Goal: Information Seeking & Learning: Find specific fact

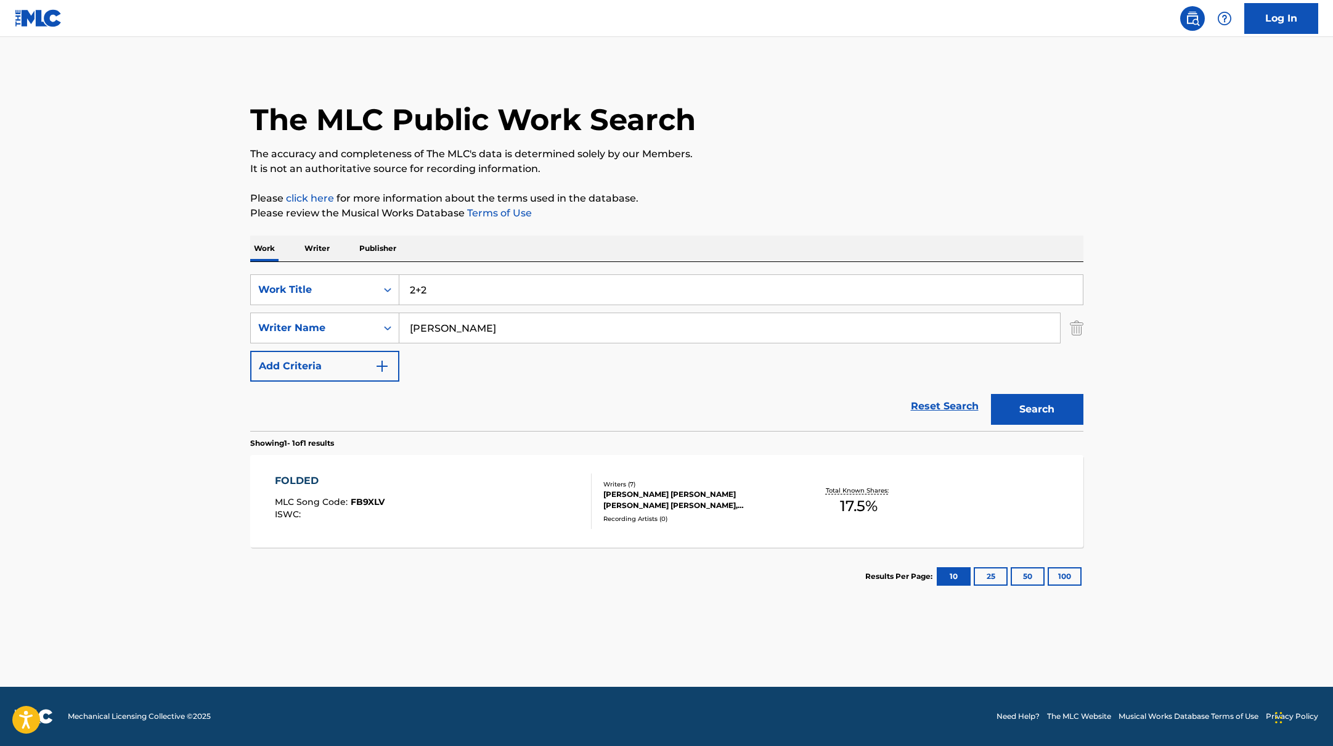
type input "2+2"
click at [747, 213] on p "Please review the Musical Works Database Terms of Use" at bounding box center [666, 213] width 833 height 15
drag, startPoint x: 469, startPoint y: 333, endPoint x: 276, endPoint y: 320, distance: 192.8
click at [276, 320] on div "SearchWithCriteriab4830780-80aa-4f22-a0cc-84b4c785d36c Writer Name [PERSON_NAME]" at bounding box center [666, 328] width 833 height 31
paste input "[PERSON_NAME]"
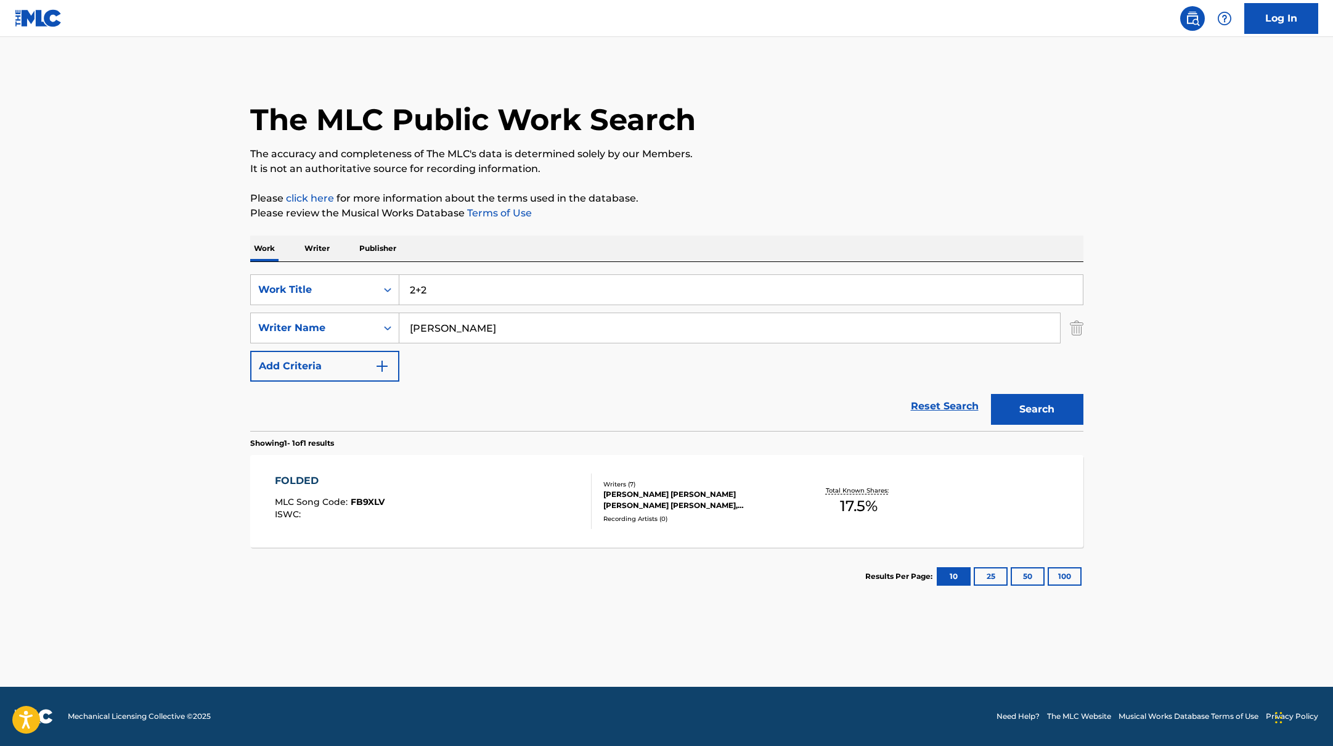
type input "[PERSON_NAME]"
click at [1139, 208] on main "The MLC Public Work Search The accuracy and completeness of The MLC's data is d…" at bounding box center [666, 362] width 1333 height 650
click at [1055, 420] on button "Search" at bounding box center [1037, 409] width 92 height 31
paste input "[PERSON_NAME]"
drag, startPoint x: 461, startPoint y: 290, endPoint x: 792, endPoint y: 98, distance: 382.3
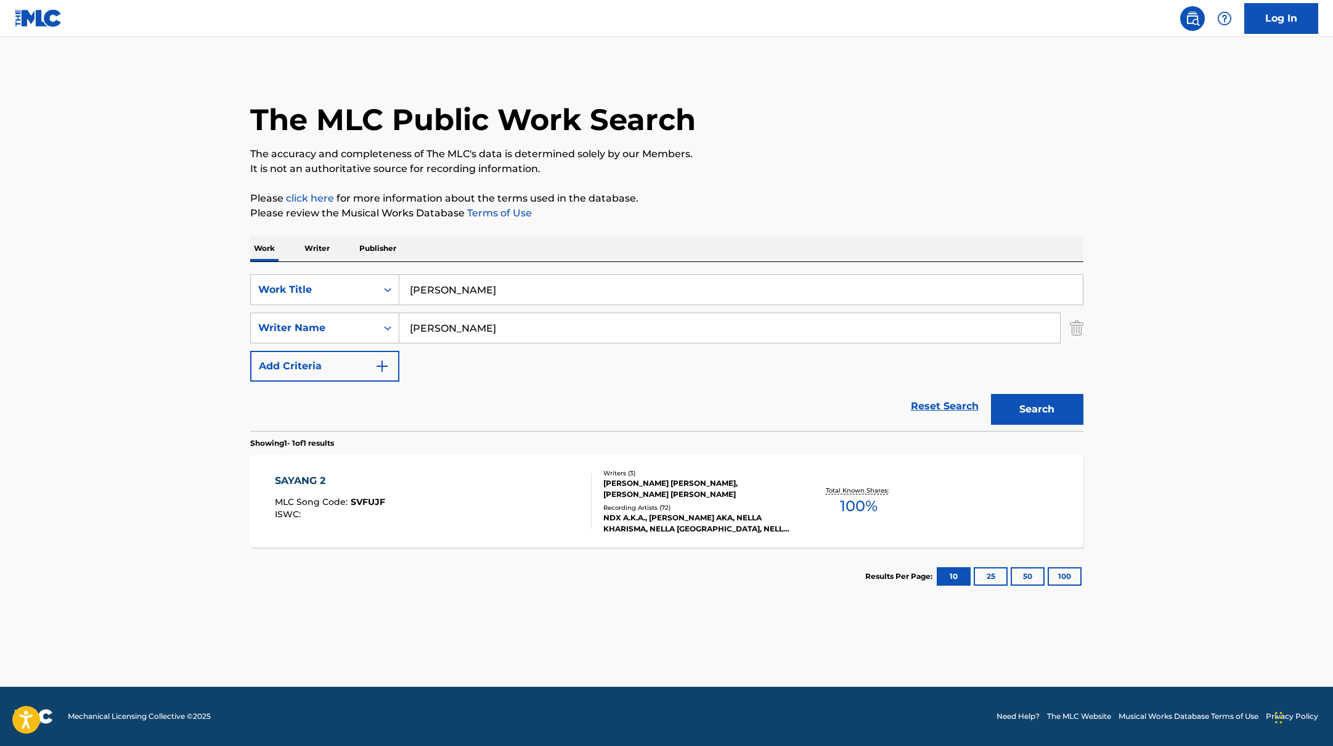
click at [793, 98] on div "The MLC Public Work Search The accuracy and completeness of The MLC's data is d…" at bounding box center [666, 337] width 863 height 538
type input "[PERSON_NAME]"
click at [792, 98] on div "The MLC Public Work Search" at bounding box center [666, 113] width 833 height 90
drag, startPoint x: 487, startPoint y: 330, endPoint x: 370, endPoint y: 317, distance: 117.8
click at [351, 328] on div "SearchWithCriteriab4830780-80aa-4f22-a0cc-84b4c785d36c Writer Name [PERSON_NAME]" at bounding box center [666, 328] width 833 height 31
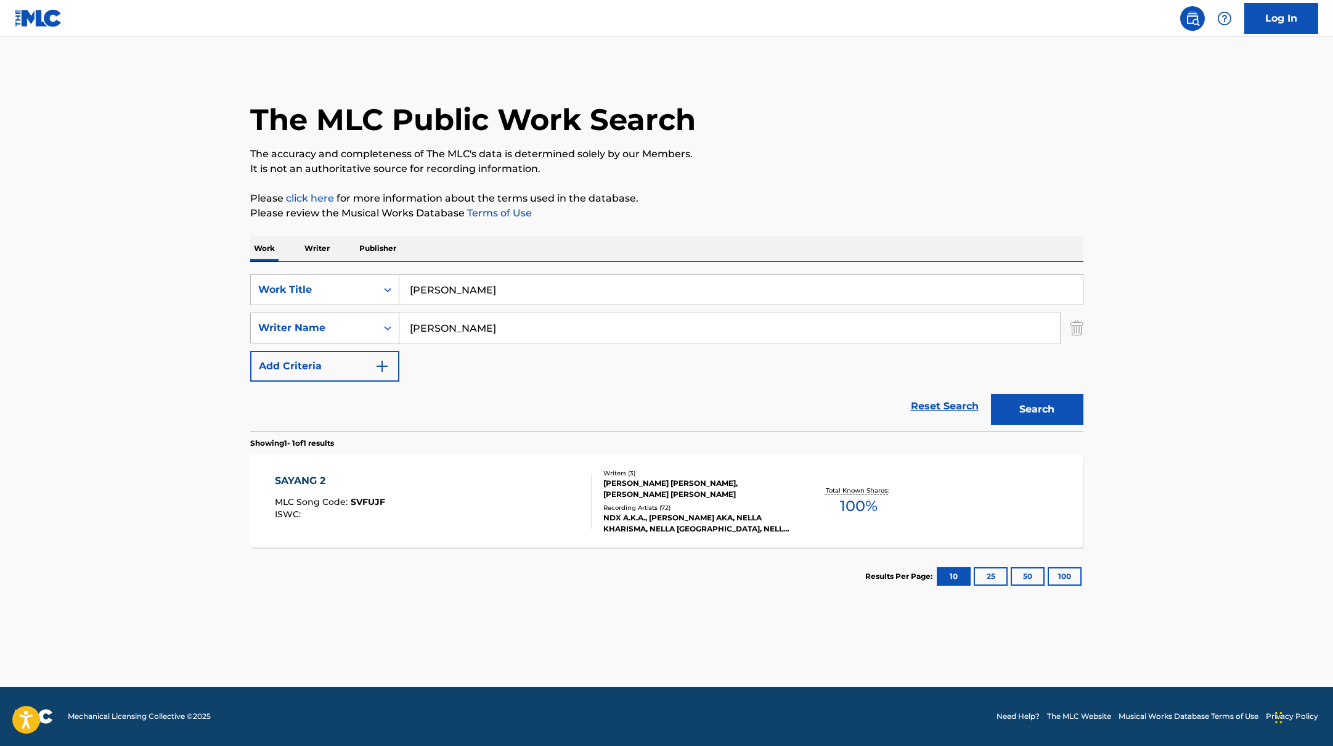
paste input "[PERSON_NAME]"
type input "[PERSON_NAME]"
click at [791, 142] on div "The MLC Public Work Search" at bounding box center [666, 113] width 833 height 90
click at [1044, 399] on button "Search" at bounding box center [1037, 409] width 92 height 31
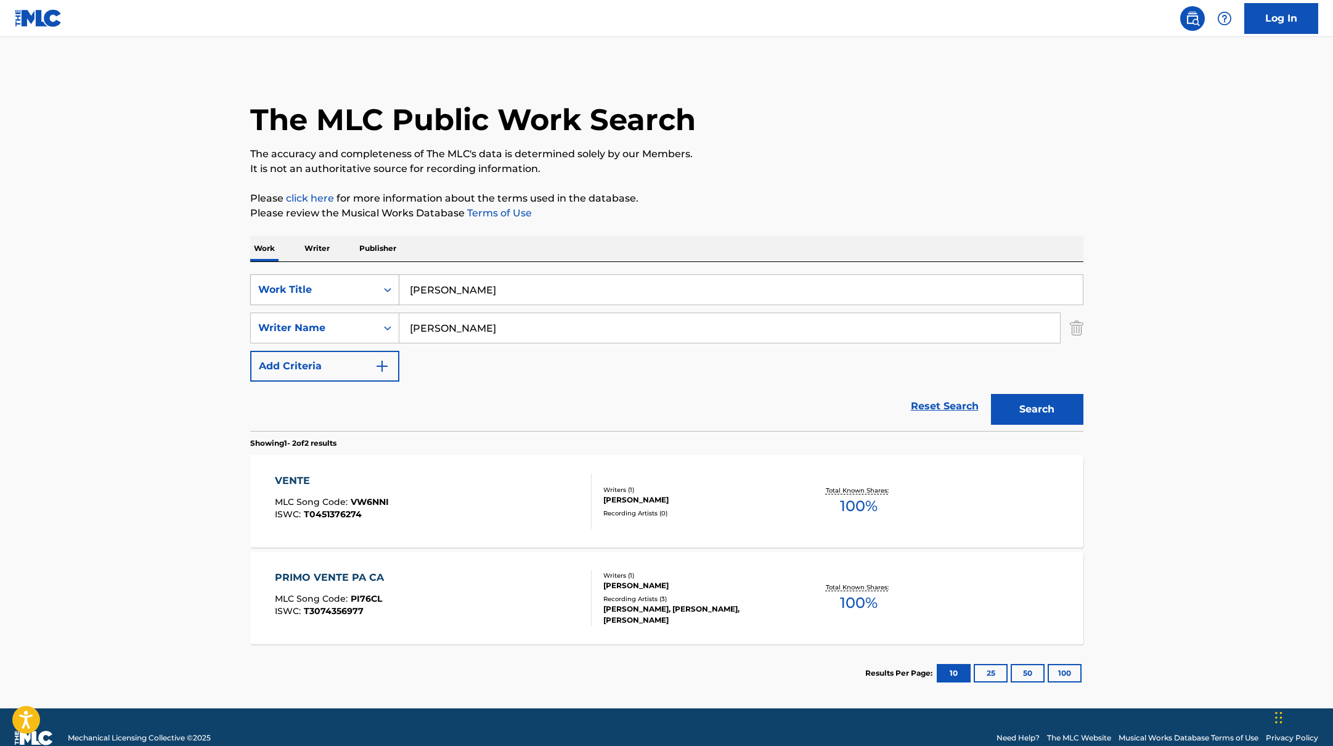
drag, startPoint x: 480, startPoint y: 292, endPoint x: 354, endPoint y: 279, distance: 125.8
click at [343, 281] on div "SearchWithCriteriabb4edb49-f9b7-4289-af29-81fb4135b806 Work Title Chula Vente" at bounding box center [666, 289] width 833 height 31
paste input "PERDE"
click at [807, 126] on div "The MLC Public Work Search" at bounding box center [666, 113] width 833 height 90
drag, startPoint x: 451, startPoint y: 293, endPoint x: 356, endPoint y: 284, distance: 95.4
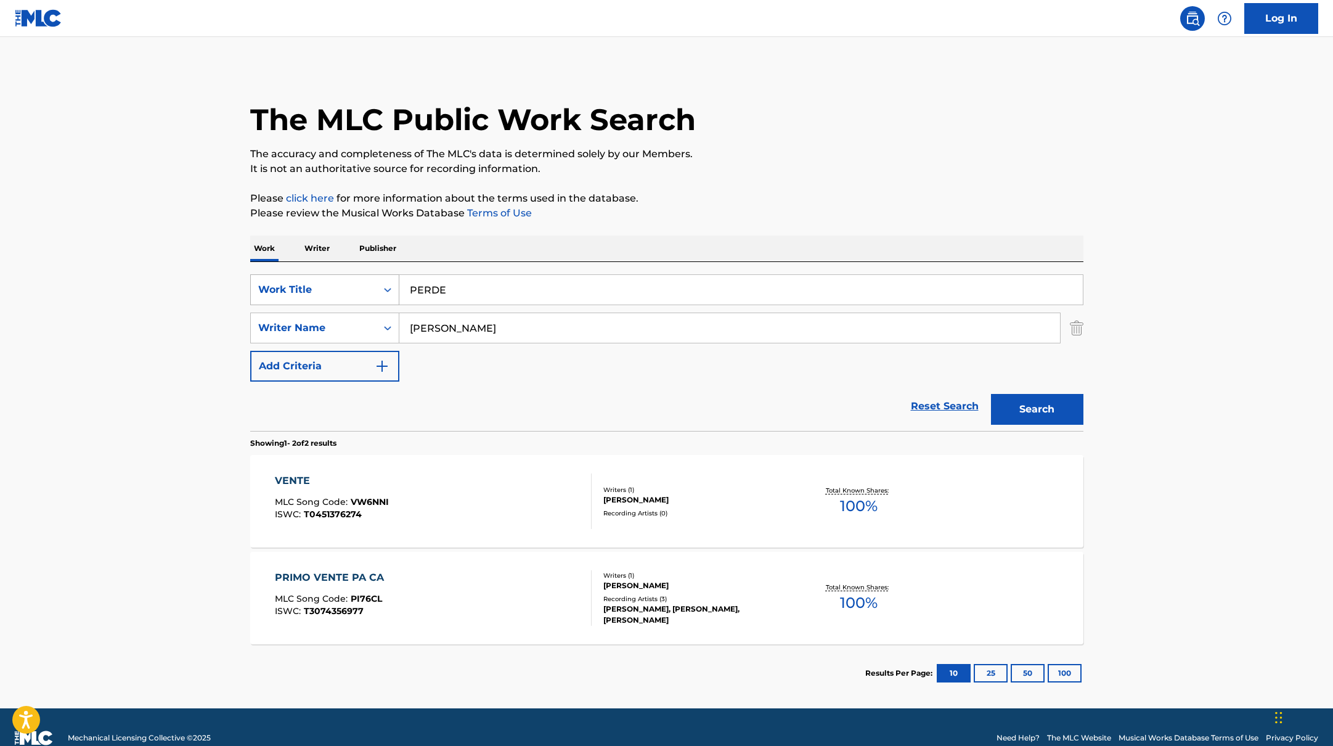
click at [359, 284] on div "SearchWithCriteriabb4edb49-f9b7-4289-af29-81fb4135b806 Work Title PERDE" at bounding box center [666, 289] width 833 height 31
paste input "For A Reason"
type input "For A Reason"
click at [669, 143] on div "The MLC Public Work Search" at bounding box center [666, 113] width 833 height 90
drag, startPoint x: 498, startPoint y: 332, endPoint x: 320, endPoint y: 322, distance: 178.5
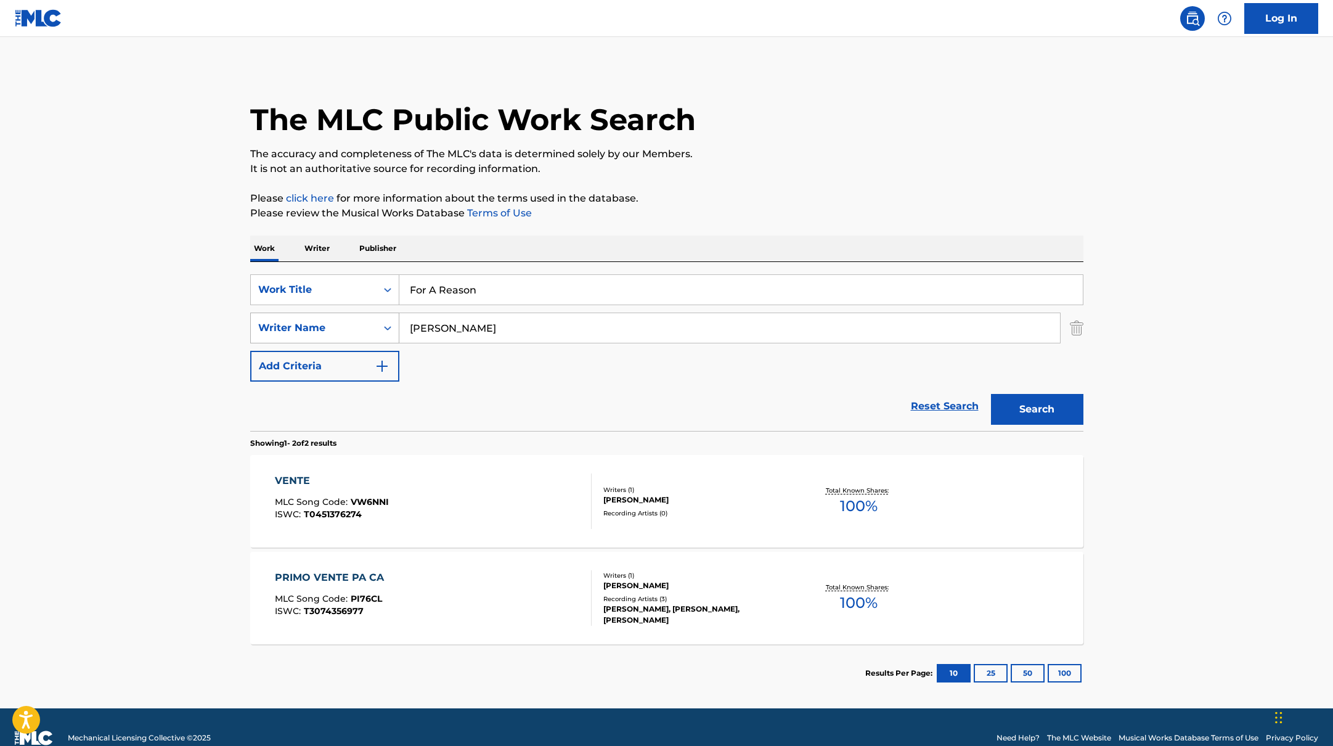
click at [319, 326] on div "SearchWithCriteriab4830780-80aa-4f22-a0cc-84b4c785d36c Writer Name [PERSON_NAME]" at bounding box center [666, 328] width 833 height 31
paste input "hota,"
type input "[PERSON_NAME],"
click at [951, 166] on p "It is not an authoritative source for recording information." at bounding box center [666, 169] width 833 height 15
click at [1061, 409] on button "Search" at bounding box center [1037, 409] width 92 height 31
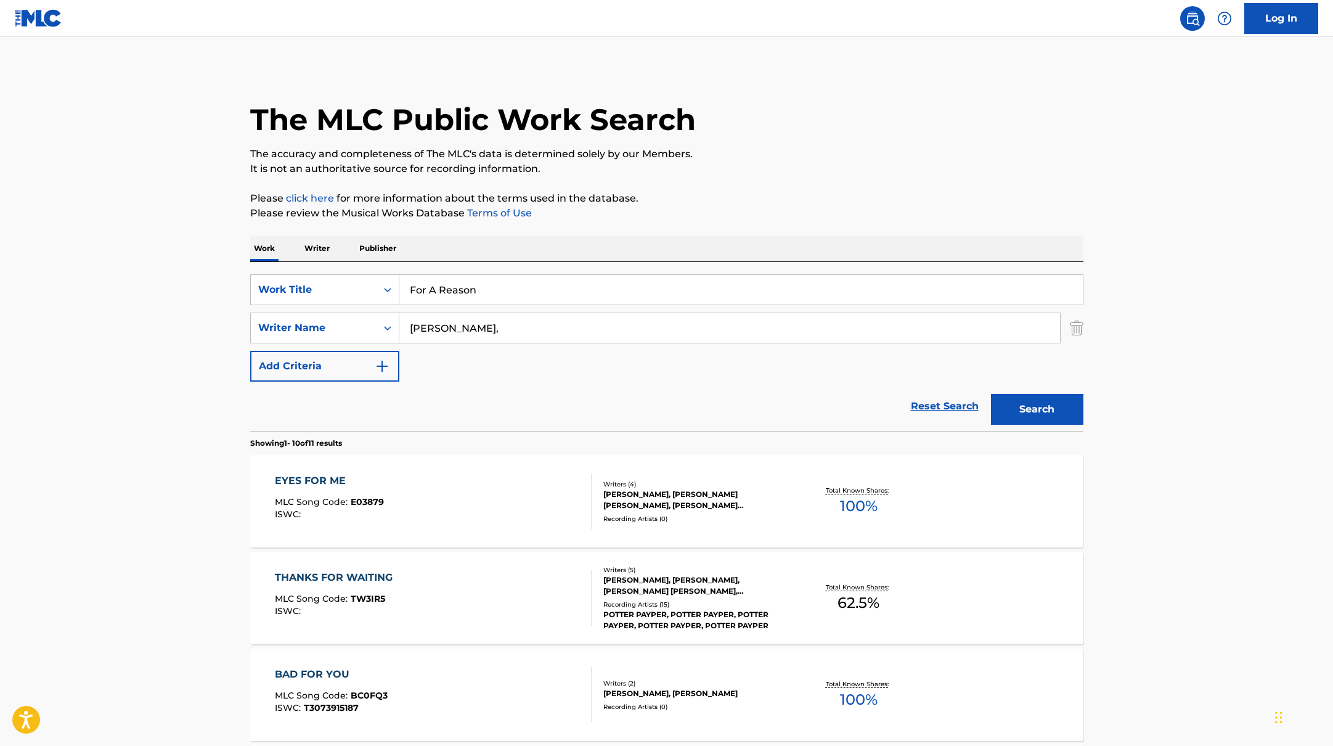
paste input "ACELERADA"
drag, startPoint x: 502, startPoint y: 289, endPoint x: 801, endPoint y: 126, distance: 341.3
type input "ACELERADA"
click at [800, 126] on div "The MLC Public Work Search" at bounding box center [666, 113] width 833 height 90
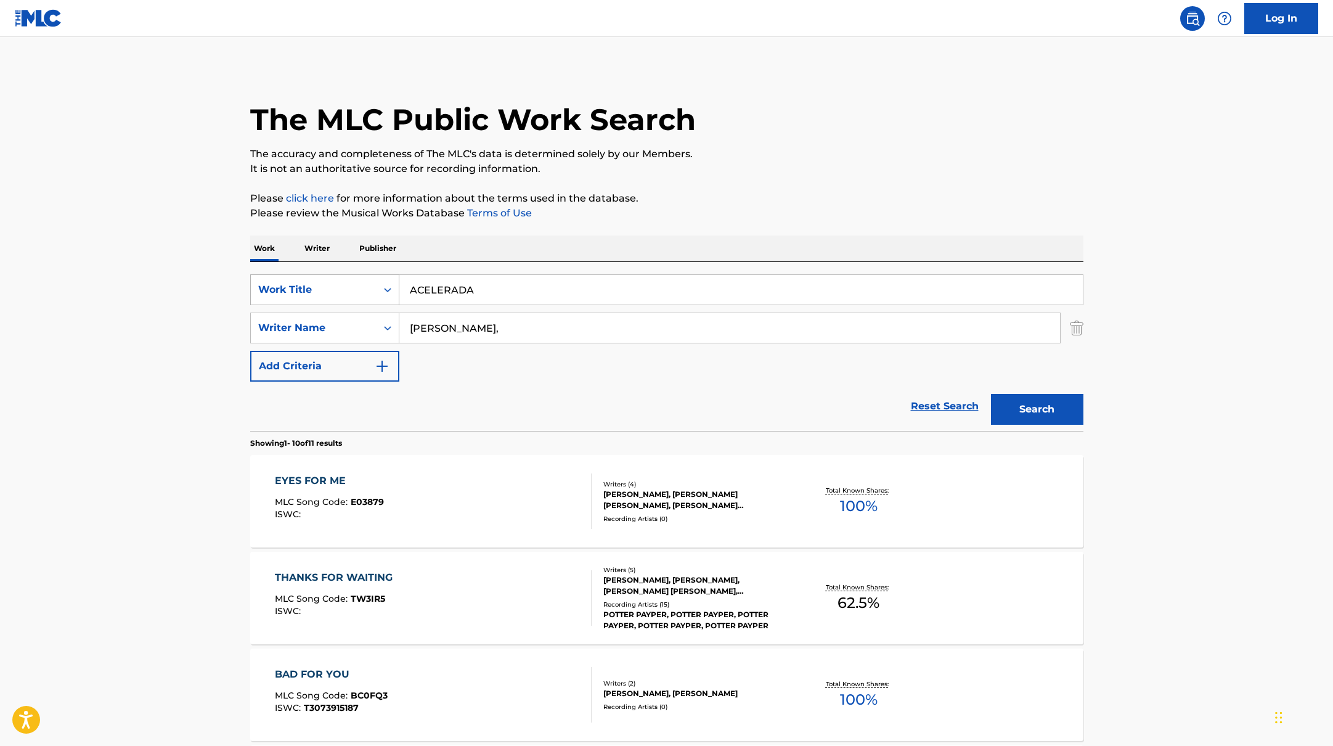
drag, startPoint x: 457, startPoint y: 330, endPoint x: 324, endPoint y: 305, distance: 135.5
click at [329, 307] on div "SearchWithCriteriabb4edb49-f9b7-4289-af29-81fb4135b806 Work Title ACELERADA Sea…" at bounding box center [666, 327] width 833 height 107
paste input "[PERSON_NAME]"
type input "[PERSON_NAME]"
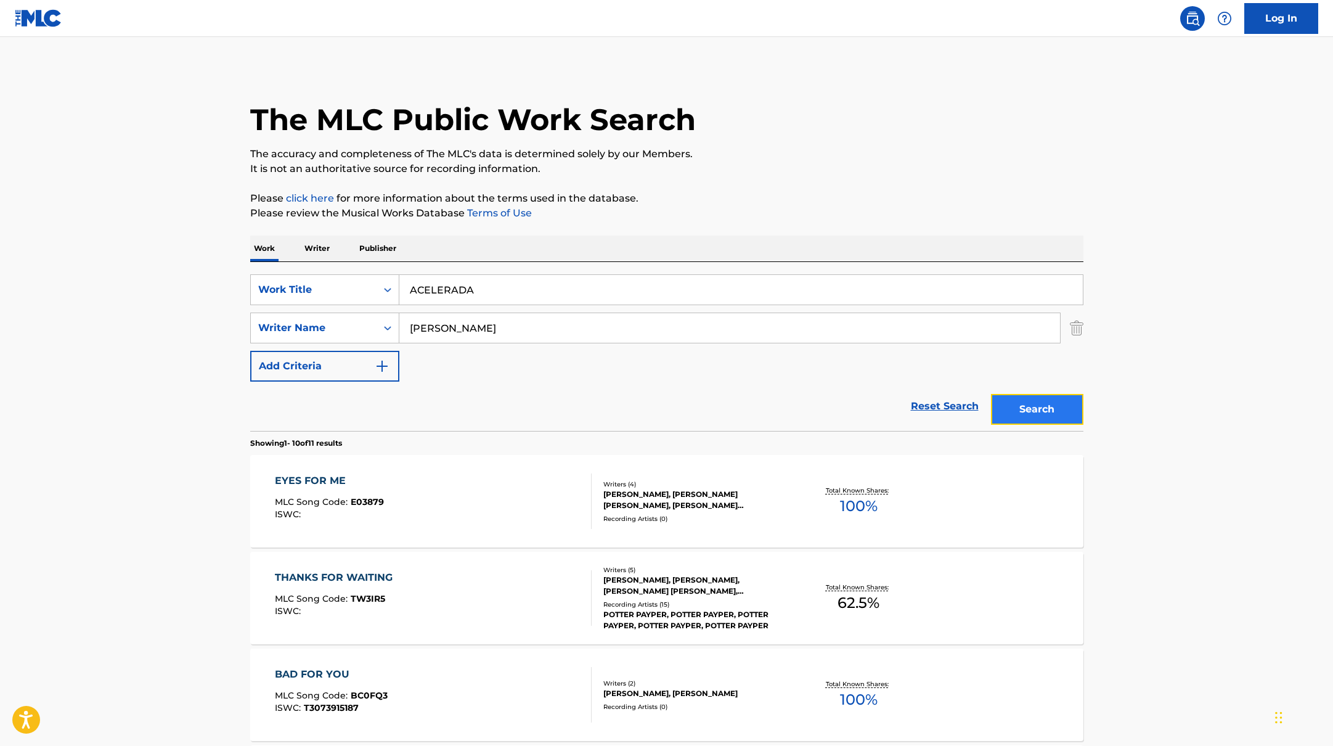
click at [1052, 412] on button "Search" at bounding box center [1037, 409] width 92 height 31
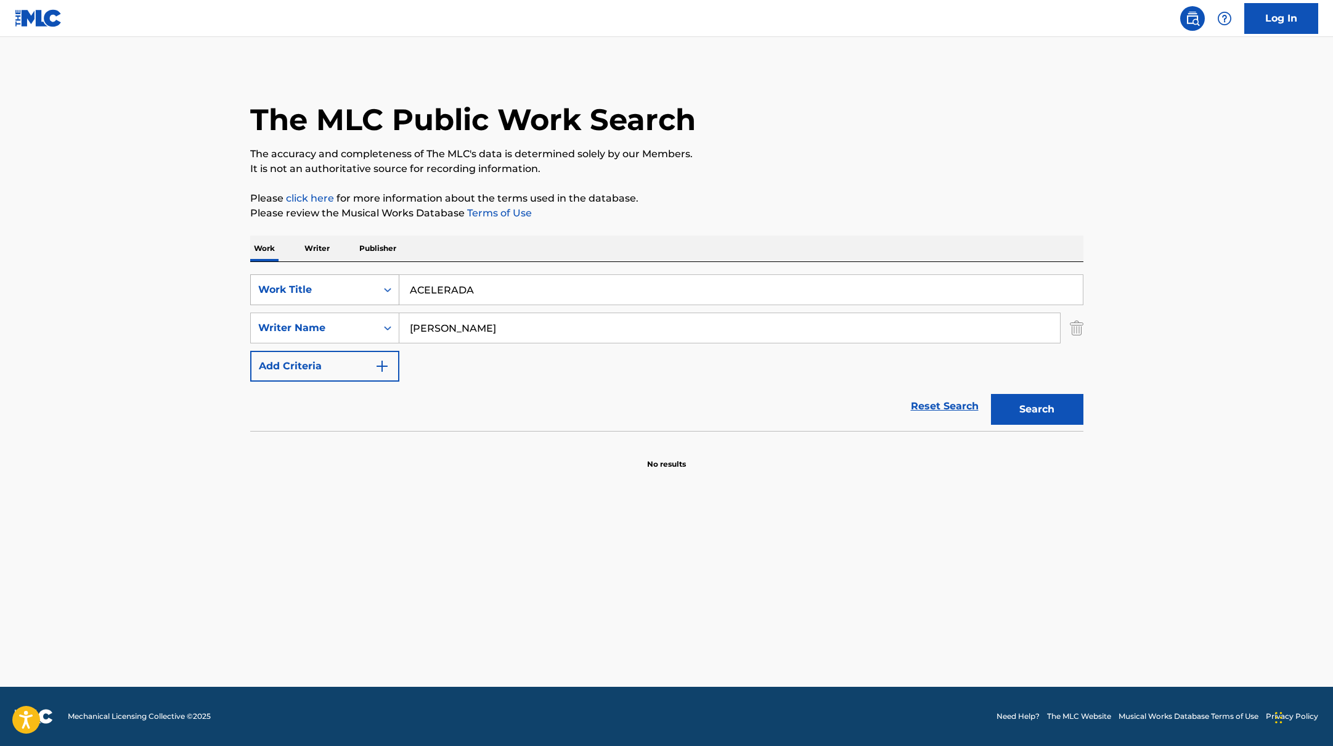
paste input "Ngapain Repot"
drag, startPoint x: 507, startPoint y: 292, endPoint x: 837, endPoint y: 149, distance: 358.7
click at [840, 149] on div "The MLC Public Work Search The accuracy and completeness of The MLC's data is d…" at bounding box center [666, 269] width 863 height 402
type input "Ngapain Repot"
click at [837, 149] on p "The accuracy and completeness of The MLC's data is determined solely by our Mem…" at bounding box center [666, 154] width 833 height 15
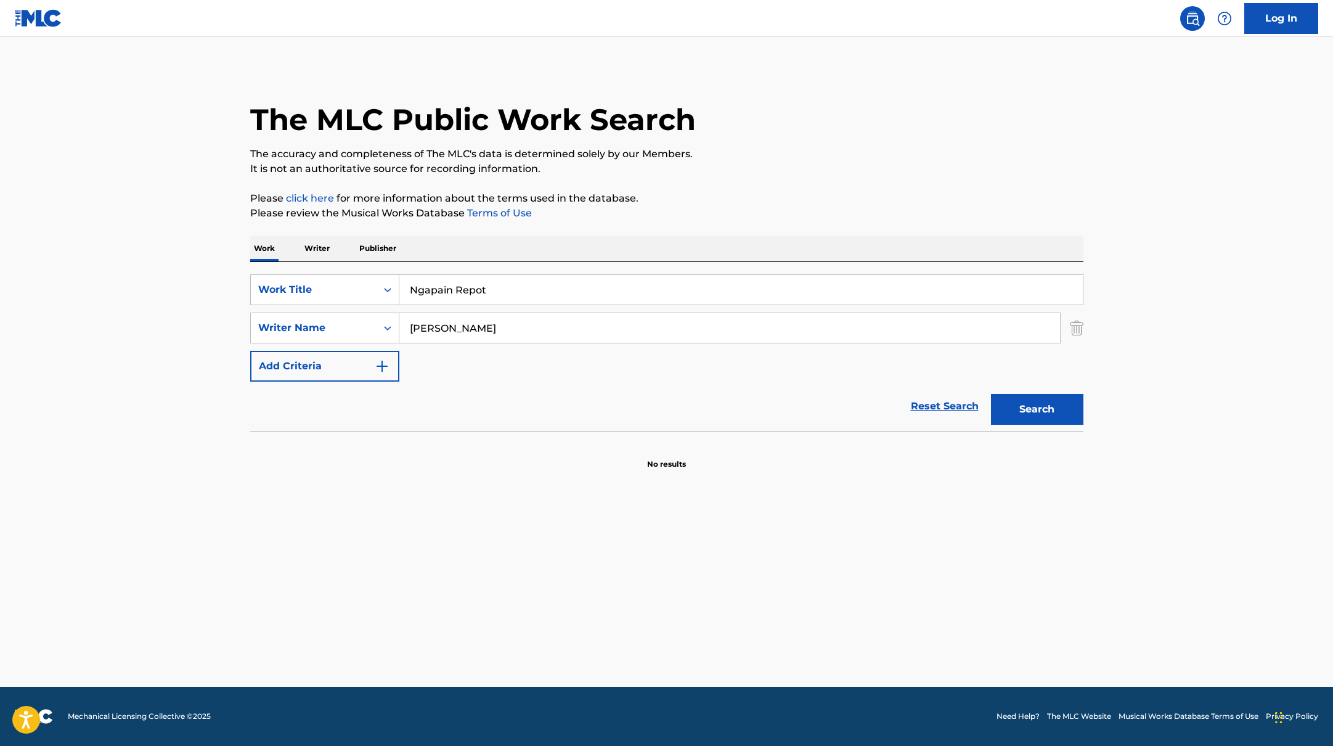
drag, startPoint x: 471, startPoint y: 329, endPoint x: 438, endPoint y: 276, distance: 62.6
click at [332, 306] on div "SearchWithCriteriabb4edb49-f9b7-4289-af29-81fb4135b806 Work Title Ngapain Repot…" at bounding box center [666, 327] width 833 height 107
paste input "ker"
type input "[PERSON_NAME]"
click at [881, 159] on p "The accuracy and completeness of The MLC's data is determined solely by our Mem…" at bounding box center [666, 154] width 833 height 15
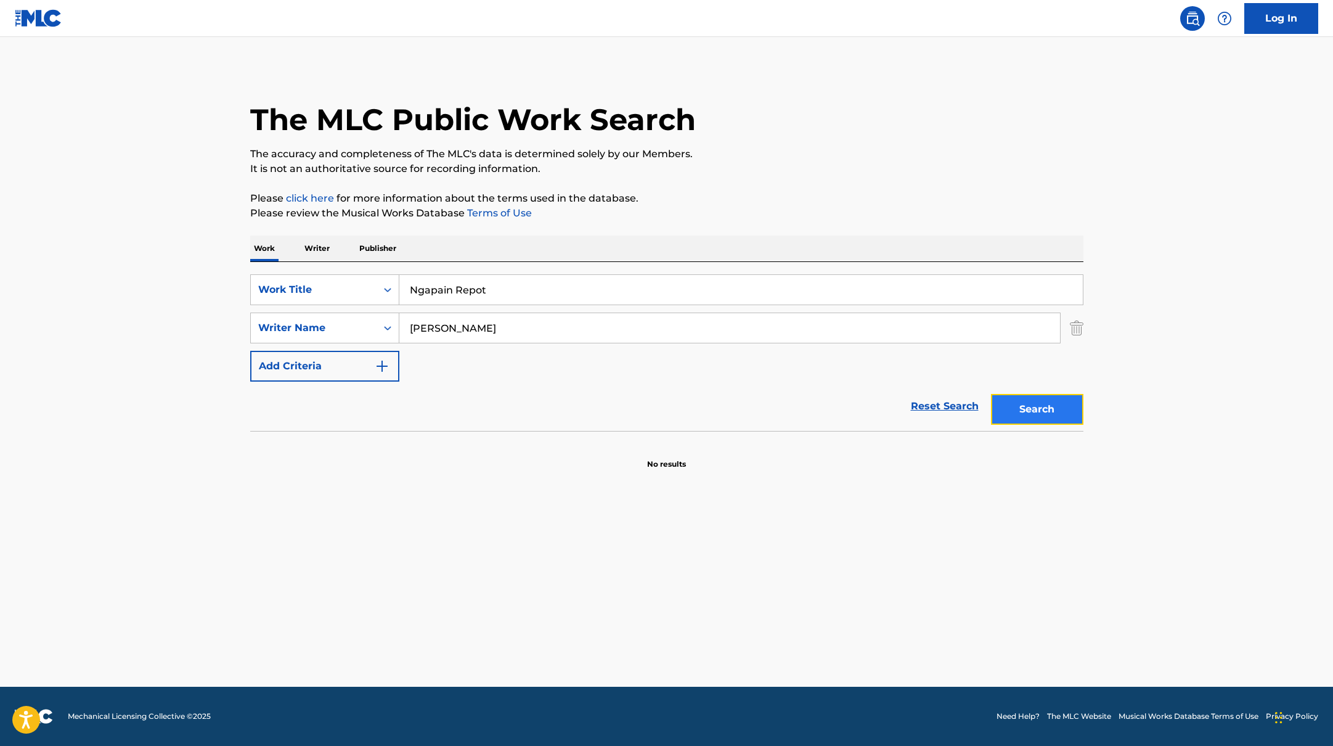
click at [1033, 408] on button "Search" at bounding box center [1037, 409] width 92 height 31
drag, startPoint x: 469, startPoint y: 287, endPoint x: 365, endPoint y: 277, distance: 104.6
click at [366, 277] on div "SearchWithCriteriabb4edb49-f9b7-4289-af29-81fb4135b806 Work Title Ngapain Repot" at bounding box center [666, 289] width 833 height 31
paste input "Pal Pal [PERSON_NAME] (Lofi Slowed Reverb)"
type input "Pal Pal [PERSON_NAME] (Lofi Slowed Reverb)"
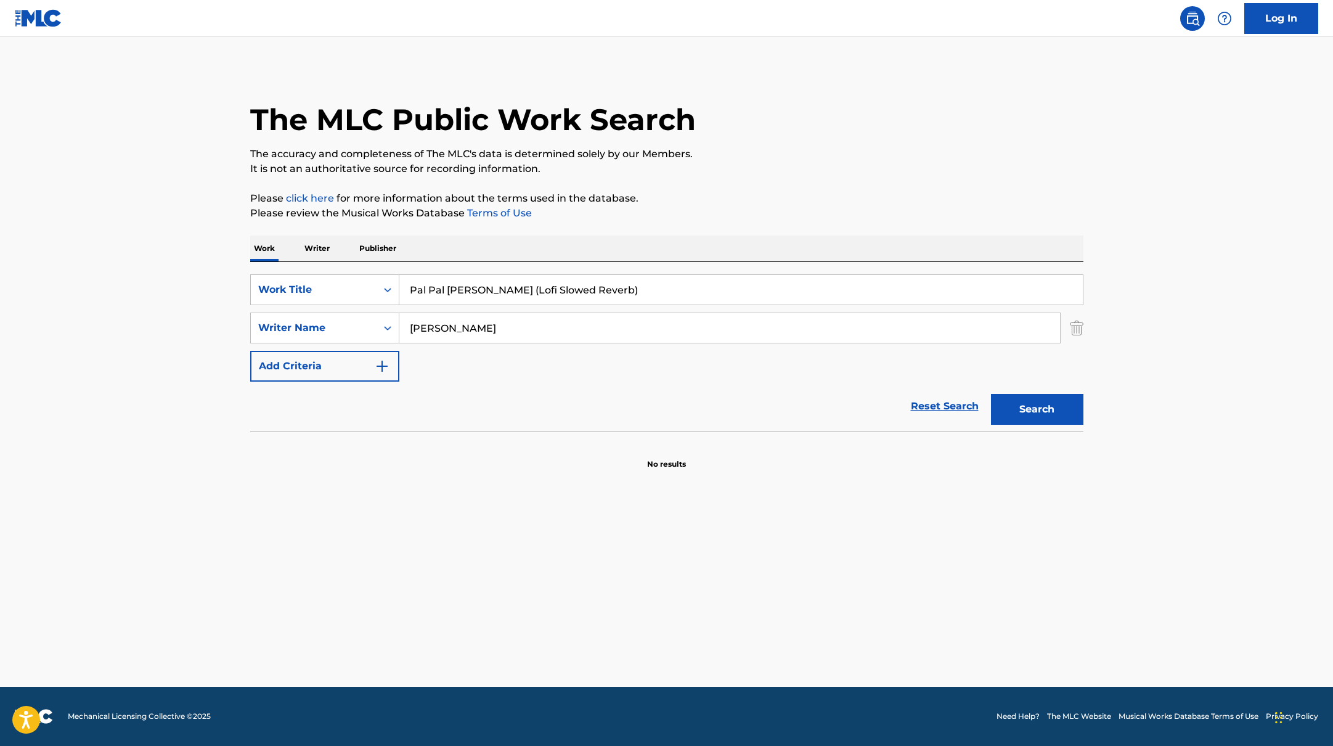
click at [731, 173] on p "It is not an authoritative source for recording information." at bounding box center [666, 169] width 833 height 15
drag, startPoint x: 478, startPoint y: 326, endPoint x: 380, endPoint y: 316, distance: 98.5
click at [380, 316] on div "SearchWithCriteriab4830780-80aa-4f22-a0cc-84b4c785d36c Writer Name [PERSON_NAME]" at bounding box center [666, 328] width 833 height 31
click at [991, 394] on button "Search" at bounding box center [1037, 409] width 92 height 31
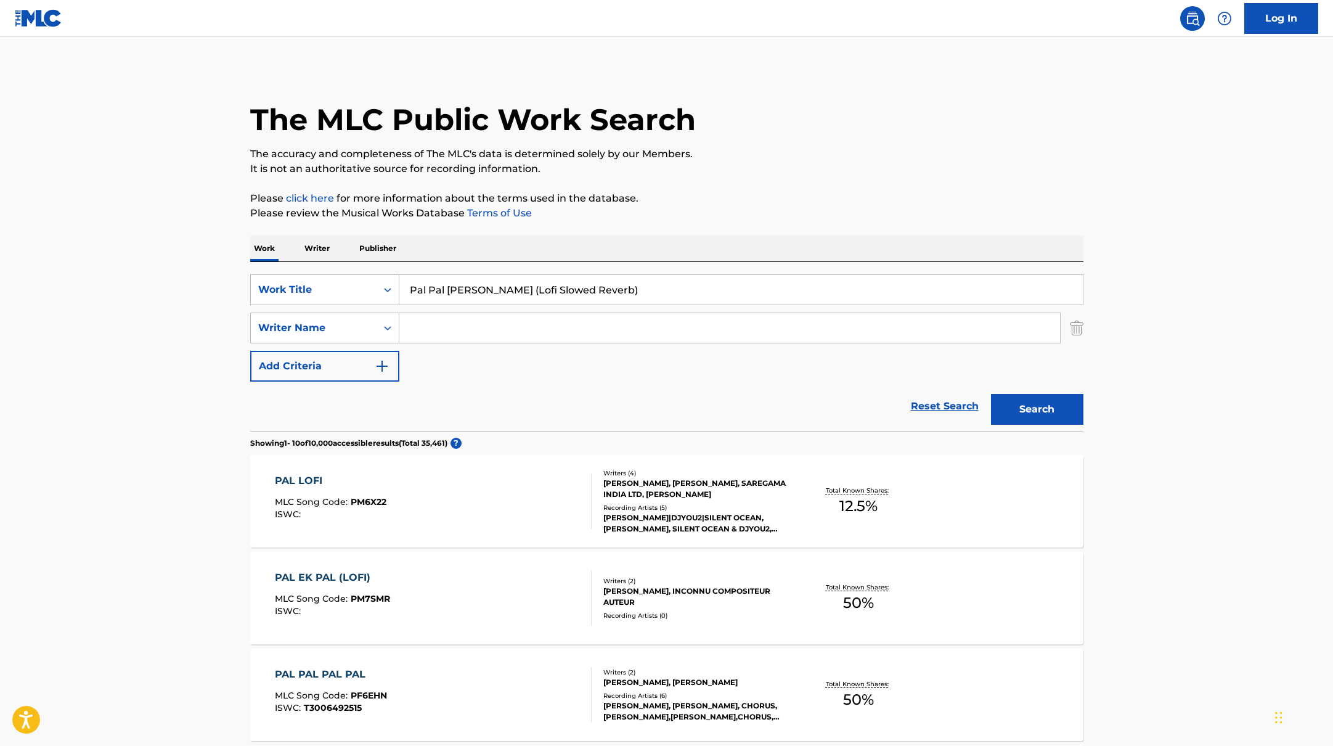
drag, startPoint x: 513, startPoint y: 290, endPoint x: 654, endPoint y: 290, distance: 141.2
click at [654, 290] on input "Pal Pal [PERSON_NAME] (Lofi Slowed Reverb)" at bounding box center [741, 290] width 684 height 30
click at [991, 394] on button "Search" at bounding box center [1037, 409] width 92 height 31
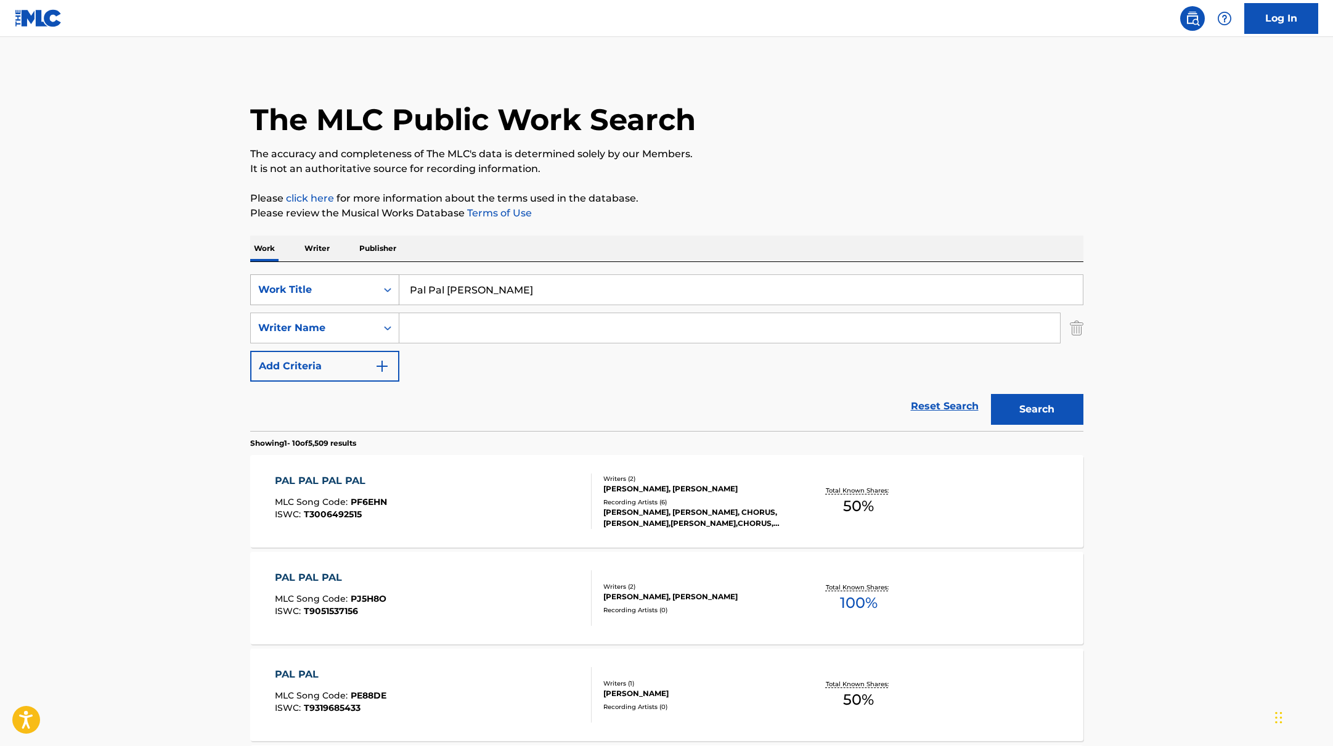
drag, startPoint x: 520, startPoint y: 291, endPoint x: 353, endPoint y: 281, distance: 167.4
click at [349, 282] on div "SearchWithCriteriabb4edb49-f9b7-4289-af29-81fb4135b806 Work Title Pal Pal [PERS…" at bounding box center [666, 289] width 833 height 31
paste input "GO!"
type input "GO!"
click at [798, 144] on div "The MLC Public Work Search" at bounding box center [666, 113] width 833 height 90
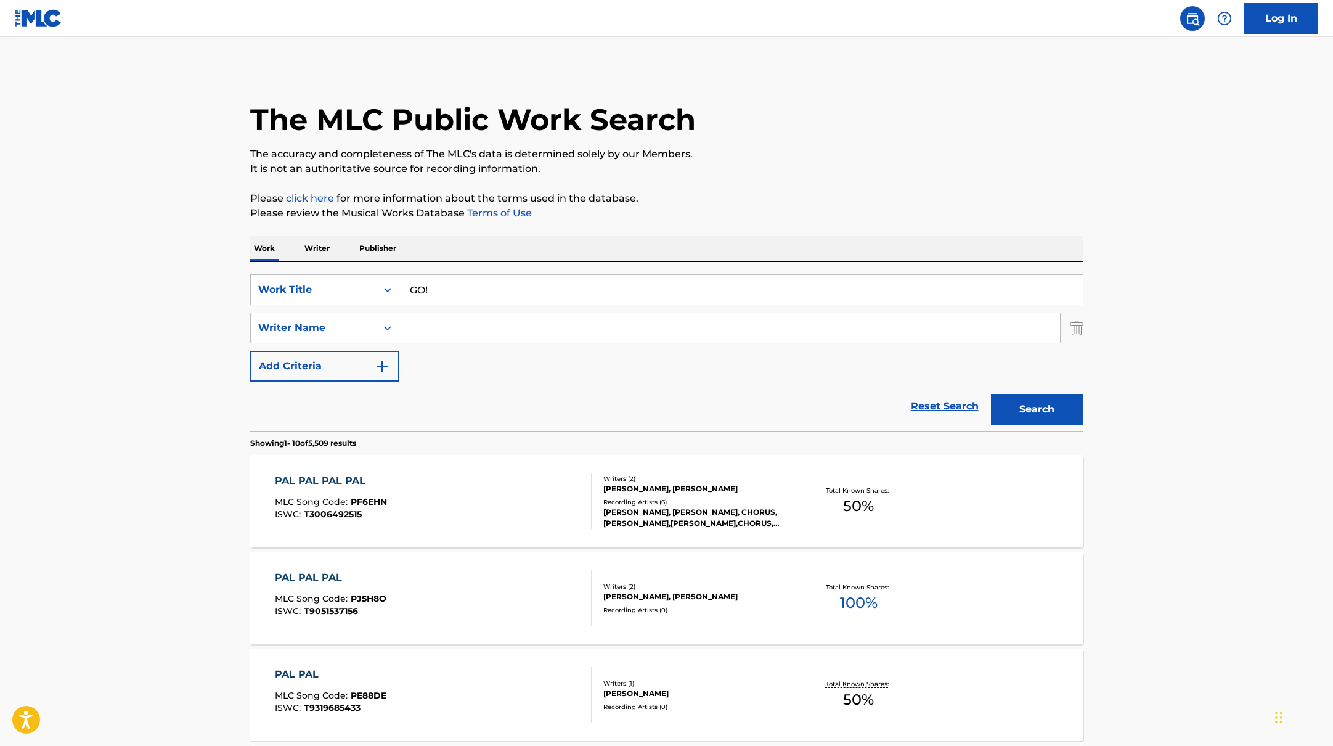
click at [465, 325] on input "Search Form" at bounding box center [729, 328] width 661 height 30
paste input "[PERSON_NAME]"
type input "[PERSON_NAME]"
click at [866, 139] on div "The MLC Public Work Search" at bounding box center [666, 113] width 833 height 90
click at [1021, 405] on button "Search" at bounding box center [1037, 409] width 92 height 31
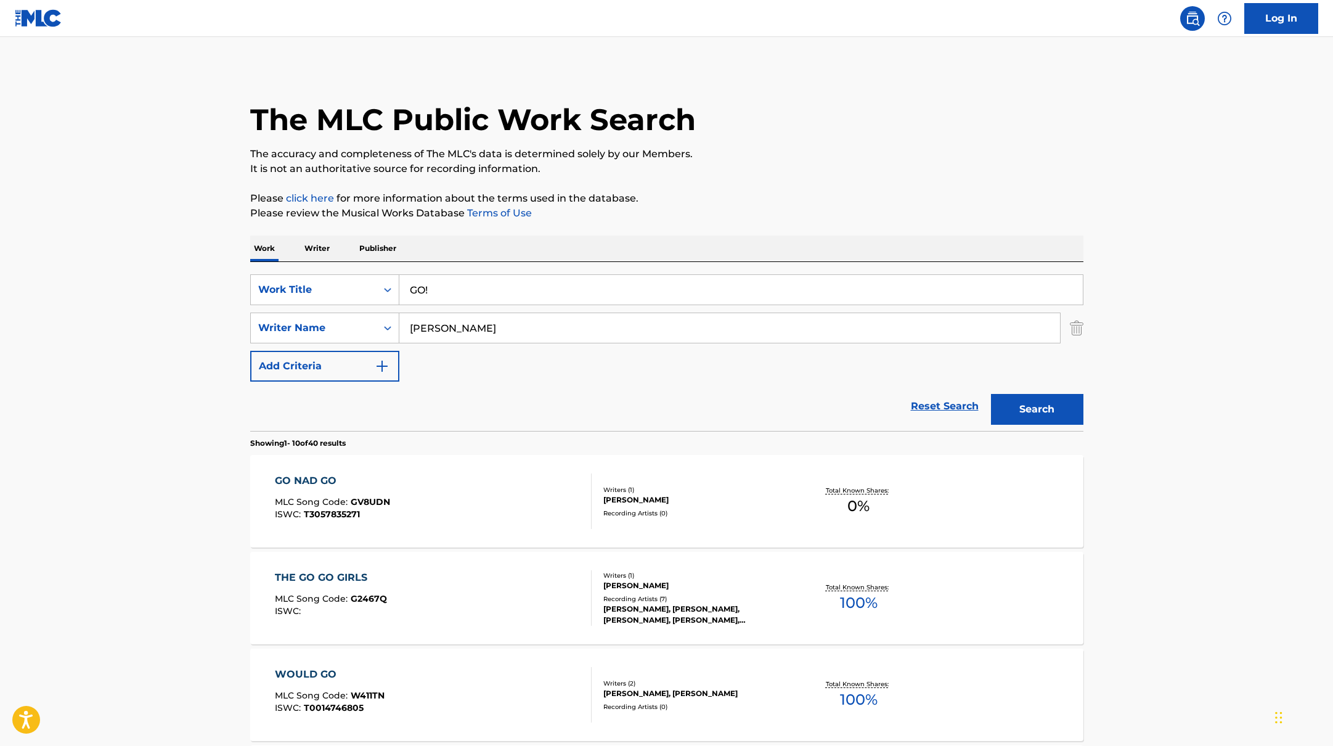
paste input "Finding Her ([DEMOGRAPHIC_DATA] Version)"
drag, startPoint x: 455, startPoint y: 292, endPoint x: 541, endPoint y: 224, distance: 109.8
type input "Finding Her ([DEMOGRAPHIC_DATA] Version)"
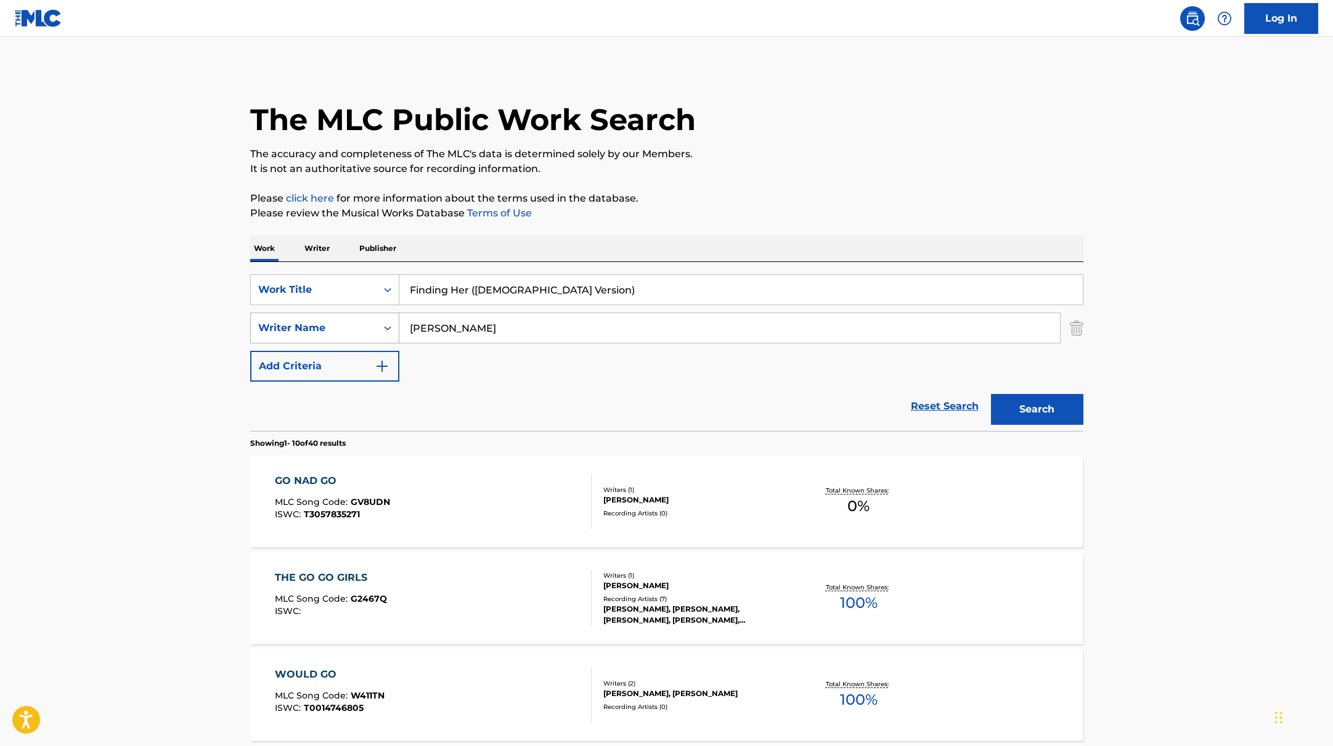
drag, startPoint x: 459, startPoint y: 330, endPoint x: 377, endPoint y: 312, distance: 83.9
click at [376, 313] on div "SearchWithCriteriab4830780-80aa-4f22-a0cc-84b4c785d36c Writer Name [PERSON_NAME]" at bounding box center [666, 328] width 833 height 31
click at [991, 394] on button "Search" at bounding box center [1037, 409] width 92 height 31
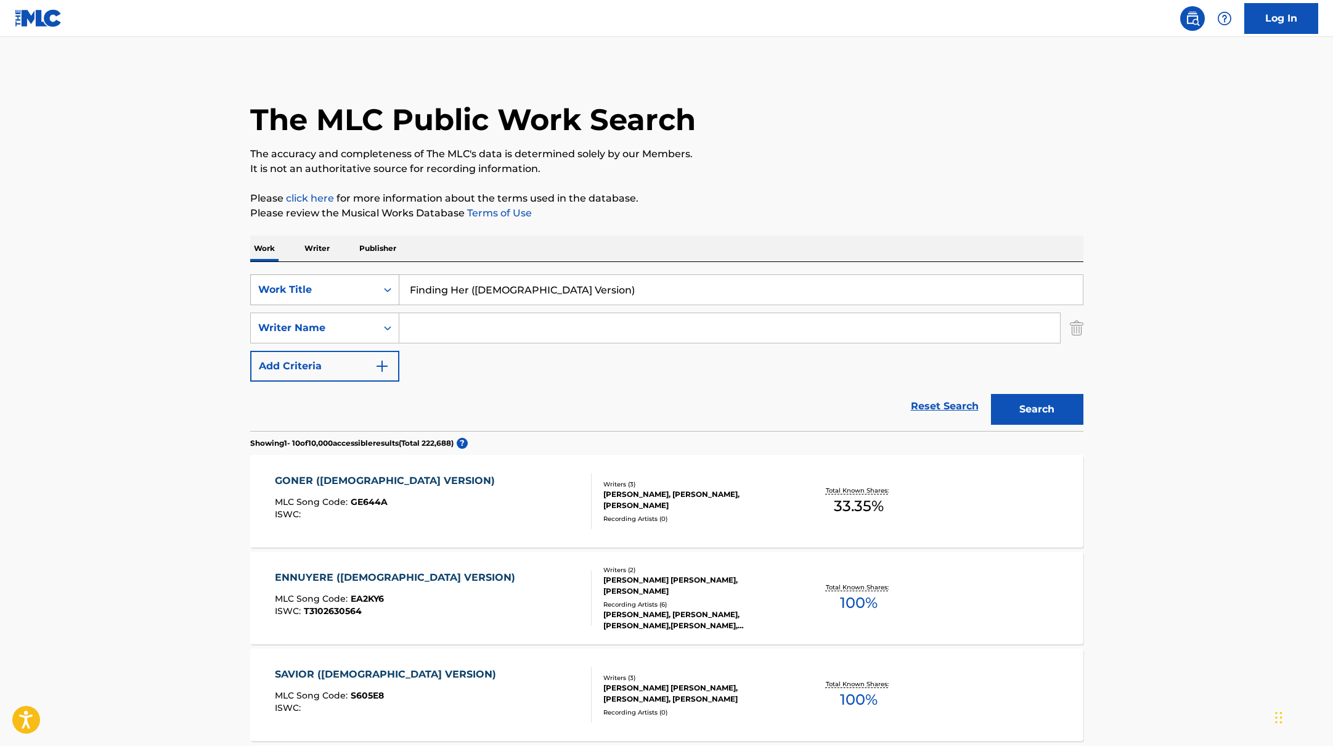
paste input "Shiny"
drag, startPoint x: 576, startPoint y: 293, endPoint x: 308, endPoint y: 274, distance: 268.3
click at [297, 271] on div "SearchWithCriteriabb4edb49-f9b7-4289-af29-81fb4135b806 Work Title Shiny SearchW…" at bounding box center [666, 346] width 833 height 169
type input "Shiny"
click at [833, 139] on div "The MLC Public Work Search" at bounding box center [666, 113] width 833 height 90
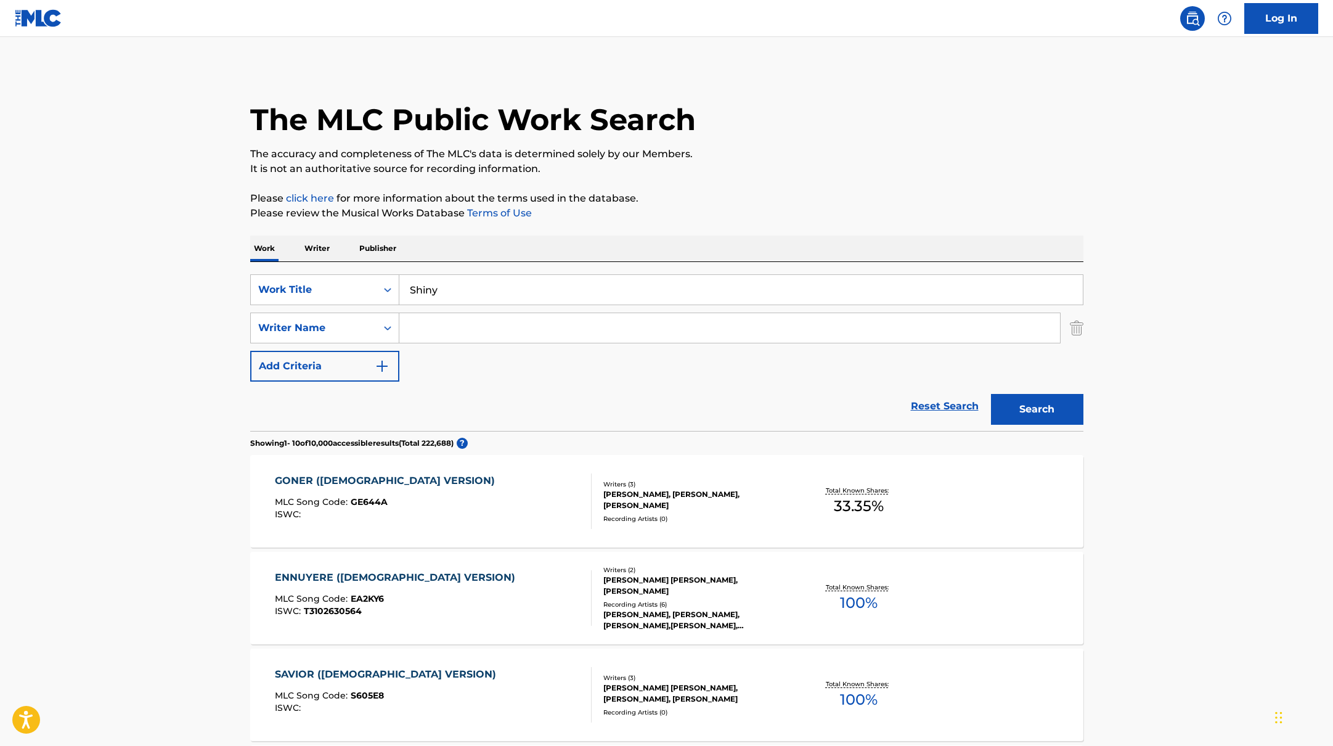
click at [472, 335] on input "Search Form" at bounding box center [729, 328] width 661 height 30
paste input "[PERSON_NAME]"
type input "[PERSON_NAME]"
click at [1060, 396] on button "Search" at bounding box center [1037, 409] width 92 height 31
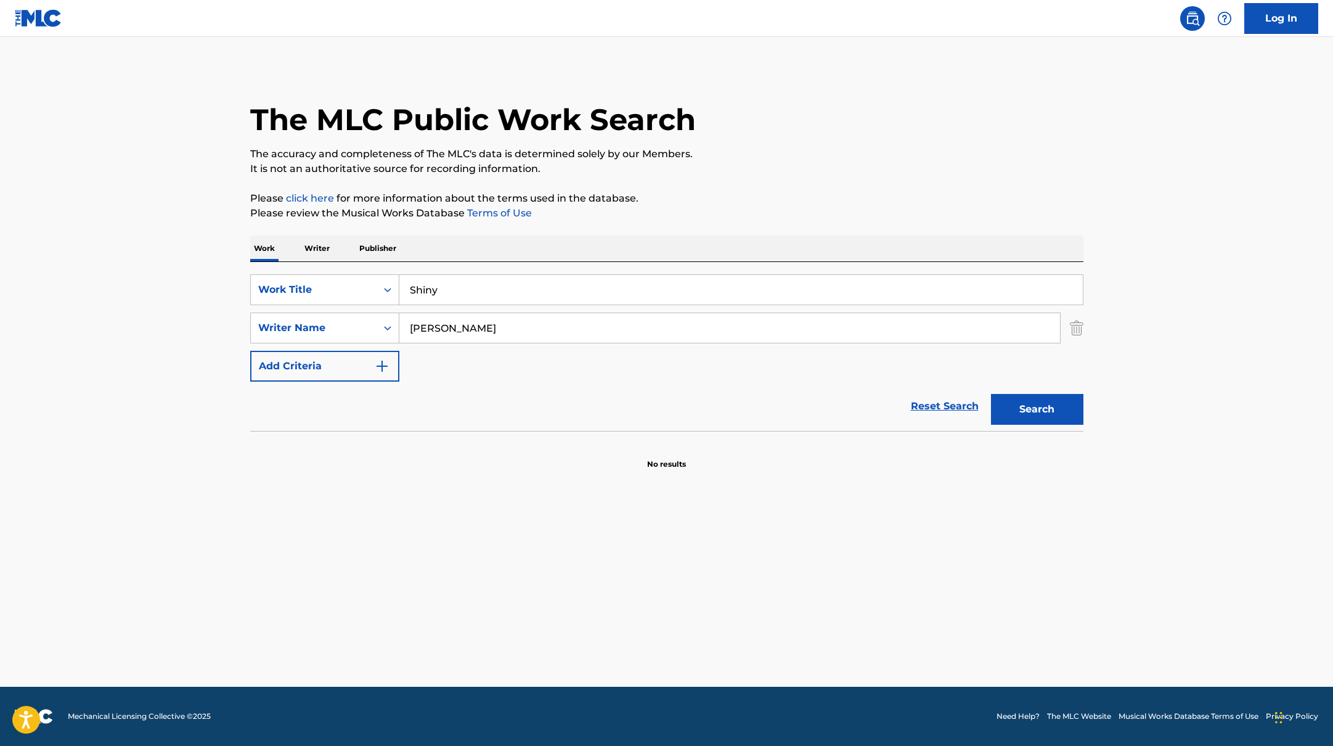
drag, startPoint x: 483, startPoint y: 300, endPoint x: 332, endPoint y: 268, distance: 154.3
click at [329, 269] on div "SearchWithCriteriabb4edb49-f9b7-4289-af29-81fb4135b806 Work Title Shiny SearchW…" at bounding box center [666, 346] width 833 height 169
paste input "Predador de Perereca"
type input "Predador de Perereca"
click at [857, 109] on div "The MLC Public Work Search" at bounding box center [666, 113] width 833 height 90
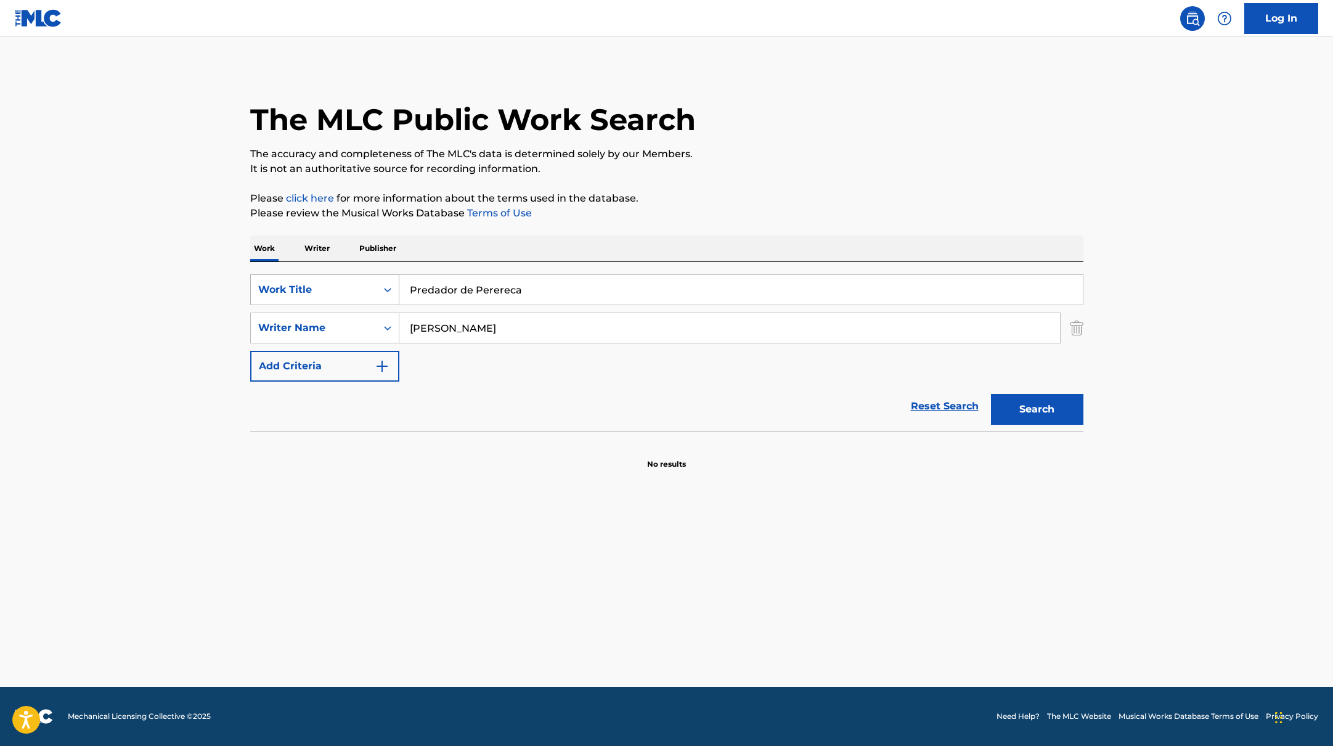
drag, startPoint x: 419, startPoint y: 316, endPoint x: 322, endPoint y: 303, distance: 97.7
click at [320, 305] on div "SearchWithCriteriabb4edb49-f9b7-4289-af29-81fb4135b806 Work Title Predador de P…" at bounding box center [666, 327] width 833 height 107
paste input "Dantas"
type input "Dantas"
click at [761, 224] on div "The MLC Public Work Search The accuracy and completeness of The MLC's data is d…" at bounding box center [666, 269] width 863 height 402
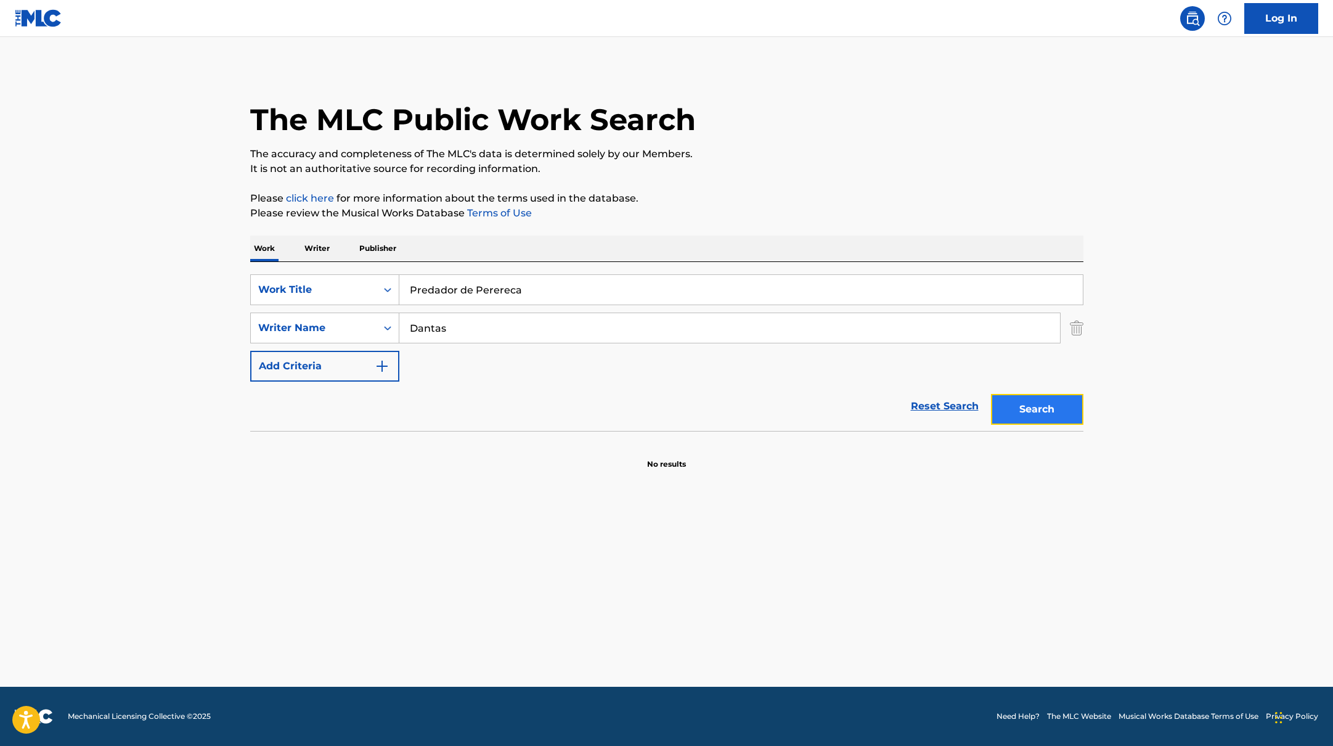
click at [1028, 407] on button "Search" at bounding box center [1037, 409] width 92 height 31
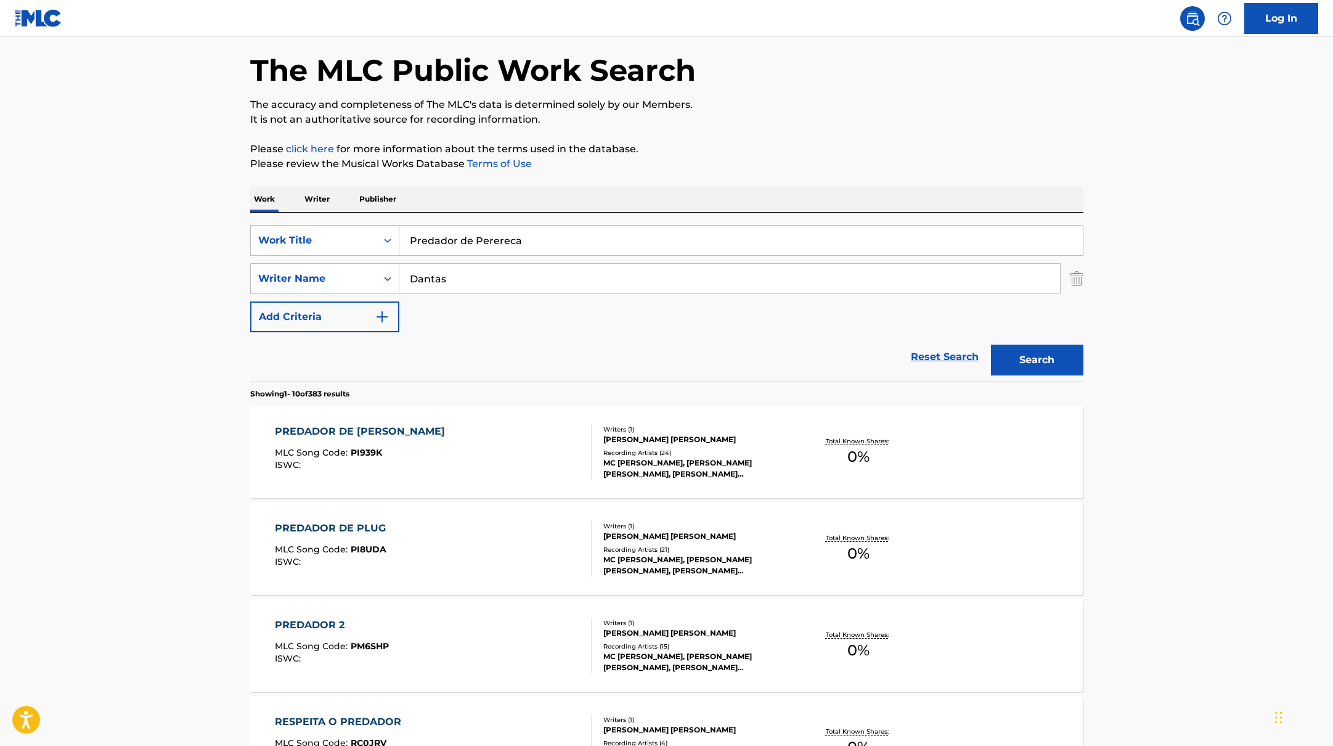
scroll to position [78, 0]
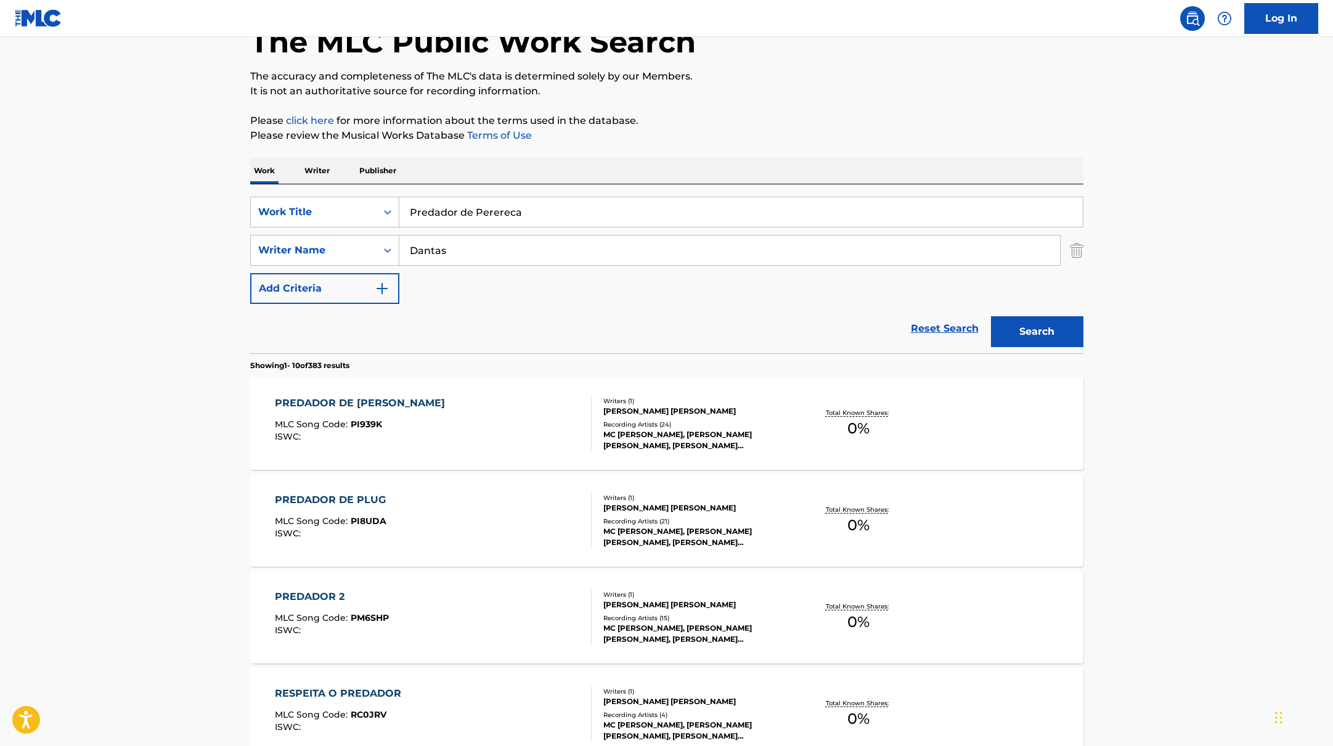
click at [531, 439] on div "PREDADOR DE [PERSON_NAME] MLC Song Code : PI939K ISWC :" at bounding box center [433, 423] width 317 height 55
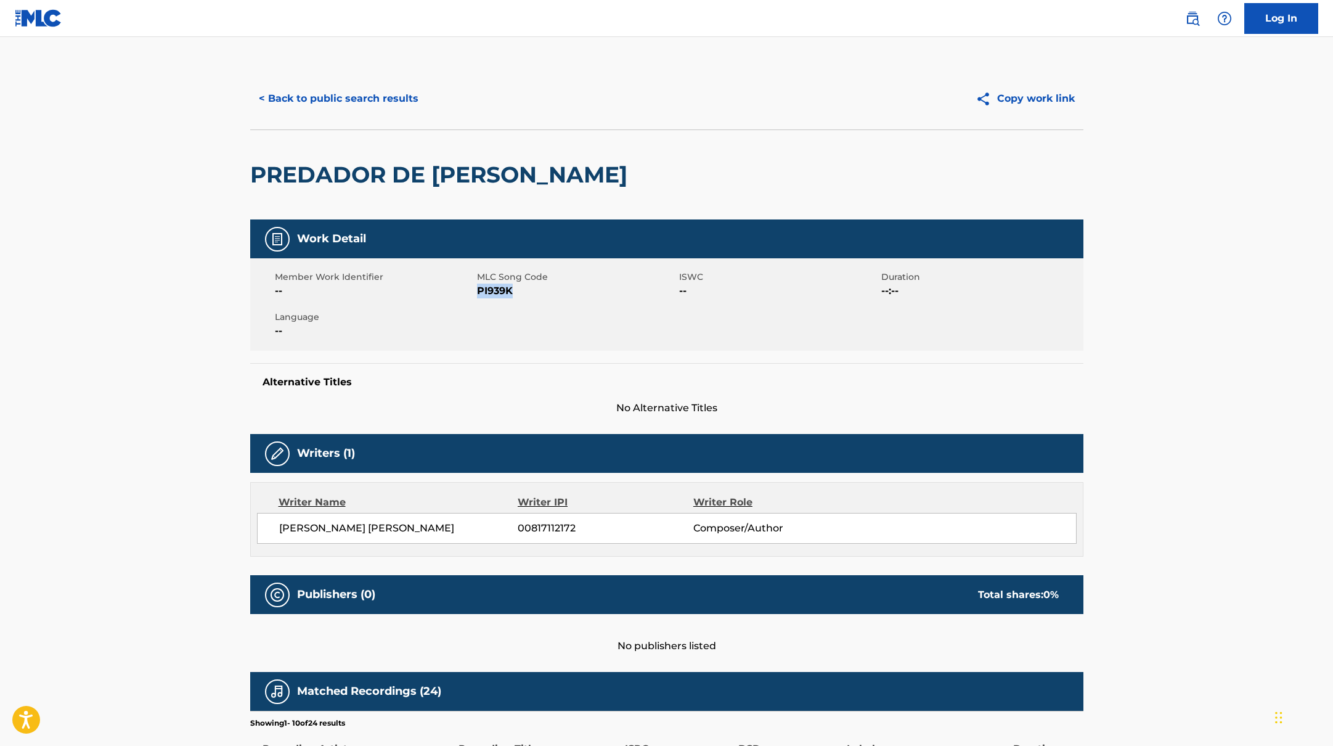
drag, startPoint x: 478, startPoint y: 292, endPoint x: 564, endPoint y: 297, distance: 85.8
click at [564, 297] on span "PI939K" at bounding box center [576, 291] width 199 height 15
copy span "PI939K"
click at [329, 99] on button "< Back to public search results" at bounding box center [338, 98] width 177 height 31
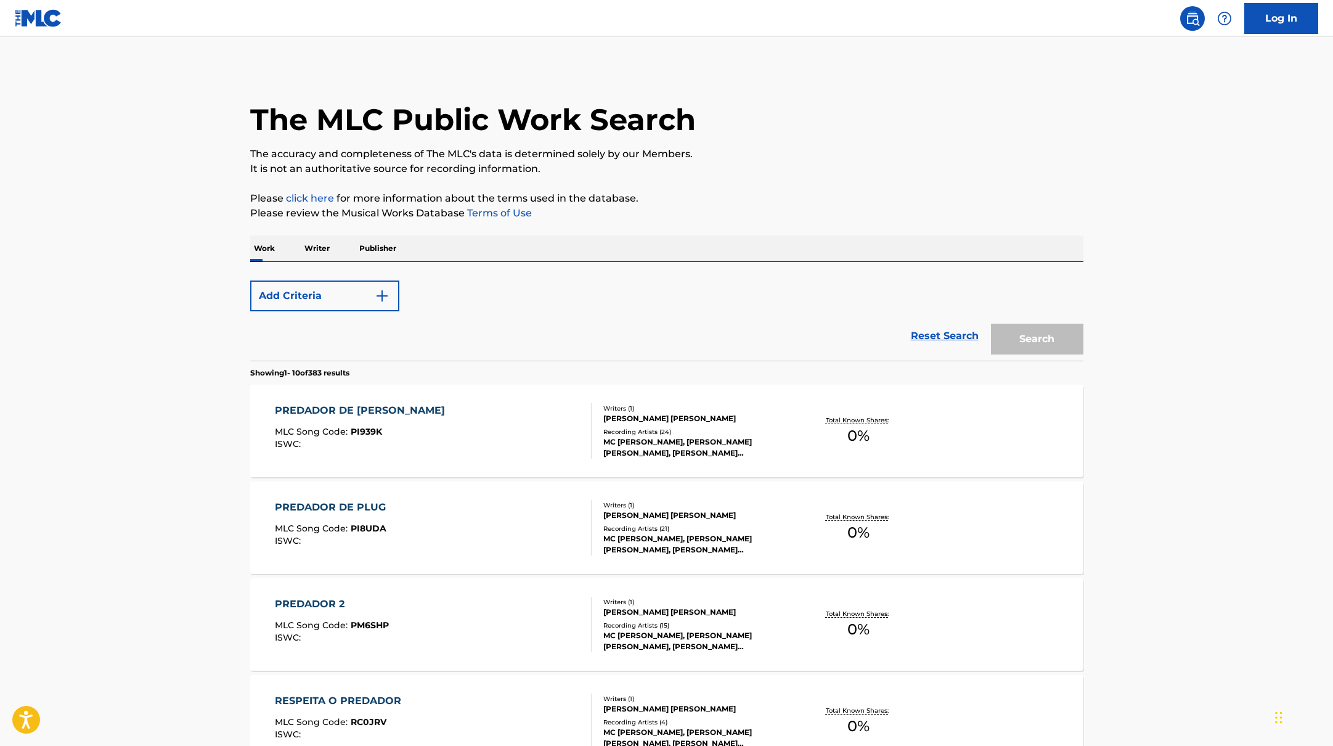
scroll to position [78, 0]
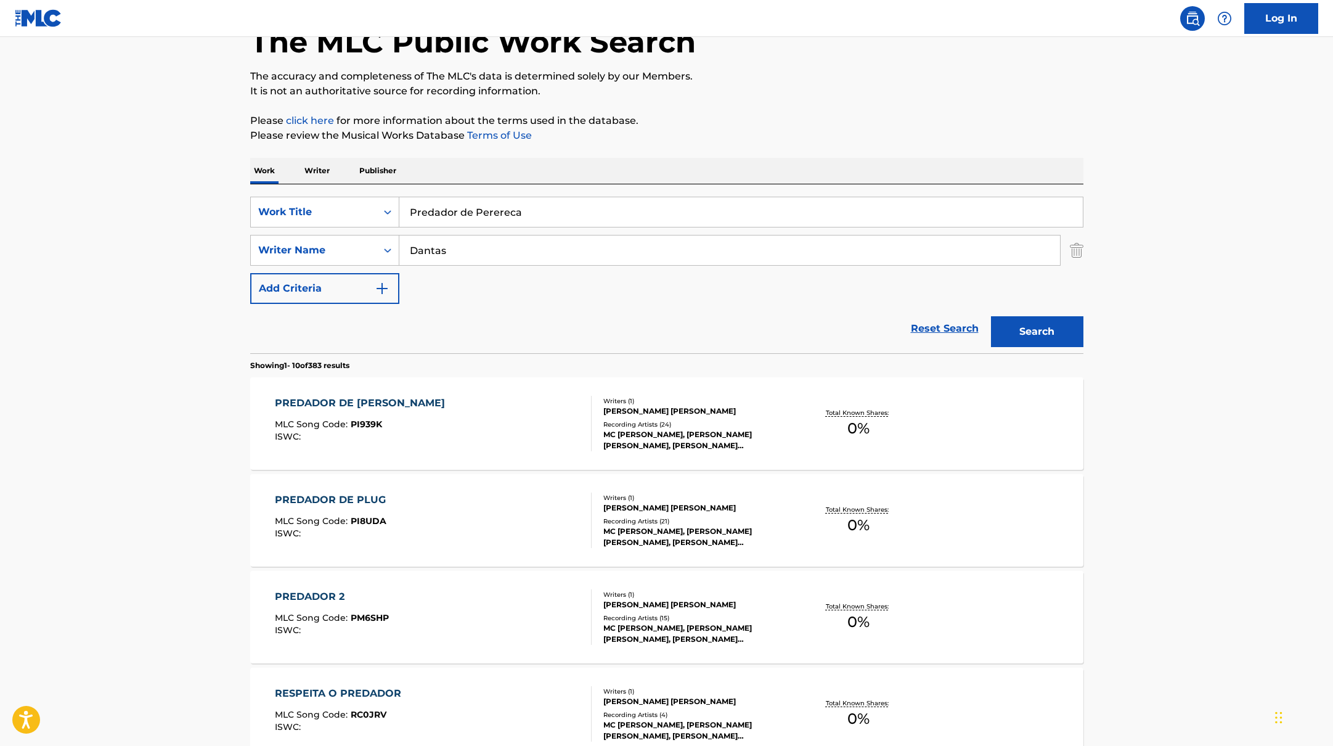
drag, startPoint x: 535, startPoint y: 219, endPoint x: 334, endPoint y: 189, distance: 203.8
click at [334, 189] on div "SearchWithCriteriabb4edb49-f9b7-4289-af29-81fb4135b806 Work Title Predador de P…" at bounding box center [666, 268] width 833 height 169
paste input "BLOW RECORDS"
click at [757, 113] on p "Please click here for more information about the terms used in the database." at bounding box center [666, 120] width 833 height 15
click at [552, 218] on input "BLOW RECORDS" at bounding box center [741, 212] width 684 height 30
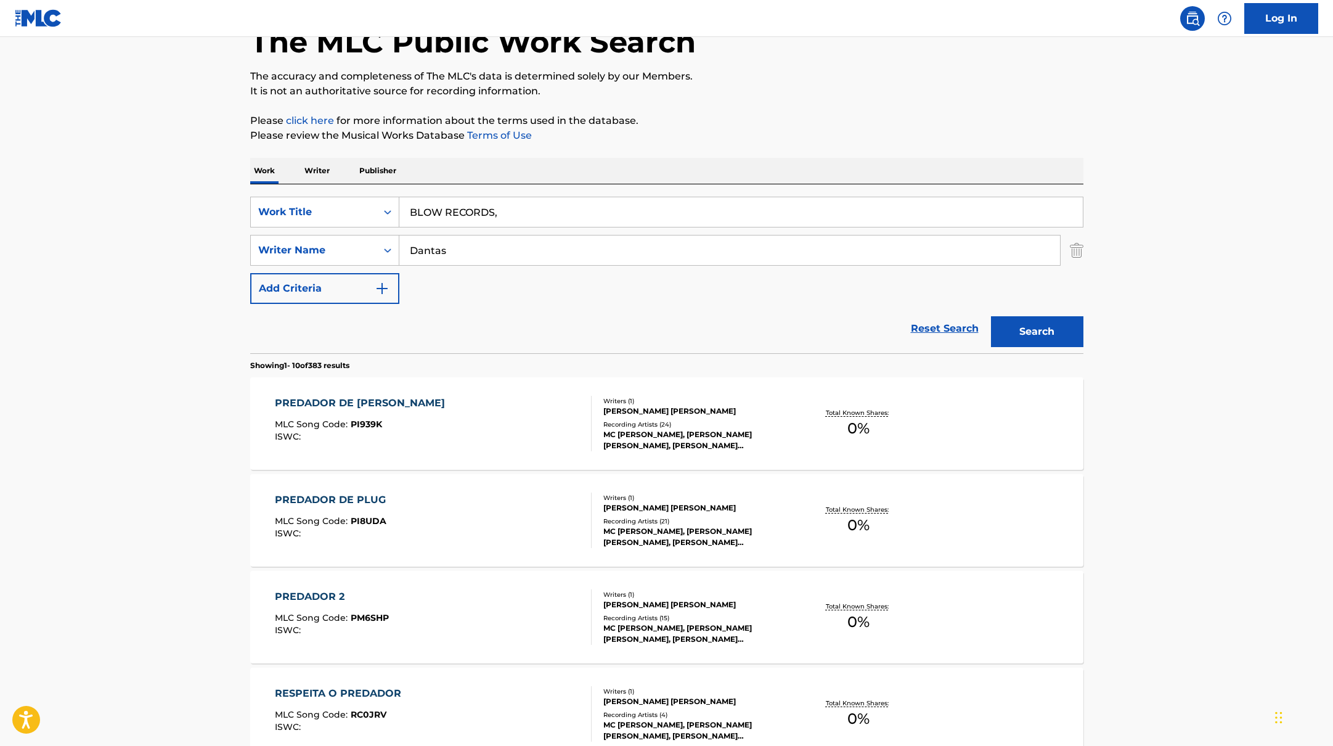
paste input "Mc Jhey"
drag, startPoint x: 556, startPoint y: 216, endPoint x: 348, endPoint y: 179, distance: 211.0
paste input "Jaane Na Tu"
type input "Jaane Na Tu"
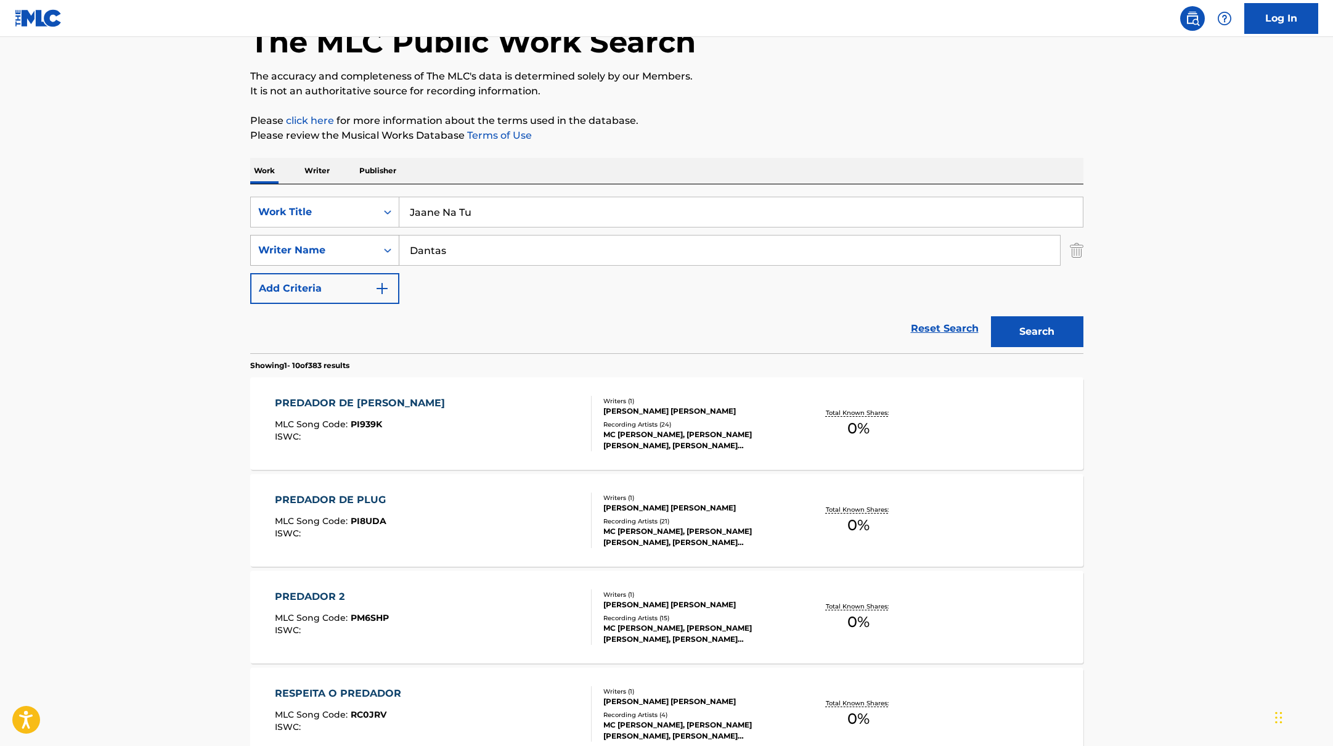
drag, startPoint x: 464, startPoint y: 252, endPoint x: 373, endPoint y: 244, distance: 91.6
click at [373, 244] on div "SearchWithCriteriab4830780-80aa-4f22-a0cc-84b4c785d36c Writer Name [PERSON_NAME]" at bounding box center [666, 250] width 833 height 31
click at [991, 316] on button "Search" at bounding box center [1037, 331] width 92 height 31
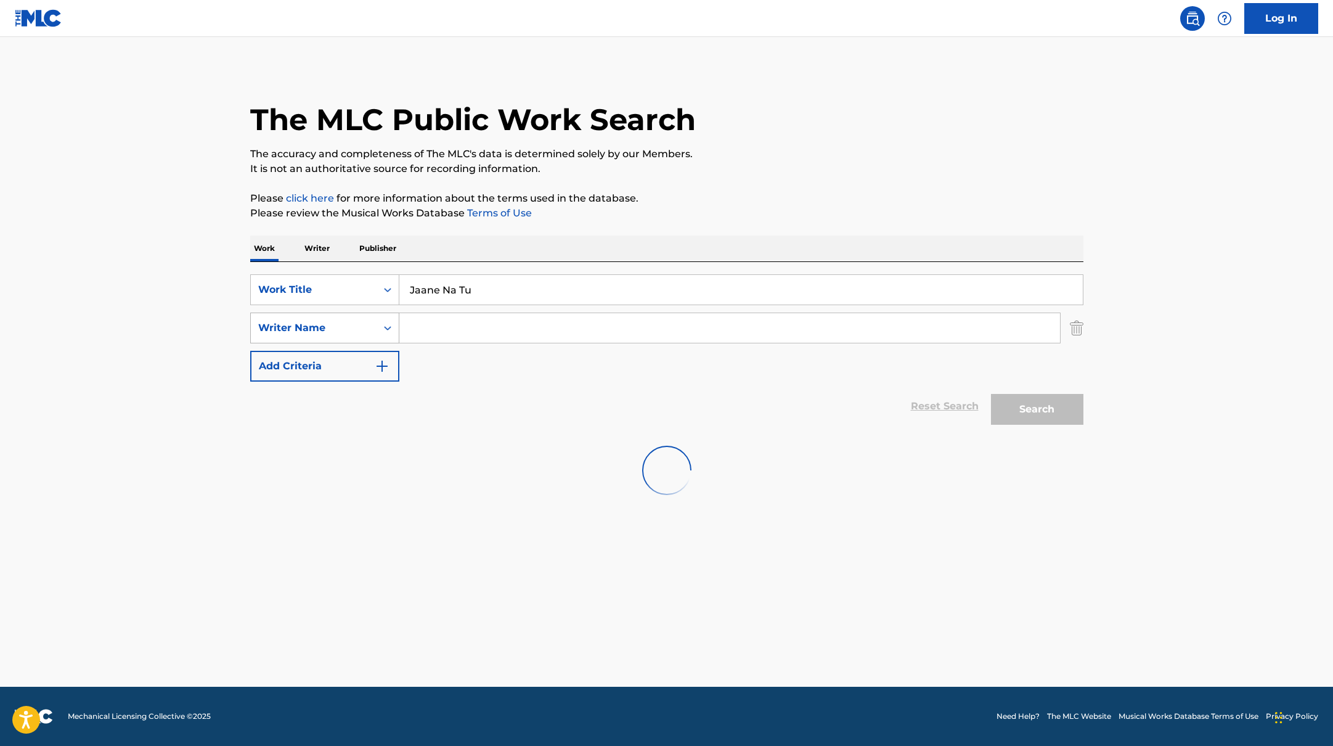
scroll to position [0, 0]
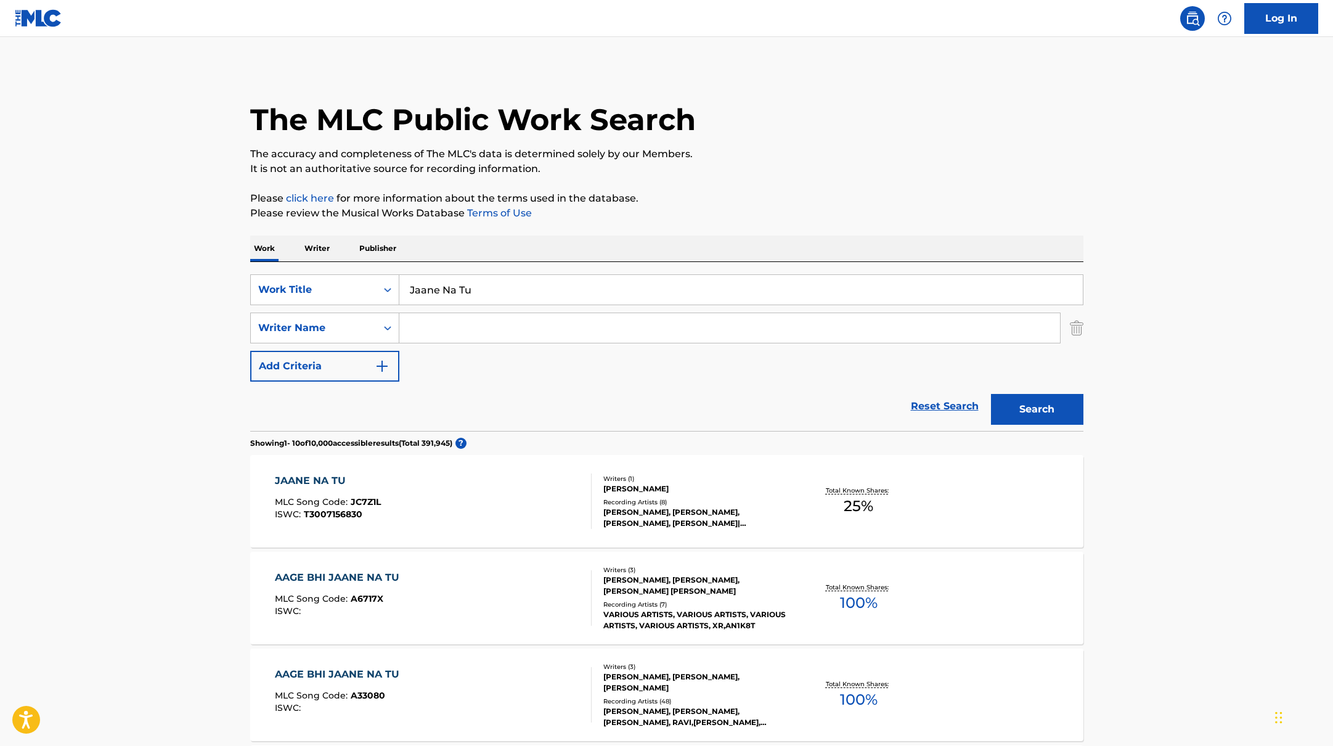
paste input "Arz Kiya Hai | Coke Studio Bharat"
drag, startPoint x: 495, startPoint y: 292, endPoint x: 330, endPoint y: 263, distance: 167.7
click at [330, 263] on div "SearchWithCriteriabb4edb49-f9b7-4289-af29-81fb4135b806 Work Title Arz Kiya Hai …" at bounding box center [666, 346] width 833 height 169
type input "Arz Kiya Hai | Coke Studio Bharat"
click at [865, 197] on p "Please click here for more information about the terms used in the database." at bounding box center [666, 198] width 833 height 15
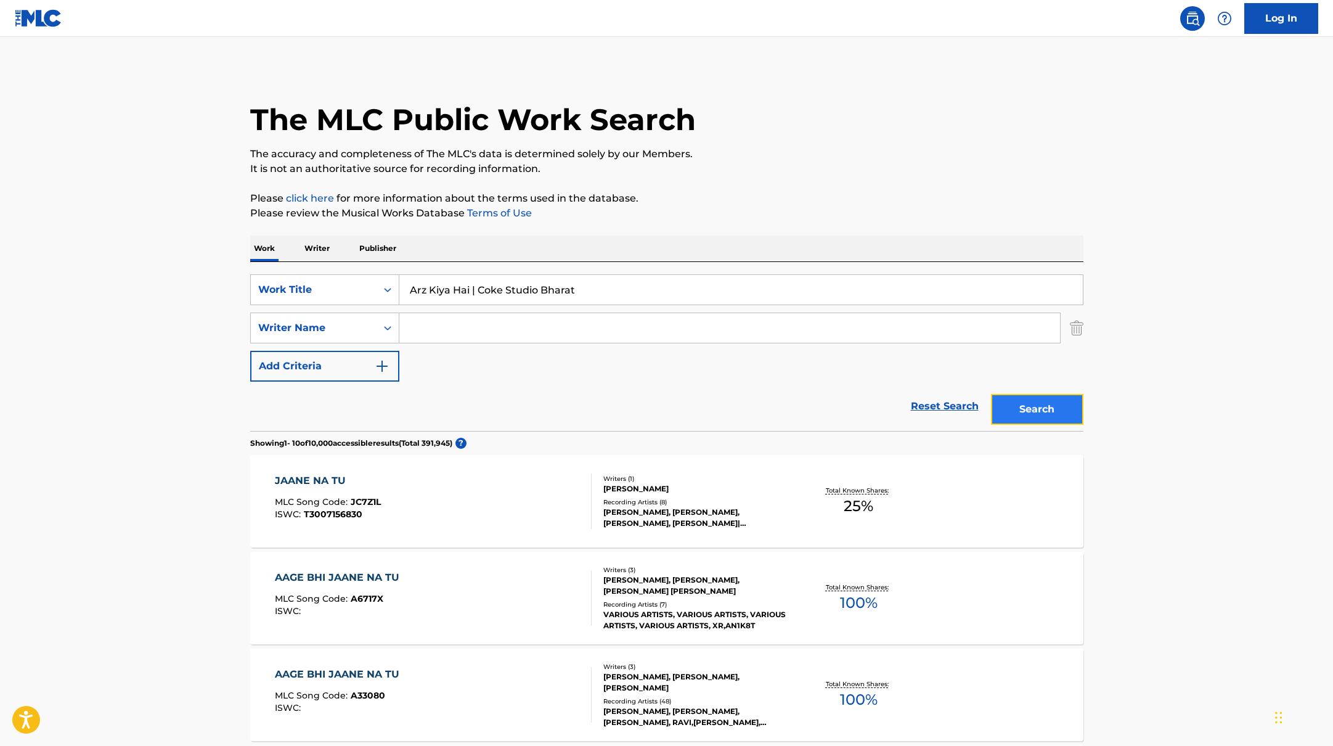
click at [1055, 412] on button "Search" at bounding box center [1037, 409] width 92 height 31
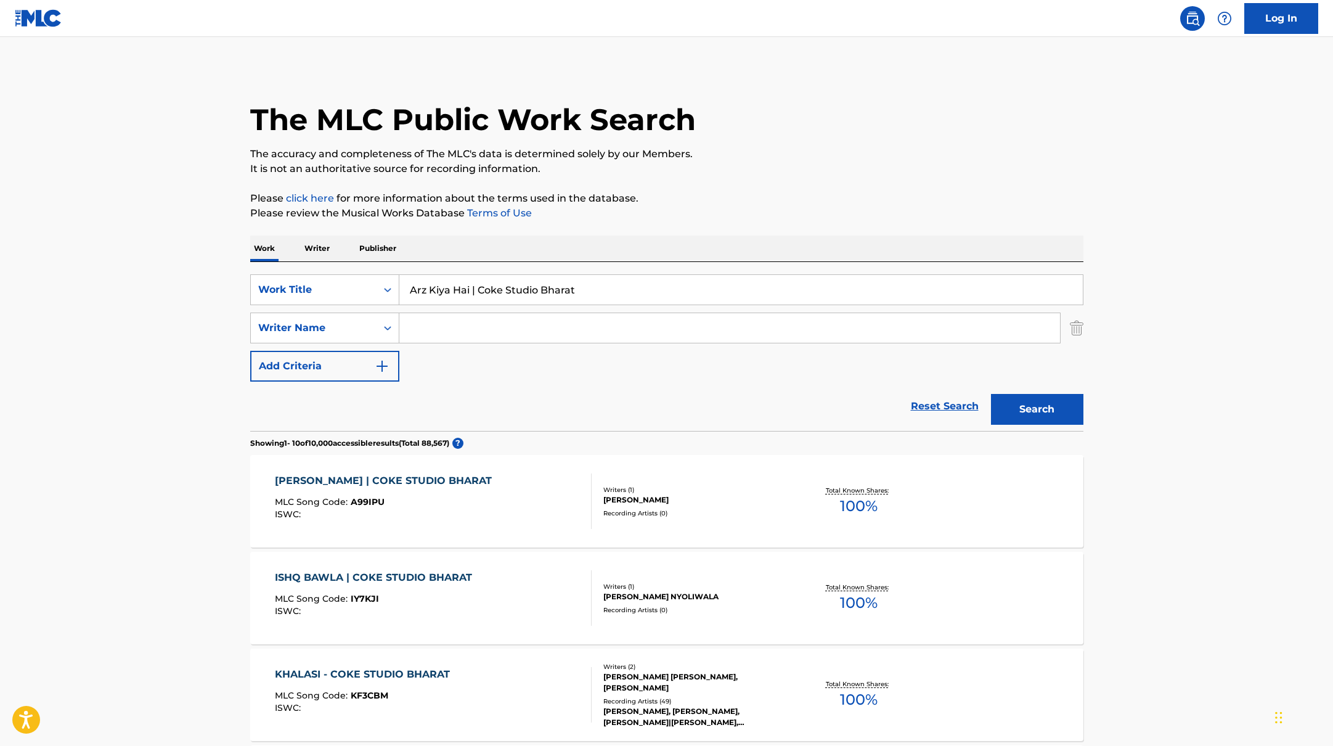
click at [469, 496] on div "ARZ KIYA HAI | COKE STUDIO BHARAT MLC Song Code : A99IPU ISWC :" at bounding box center [386, 500] width 223 height 55
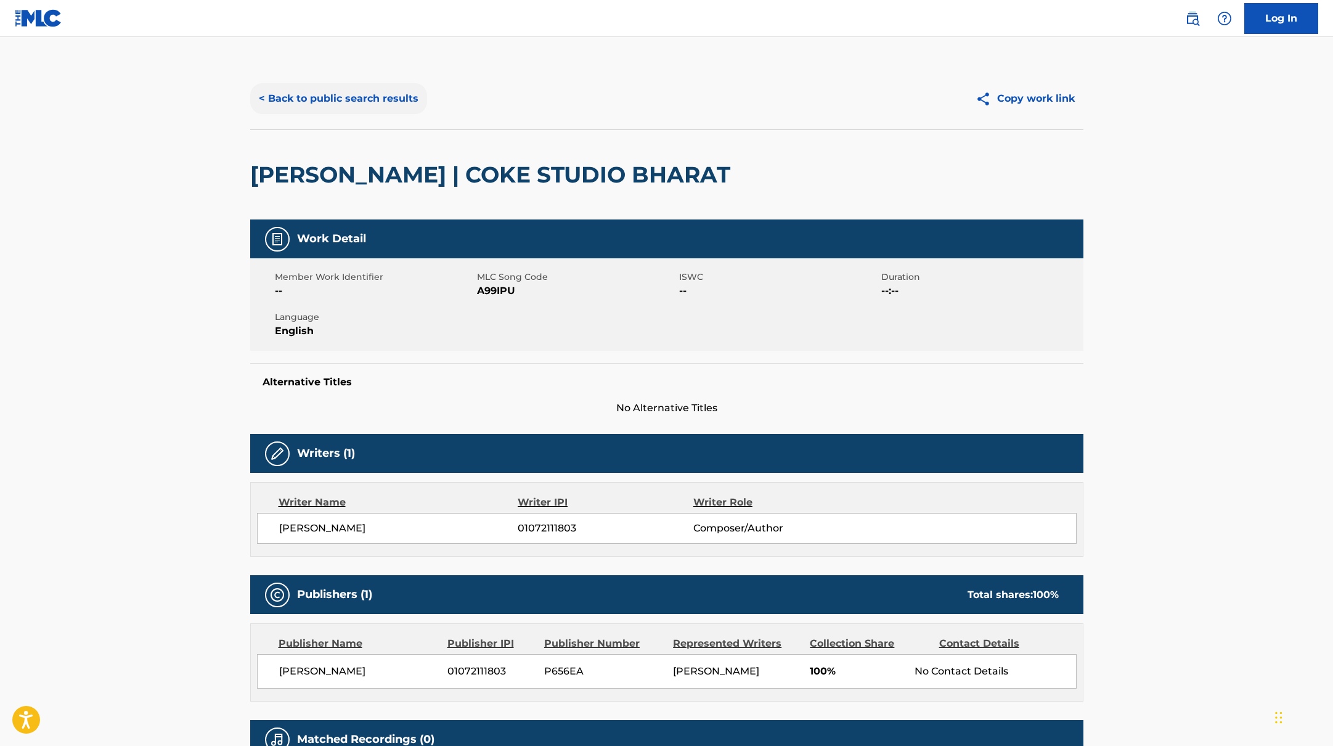
click at [391, 94] on button "< Back to public search results" at bounding box center [338, 98] width 177 height 31
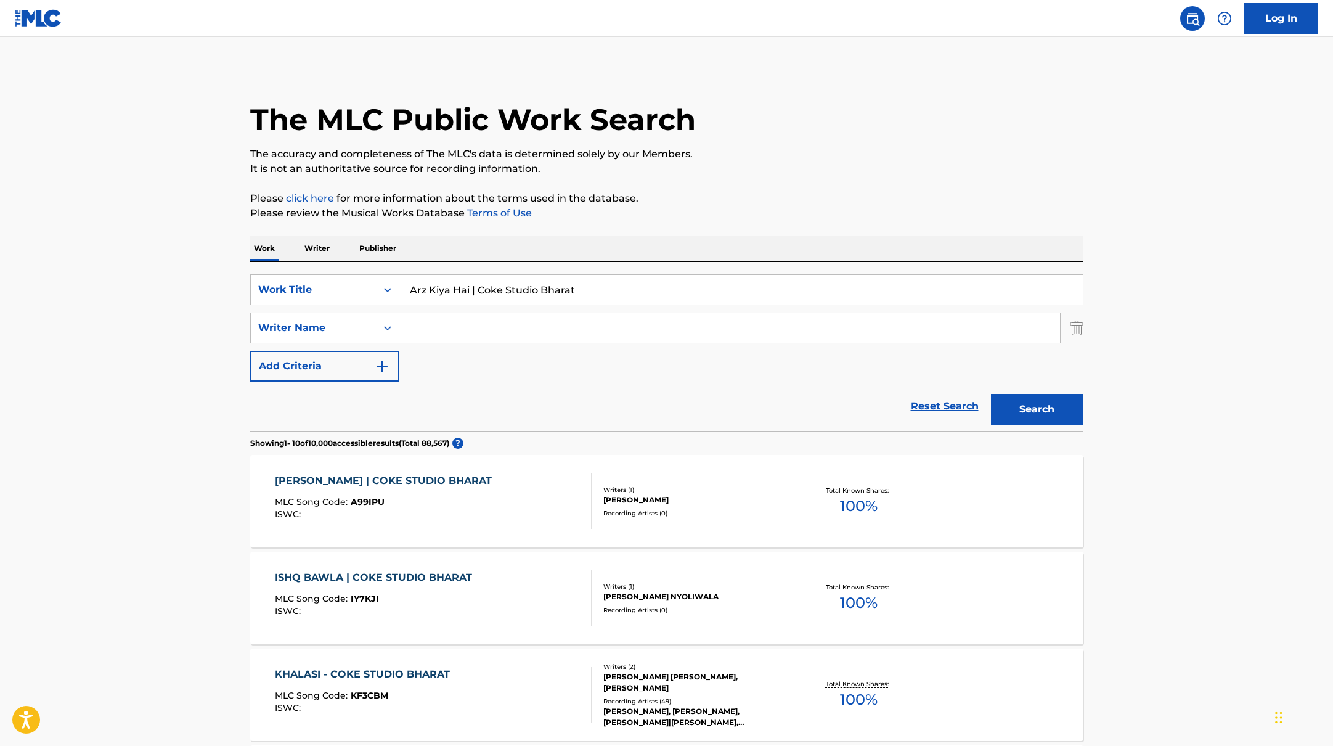
drag, startPoint x: 599, startPoint y: 290, endPoint x: 264, endPoint y: 258, distance: 336.2
paste input "What You [PERSON_NAME]"
type input "What You Want"
click at [872, 162] on p "It is not an authoritative source for recording information." at bounding box center [666, 169] width 833 height 15
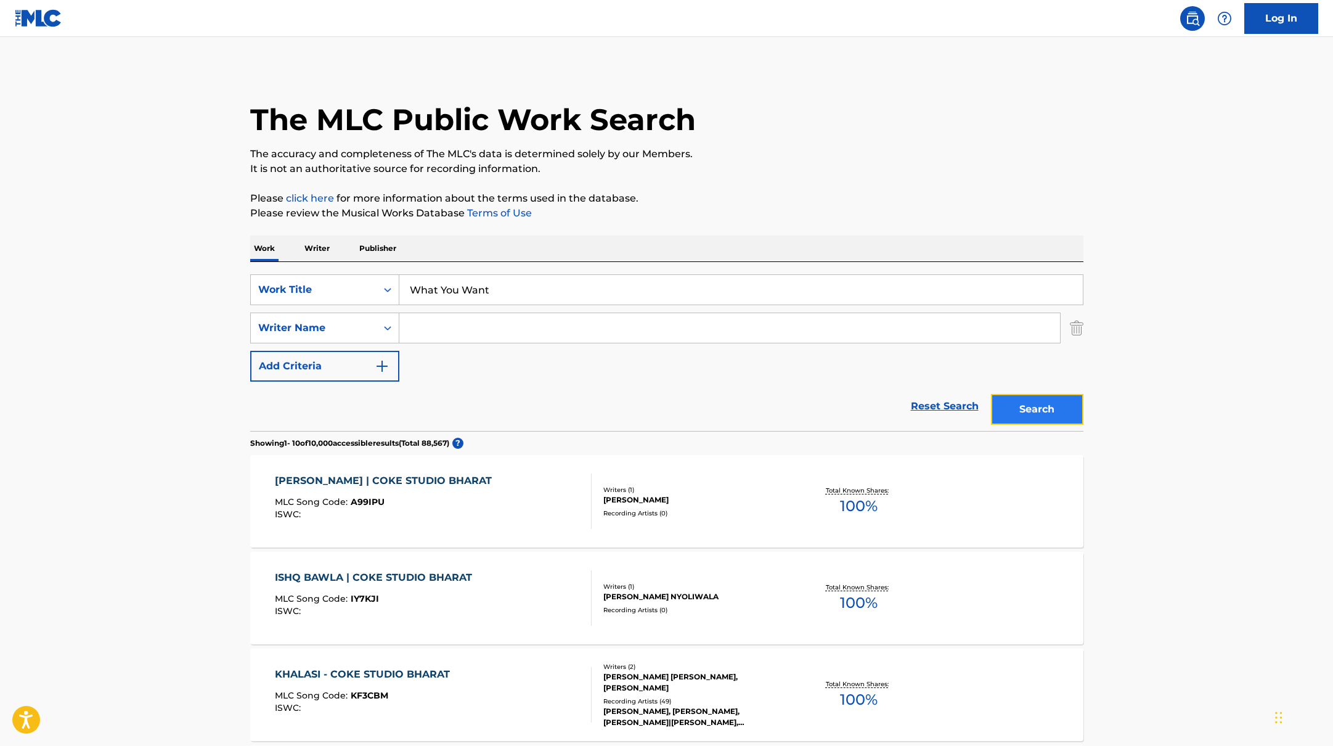
click at [1057, 416] on button "Search" at bounding box center [1037, 409] width 92 height 31
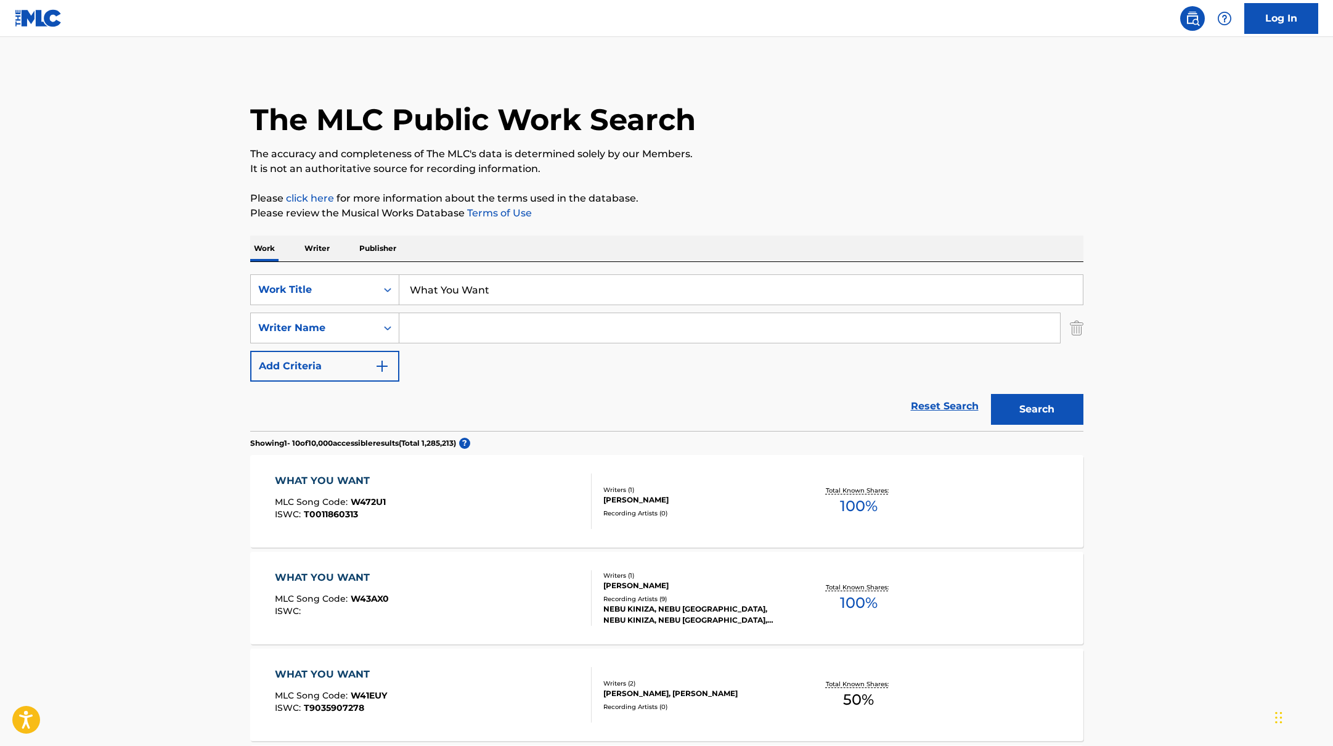
paste input "[PERSON_NAME],"
click at [502, 325] on input "Search Form" at bounding box center [729, 328] width 661 height 30
type input "[PERSON_NAME],"
click at [1062, 410] on button "Search" at bounding box center [1037, 409] width 92 height 31
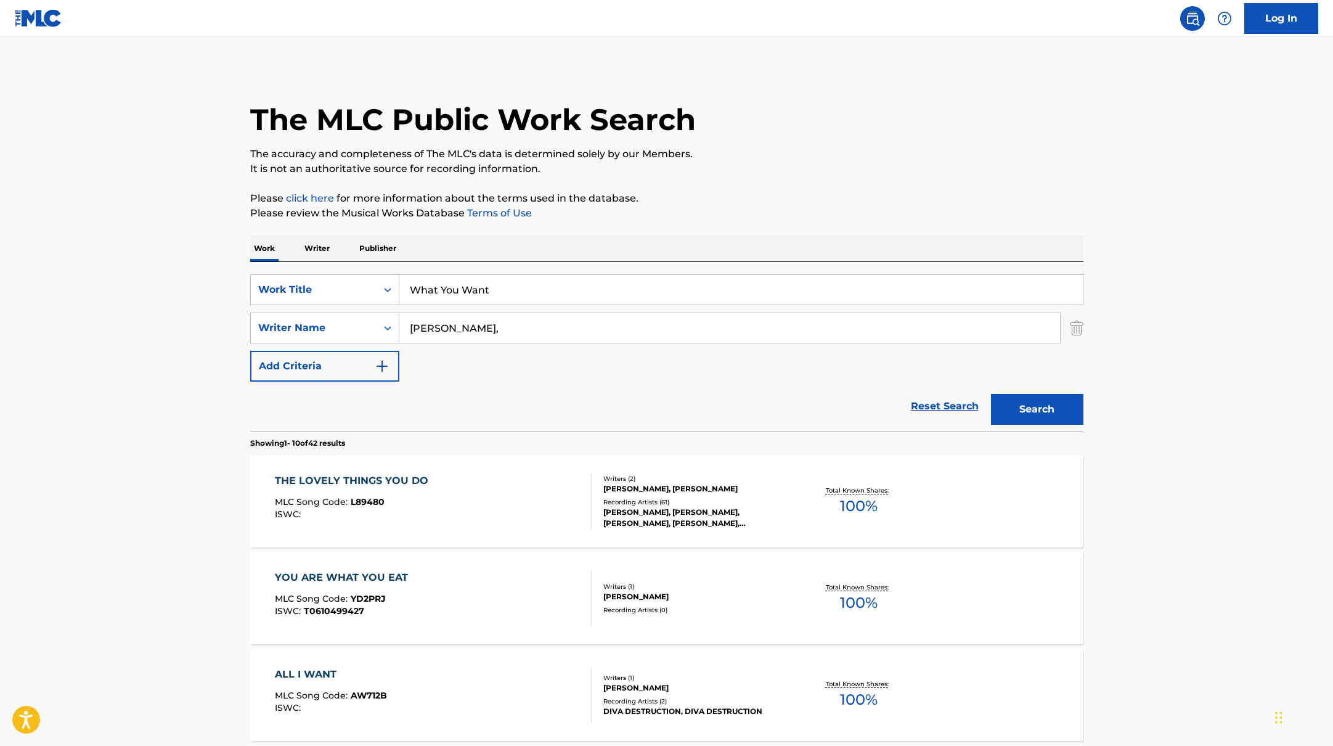
paste input "Parachute"
drag, startPoint x: 509, startPoint y: 283, endPoint x: 615, endPoint y: 279, distance: 106.7
click at [647, 275] on input "Parachute What You Want" at bounding box center [741, 290] width 684 height 30
paste input "Search Form"
drag, startPoint x: 598, startPoint y: 291, endPoint x: 530, endPoint y: 230, distance: 91.2
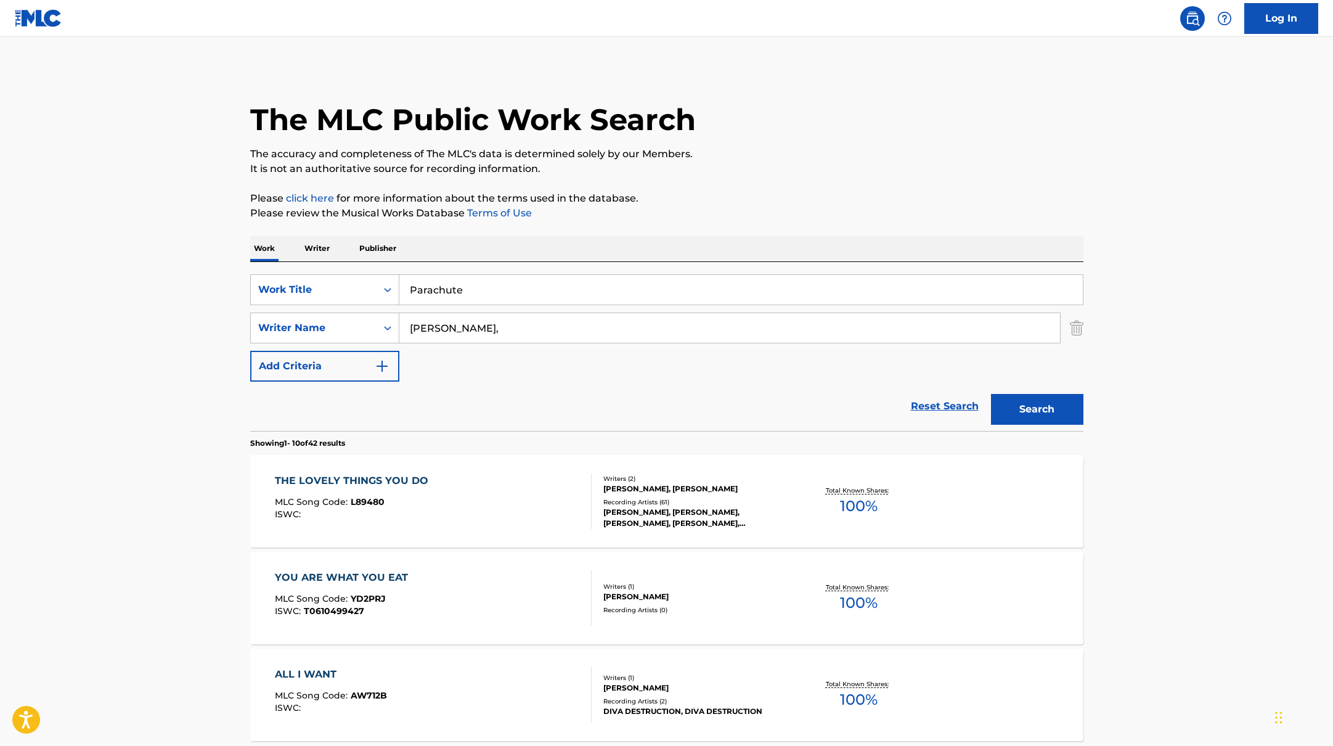
click at [388, 269] on div "SearchWithCriteriabb4edb49-f9b7-4289-af29-81fb4135b806 Work Title Parachute Sea…" at bounding box center [666, 346] width 833 height 169
type input "Parachute"
click at [872, 165] on p "It is not an authoritative source for recording information." at bounding box center [666, 169] width 833 height 15
drag, startPoint x: 462, startPoint y: 331, endPoint x: 848, endPoint y: 211, distance: 404.0
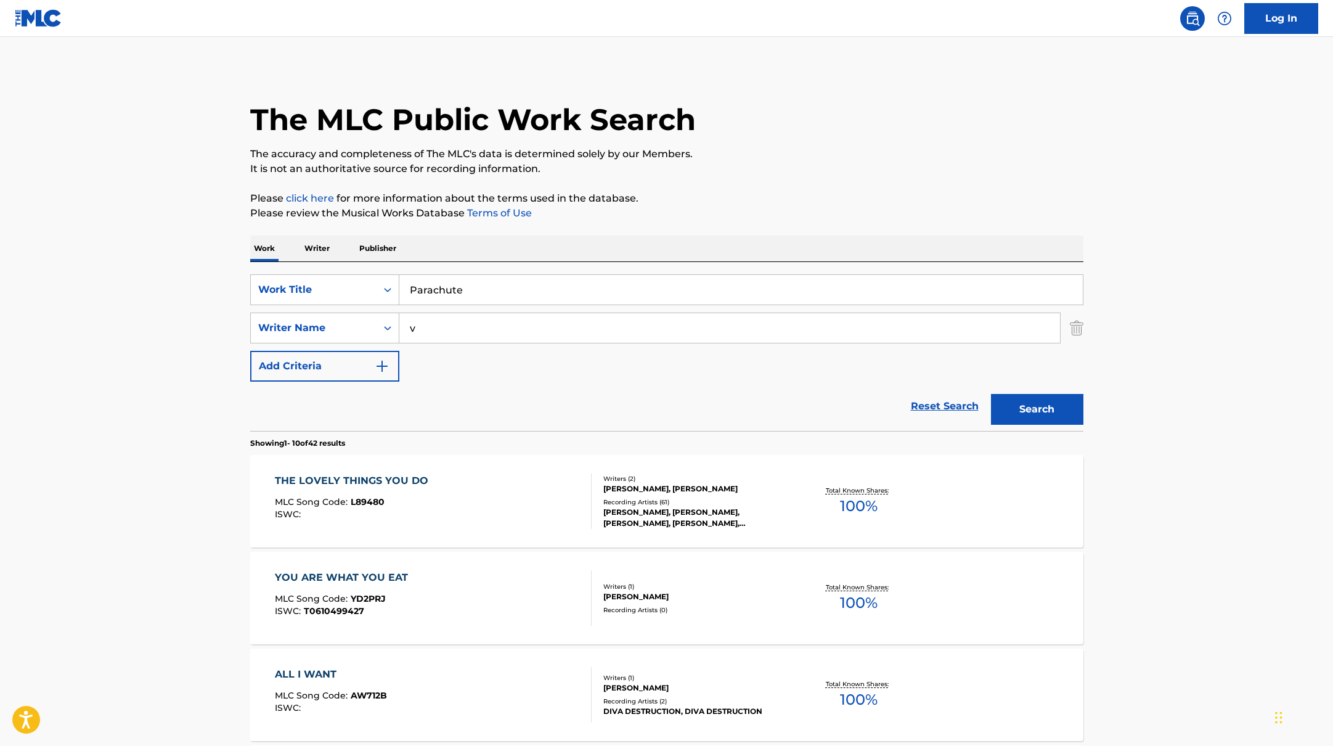
click at [848, 211] on p "Please review the Musical Works Database Terms of Use" at bounding box center [666, 213] width 833 height 15
paste input "[PERSON_NAME]"
drag, startPoint x: 523, startPoint y: 338, endPoint x: 802, endPoint y: 179, distance: 321.1
type input "[PERSON_NAME]"
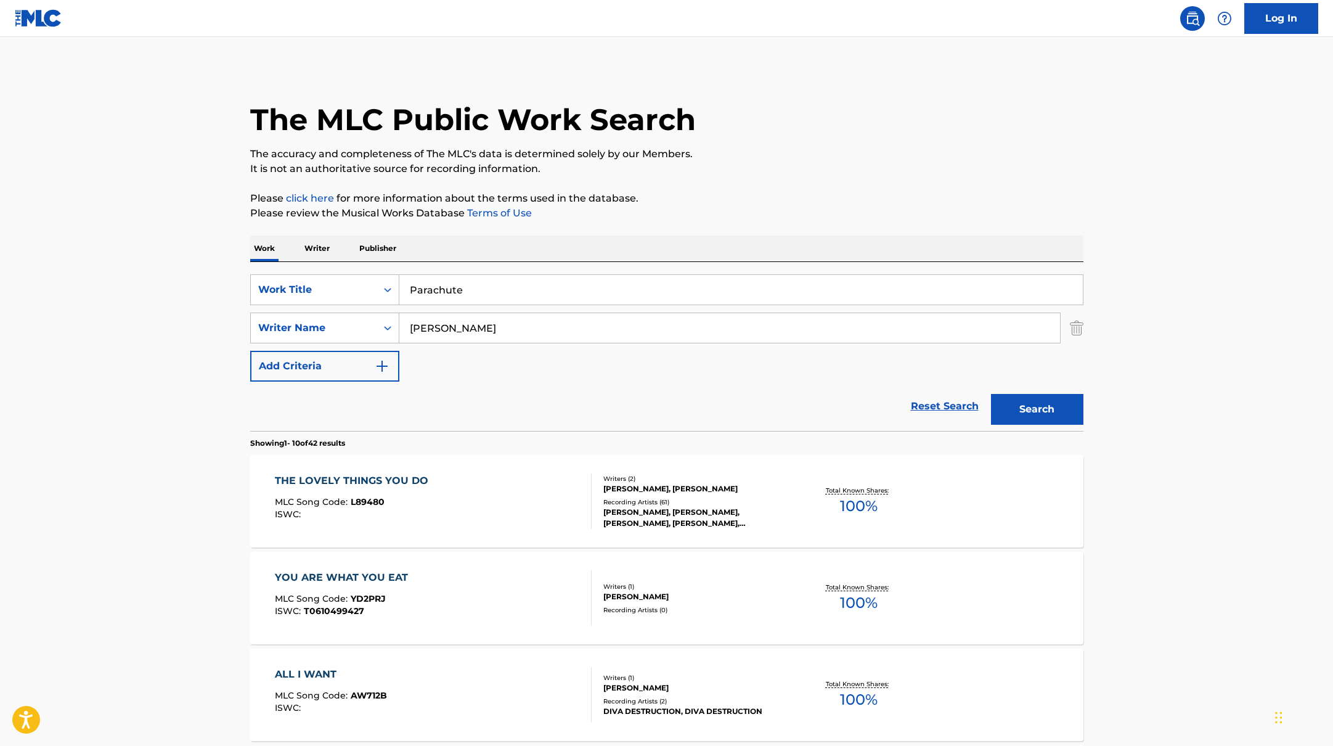
click at [1002, 409] on button "Search" at bounding box center [1037, 409] width 92 height 31
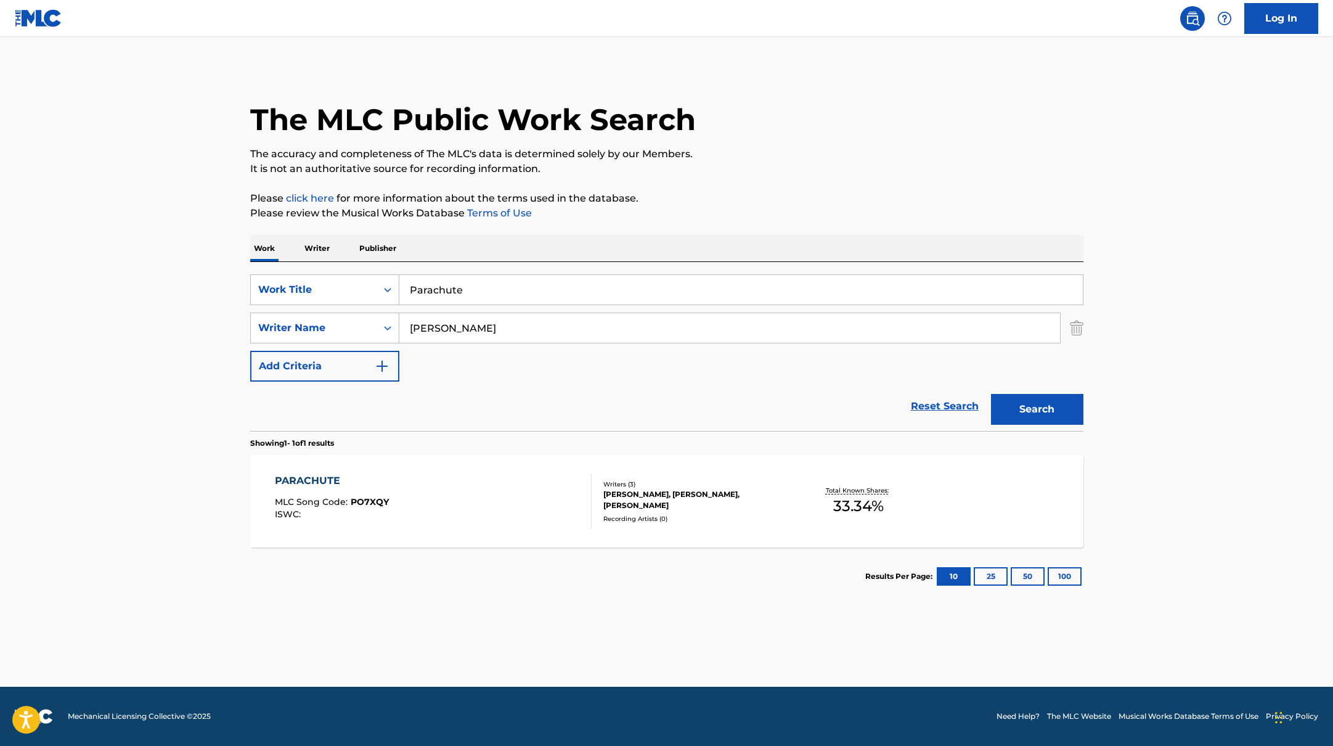
click at [489, 486] on div "PARACHUTE MLC Song Code : PO7XQY ISWC :" at bounding box center [433, 500] width 317 height 55
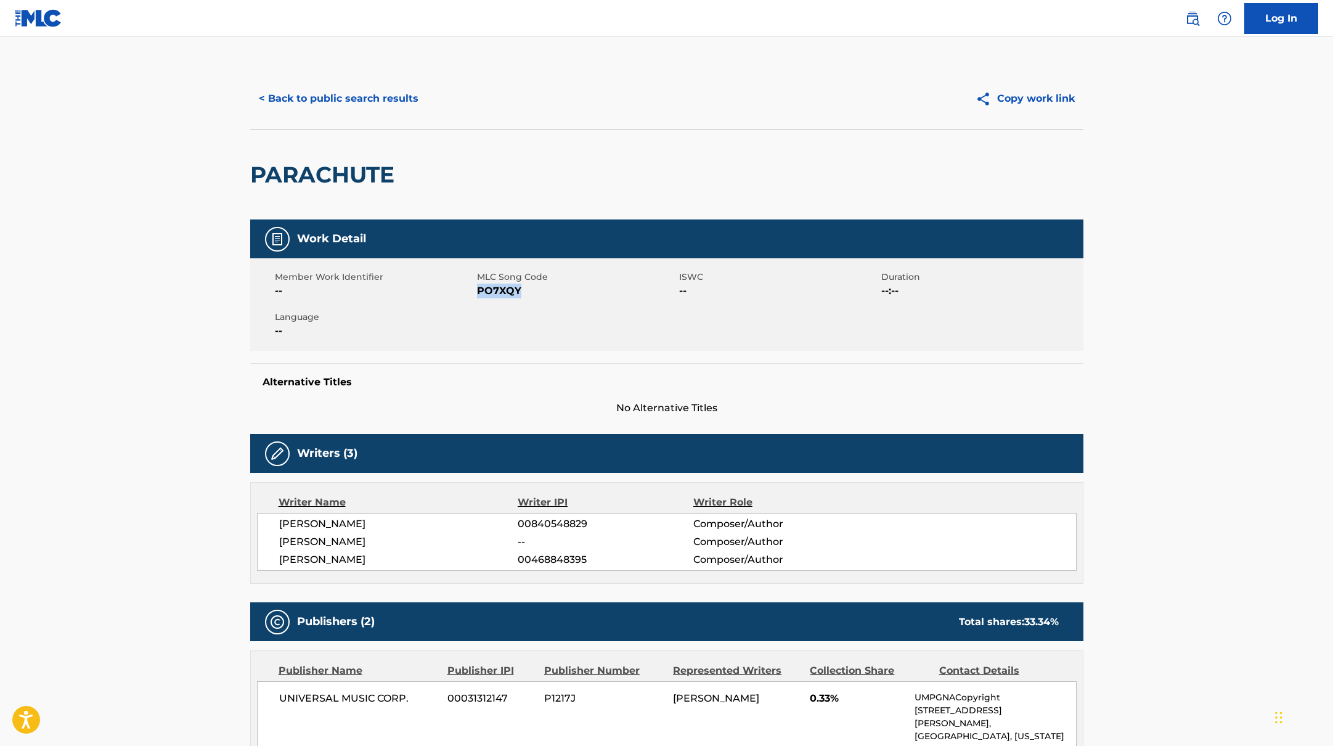
drag, startPoint x: 481, startPoint y: 292, endPoint x: 548, endPoint y: 297, distance: 66.8
click at [548, 297] on span "PO7XQY" at bounding box center [576, 291] width 199 height 15
copy span "PO7XQY"
click at [409, 86] on button "< Back to public search results" at bounding box center [338, 98] width 177 height 31
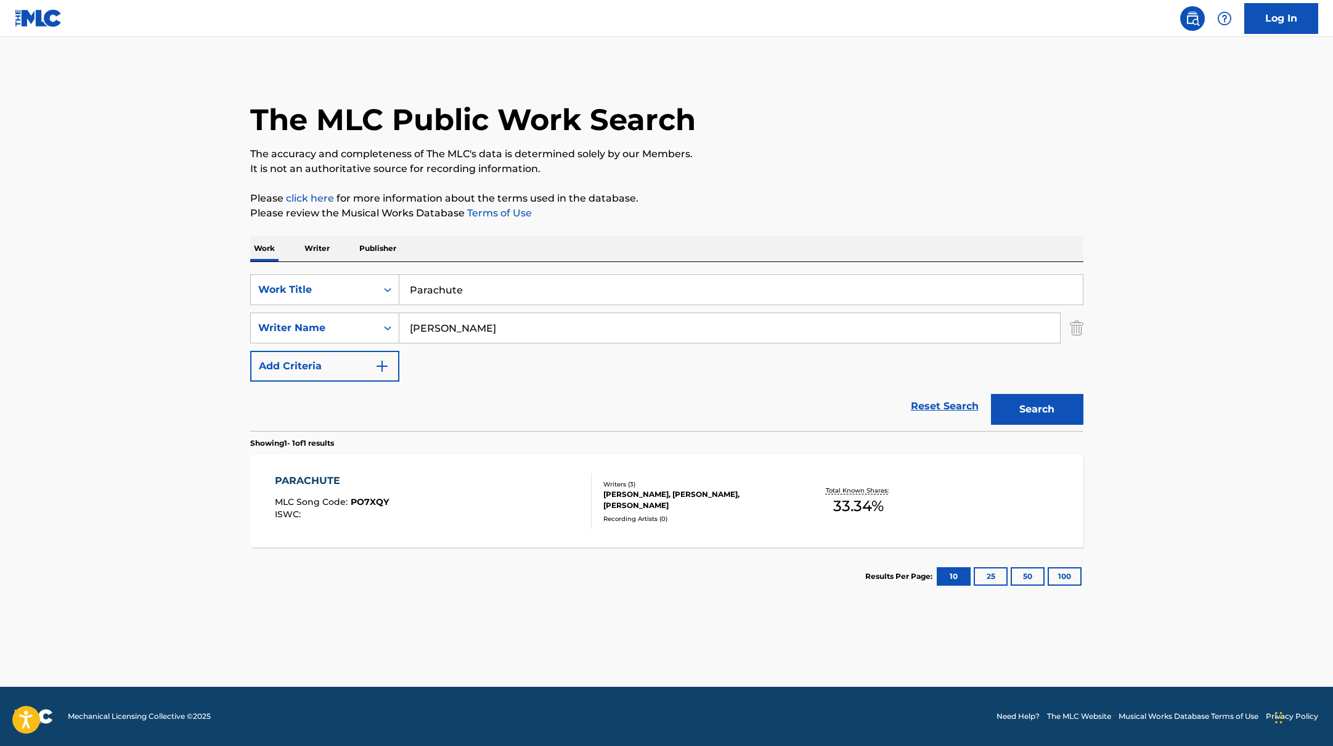
drag, startPoint x: 488, startPoint y: 289, endPoint x: 345, endPoint y: 264, distance: 145.7
click at [345, 264] on div "SearchWithCriteriabb4edb49-f9b7-4289-af29-81fb4135b806 Work Title Parachute Sea…" at bounding box center [666, 346] width 833 height 169
paste input "[PERSON_NAME]"
drag, startPoint x: 508, startPoint y: 288, endPoint x: 374, endPoint y: 269, distance: 135.7
click at [384, 272] on div "SearchWithCriteriabb4edb49-f9b7-4289-af29-81fb4135b806 Work Title [PERSON_NAME]…" at bounding box center [666, 346] width 833 height 169
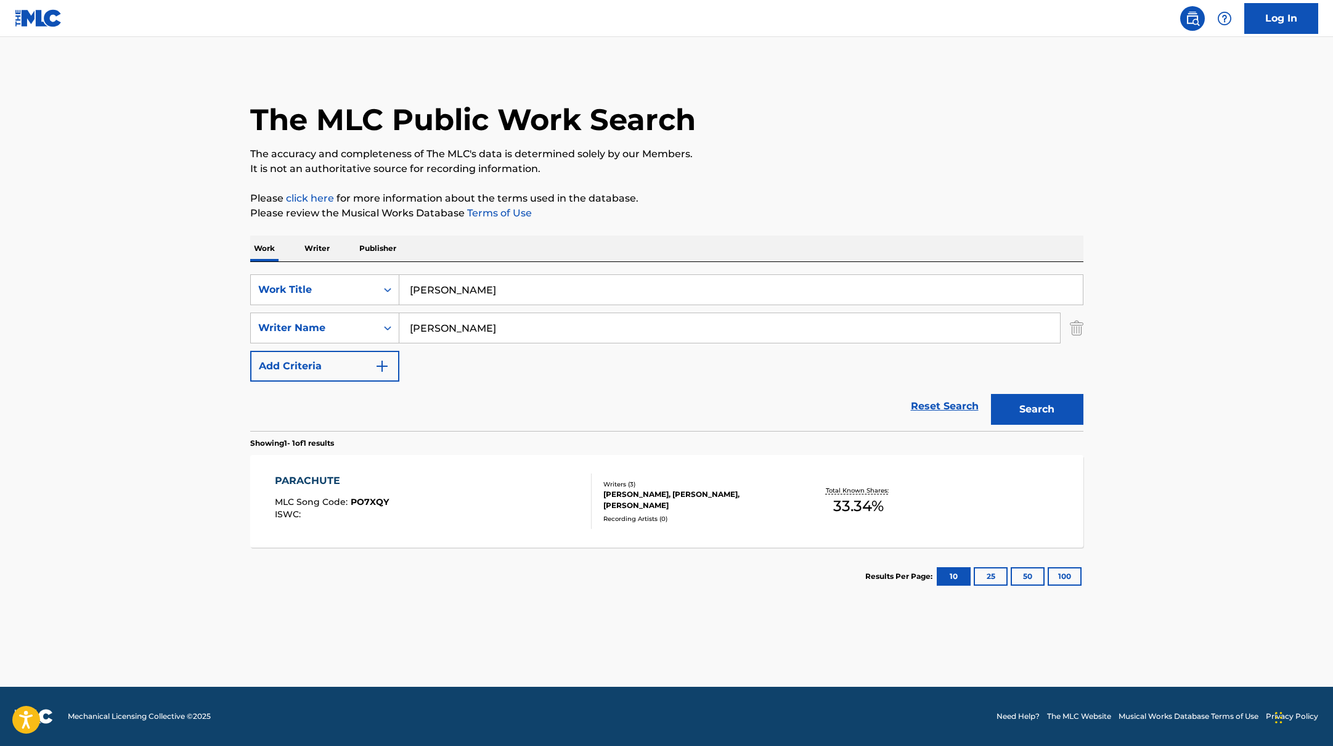
paste input "ours to keep"
type input "ours to keep"
click at [733, 184] on div "The MLC Public Work Search The accuracy and completeness of The MLC's data is d…" at bounding box center [666, 337] width 863 height 538
paste input "[PERSON_NAME]"
drag, startPoint x: 475, startPoint y: 323, endPoint x: 848, endPoint y: 154, distance: 409.4
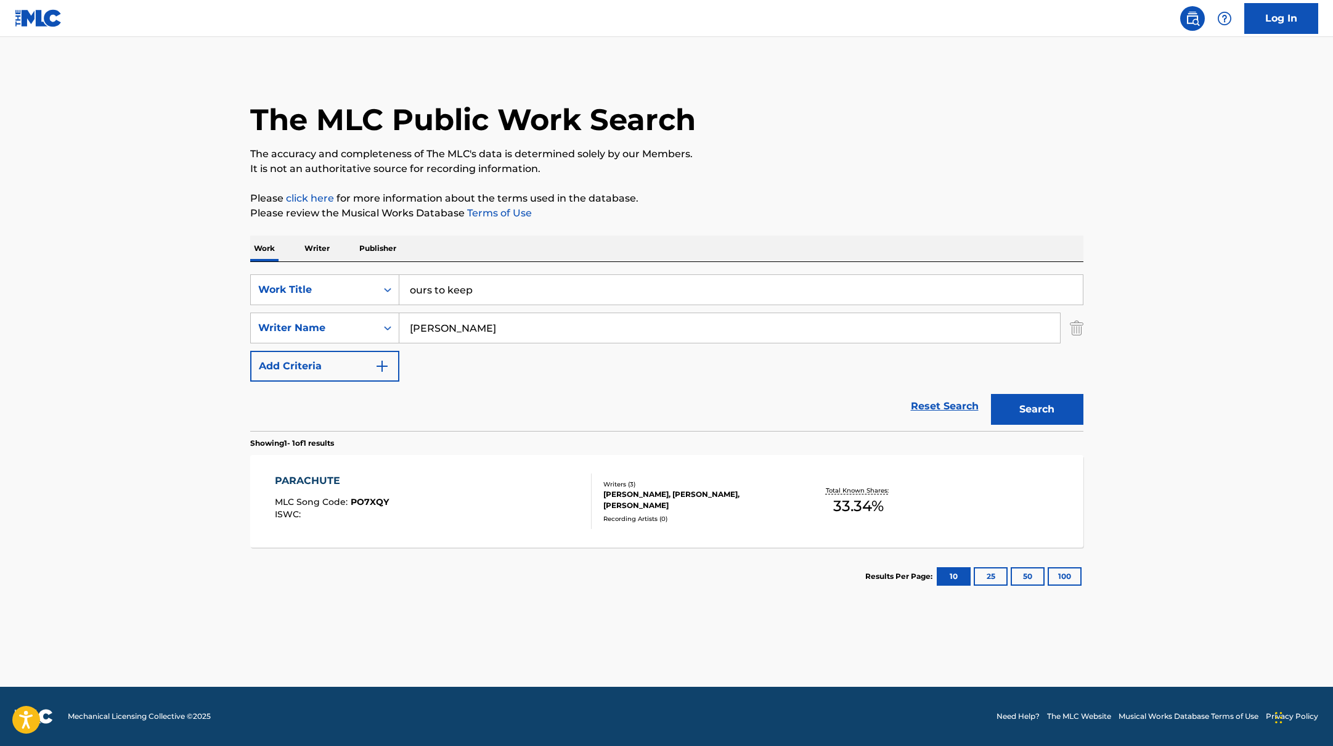
click at [848, 155] on div "The MLC Public Work Search The accuracy and completeness of The MLC's data is d…" at bounding box center [666, 337] width 863 height 538
type input "[PERSON_NAME]"
click at [848, 154] on p "The accuracy and completeness of The MLC's data is determined solely by our Mem…" at bounding box center [666, 154] width 833 height 15
click at [1050, 408] on button "Search" at bounding box center [1037, 409] width 92 height 31
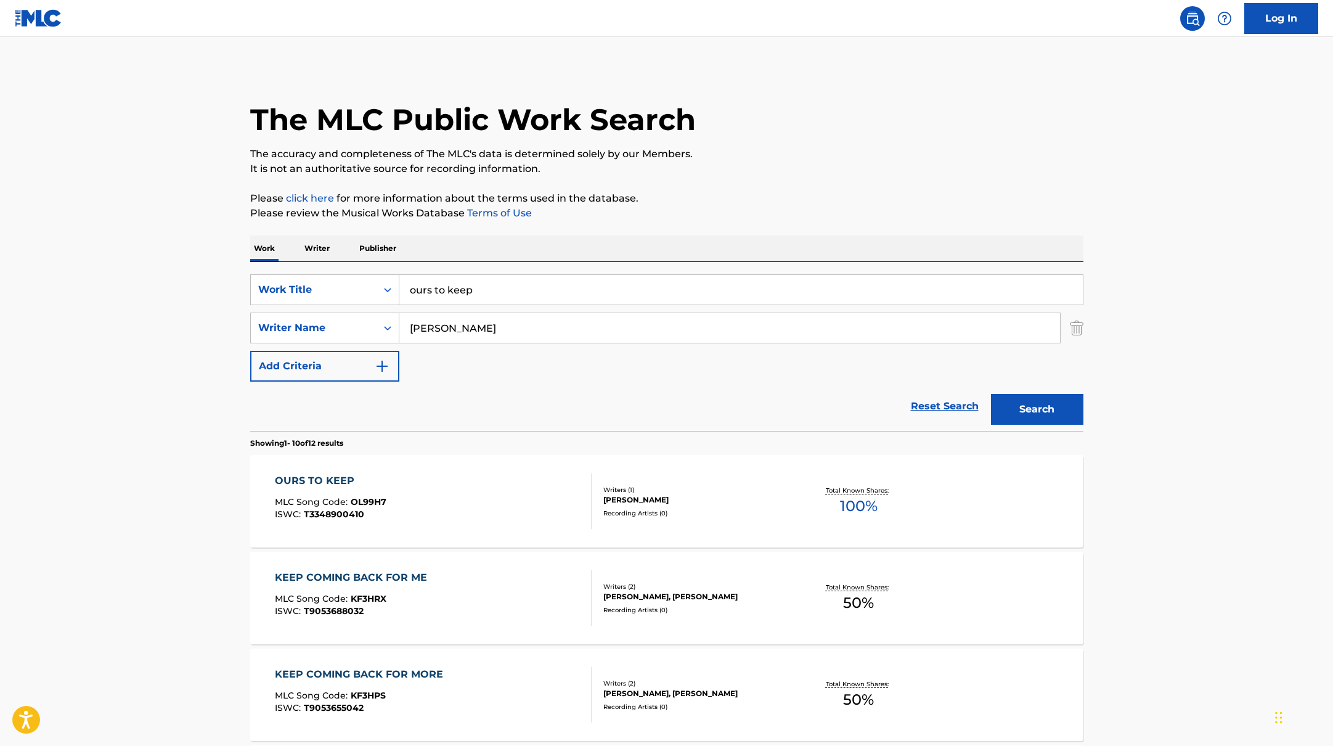
click at [517, 496] on div "OURS TO KEEP MLC Song Code : OL99H7 ISWC : T3348900410" at bounding box center [433, 500] width 317 height 55
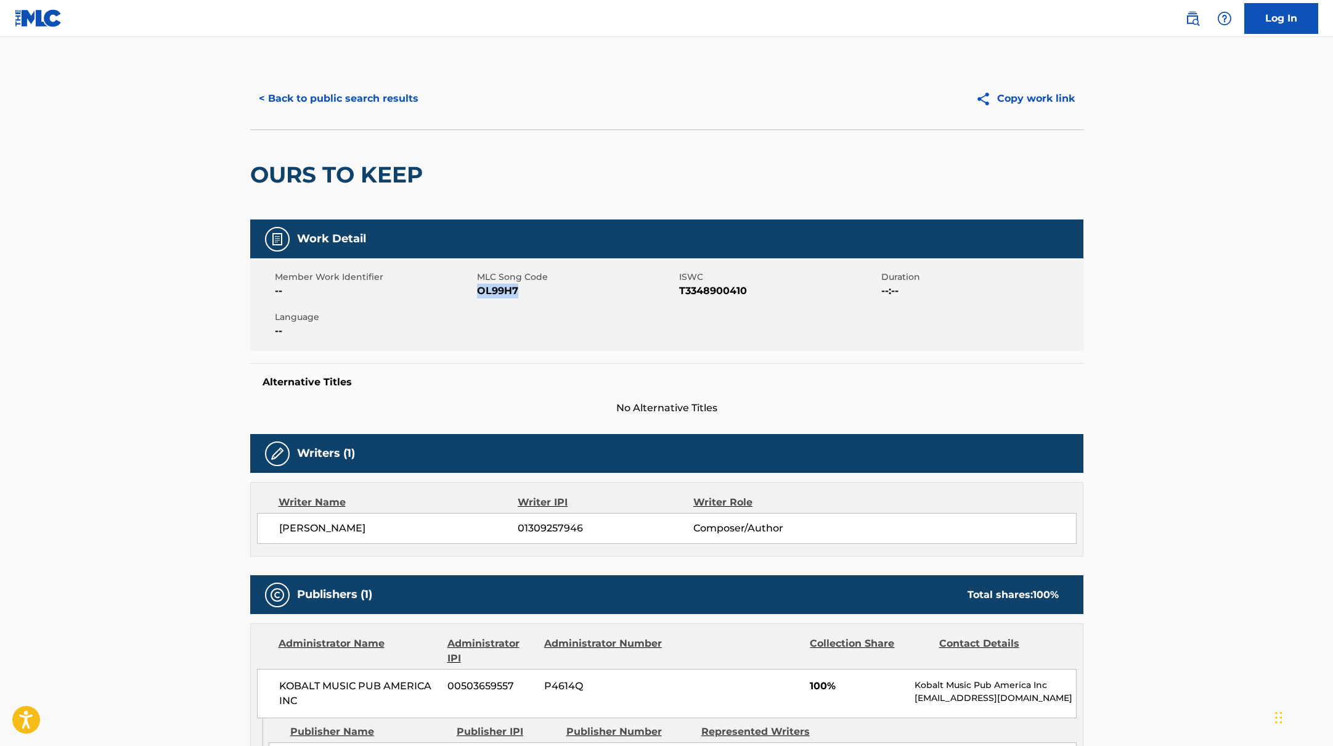
drag, startPoint x: 480, startPoint y: 292, endPoint x: 549, endPoint y: 300, distance: 69.5
click at [528, 298] on div "Member Work Identifier -- MLC Song Code OL99H7 ISWC T3348900410 Duration --:-- …" at bounding box center [666, 304] width 833 height 92
copy span "OL99H7"
click at [342, 89] on button "< Back to public search results" at bounding box center [338, 98] width 177 height 31
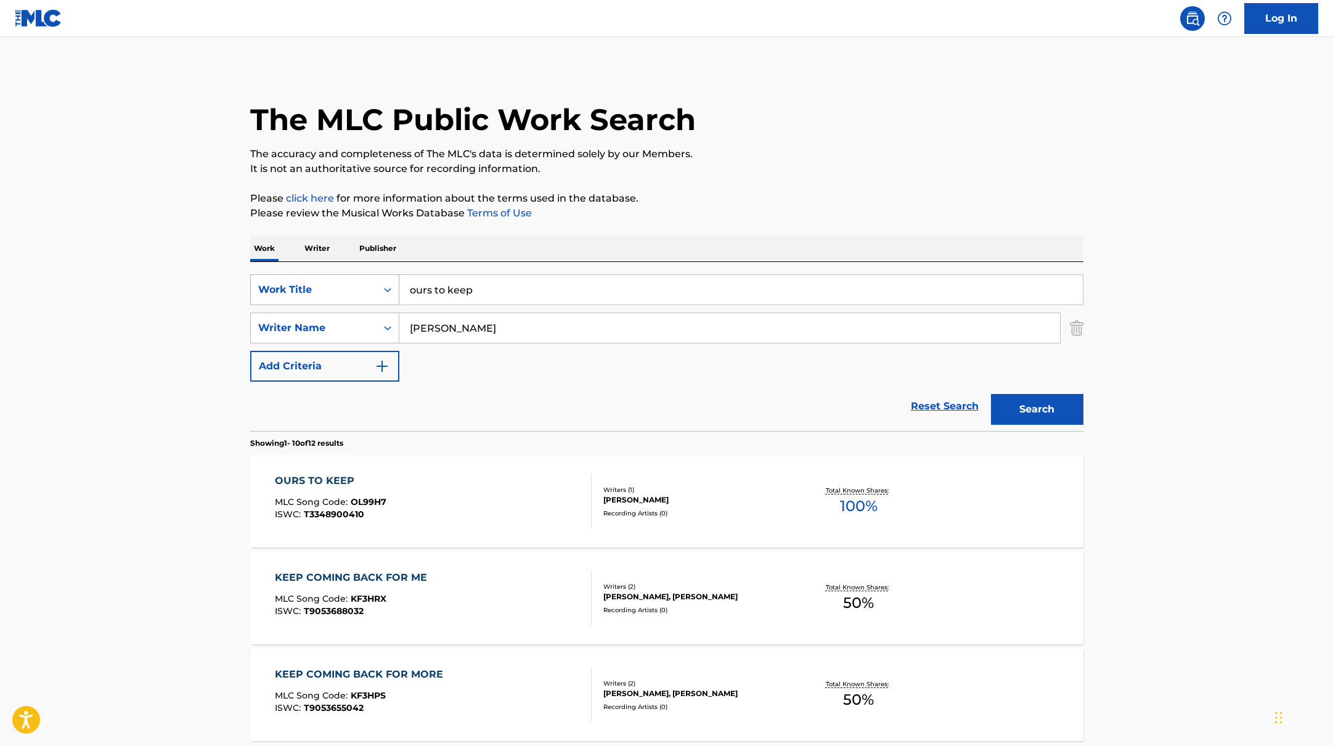
drag, startPoint x: 464, startPoint y: 290, endPoint x: 372, endPoint y: 277, distance: 92.2
click at [372, 277] on div "SearchWithCriteriabb4edb49-f9b7-4289-af29-81fb4135b806 Work Title ours to keep" at bounding box center [666, 289] width 833 height 31
paste input "adisKendis"
click at [429, 291] on input "adisKendis" at bounding box center [741, 290] width 684 height 30
drag, startPoint x: 504, startPoint y: 294, endPoint x: 356, endPoint y: 274, distance: 150.0
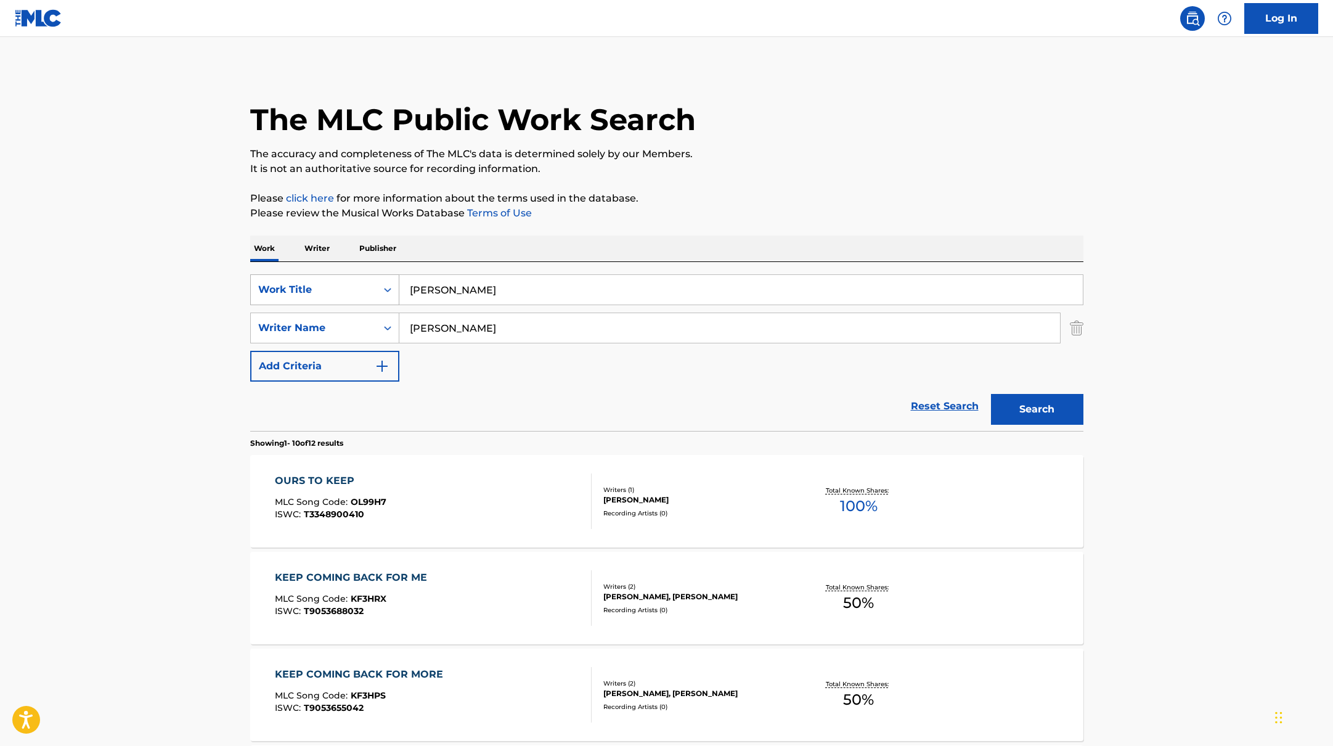
click at [355, 274] on div "SearchWithCriteriabb4edb49-f9b7-4289-af29-81fb4135b806 Work Title adis, Kendis" at bounding box center [666, 289] width 833 height 31
paste input "All These People In This City"
click at [857, 169] on p "It is not an authoritative source for recording information." at bounding box center [666, 169] width 833 height 15
click at [1008, 417] on button "Search" at bounding box center [1037, 409] width 92 height 31
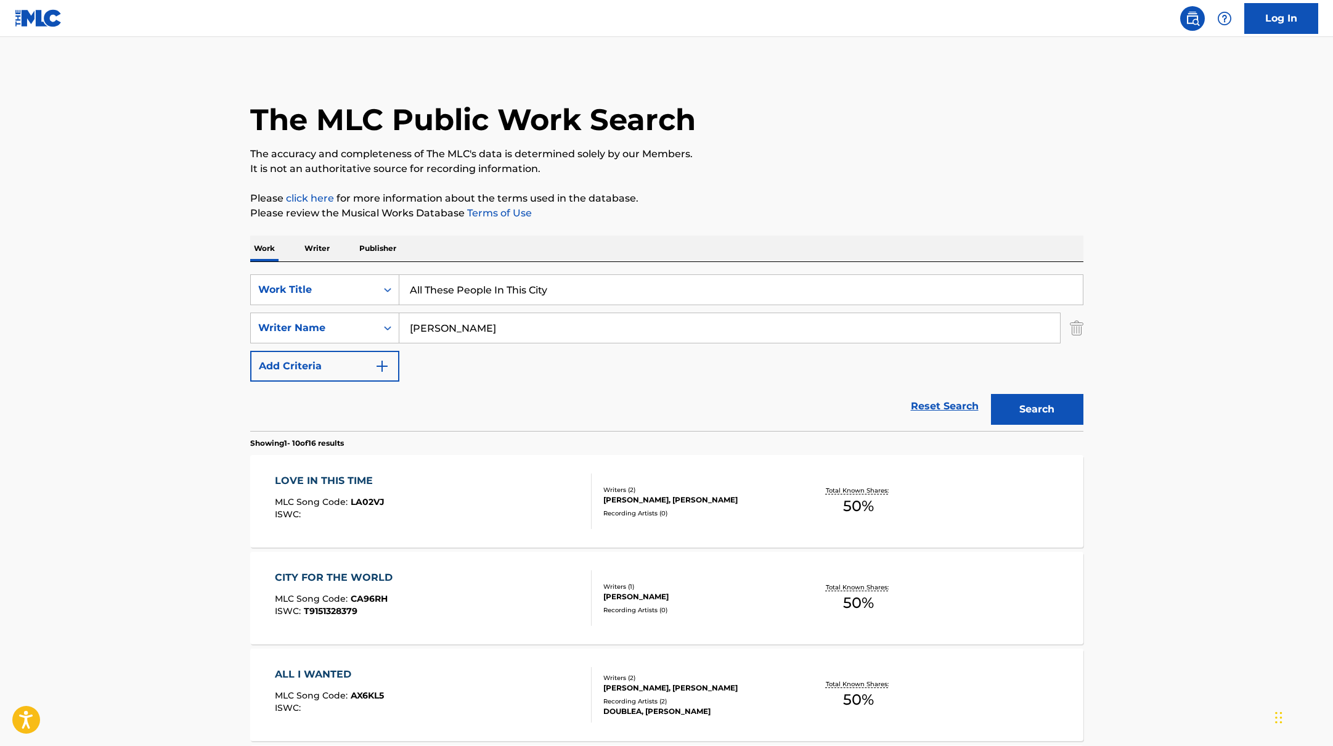
paste input "Surreal"
drag, startPoint x: 578, startPoint y: 287, endPoint x: 713, endPoint y: 223, distance: 149.2
click at [1016, 416] on button "Search" at bounding box center [1037, 409] width 92 height 31
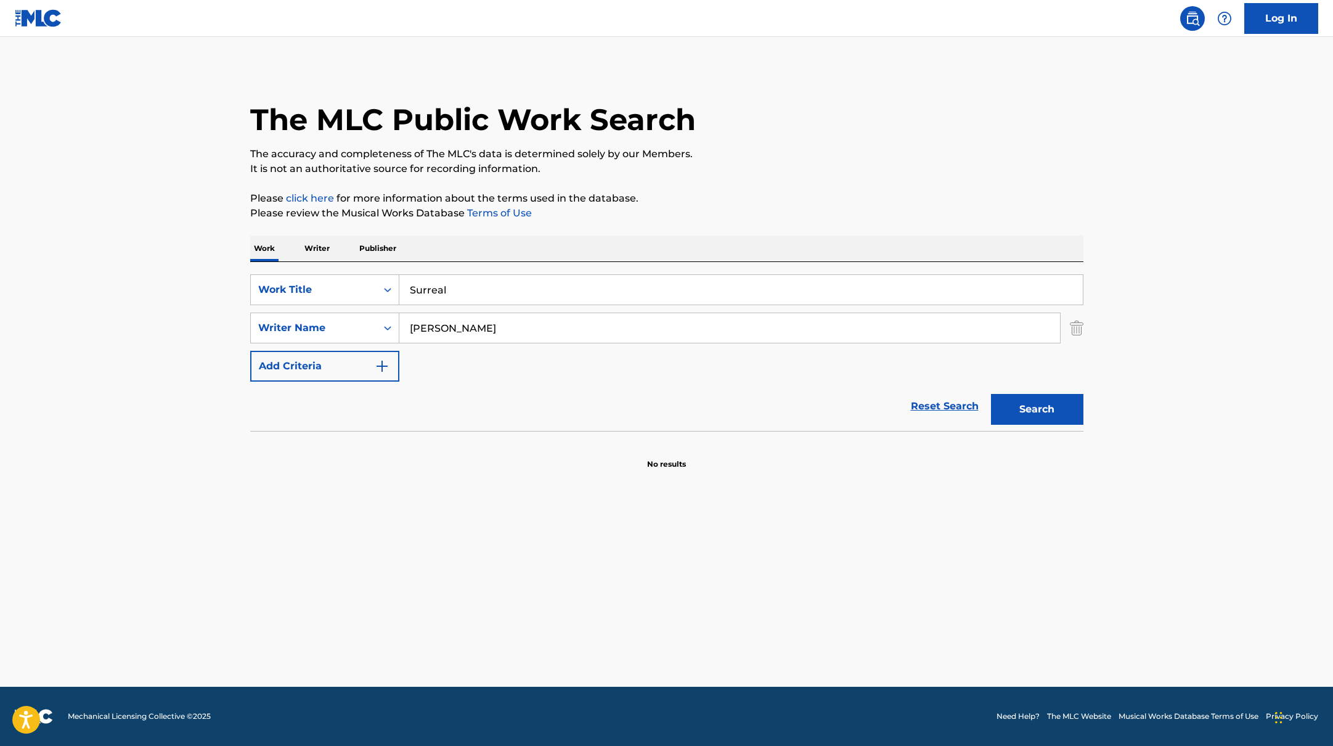
paste input "Pre-Quarter Life Crisis"
drag, startPoint x: 462, startPoint y: 290, endPoint x: 408, endPoint y: 261, distance: 62.3
click at [382, 262] on div "SearchWithCriteriabb4edb49-f9b7-4289-af29-81fb4135b806 Work Title Pre-Quarter L…" at bounding box center [666, 346] width 833 height 169
click at [818, 230] on div "The MLC Public Work Search The accuracy and completeness of The MLC's data is d…" at bounding box center [666, 269] width 863 height 402
click at [1033, 412] on button "Search" at bounding box center [1037, 409] width 92 height 31
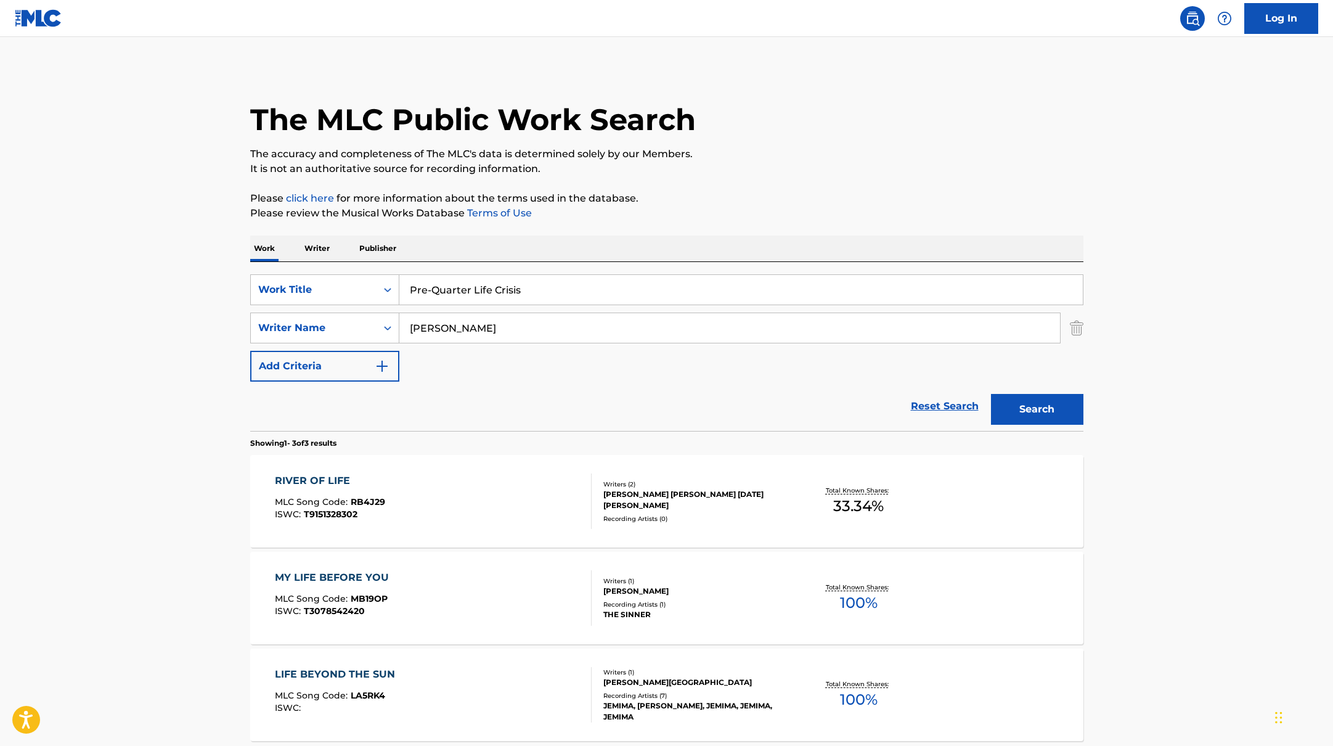
paste input "Going Crazy"
drag, startPoint x: 536, startPoint y: 289, endPoint x: 265, endPoint y: 265, distance: 271.7
click at [264, 268] on div "SearchWithCriteriabb4edb49-f9b7-4289-af29-81fb4135b806 Work Title Pre-Quarter L…" at bounding box center [666, 346] width 833 height 169
click at [774, 199] on p "Please click here for more information about the terms used in the database." at bounding box center [666, 198] width 833 height 15
click at [1039, 419] on button "Search" at bounding box center [1037, 409] width 92 height 31
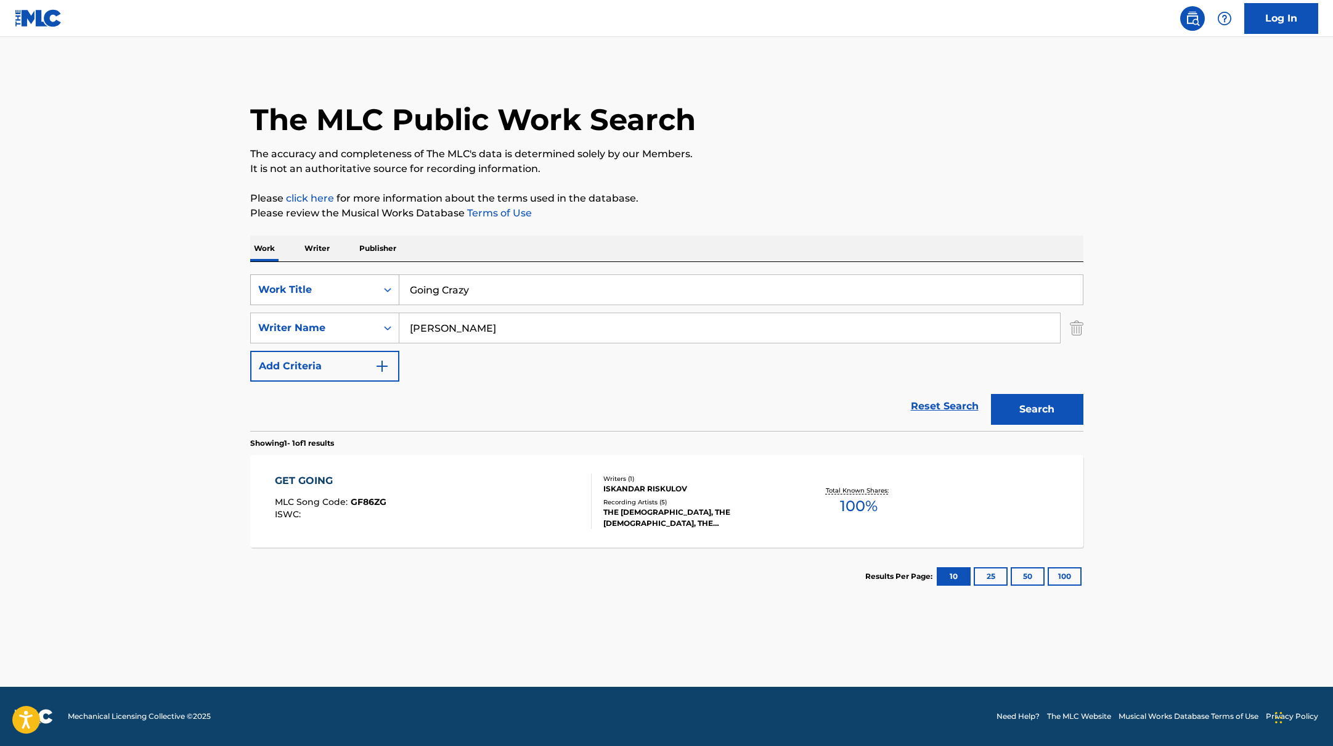
drag, startPoint x: 474, startPoint y: 284, endPoint x: 359, endPoint y: 279, distance: 114.8
click at [359, 279] on div "SearchWithCriteriabb4edb49-f9b7-4289-af29-81fb4135b806 Work Title Going Crazy" at bounding box center [666, 289] width 833 height 31
paste input "Confess Your Love"
type input "Confess Your Love"
click at [816, 152] on p "The accuracy and completeness of The MLC's data is determined solely by our Mem…" at bounding box center [666, 154] width 833 height 15
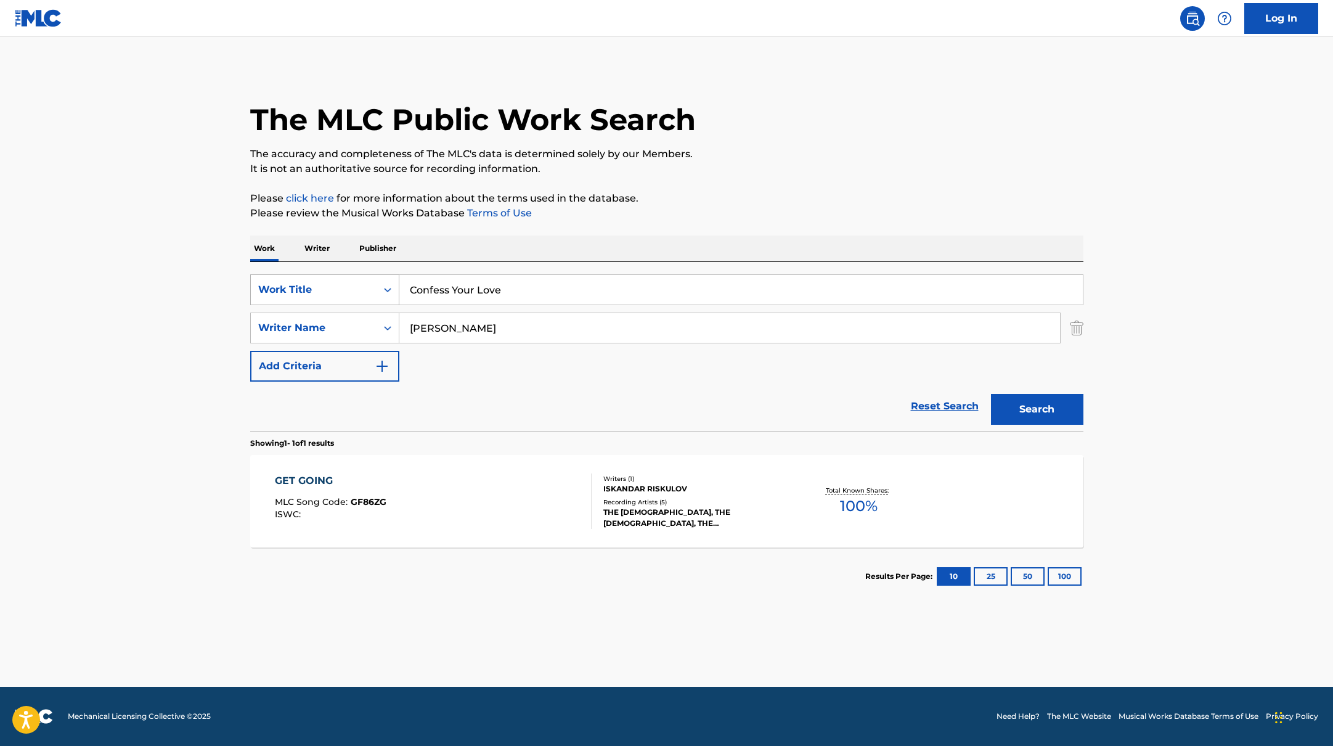
paste input "[PERSON_NAME]"
drag, startPoint x: 480, startPoint y: 332, endPoint x: 788, endPoint y: 184, distance: 342.2
click at [787, 185] on div "The MLC Public Work Search The accuracy and completeness of The MLC's data is d…" at bounding box center [666, 337] width 863 height 538
type input "[PERSON_NAME]"
click at [788, 184] on div "The MLC Public Work Search The accuracy and completeness of The MLC's data is d…" at bounding box center [666, 337] width 863 height 538
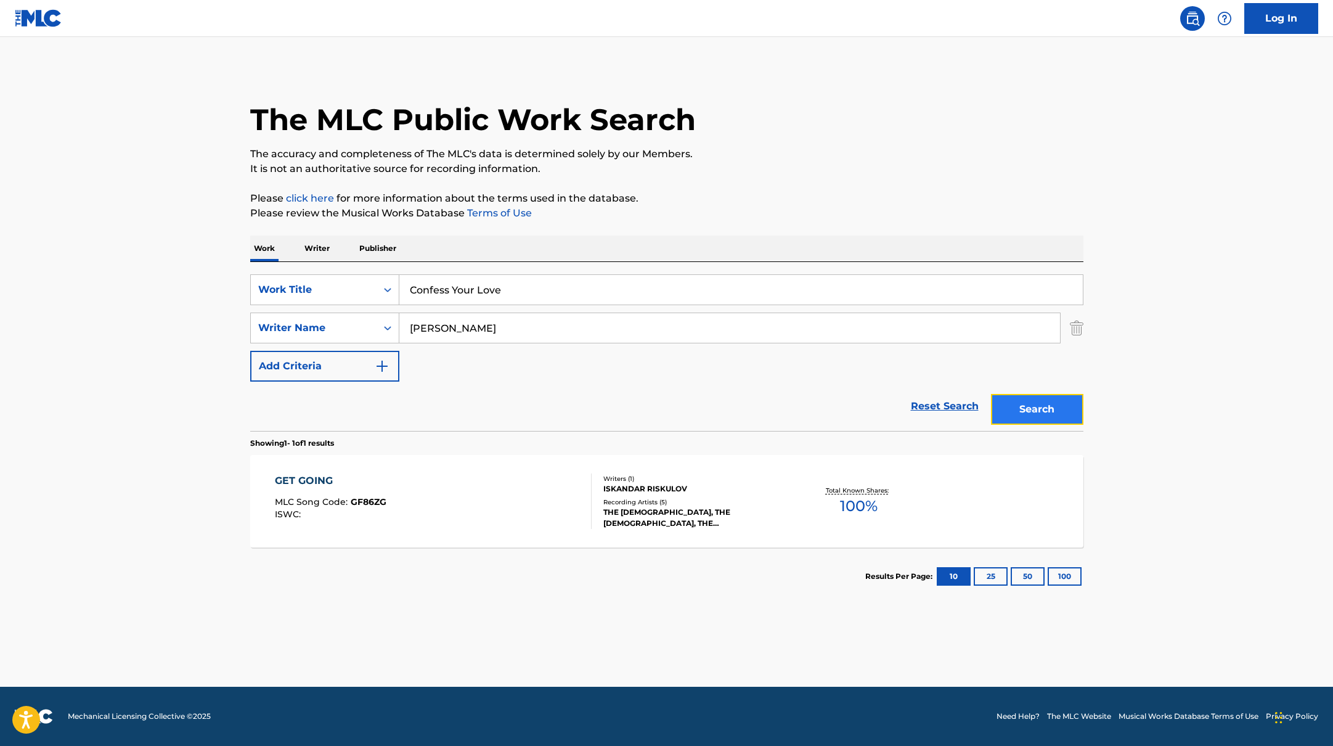
click at [1060, 408] on button "Search" at bounding box center [1037, 409] width 92 height 31
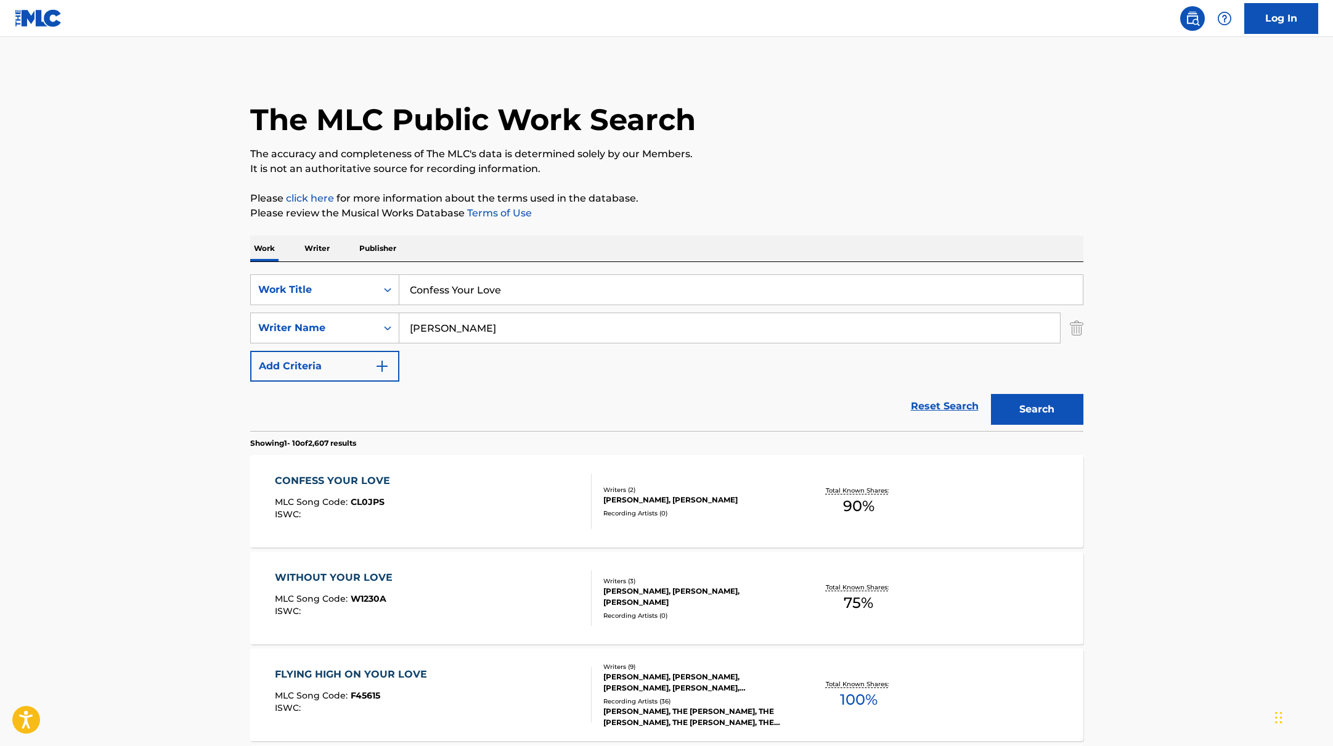
click at [412, 494] on div "CONFESS YOUR LOVE MLC Song Code : CL0JPS ISWC :" at bounding box center [433, 500] width 317 height 55
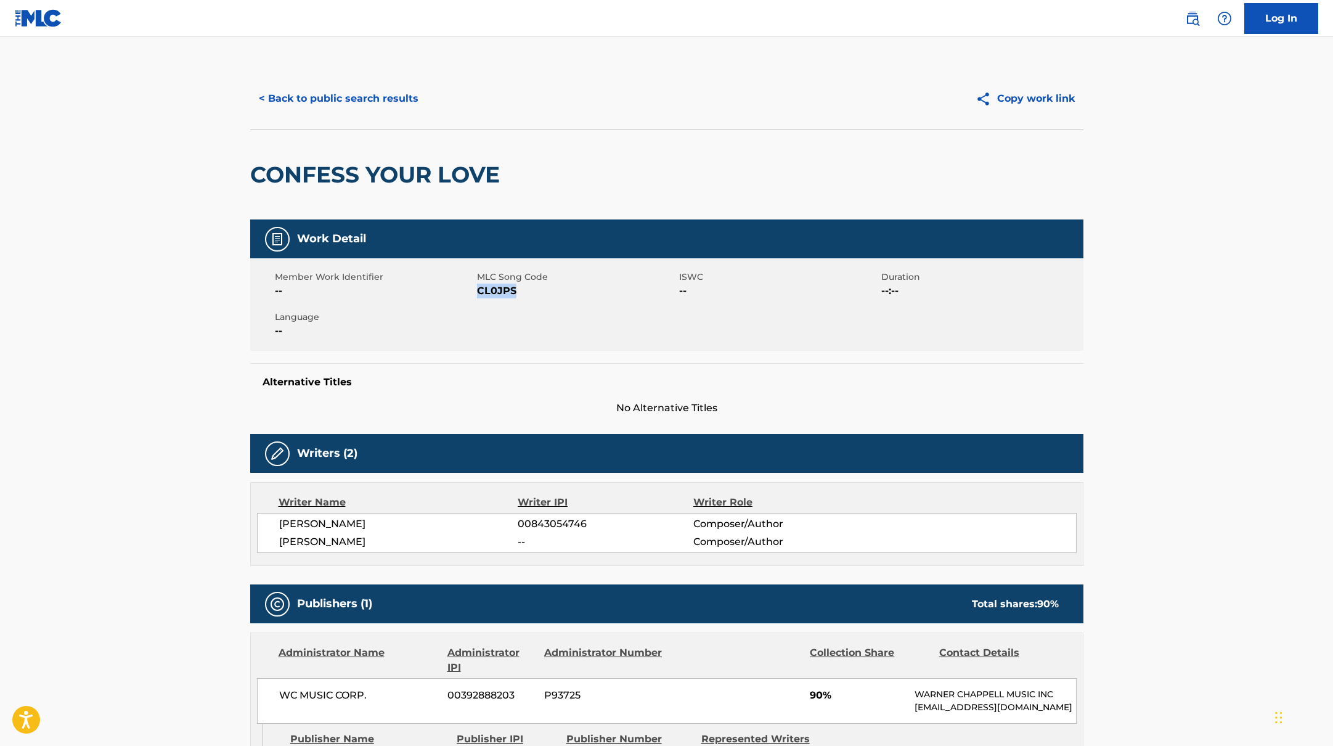
drag, startPoint x: 477, startPoint y: 290, endPoint x: 545, endPoint y: 290, distance: 68.4
click at [545, 290] on span "CL0JPS" at bounding box center [576, 291] width 199 height 15
copy span "CL0JPS"
click at [390, 109] on button "< Back to public search results" at bounding box center [338, 98] width 177 height 31
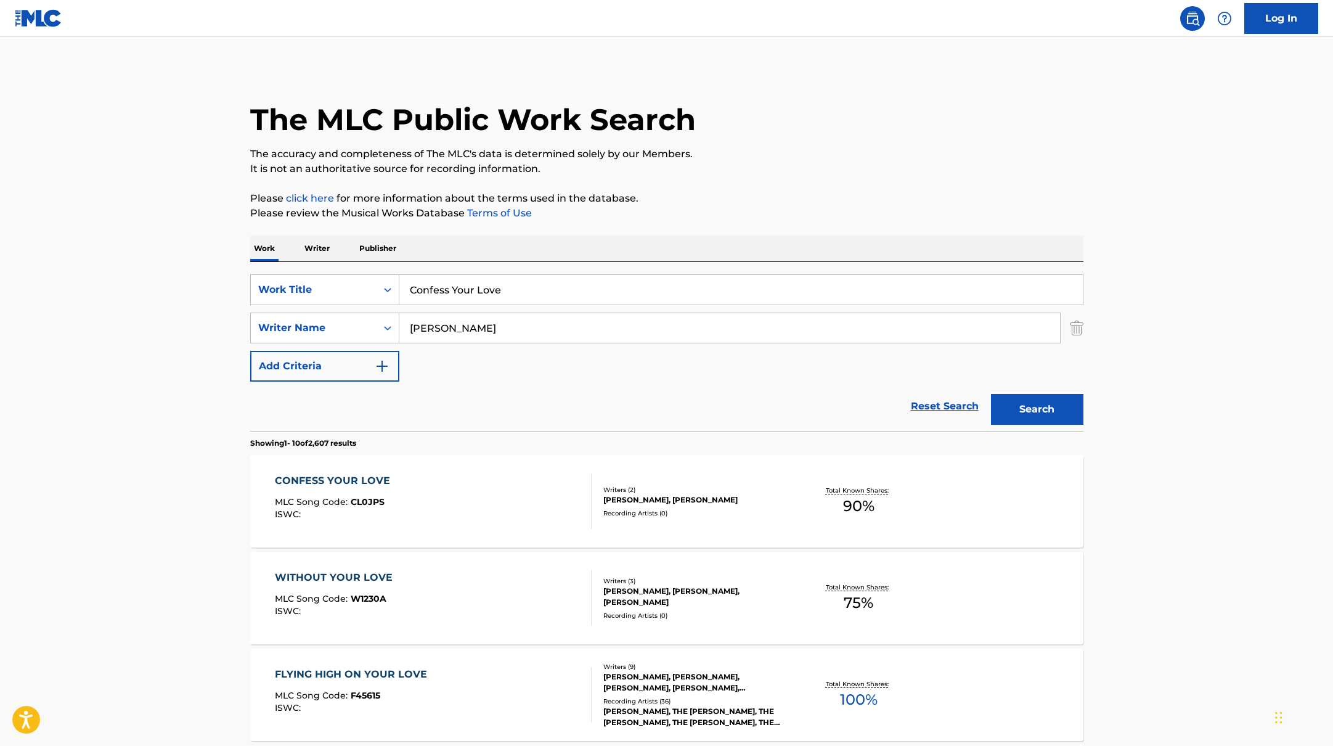
drag, startPoint x: 522, startPoint y: 291, endPoint x: 331, endPoint y: 255, distance: 193.8
paste input "Jiandro"
click at [811, 82] on div "The MLC Public Work Search" at bounding box center [666, 113] width 833 height 90
click at [484, 295] on input "Jiandro" at bounding box center [741, 290] width 684 height 30
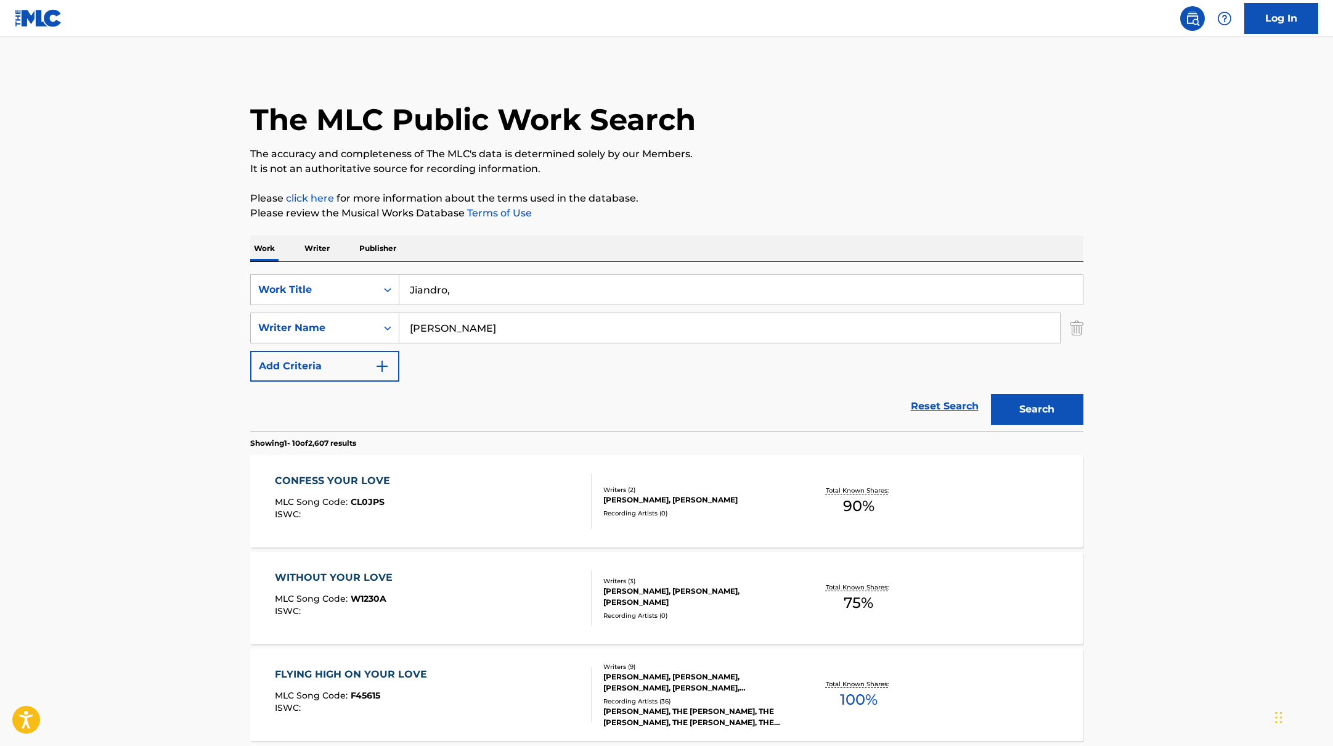
paste input "ola.wav"
drag, startPoint x: 517, startPoint y: 292, endPoint x: 316, endPoint y: 263, distance: 202.4
click at [314, 264] on div "SearchWithCriteriabb4edb49-f9b7-4289-af29-81fb4135b806 Work Title Jiandro, ola.…" at bounding box center [666, 346] width 833 height 169
paste input "Bam Bam"
type input "Bam Bam"
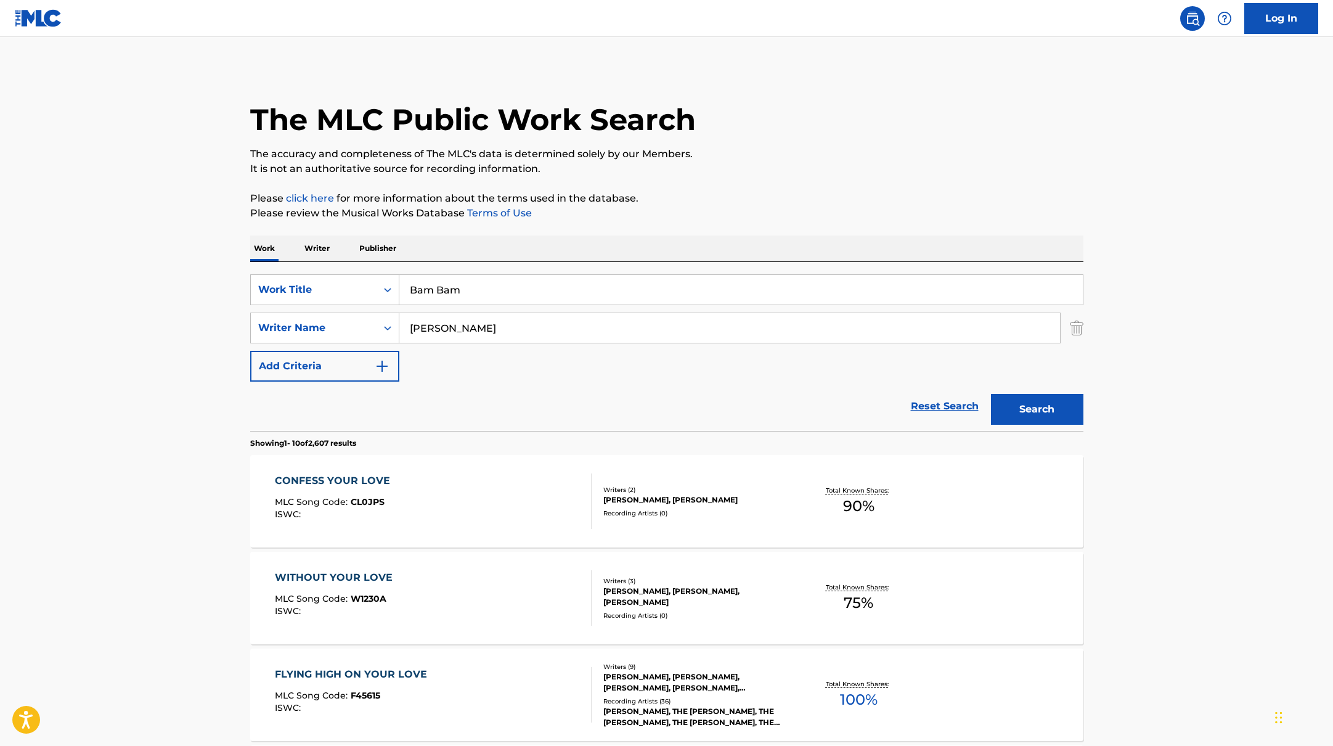
click at [785, 174] on p "It is not an authoritative source for recording information." at bounding box center [666, 169] width 833 height 15
drag, startPoint x: 462, startPoint y: 333, endPoint x: 329, endPoint y: 313, distance: 134.0
click at [337, 313] on div "SearchWithCriteriab4830780-80aa-4f22-a0cc-84b4c785d36c Writer Name [PERSON_NAME]" at bounding box center [666, 328] width 833 height 31
paste input "[PERSON_NAME]"
type input "[PERSON_NAME]"
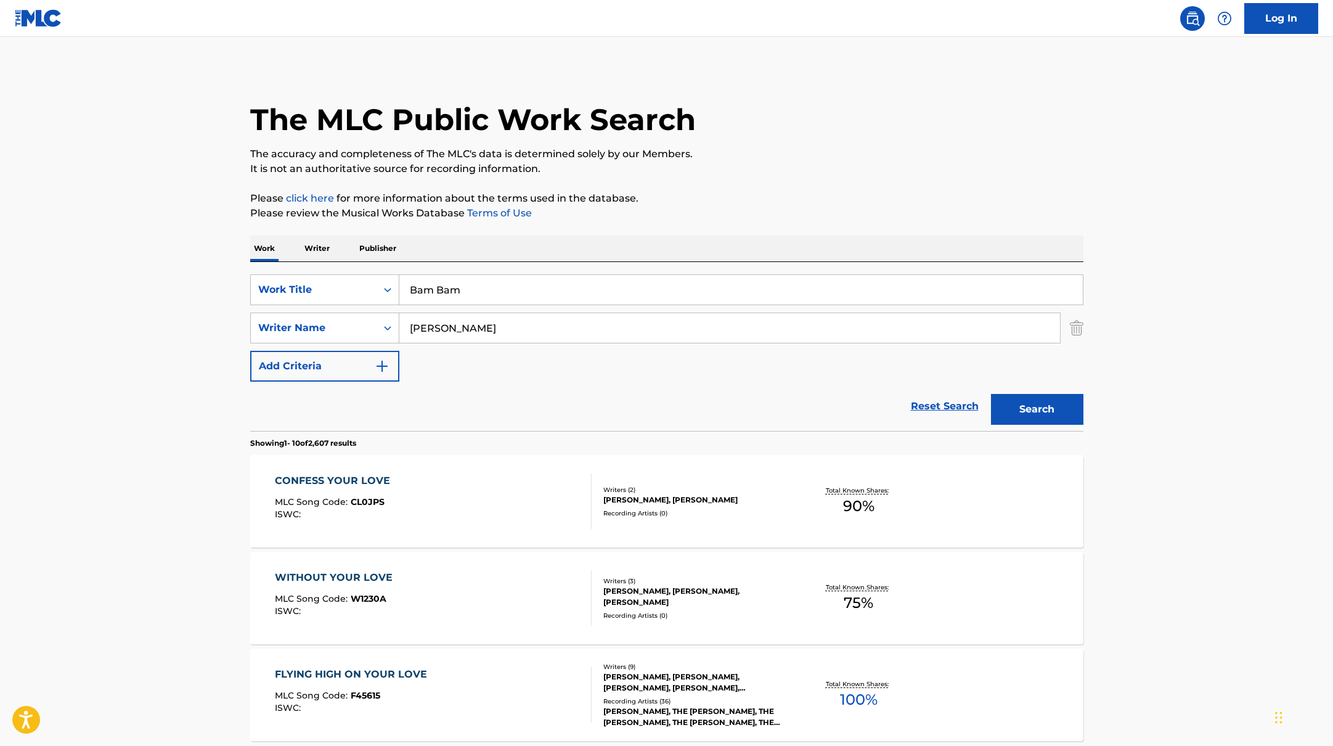
click at [764, 200] on p "Please click here for more information about the terms used in the database." at bounding box center [666, 198] width 833 height 15
click at [1023, 413] on button "Search" at bounding box center [1037, 409] width 92 height 31
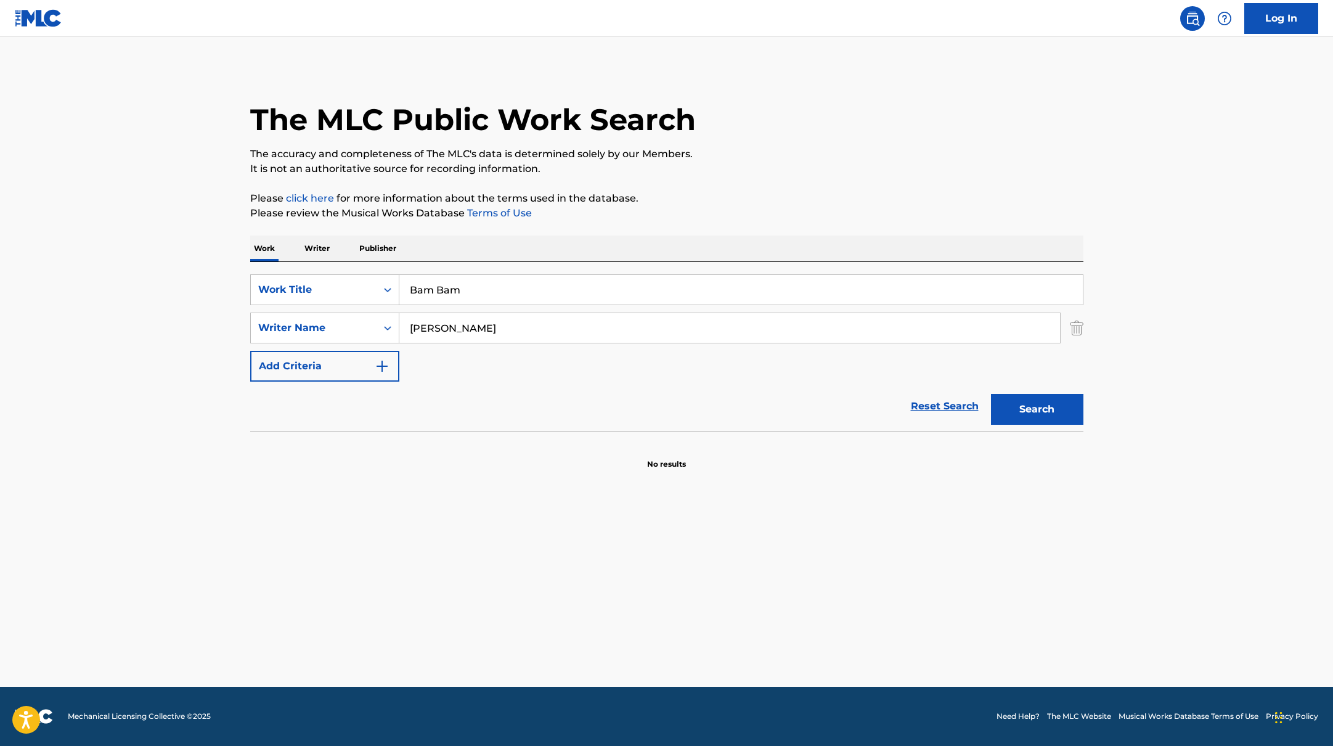
paste input "Oorum Blood - From "Dude""
drag, startPoint x: 483, startPoint y: 295, endPoint x: 384, endPoint y: 258, distance: 105.6
click at [351, 262] on div "SearchWithCriteriabb4edb49-f9b7-4289-af29-81fb4135b806 Work Title Oorum Blood -…" at bounding box center [666, 346] width 833 height 169
type input "Oorum Blood - From "Dude""
click at [710, 206] on p "Please review the Musical Works Database Terms of Use" at bounding box center [666, 213] width 833 height 15
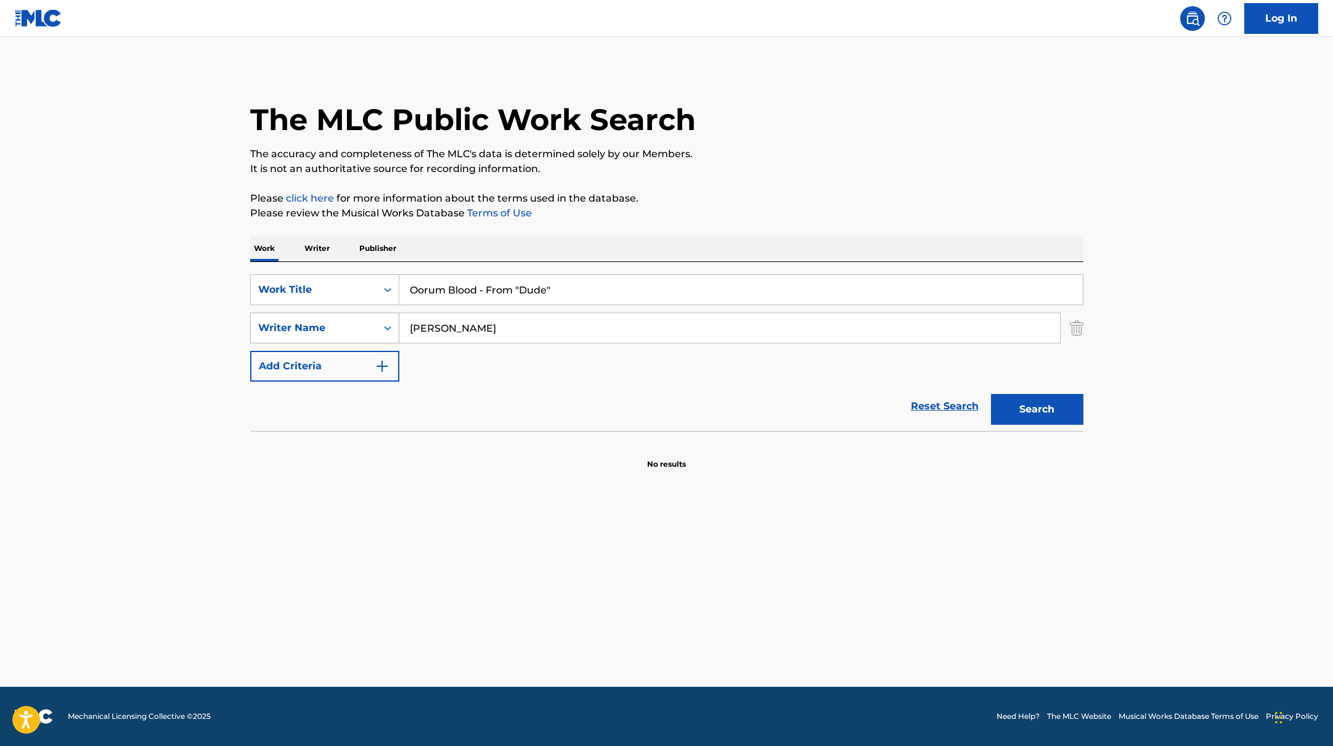
paste input "Abhyankkar"
drag, startPoint x: 489, startPoint y: 322, endPoint x: 358, endPoint y: 316, distance: 131.5
click at [358, 316] on div "SearchWithCriteriab4830780-80aa-4f22-a0cc-84b4c785d36c Writer Name [PERSON_NAME]" at bounding box center [666, 328] width 833 height 31
paste input "Search Form"
drag, startPoint x: 547, startPoint y: 329, endPoint x: 626, endPoint y: 278, distance: 94.2
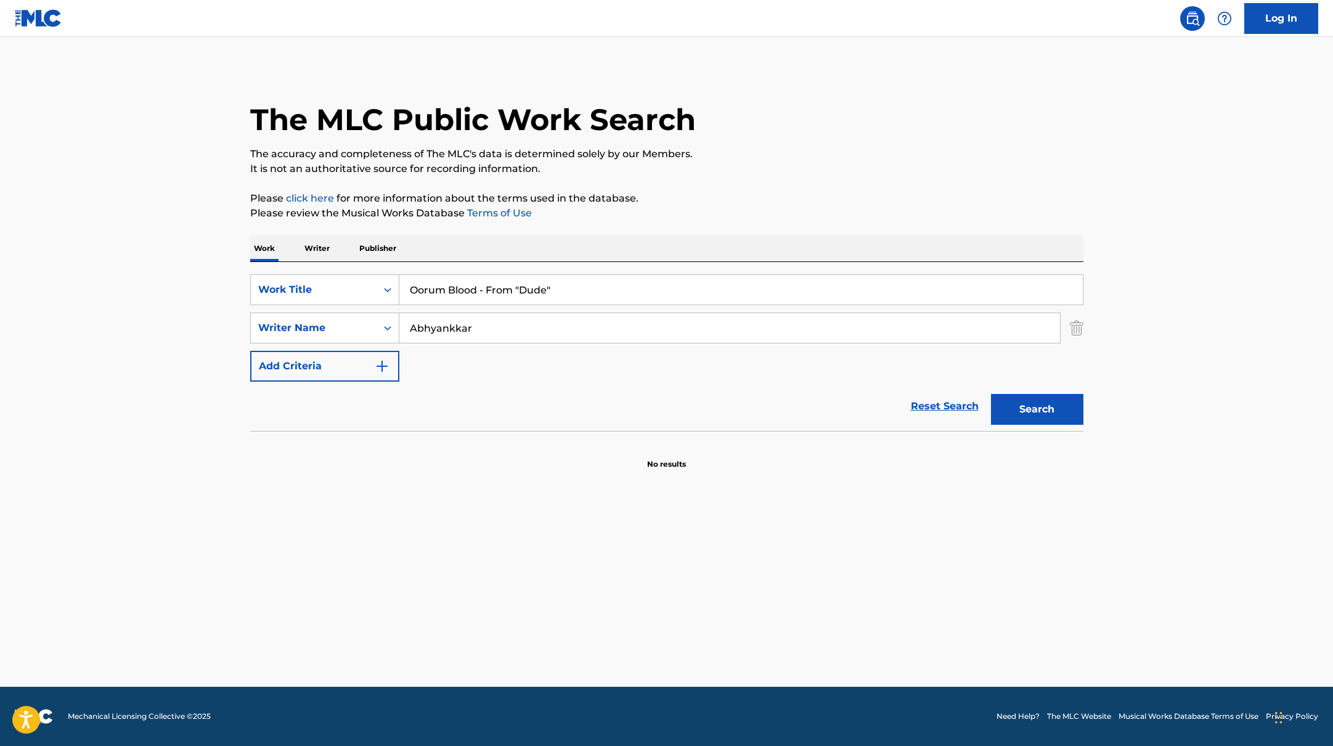
click at [626, 278] on div "SearchWithCriteriabb4edb49-f9b7-4289-af29-81fb4135b806 Work Title Oorum Blood -…" at bounding box center [666, 327] width 833 height 107
type input "Abhyankkar"
drag, startPoint x: 620, startPoint y: 285, endPoint x: 486, endPoint y: 287, distance: 133.8
click at [486, 287] on input "Oorum Blood - From "Dude"" at bounding box center [741, 290] width 684 height 30
click at [991, 394] on button "Search" at bounding box center [1037, 409] width 92 height 31
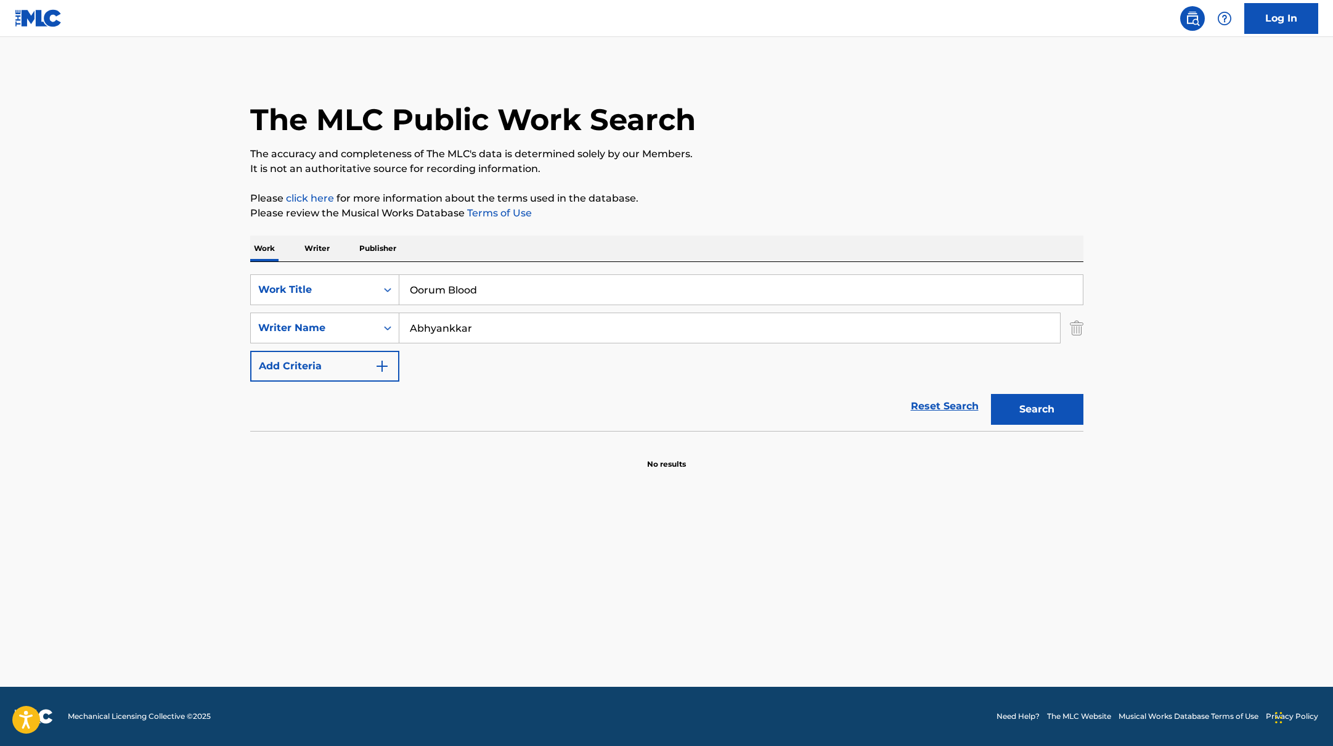
paste input "Merindumu lagi"
drag, startPoint x: 496, startPoint y: 283, endPoint x: 653, endPoint y: 190, distance: 182.2
click at [644, 190] on div "The MLC Public Work Search The accuracy and completeness of The MLC's data is d…" at bounding box center [666, 269] width 863 height 402
paste input "Search Form"
drag, startPoint x: 584, startPoint y: 298, endPoint x: 350, endPoint y: 280, distance: 234.3
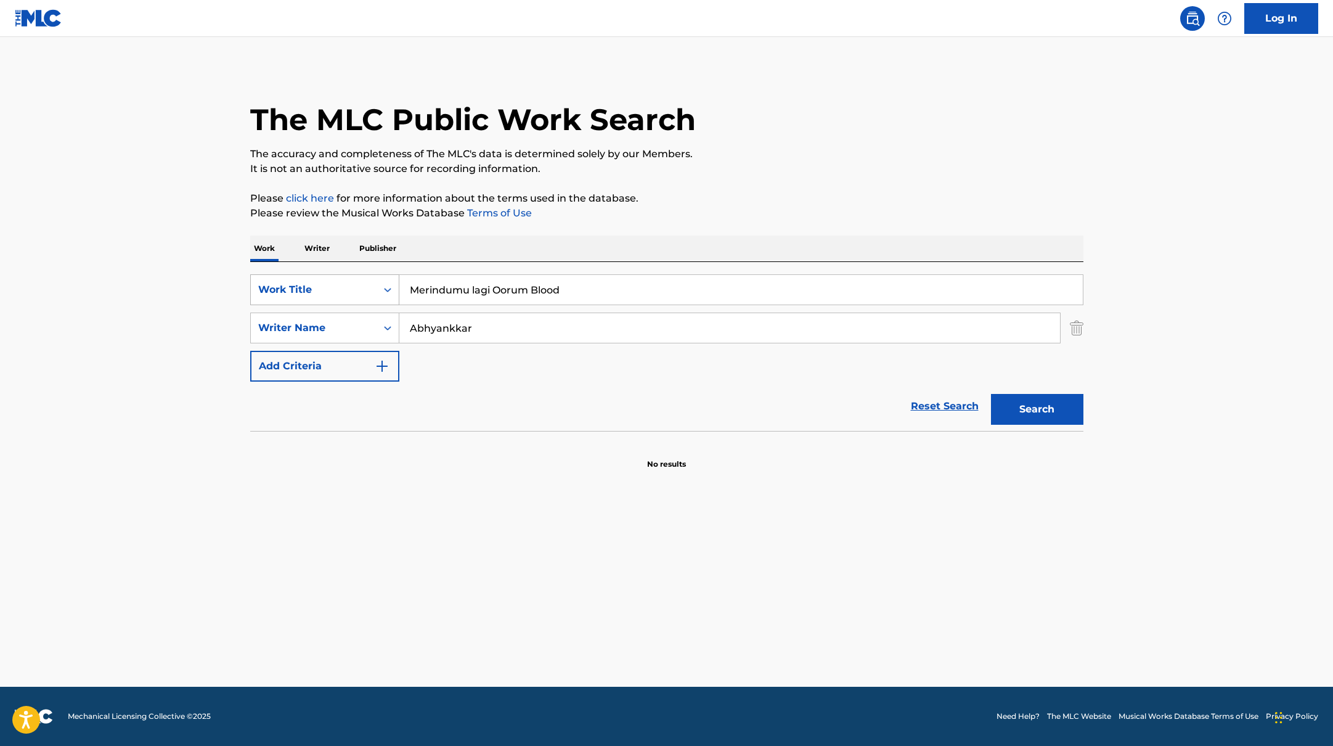
click at [347, 280] on div "SearchWithCriteriabb4edb49-f9b7-4289-af29-81fb4135b806 Work Title Merindumu lag…" at bounding box center [666, 289] width 833 height 31
type input "Merindumu lagi"
click at [872, 147] on p "The accuracy and completeness of The MLC's data is determined solely by our Mem…" at bounding box center [666, 154] width 833 height 15
paste input "[PERSON_NAME]"
drag, startPoint x: 489, startPoint y: 329, endPoint x: 777, endPoint y: 211, distance: 310.5
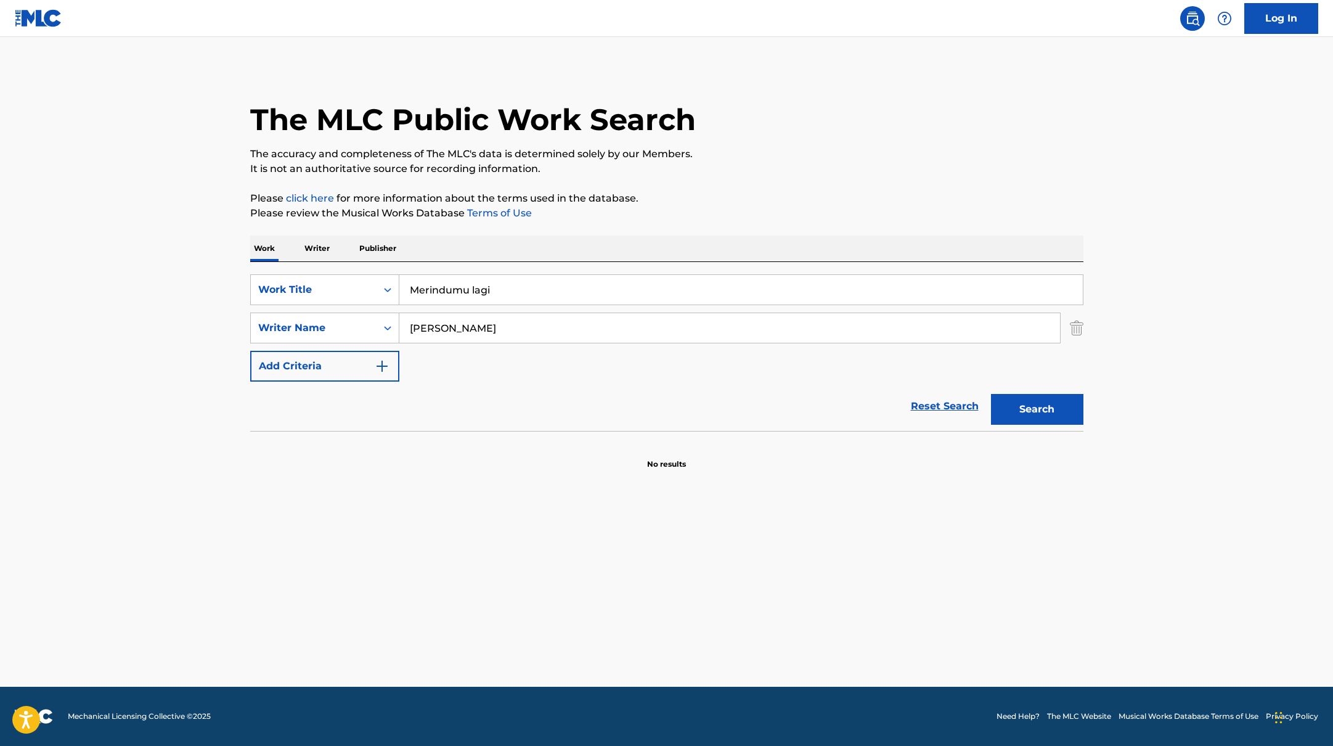
click at [691, 215] on div "The MLC Public Work Search The accuracy and completeness of The MLC's data is d…" at bounding box center [666, 269] width 863 height 402
type input "[PERSON_NAME]"
click at [777, 211] on p "Please review the Musical Works Database Terms of Use" at bounding box center [666, 213] width 833 height 15
click at [1009, 413] on button "Search" at bounding box center [1037, 409] width 92 height 31
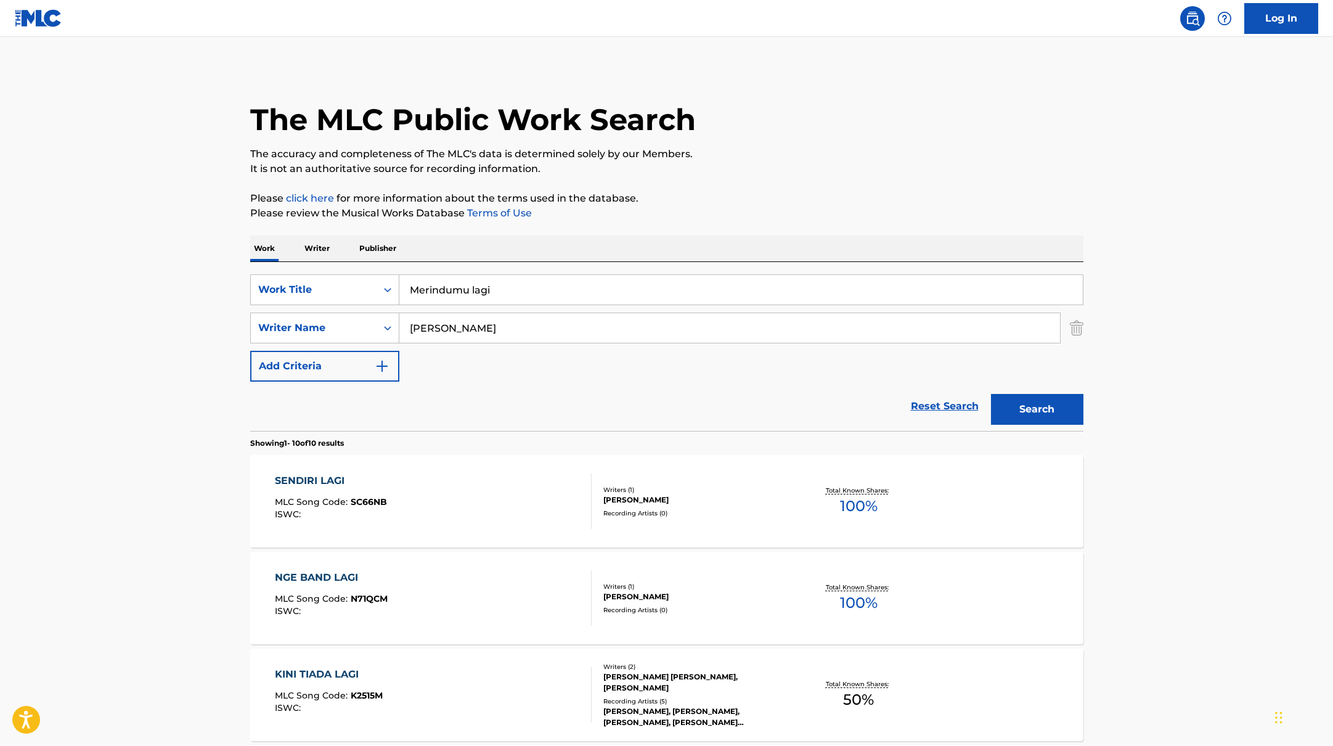
paste input "[PERSON_NAME] and [PERSON_NAME]"
drag, startPoint x: 518, startPoint y: 293, endPoint x: 786, endPoint y: 150, distance: 304.2
type input "[PERSON_NAME] and [PERSON_NAME]"
click at [786, 150] on p "The accuracy and completeness of The MLC's data is determined solely by our Mem…" at bounding box center [666, 154] width 833 height 15
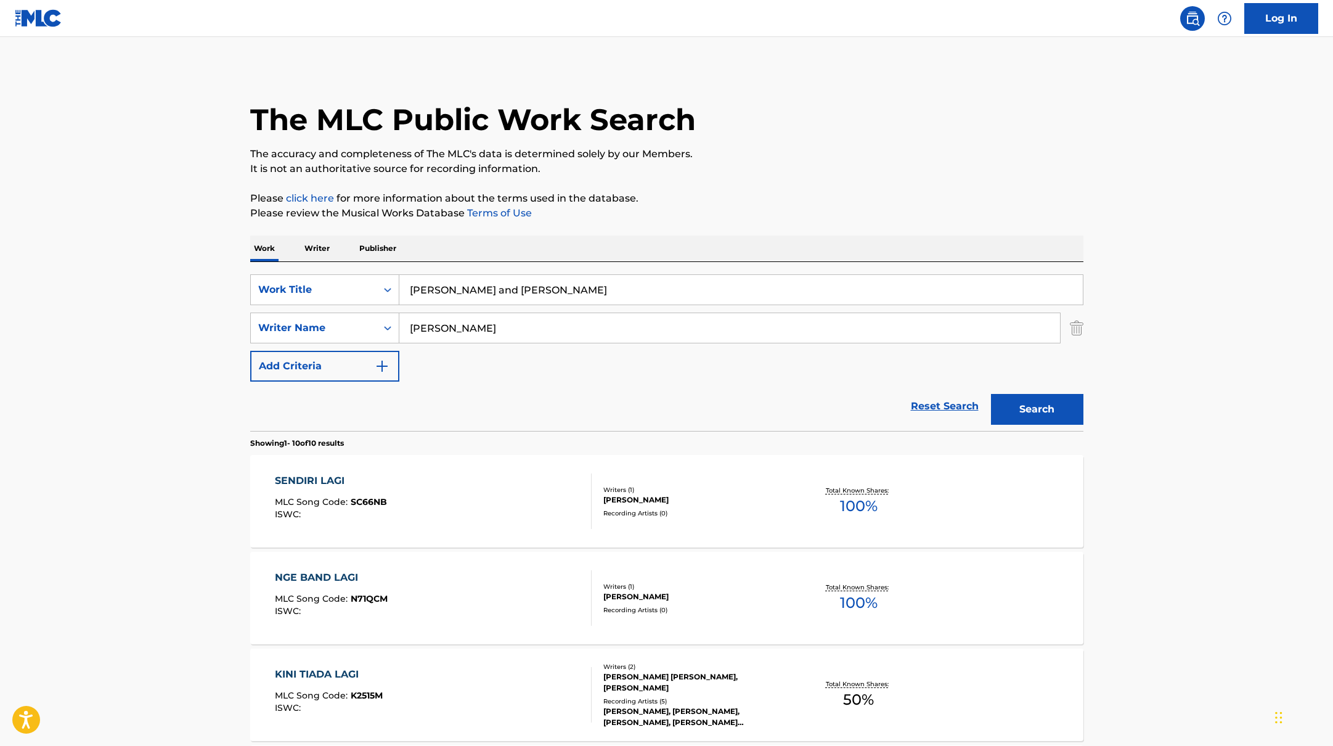
drag, startPoint x: 468, startPoint y: 322, endPoint x: 449, endPoint y: 331, distance: 21.2
click at [449, 331] on input "[PERSON_NAME]" at bounding box center [729, 328] width 661 height 30
click at [991, 394] on button "Search" at bounding box center [1037, 409] width 92 height 31
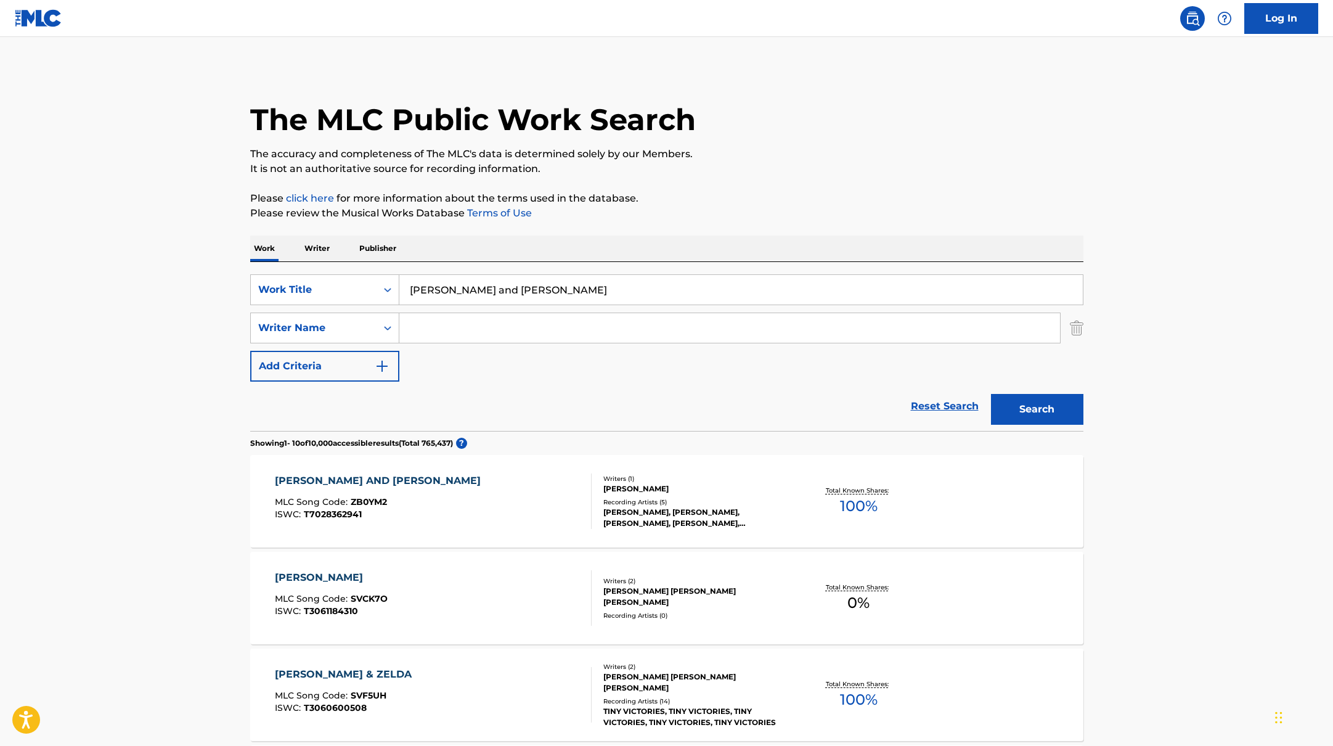
paste input "eni Düşündüm"
drag, startPoint x: 510, startPoint y: 290, endPoint x: 439, endPoint y: 255, distance: 78.9
click at [288, 265] on div "SearchWithCriteriabb4edb49-f9b7-4289-af29-81fb4135b806 Work Title Seni Düşündüm…" at bounding box center [666, 346] width 833 height 169
type input "Seni Düşündüm"
click at [801, 210] on p "Please review the Musical Works Database Terms of Use" at bounding box center [666, 213] width 833 height 15
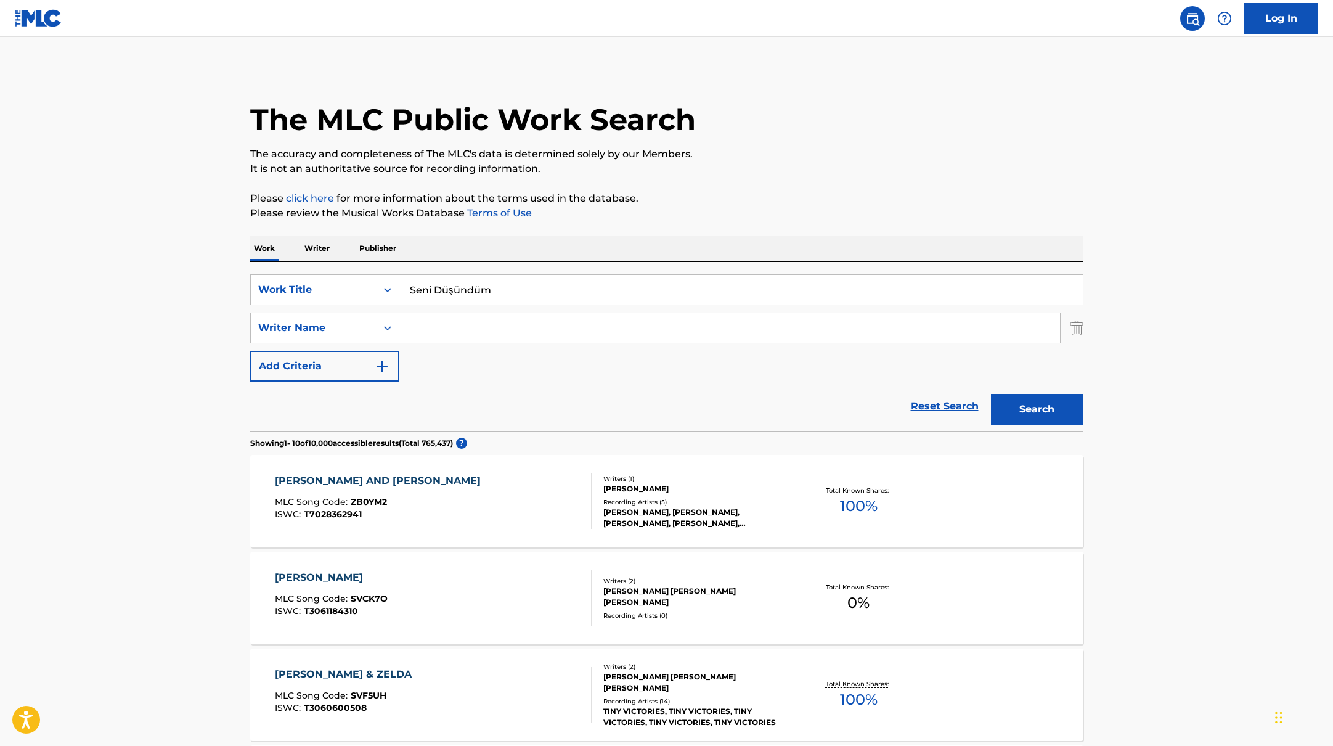
click at [465, 327] on input "Search Form" at bounding box center [729, 328] width 661 height 30
paste input "Bayar,"
type input "Bayar,"
click at [1047, 415] on button "Search" at bounding box center [1037, 409] width 92 height 31
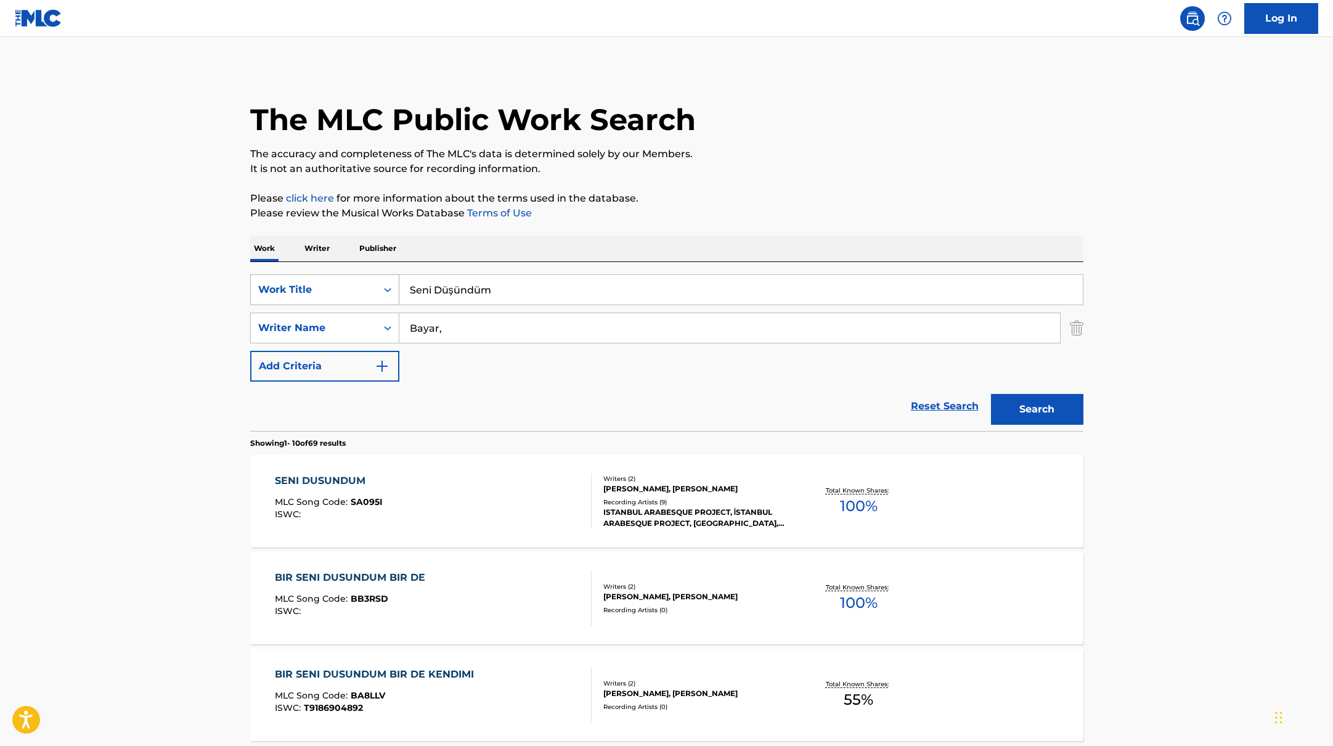
paste input "QUE CE SOIT CLAIR"
drag, startPoint x: 506, startPoint y: 292, endPoint x: 773, endPoint y: 155, distance: 299.7
type input "QUE CE SOIT CLAIR"
click at [773, 155] on p "The accuracy and completeness of The MLC's data is determined solely by our Mem…" at bounding box center [666, 154] width 833 height 15
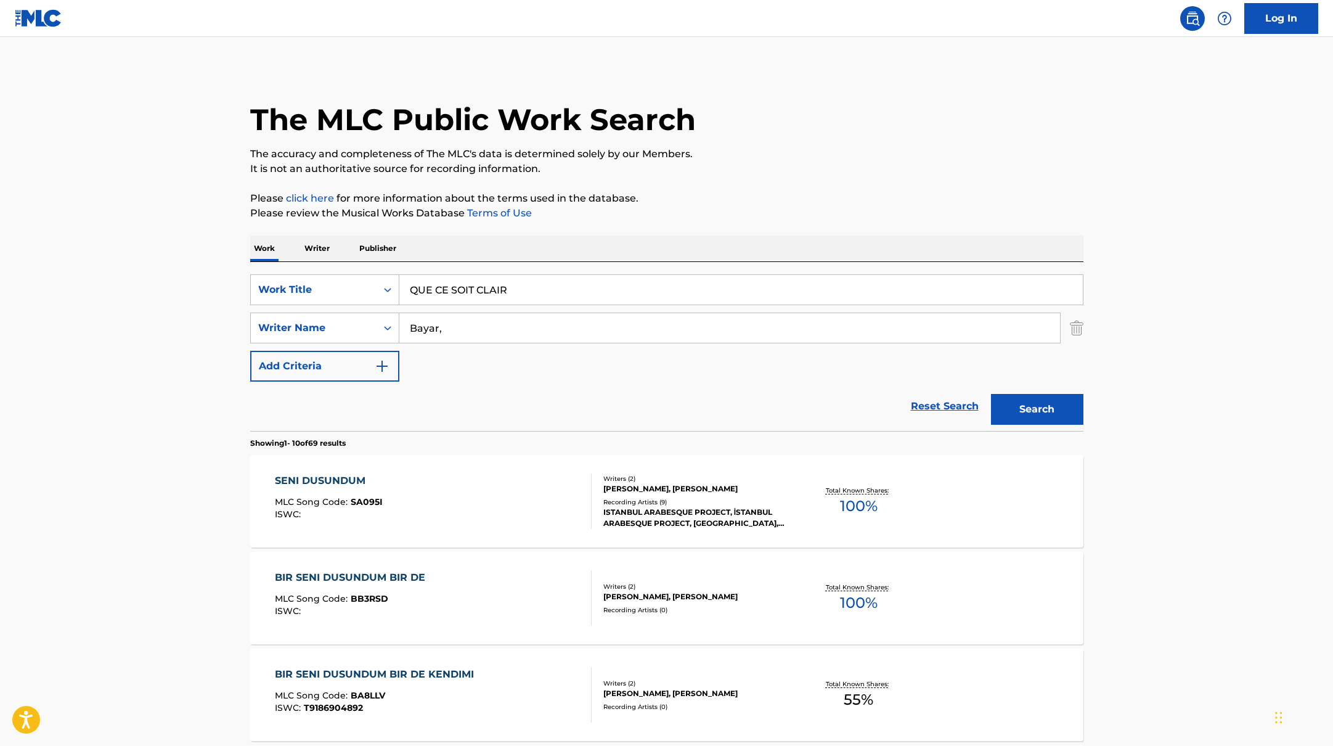
paste input "[PERSON_NAME]"
drag, startPoint x: 457, startPoint y: 330, endPoint x: 877, endPoint y: 166, distance: 450.9
type input "[PERSON_NAME]"
click at [877, 166] on p "It is not an authoritative source for recording information." at bounding box center [666, 169] width 833 height 15
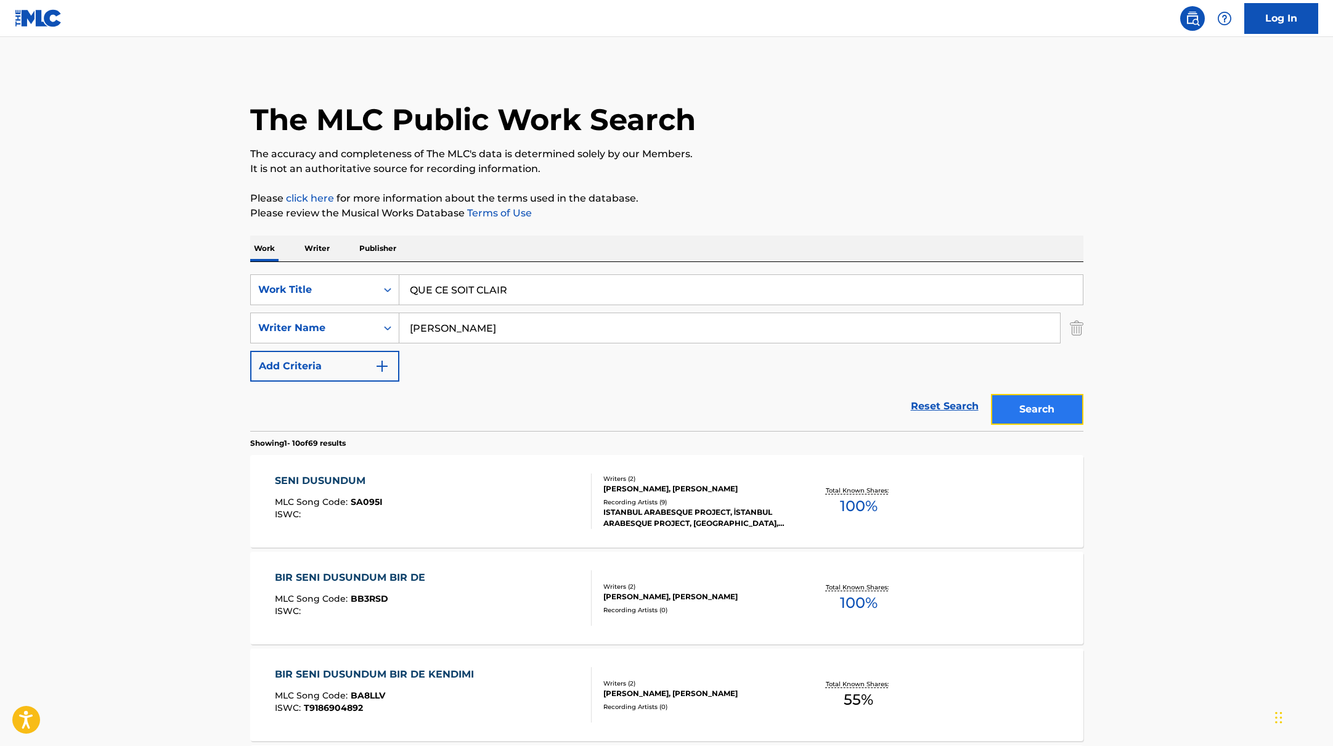
click at [1050, 400] on button "Search" at bounding box center [1037, 409] width 92 height 31
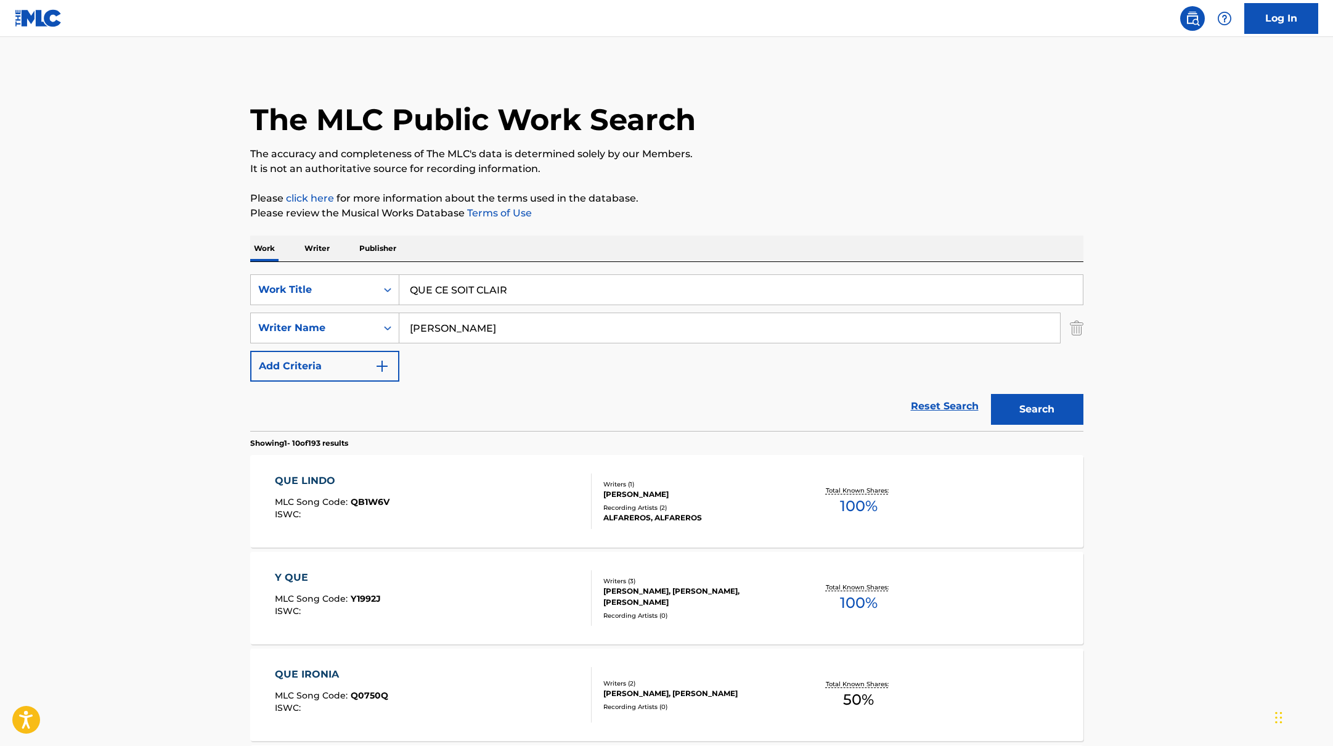
paste input "Deewaniyat (From "Ek Deewane Ki Deewaniyat") (Original Motion Picture Soundtrac…"
drag, startPoint x: 526, startPoint y: 289, endPoint x: 731, endPoint y: 199, distance: 223.3
type input "Deewaniyat (From "Ek Deewane Ki Deewaniyat") (Original Motion Picture Soundtrac…"
click at [731, 199] on p "Please click here for more information about the terms used in the database." at bounding box center [666, 198] width 833 height 15
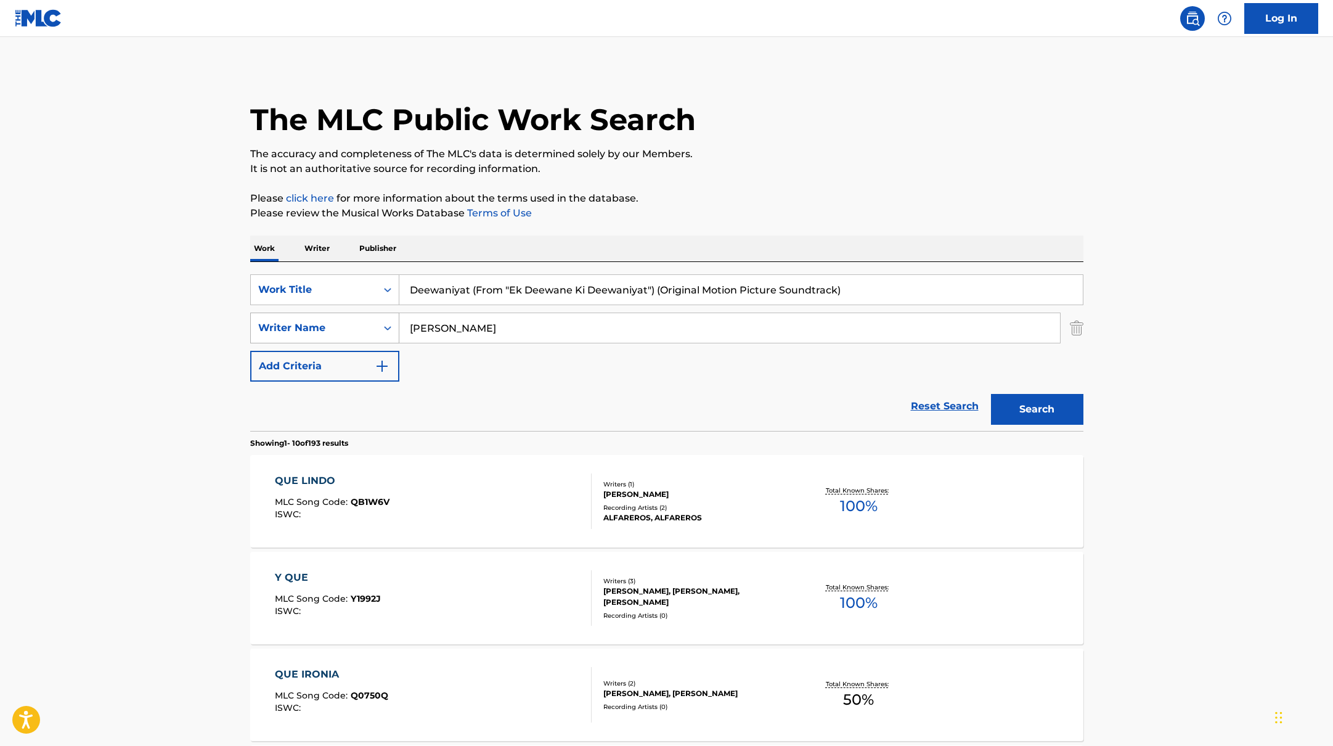
drag, startPoint x: 458, startPoint y: 335, endPoint x: 384, endPoint y: 327, distance: 74.4
click at [384, 327] on div "SearchWithCriteriab4830780-80aa-4f22-a0cc-84b4c785d36c Writer Name [PERSON_NAME]" at bounding box center [666, 328] width 833 height 31
drag, startPoint x: 653, startPoint y: 290, endPoint x: 869, endPoint y: 301, distance: 216.1
click at [869, 301] on input "Deewaniyat (From "Ek Deewane Ki Deewaniyat") (Original Motion Picture Soundtrac…" at bounding box center [741, 290] width 684 height 30
type input "Deewaniyat (From "Ek Deewane Ki Deewaniyat")"
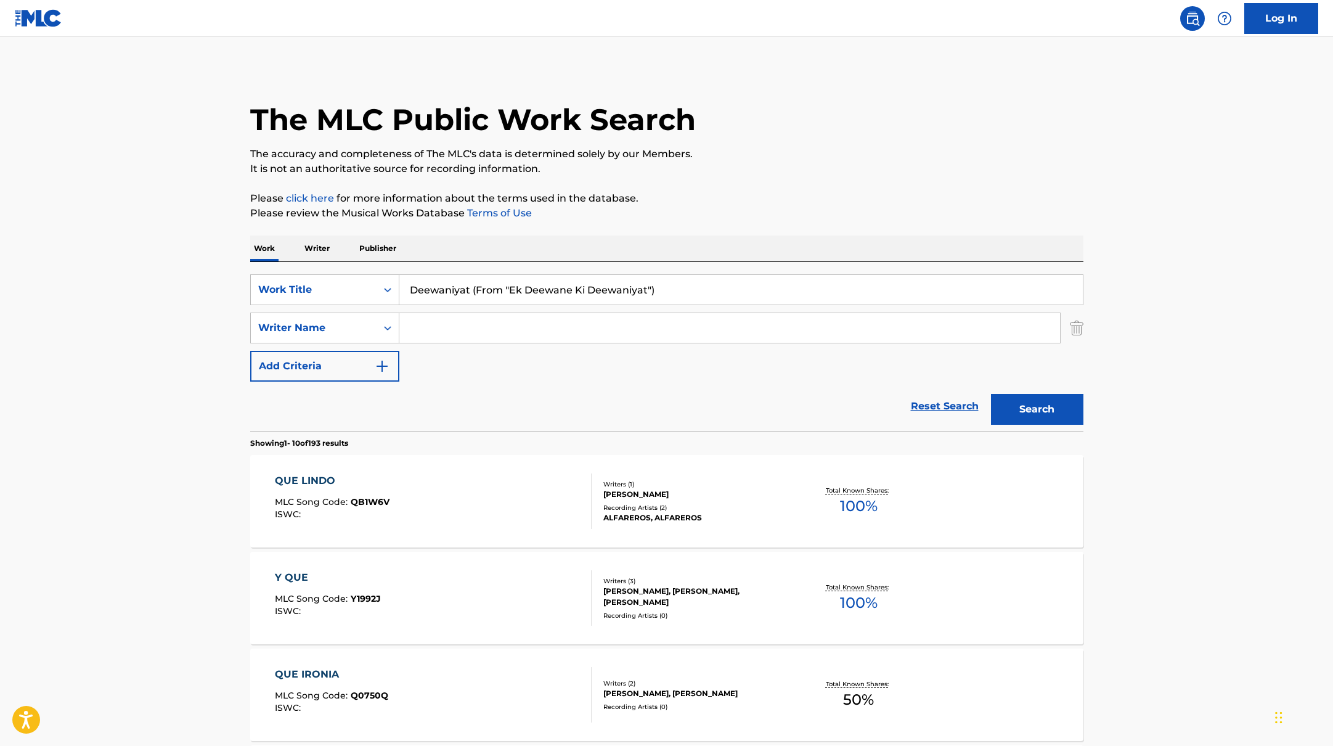
click at [991, 394] on button "Search" at bounding box center [1037, 409] width 92 height 31
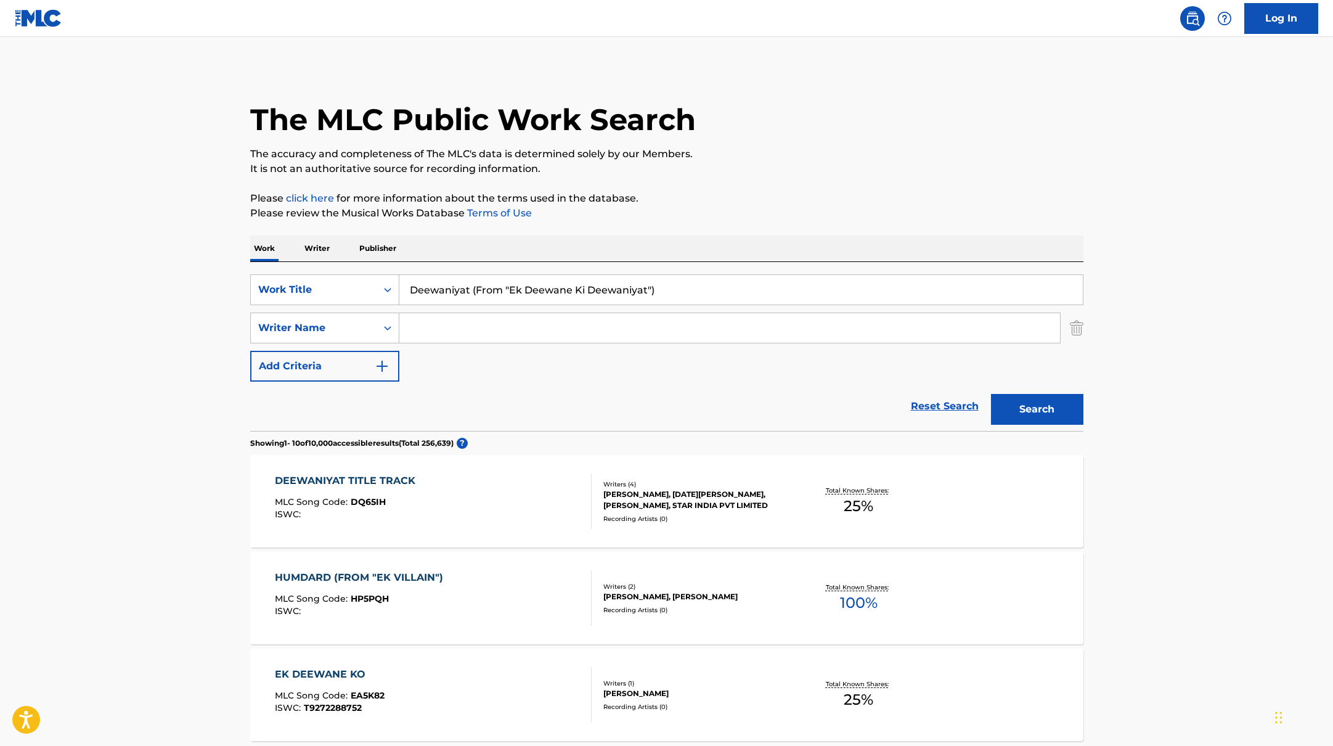
click at [547, 517] on div "DEEWANIYAT TITLE TRACK MLC Song Code : DQ65IH ISWC :" at bounding box center [433, 500] width 317 height 55
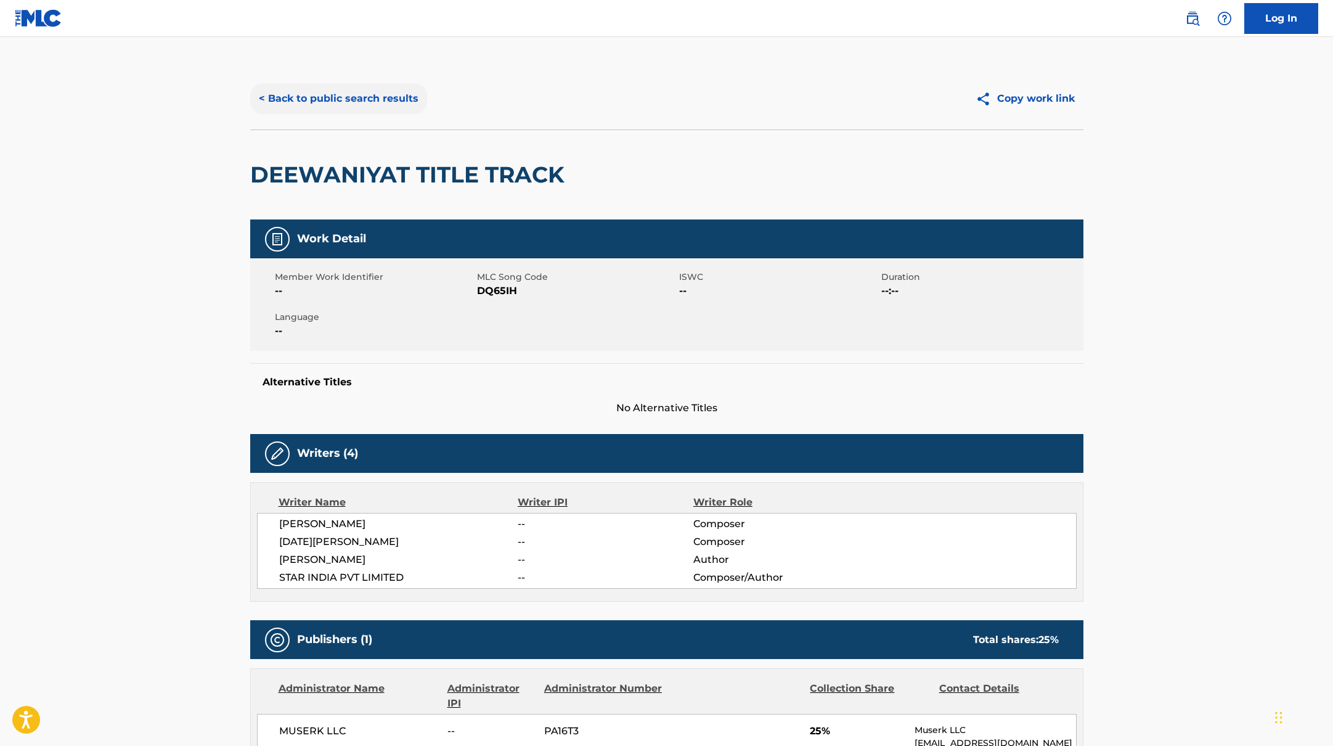
click at [370, 96] on button "< Back to public search results" at bounding box center [338, 98] width 177 height 31
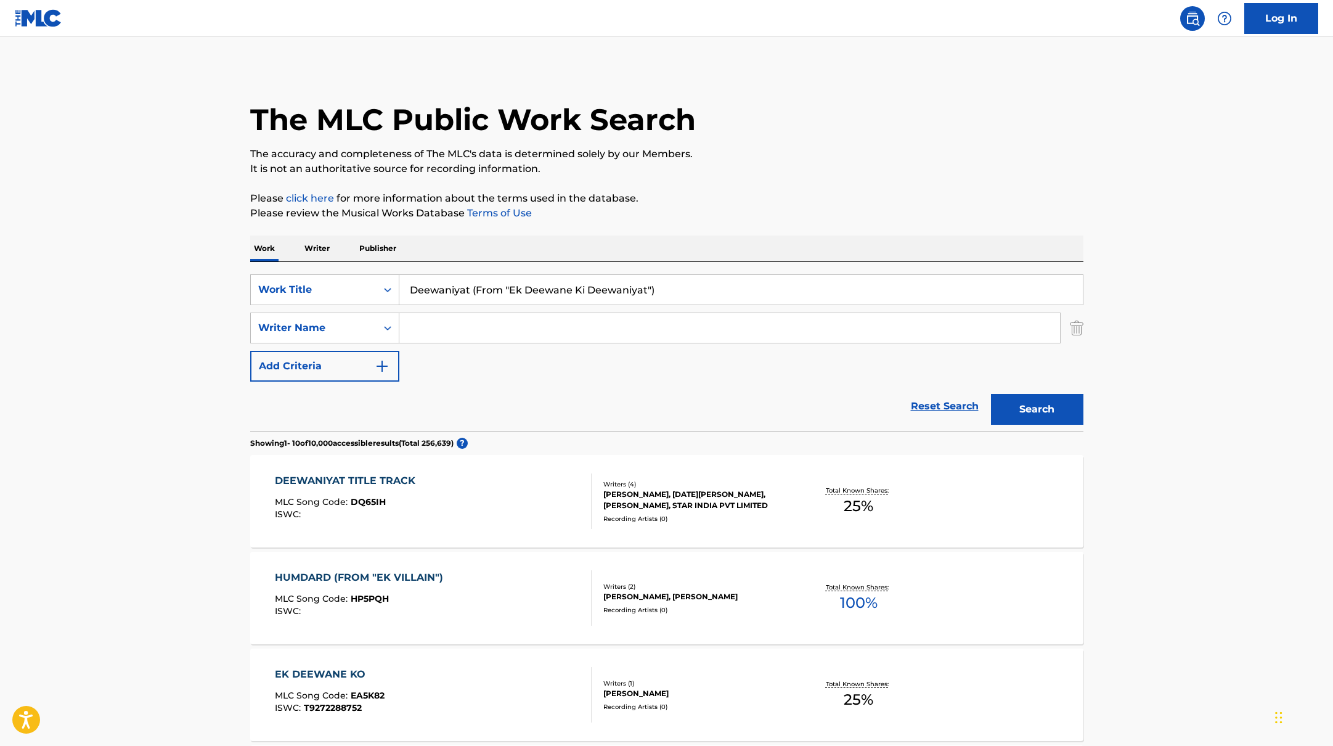
paste input "Phantom"
drag, startPoint x: 677, startPoint y: 292, endPoint x: 814, endPoint y: 170, distance: 183.0
type input "Phantom"
click at [813, 170] on p "It is not an authoritative source for recording information." at bounding box center [666, 169] width 833 height 15
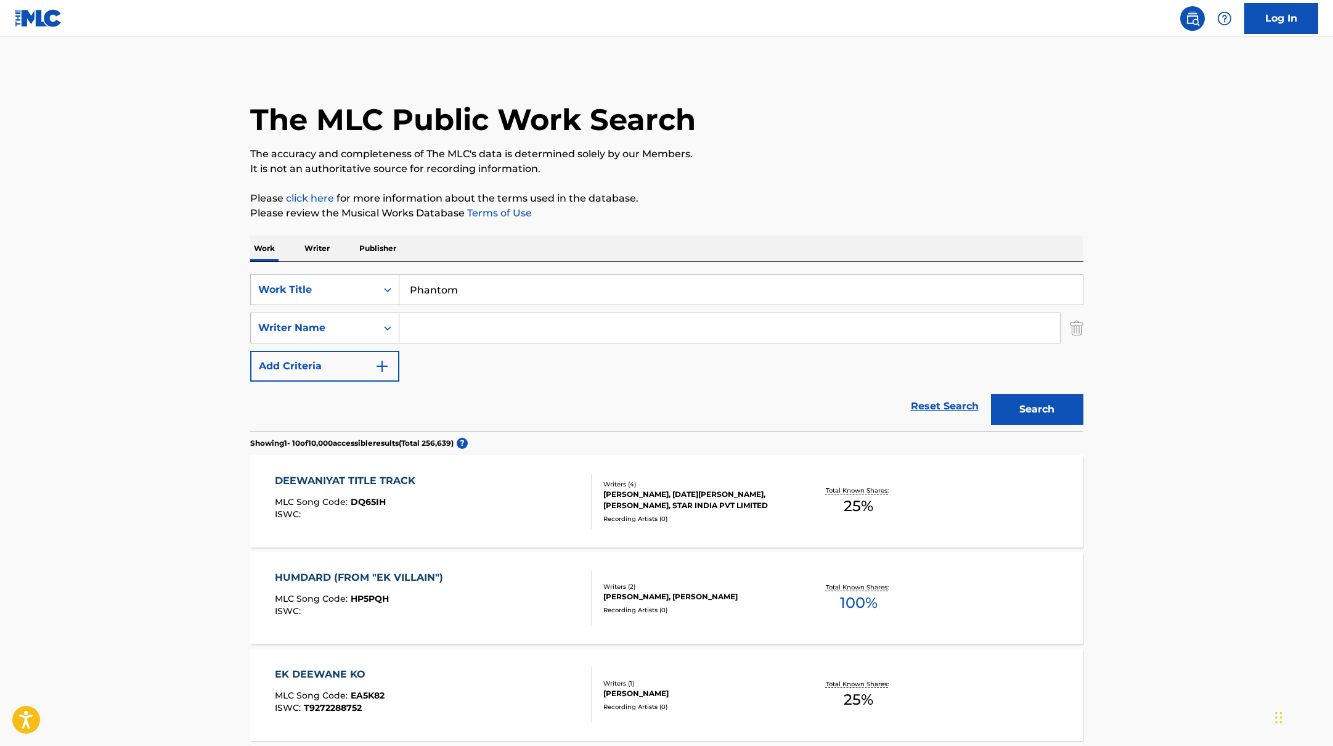
click at [512, 330] on input "Search Form" at bounding box center [729, 328] width 661 height 30
paste input "[PERSON_NAME],"
type input "[PERSON_NAME],"
click at [891, 166] on p "It is not an authoritative source for recording information." at bounding box center [666, 169] width 833 height 15
click at [1041, 414] on button "Search" at bounding box center [1037, 409] width 92 height 31
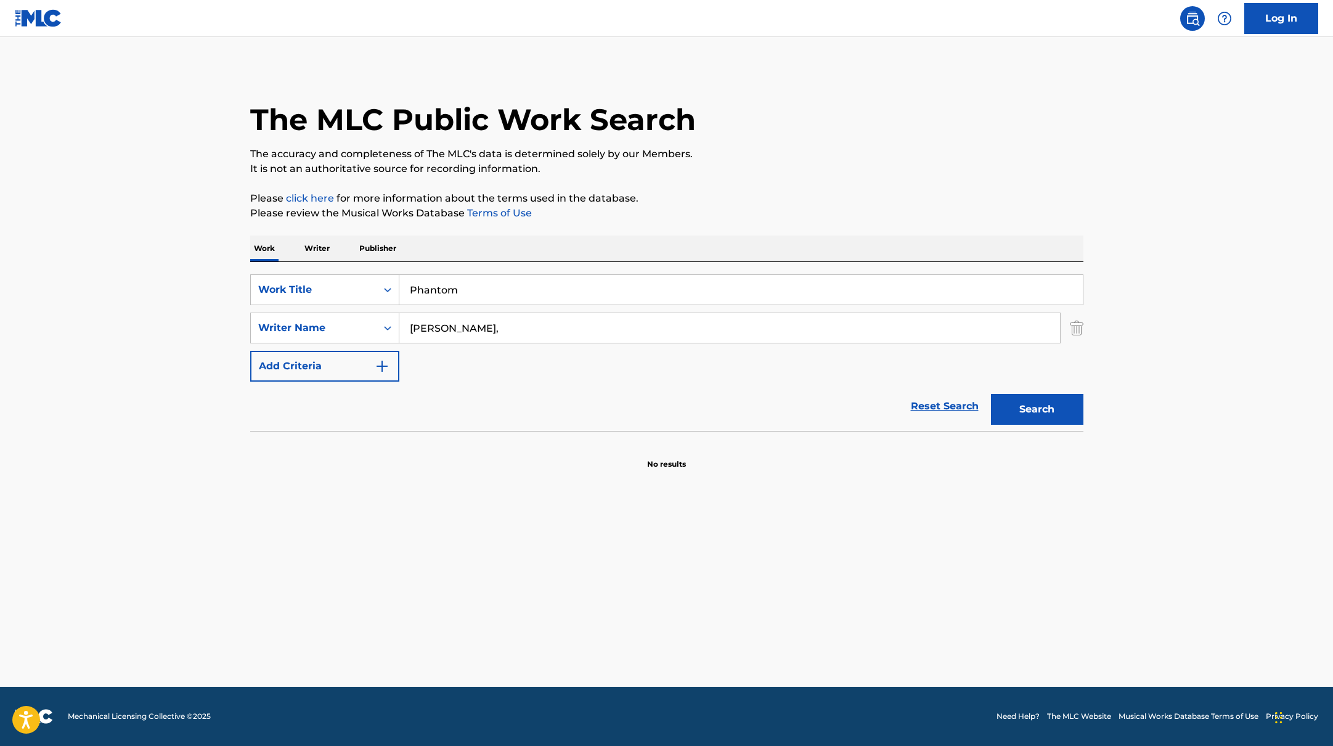
paste input "Sobe Na Moto Roubadona"
drag, startPoint x: 453, startPoint y: 286, endPoint x: 710, endPoint y: 175, distance: 279.4
click at [708, 176] on div "The MLC Public Work Search The accuracy and completeness of The MLC's data is d…" at bounding box center [666, 269] width 863 height 402
type input "Sobe Na Moto Roubadona"
click at [710, 175] on p "It is not an authoritative source for recording information." at bounding box center [666, 169] width 833 height 15
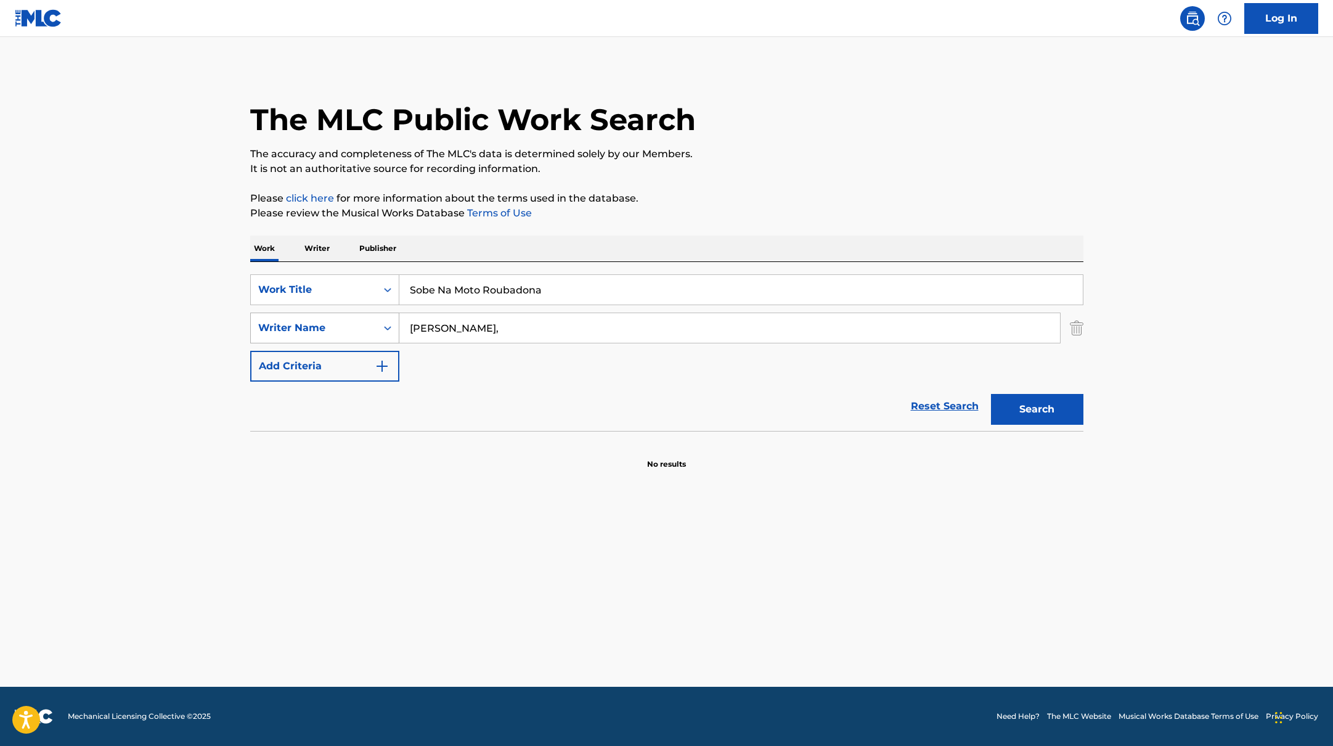
drag, startPoint x: 486, startPoint y: 329, endPoint x: 371, endPoint y: 321, distance: 114.9
click at [371, 321] on div "SearchWithCriteriab4830780-80aa-4f22-a0cc-84b4c785d36c Writer Name [PERSON_NAME…" at bounding box center [666, 328] width 833 height 31
click at [991, 394] on button "Search" at bounding box center [1037, 409] width 92 height 31
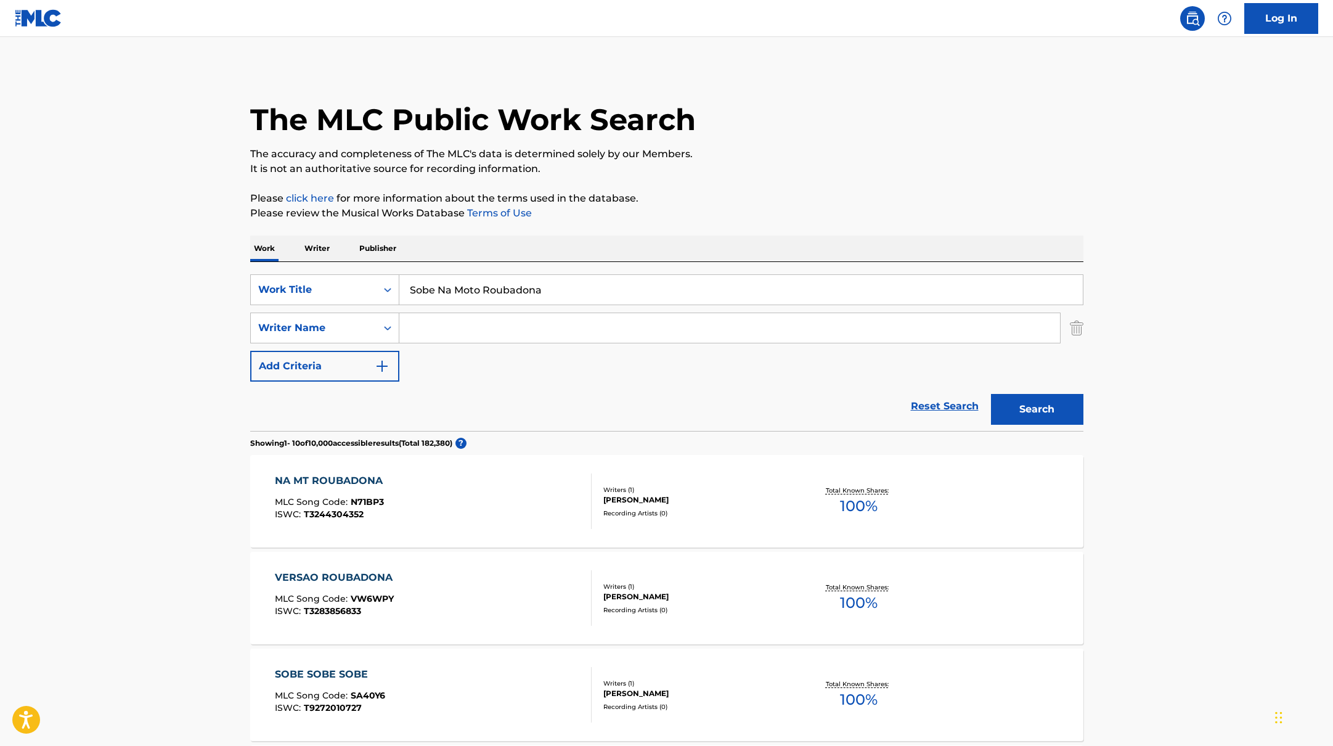
paste input "EQUÊNCIA FEITICEIRA"
drag, startPoint x: 504, startPoint y: 285, endPoint x: 832, endPoint y: 182, distance: 343.8
type input "SEQUÊNCIA FEITICEIRA"
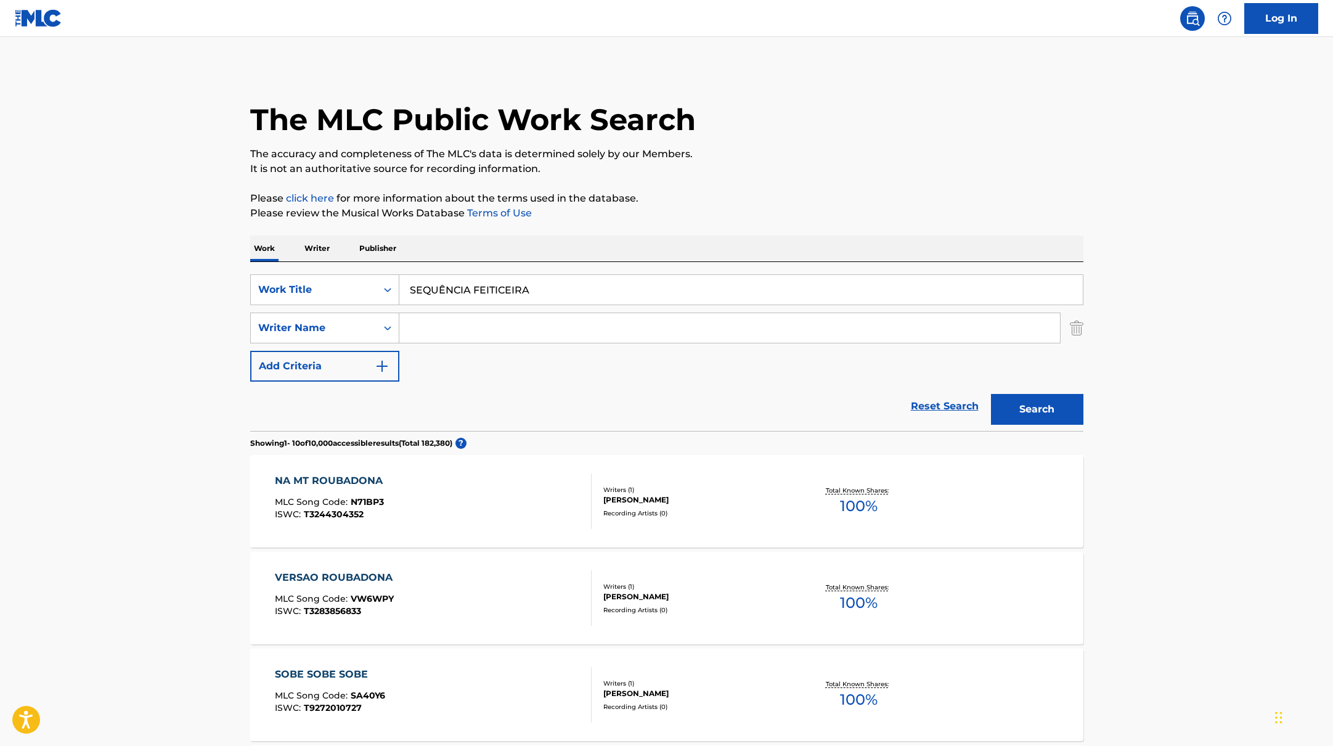
click at [485, 324] on input "Search Form" at bounding box center [729, 328] width 661 height 30
type input "v"
paste input "[PERSON_NAME]"
type input "[PERSON_NAME]"
click at [1025, 401] on button "Search" at bounding box center [1037, 409] width 92 height 31
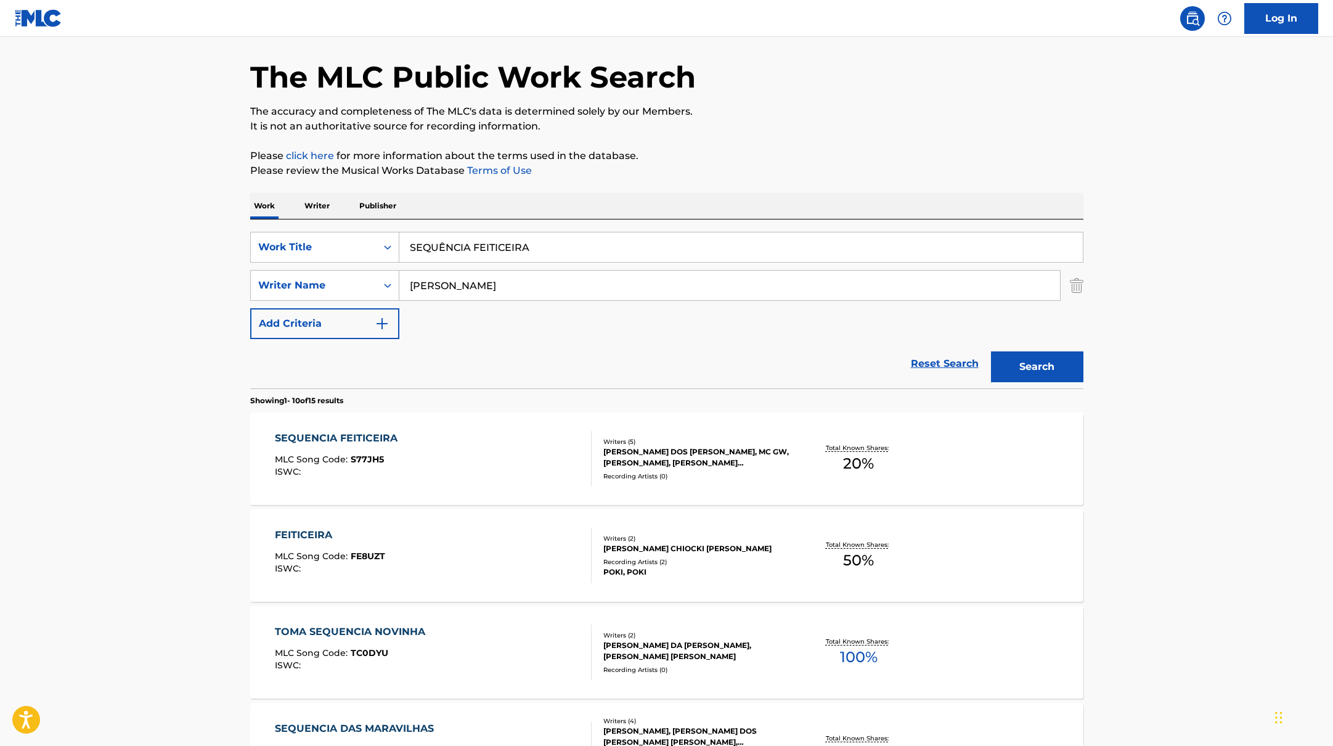
scroll to position [51, 0]
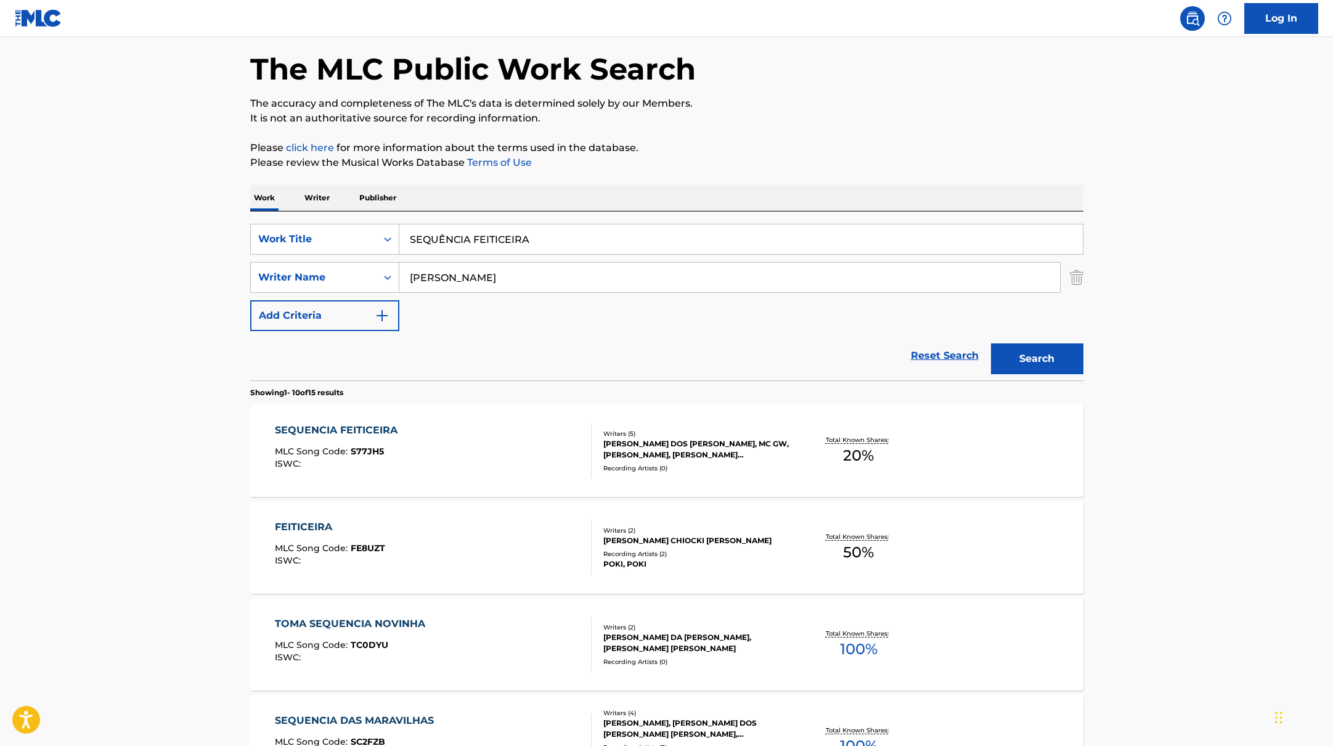
click at [531, 454] on div "SEQUENCIA FEITICEIRA MLC Song Code : S77JH5 ISWC :" at bounding box center [433, 450] width 317 height 55
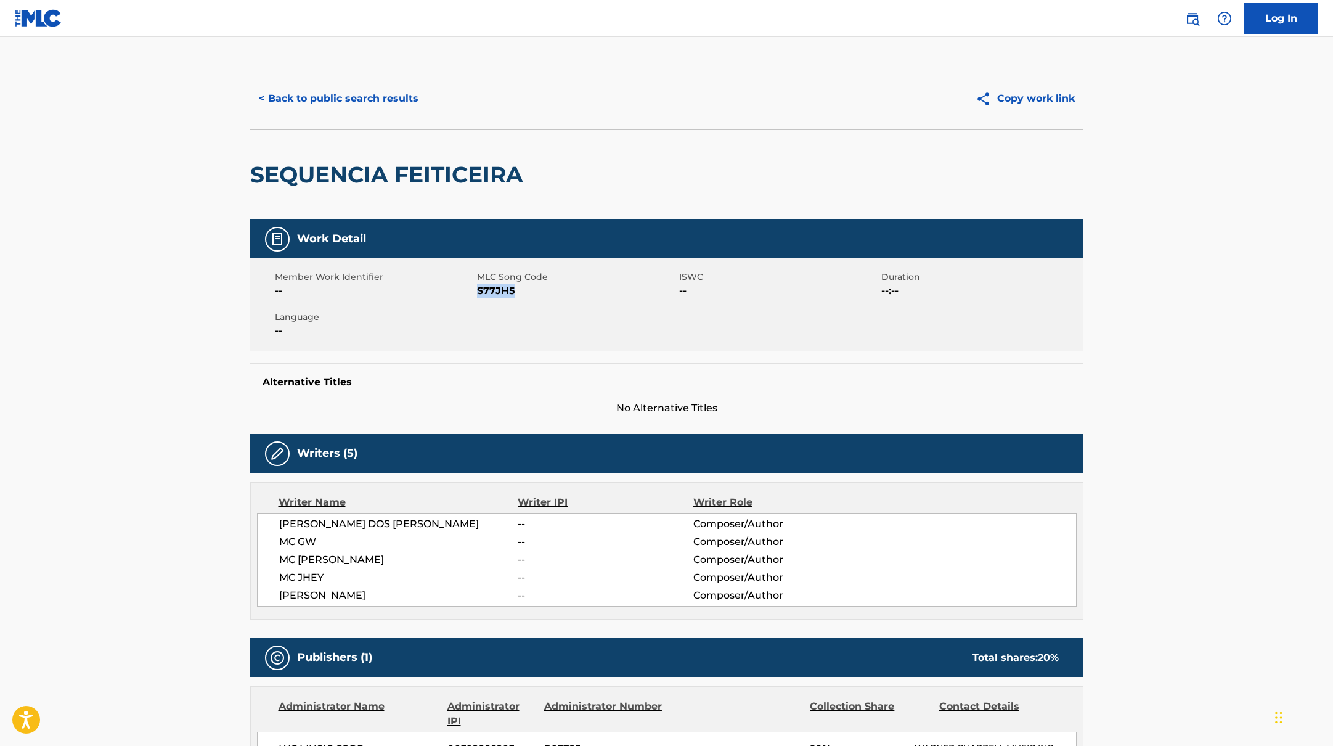
drag, startPoint x: 477, startPoint y: 293, endPoint x: 540, endPoint y: 293, distance: 62.9
click at [540, 293] on span "S77JH5" at bounding box center [576, 291] width 199 height 15
copy span "S77JH5"
click at [405, 96] on button "< Back to public search results" at bounding box center [338, 98] width 177 height 31
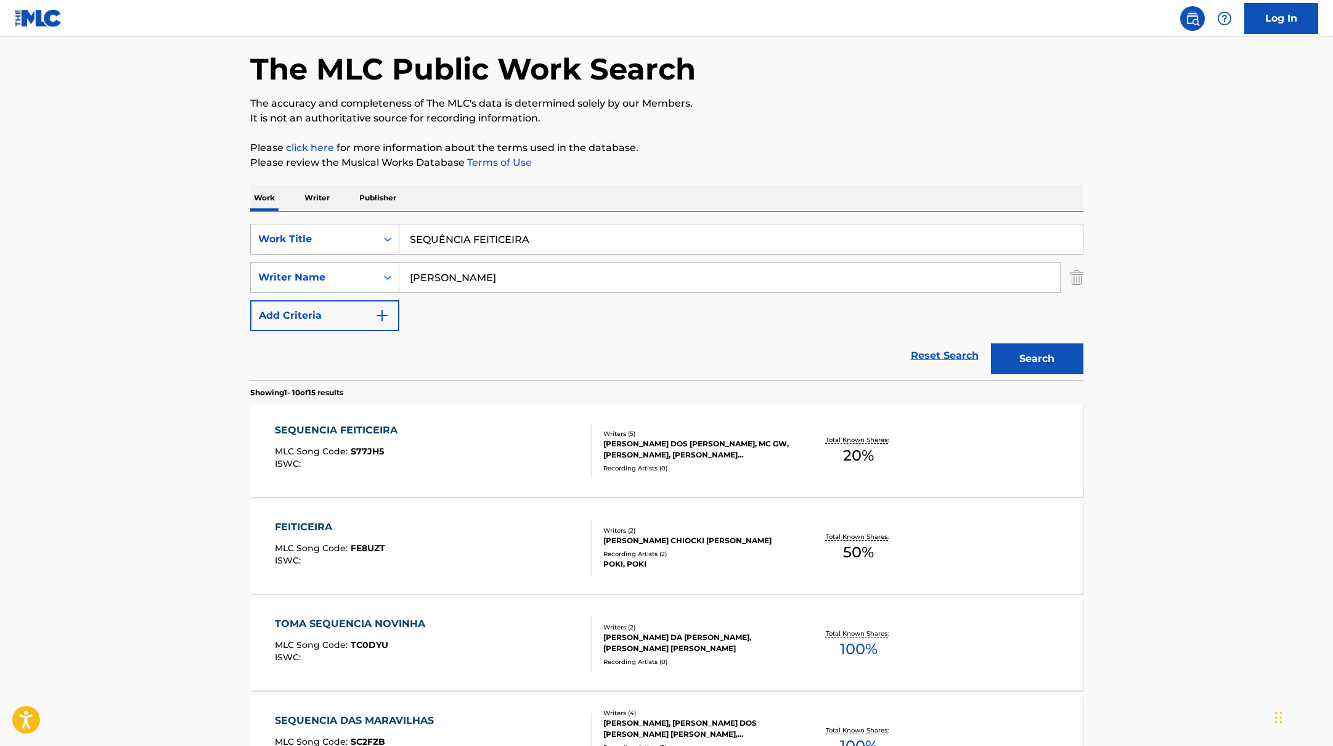
drag, startPoint x: 545, startPoint y: 243, endPoint x: 281, endPoint y: 232, distance: 264.1
click at [281, 232] on div "SearchWithCriteriabb4edb49-f9b7-4289-af29-81fb4135b806 Work Title SEQUÊNCIA FEI…" at bounding box center [666, 239] width 833 height 31
paste input "Mc GwMc JheyMC NitoMc [PERSON_NAME] do [PERSON_NAME]"
click at [444, 240] on input "Mc GwMc JheyMC NitoMc [PERSON_NAME] do [PERSON_NAME]" at bounding box center [741, 239] width 684 height 30
click at [489, 239] on input "Mc Gw, [PERSON_NAME] do [PERSON_NAME]" at bounding box center [741, 239] width 684 height 30
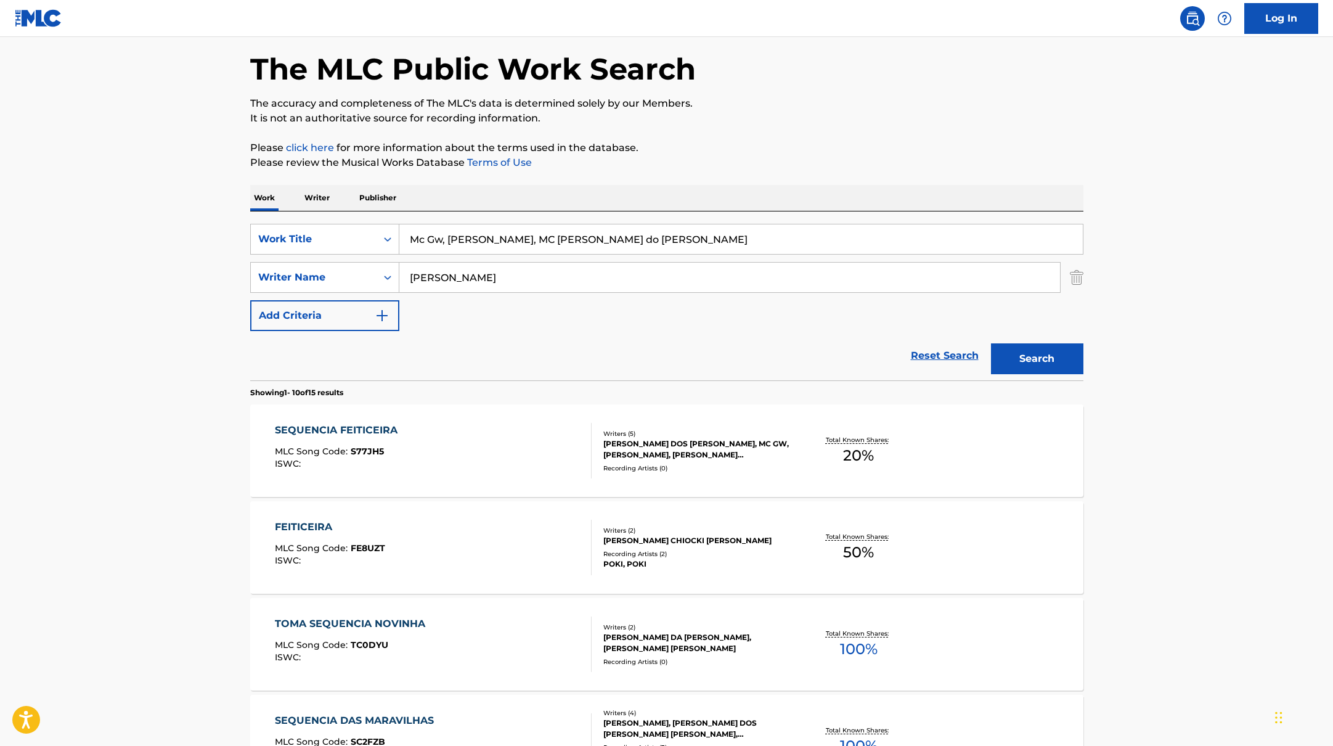
click at [533, 239] on input "Mc Gw, [PERSON_NAME], MC [PERSON_NAME] do [PERSON_NAME]" at bounding box center [741, 239] width 684 height 30
click at [629, 239] on input "Mc Gw, [PERSON_NAME], MC [PERSON_NAME], Mc [PERSON_NAME] do [PERSON_NAME]" at bounding box center [741, 239] width 684 height 30
drag, startPoint x: 751, startPoint y: 241, endPoint x: 405, endPoint y: 234, distance: 345.9
click at [405, 234] on input "[PERSON_NAME], [PERSON_NAME], [PERSON_NAME], Mc [PERSON_NAME] do CN, [PERSON_NA…" at bounding box center [741, 239] width 684 height 30
paste input "Black Out Days (Stay Away)"
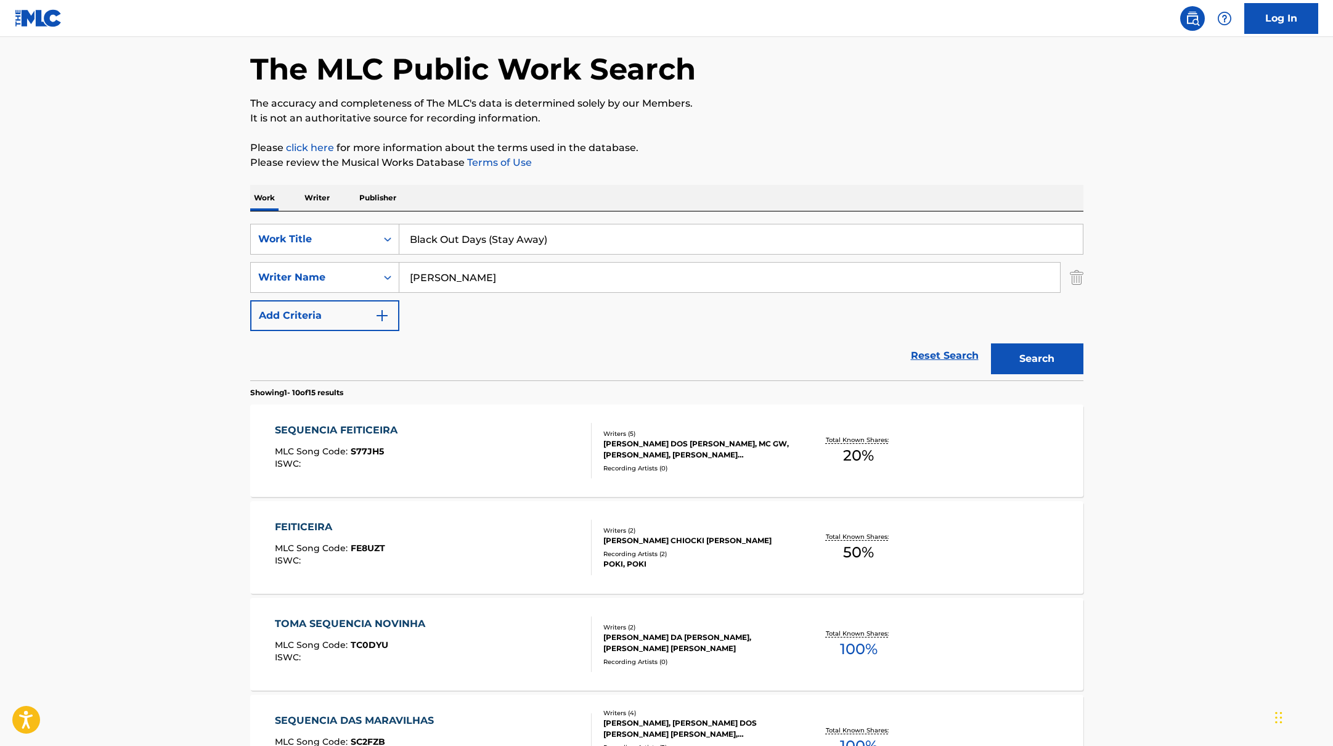
type input "Black Out Days (Stay Away)"
click at [769, 136] on div "The MLC Public Work Search The accuracy and completeness of The MLC's data is d…" at bounding box center [666, 724] width 863 height 1414
paste input "[PERSON_NAME]"
drag, startPoint x: 462, startPoint y: 279, endPoint x: 605, endPoint y: 211, distance: 158.8
click at [417, 232] on div "SearchWithCriteriabb4edb49-f9b7-4289-af29-81fb4135b806 Work Title Black Out Day…" at bounding box center [666, 277] width 833 height 107
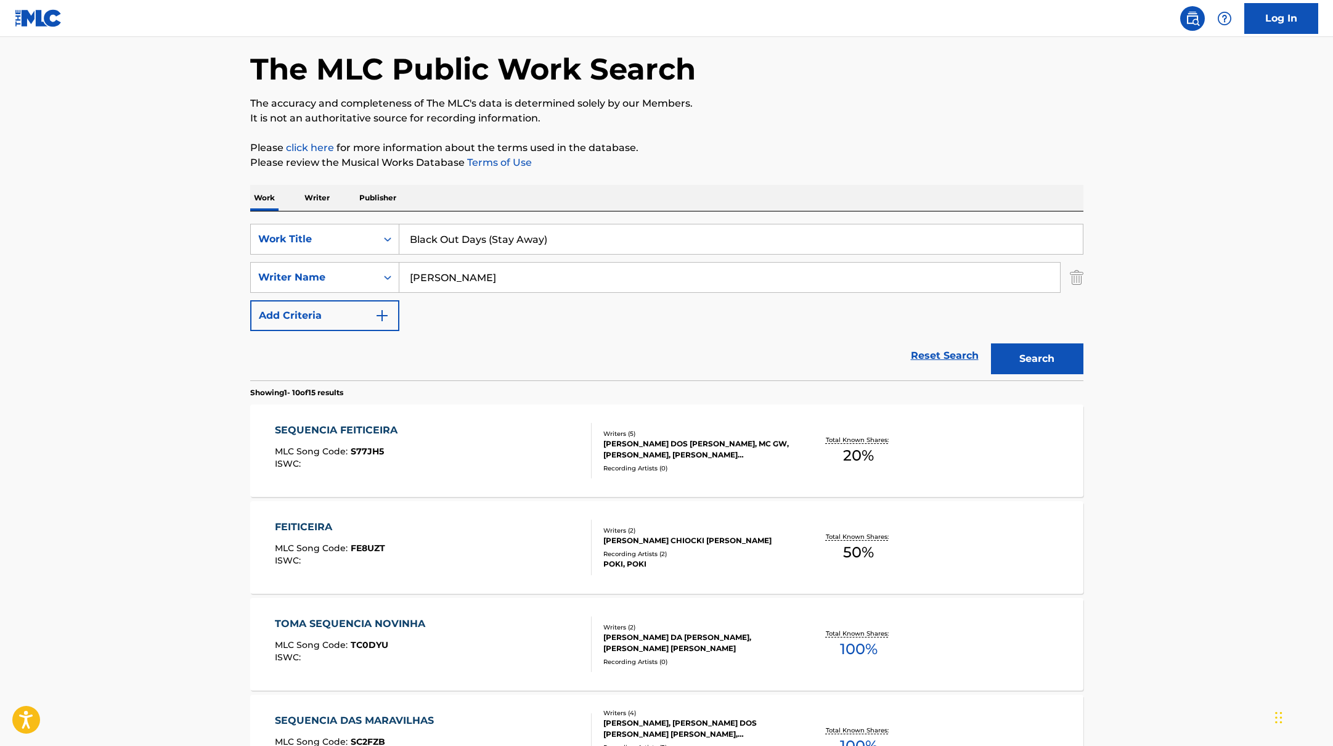
type input "[PERSON_NAME]"
click at [699, 205] on div "Work Writer Publisher" at bounding box center [666, 198] width 833 height 26
click at [1041, 354] on button "Search" at bounding box center [1037, 358] width 92 height 31
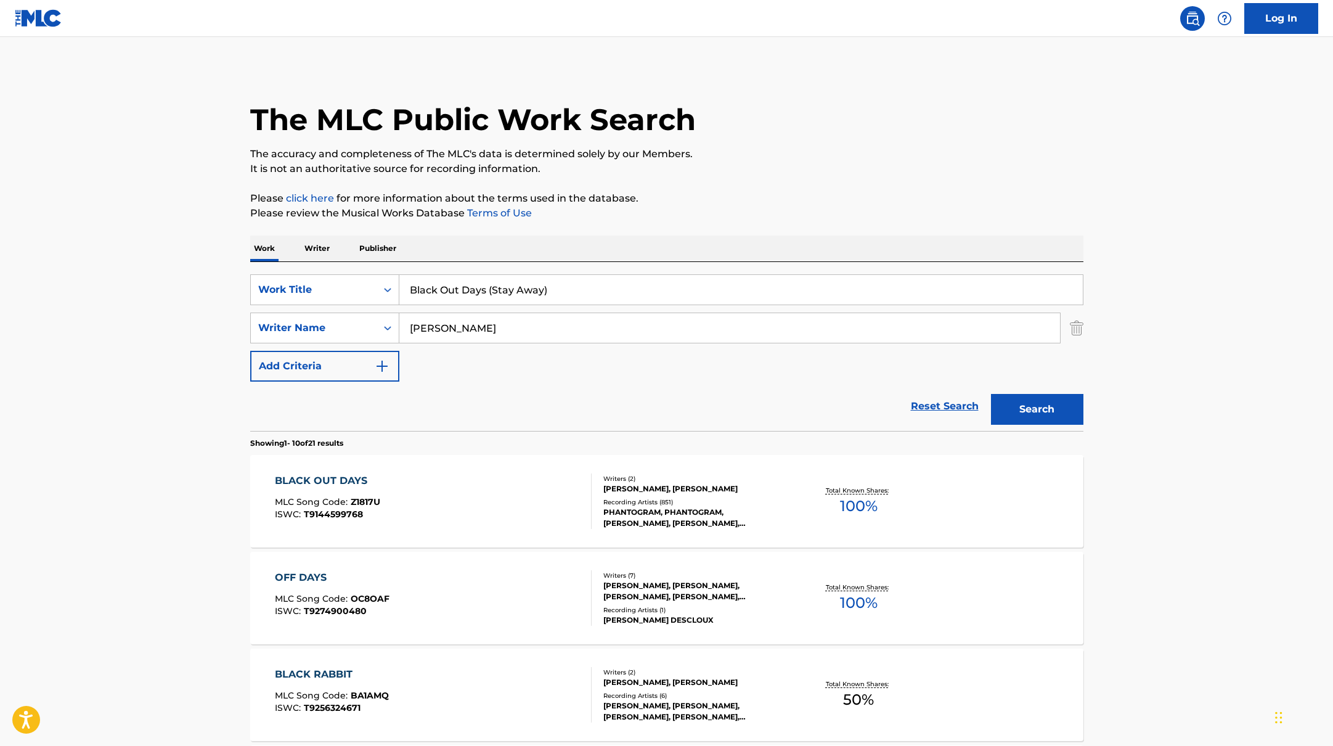
click at [545, 501] on div "BLACK OUT DAYS MLC Song Code : Z1817U ISWC : T9144599768" at bounding box center [433, 500] width 317 height 55
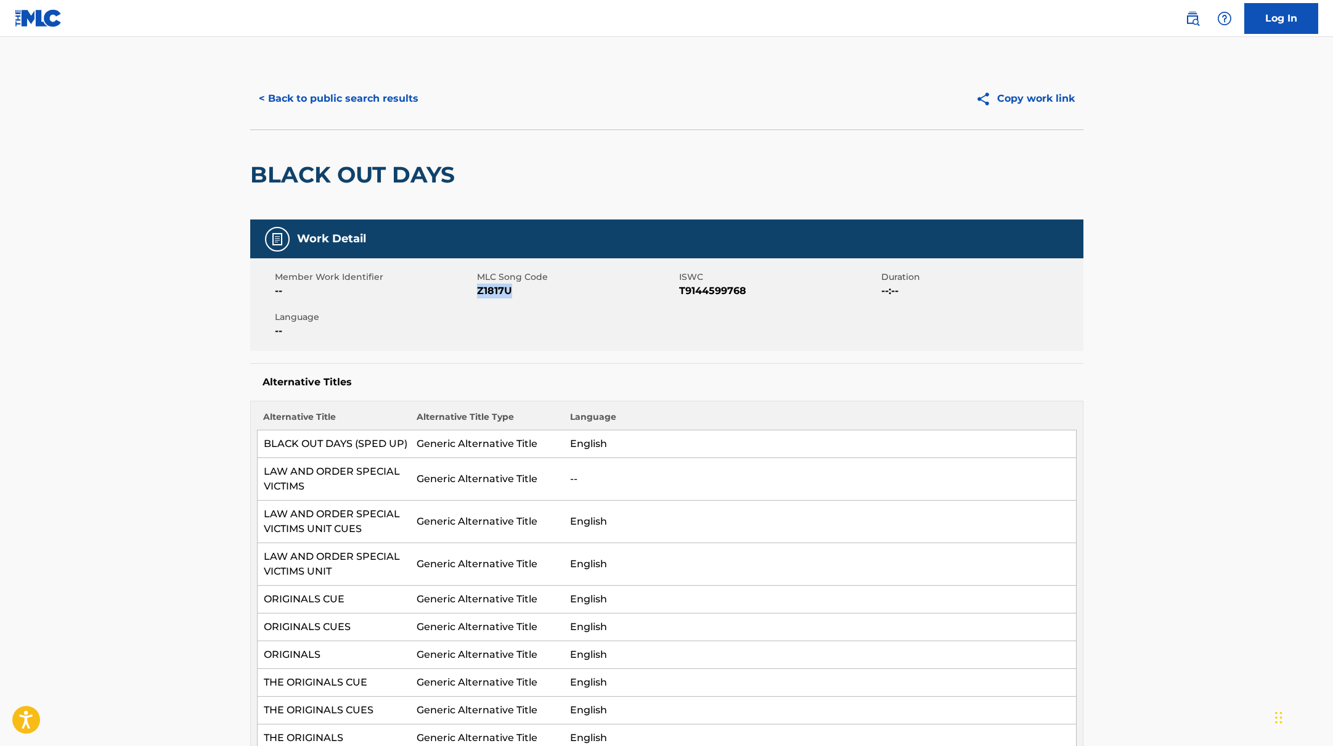
drag, startPoint x: 478, startPoint y: 290, endPoint x: 533, endPoint y: 291, distance: 54.3
click at [533, 291] on span "Z1817U" at bounding box center [576, 291] width 199 height 15
copy span "Z1817U"
click at [359, 106] on button "< Back to public search results" at bounding box center [338, 98] width 177 height 31
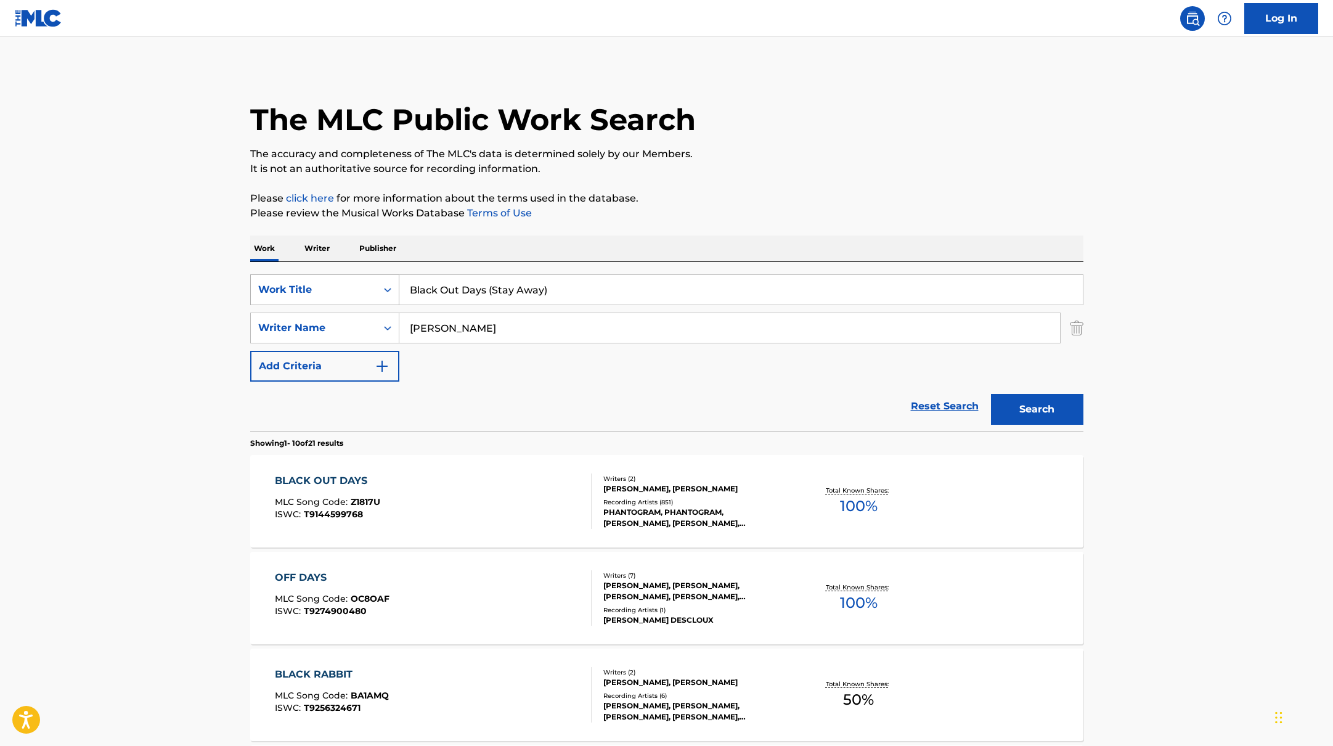
drag, startPoint x: 608, startPoint y: 298, endPoint x: 330, endPoint y: 289, distance: 277.6
click at [330, 289] on div "SearchWithCriteriabb4edb49-f9b7-4289-af29-81fb4135b806 Work Title Black Out Day…" at bounding box center [666, 289] width 833 height 31
paste input "[PERSON_NAME]"
click at [771, 110] on div "The MLC Public Work Search" at bounding box center [666, 113] width 833 height 90
click at [491, 293] on input "[PERSON_NAME]" at bounding box center [741, 290] width 684 height 30
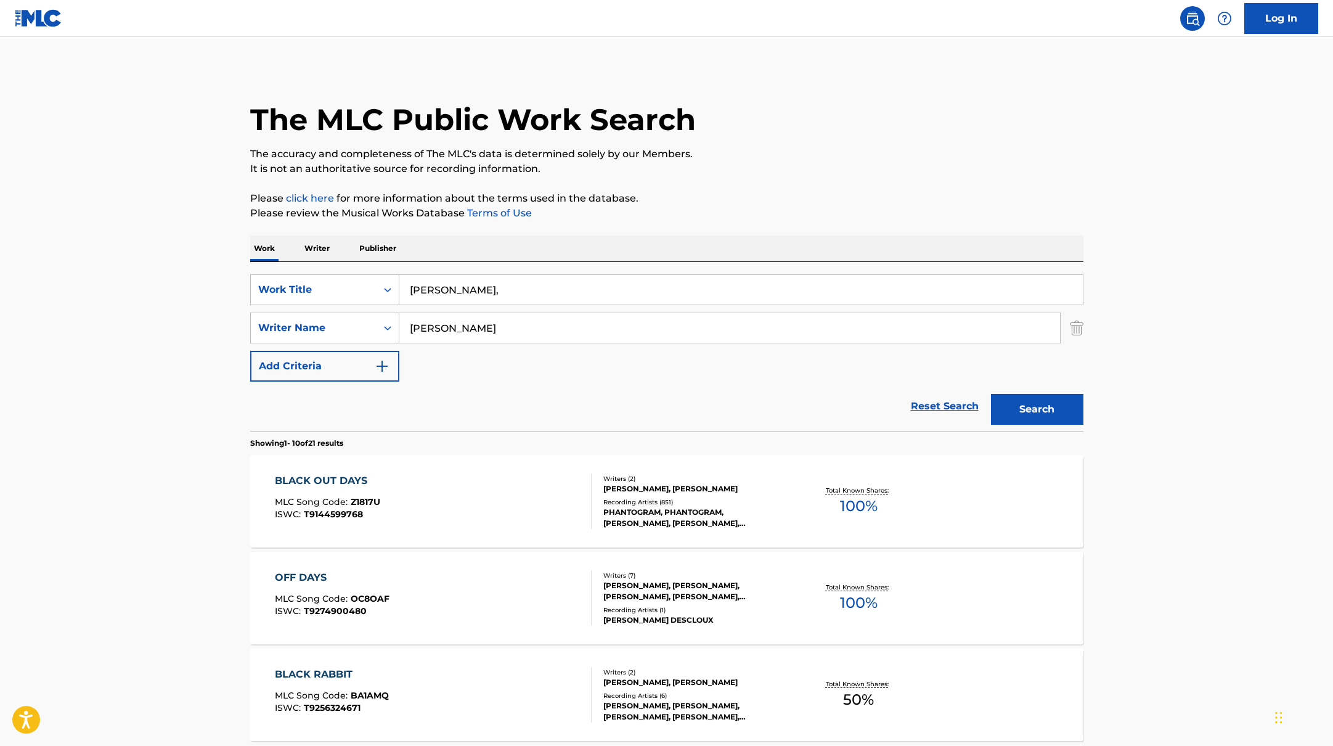
paste input "Phantogram"
drag, startPoint x: 546, startPoint y: 295, endPoint x: 351, endPoint y: 281, distance: 195.9
click at [351, 281] on div "SearchWithCriteriabb4edb49-f9b7-4289-af29-81fb4135b806 Work Title [PERSON_NAME]…" at bounding box center [666, 289] width 833 height 31
paste input "'m a Dog"
type input "I'm a Dog"
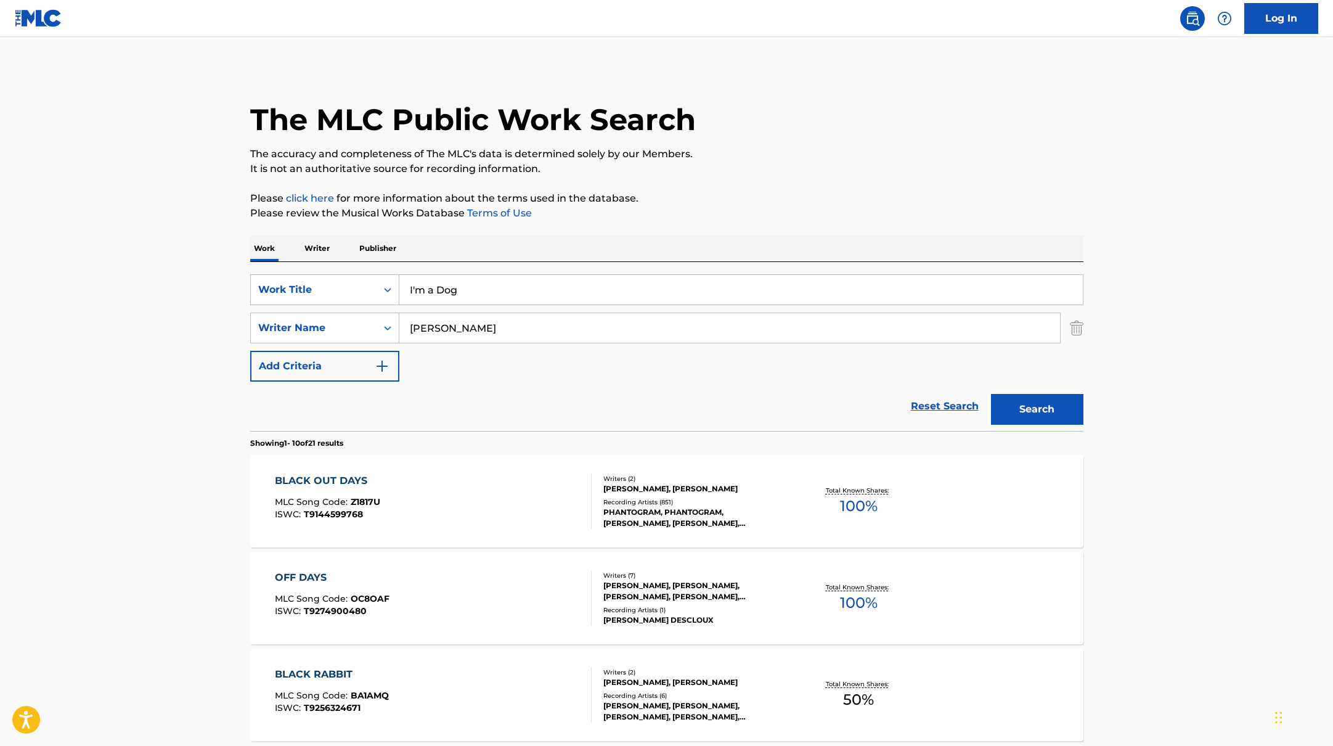
click at [718, 162] on p "It is not an authoritative source for recording information." at bounding box center [666, 169] width 833 height 15
paste input "Gates"
drag, startPoint x: 460, startPoint y: 327, endPoint x: 767, endPoint y: 161, distance: 349.2
type input "Gates"
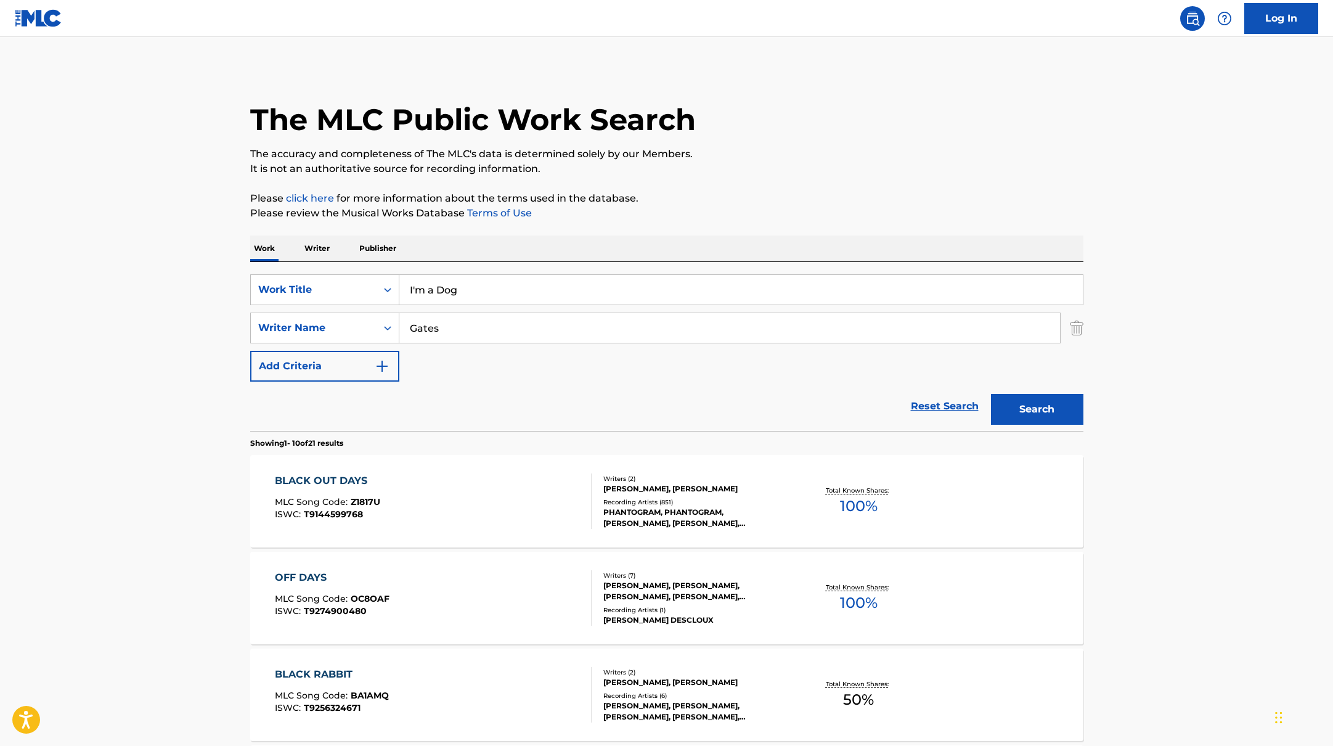
click at [768, 160] on p "The accuracy and completeness of The MLC's data is determined solely by our Mem…" at bounding box center [666, 154] width 833 height 15
click at [1005, 402] on button "Search" at bounding box center [1037, 409] width 92 height 31
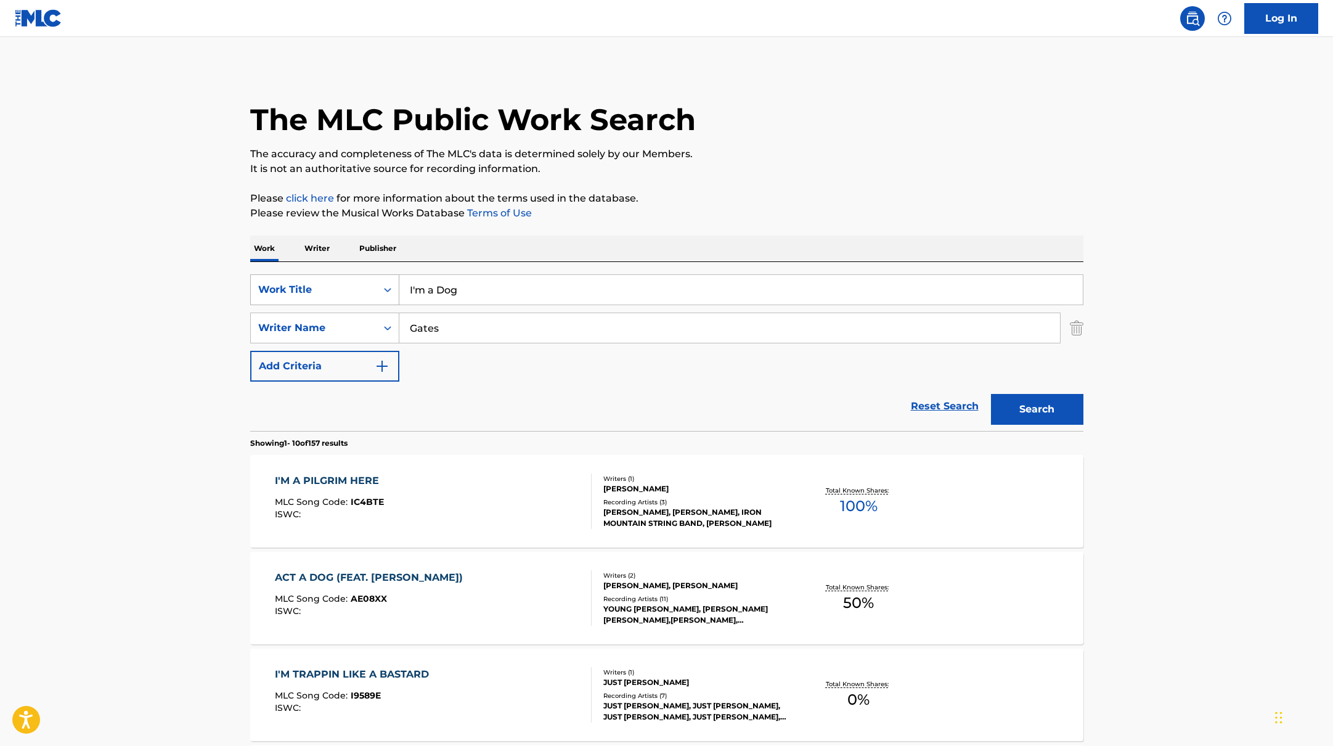
paste input "ENAMORARSE PARA QUE"
drag, startPoint x: 471, startPoint y: 298, endPoint x: 647, endPoint y: 227, distance: 190.0
type input "ENAMORARSE PARA QUE"
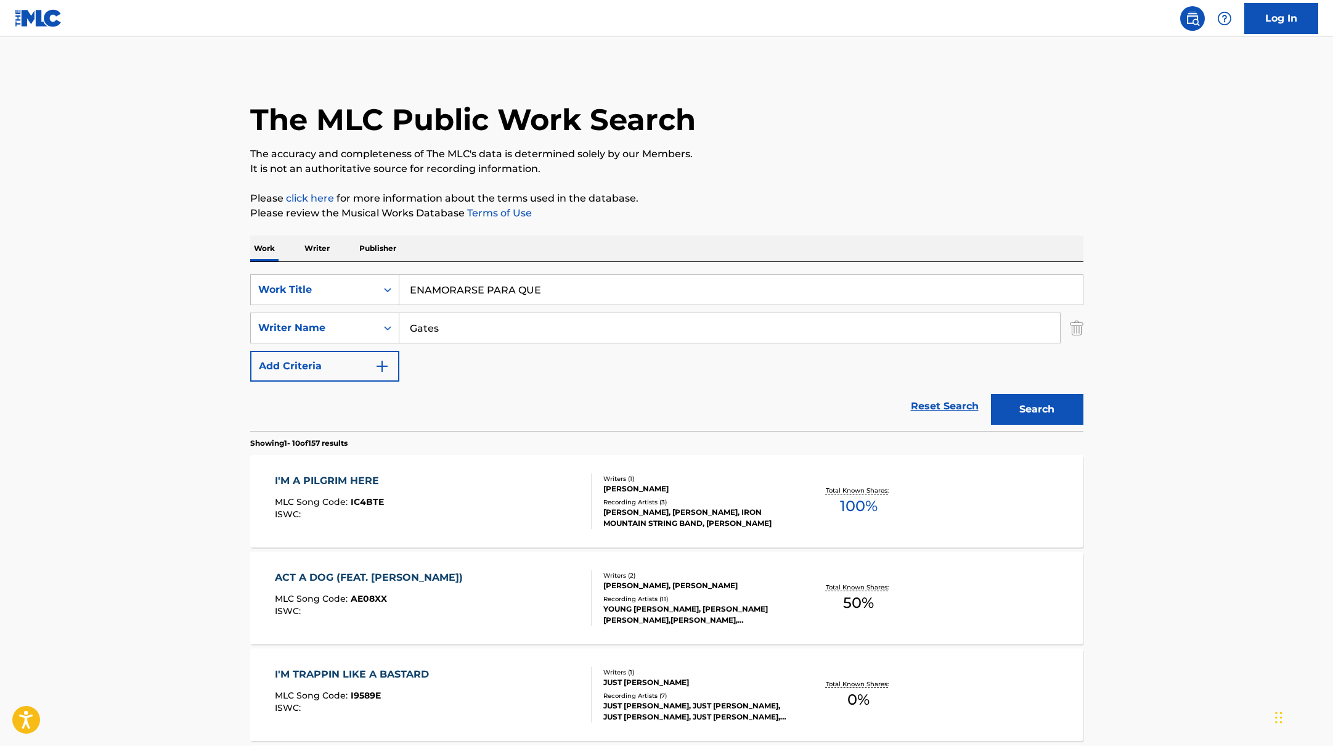
paste input "[PERSON_NAME]"
drag, startPoint x: 459, startPoint y: 331, endPoint x: 821, endPoint y: 181, distance: 391.1
type input "[PERSON_NAME]"
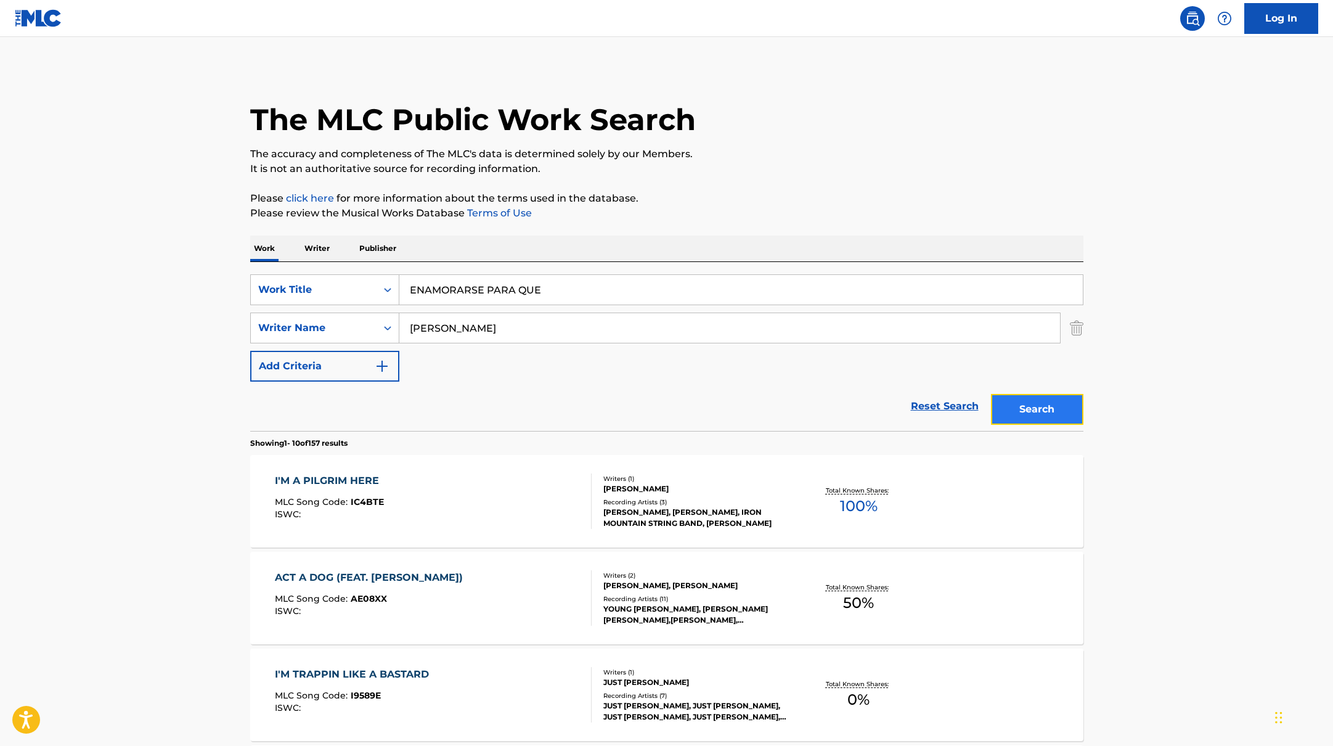
click at [1044, 414] on button "Search" at bounding box center [1037, 409] width 92 height 31
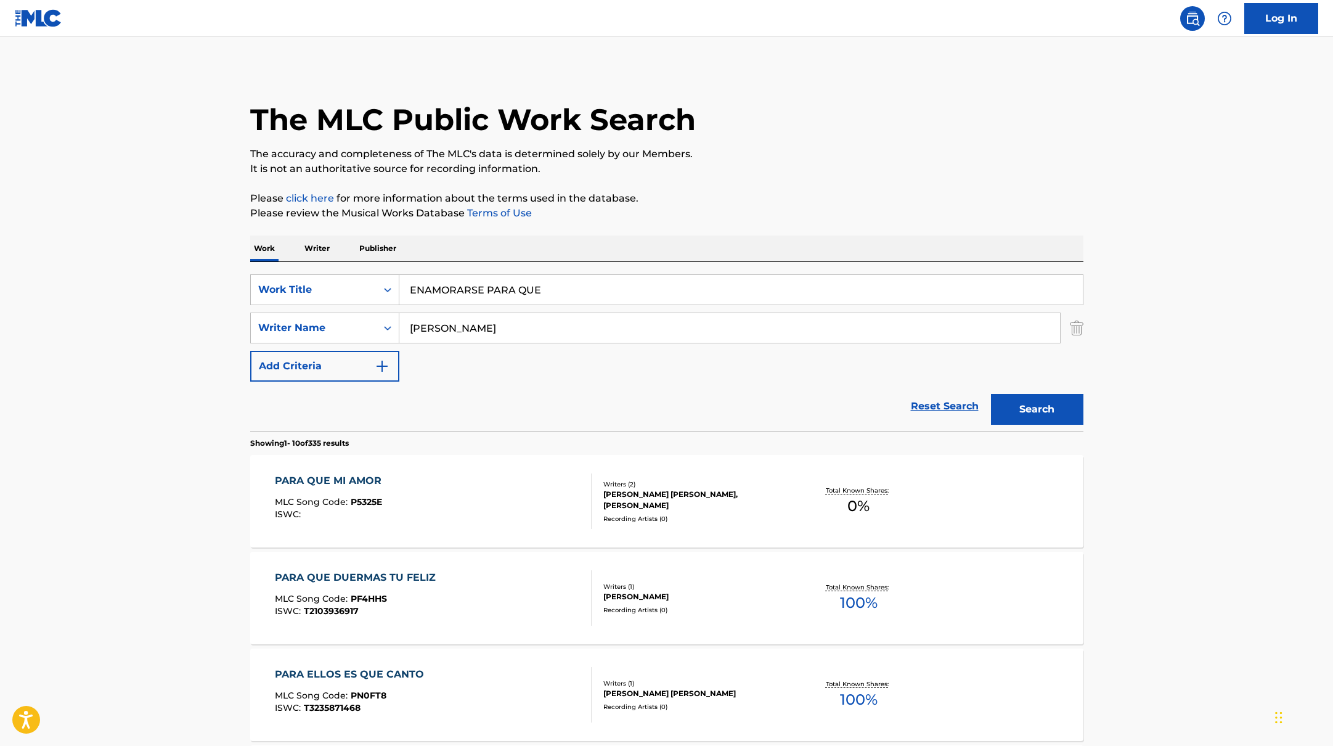
paste input "WRONG"
drag, startPoint x: 571, startPoint y: 287, endPoint x: 735, endPoint y: 195, distance: 187.7
type input "WRONG"
click at [735, 195] on p "Please click here for more information about the terms used in the database." at bounding box center [666, 198] width 833 height 15
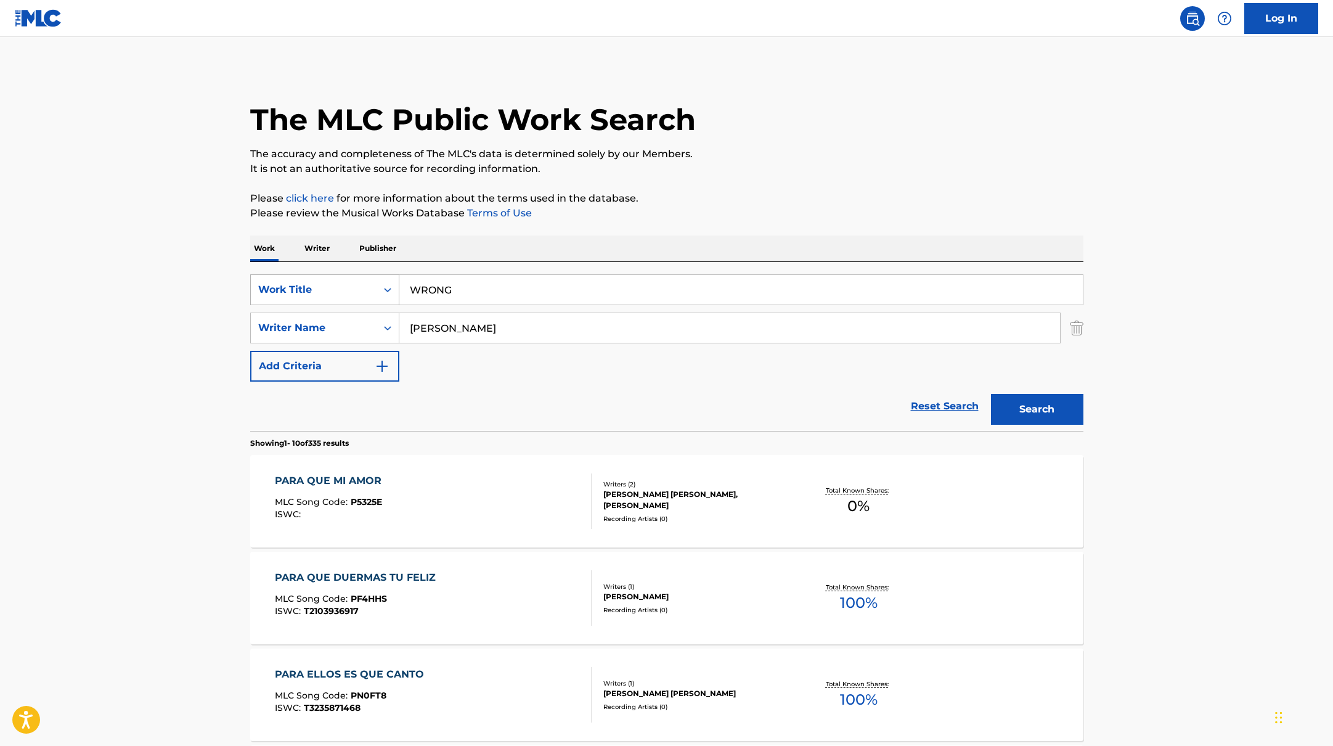
paste input "Maizels"
drag, startPoint x: 468, startPoint y: 330, endPoint x: 604, endPoint y: 222, distance: 173.7
type input "Maizels"
click at [632, 219] on p "Please review the Musical Works Database Terms of Use" at bounding box center [666, 213] width 833 height 15
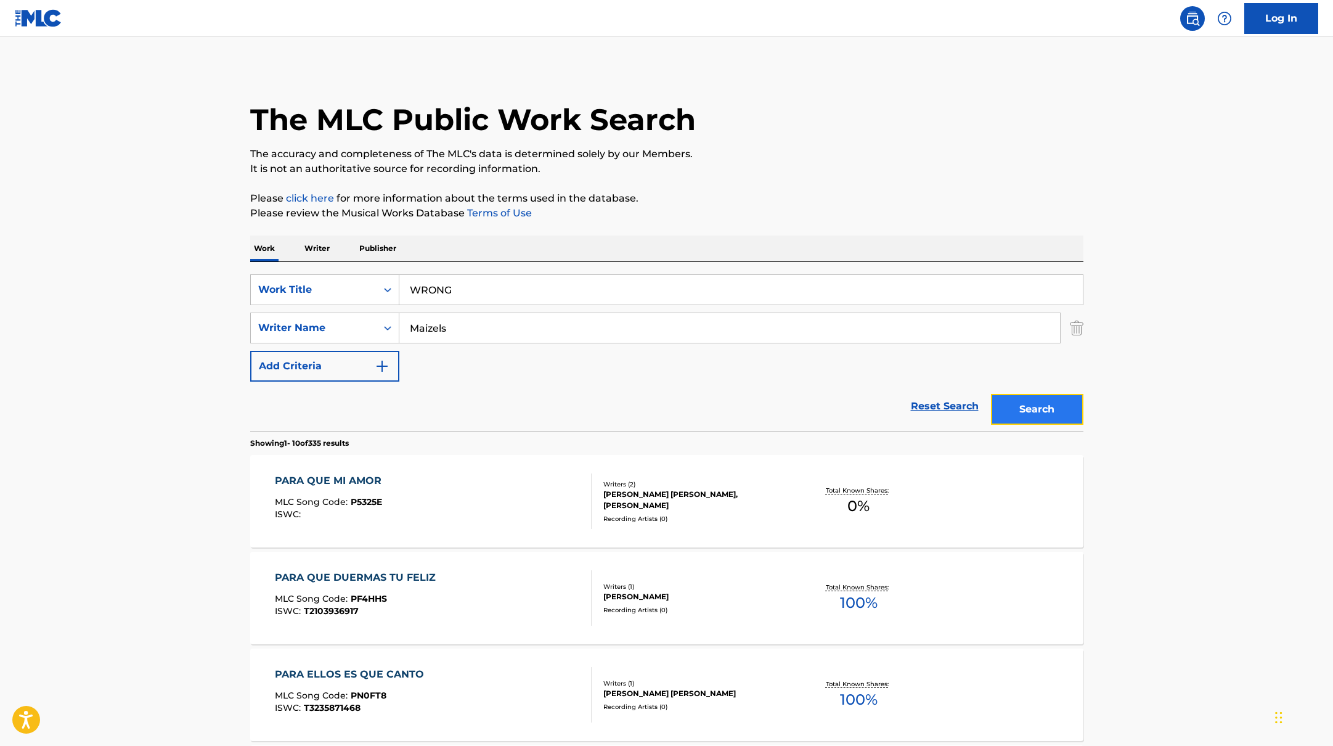
click at [1003, 407] on button "Search" at bounding box center [1037, 409] width 92 height 31
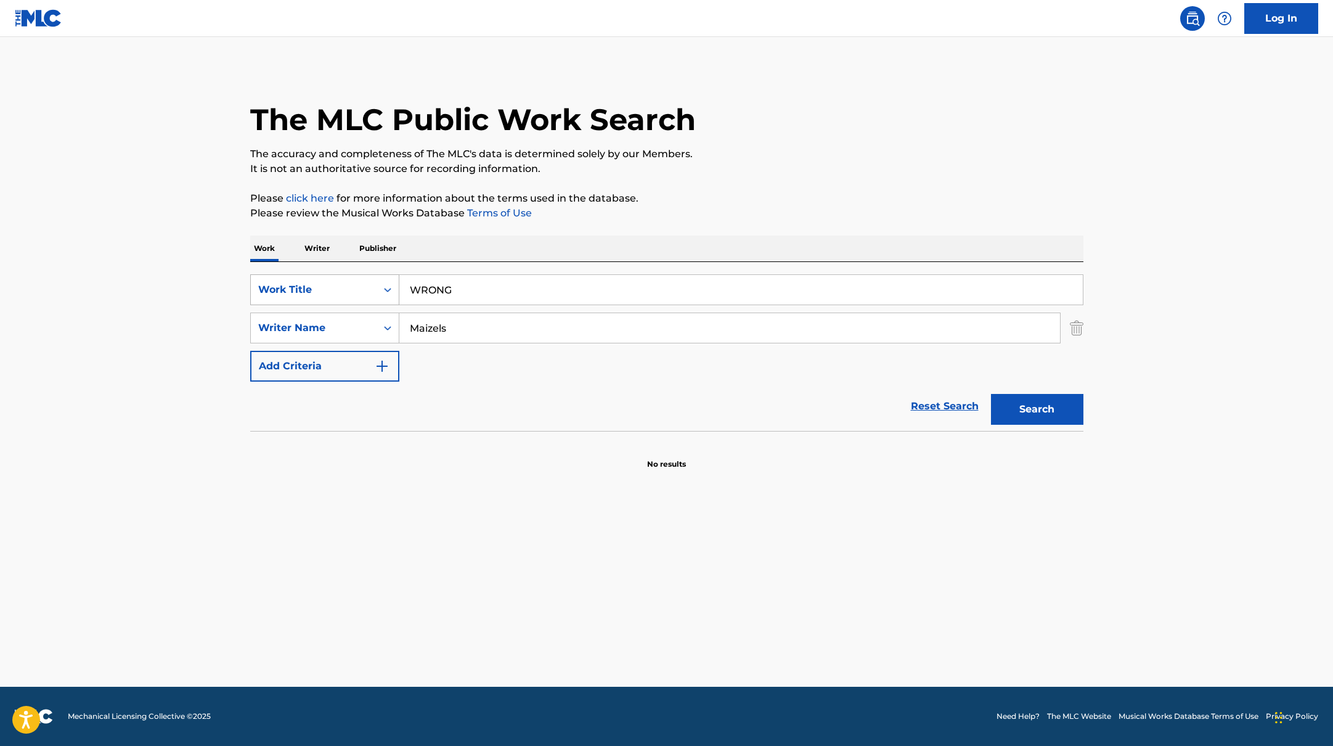
paste input "Eu Me Apaixonei"
drag, startPoint x: 469, startPoint y: 292, endPoint x: 806, endPoint y: 150, distance: 366.1
click at [806, 150] on div "The MLC Public Work Search The accuracy and completeness of The MLC's data is d…" at bounding box center [666, 269] width 863 height 402
type input "Eu Me Apaixonei"
click at [806, 150] on p "The accuracy and completeness of The MLC's data is determined solely by our Mem…" at bounding box center [666, 154] width 833 height 15
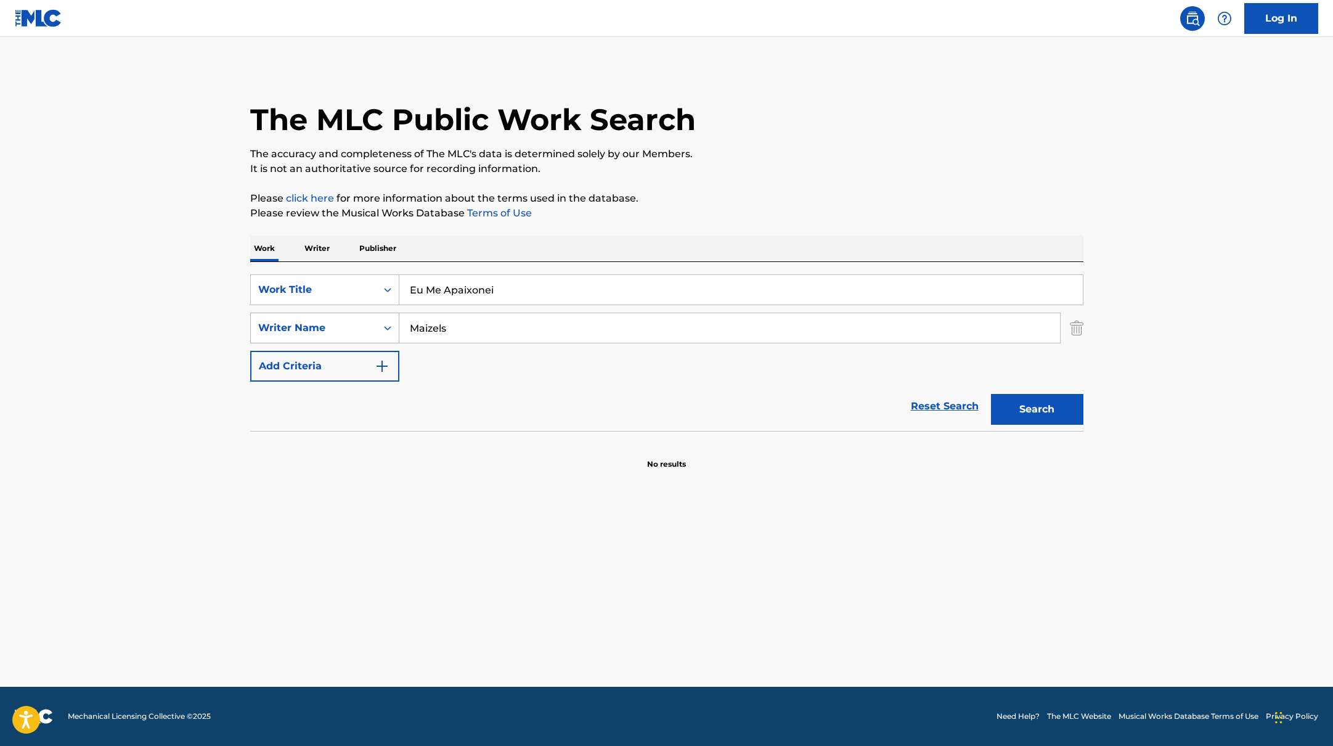
drag, startPoint x: 457, startPoint y: 330, endPoint x: 367, endPoint y: 321, distance: 91.0
click at [366, 321] on div "SearchWithCriteriab4830780-80aa-4f22-a0cc-84b4c785d36c Writer Name [PERSON_NAME]" at bounding box center [666, 328] width 833 height 31
paste input "[PERSON_NAME],"
type input "[PERSON_NAME],"
click at [866, 366] on div "SearchWithCriteriabb4edb49-f9b7-4289-af29-81fb4135b806 Work Title Eu Me Apaixon…" at bounding box center [666, 327] width 833 height 107
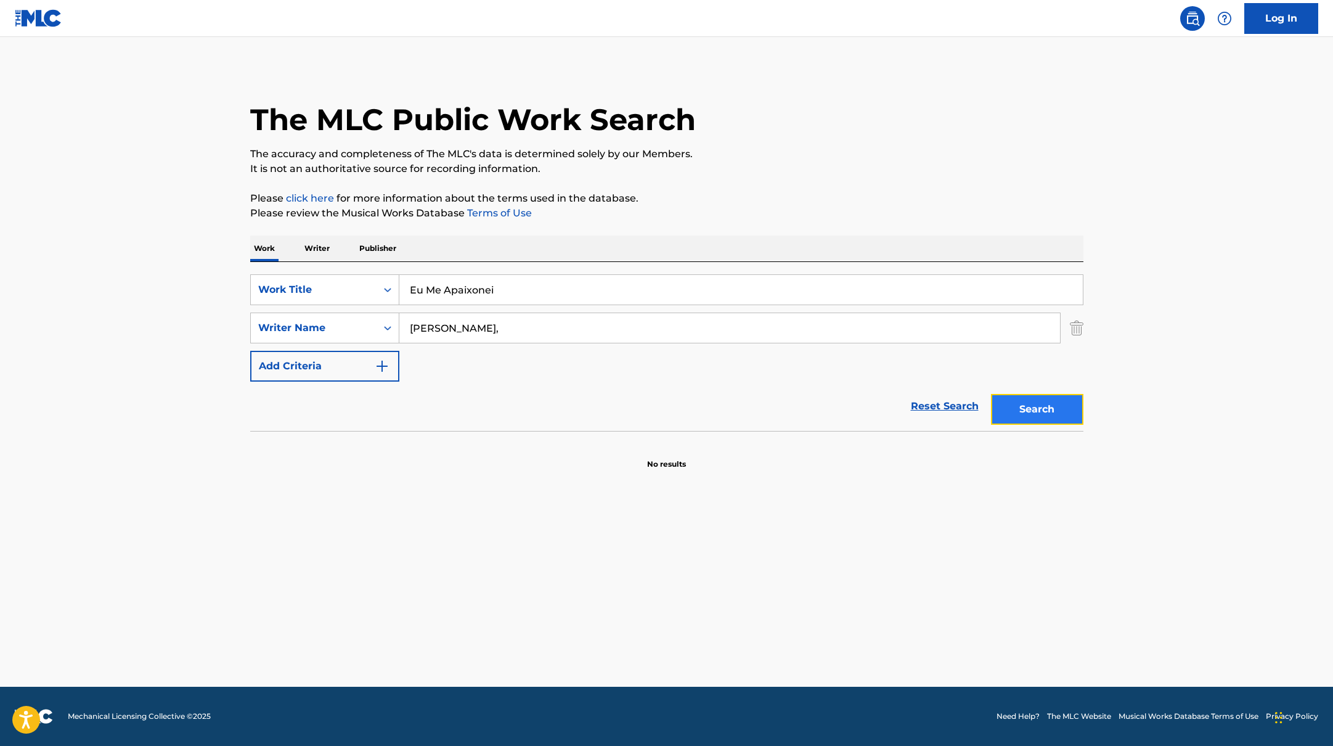
click at [1057, 410] on button "Search" at bounding box center [1037, 409] width 92 height 31
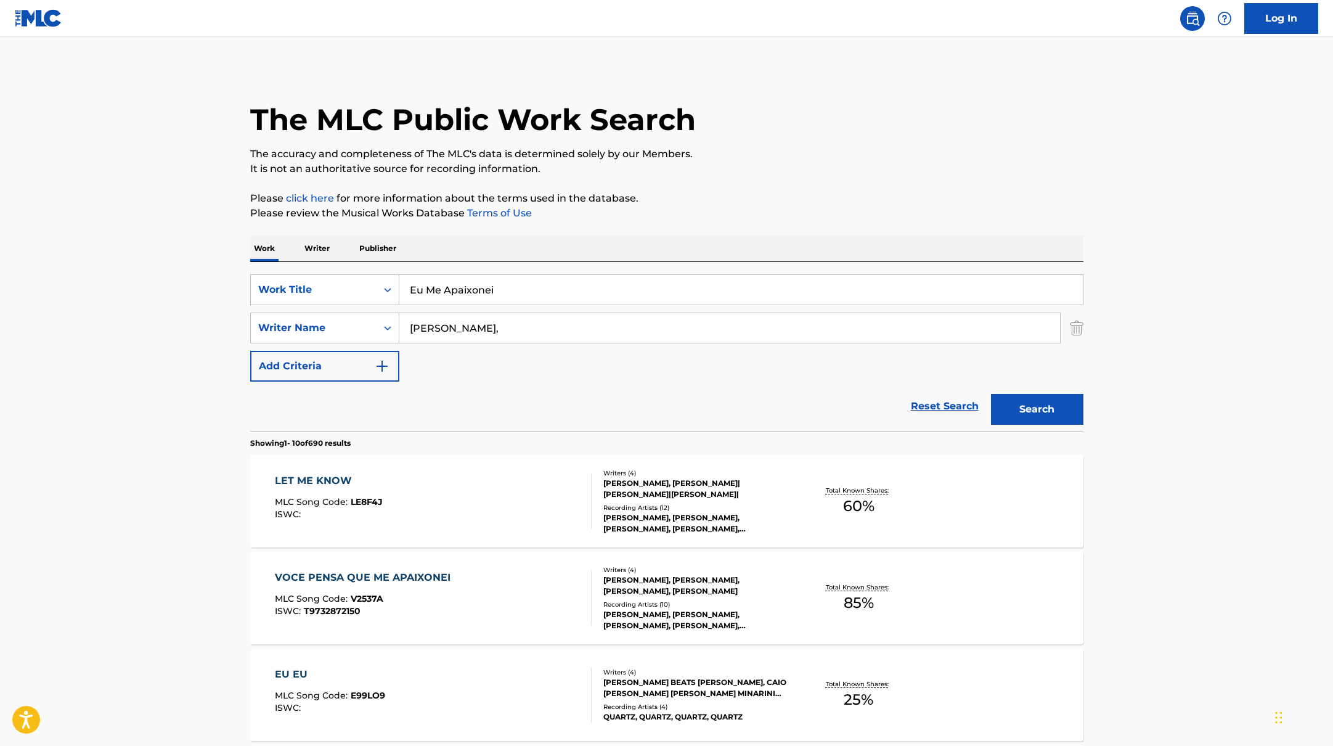
paste input "SHERIYA"
drag, startPoint x: 512, startPoint y: 293, endPoint x: 817, endPoint y: 186, distance: 322.7
type input "SHERIYA"
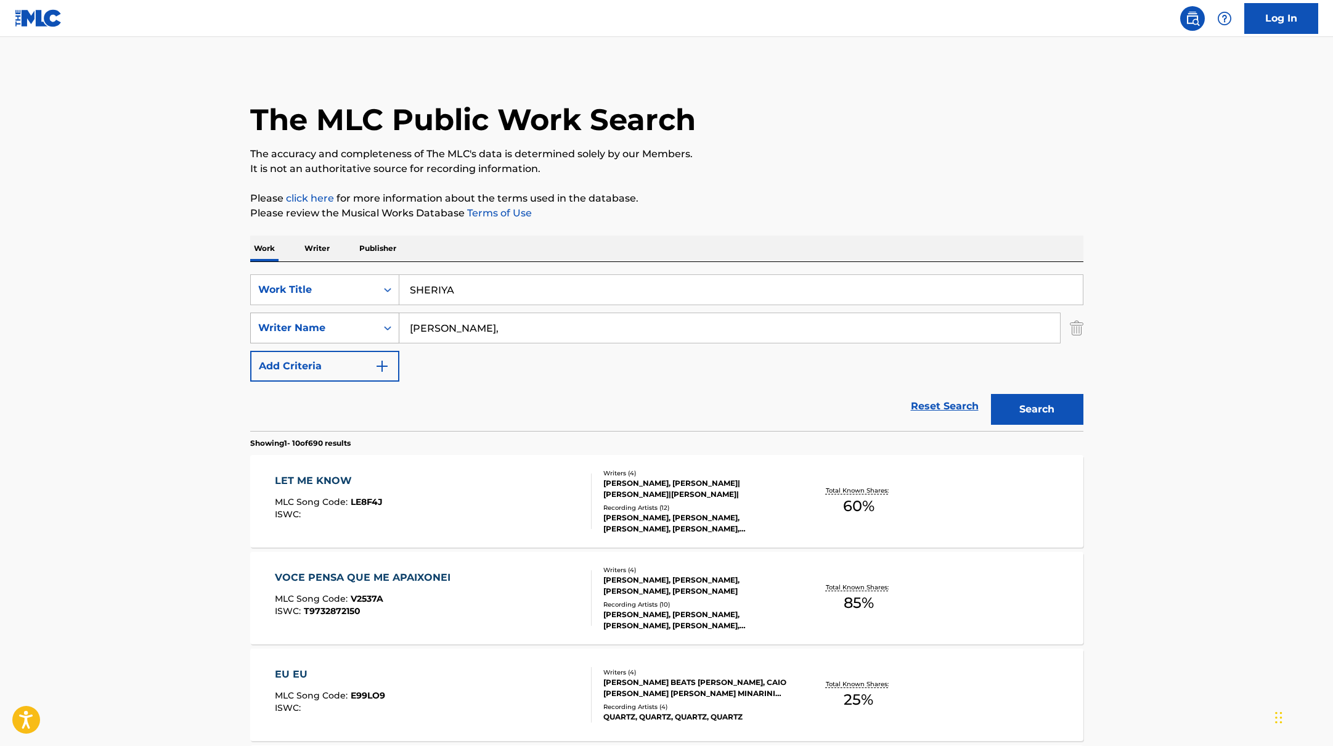
drag, startPoint x: 473, startPoint y: 333, endPoint x: 315, endPoint y: 312, distance: 159.2
click at [322, 313] on div "SearchWithCriteriab4830780-80aa-4f22-a0cc-84b4c785d36c Writer Name [PERSON_NAME…" at bounding box center [666, 328] width 833 height 31
paste input "Moideen"
type input "Moideen"
click at [906, 202] on p "Please click here for more information about the terms used in the database." at bounding box center [666, 198] width 833 height 15
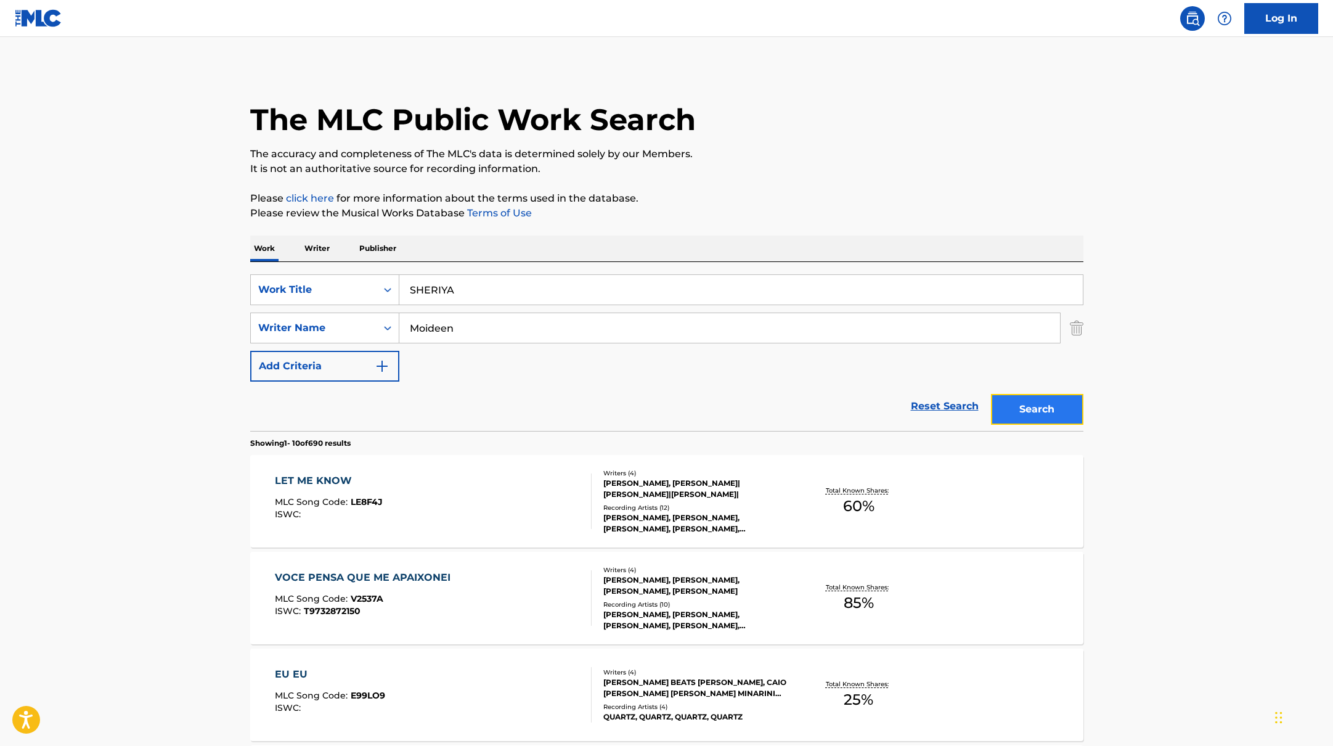
click at [1030, 403] on button "Search" at bounding box center [1037, 409] width 92 height 31
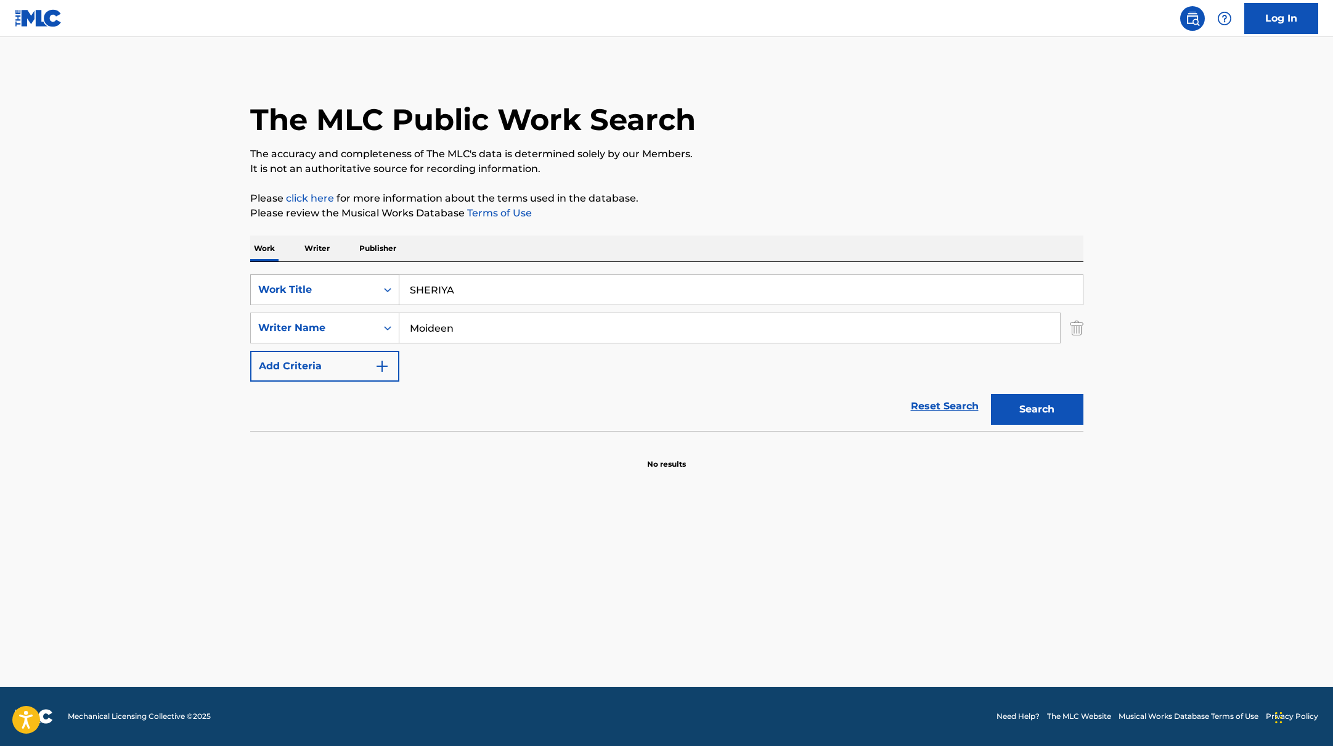
paste input "Heseeny"
drag, startPoint x: 477, startPoint y: 292, endPoint x: 713, endPoint y: 172, distance: 264.7
click at [713, 172] on div "The MLC Public Work Search The accuracy and completeness of The MLC's data is d…" at bounding box center [666, 269] width 863 height 402
click at [715, 172] on p "It is not an authoritative source for recording information." at bounding box center [666, 169] width 833 height 15
paste input "YOGURCITO REMIX (feat. [PERSON_NAME], [PERSON_NAME])"
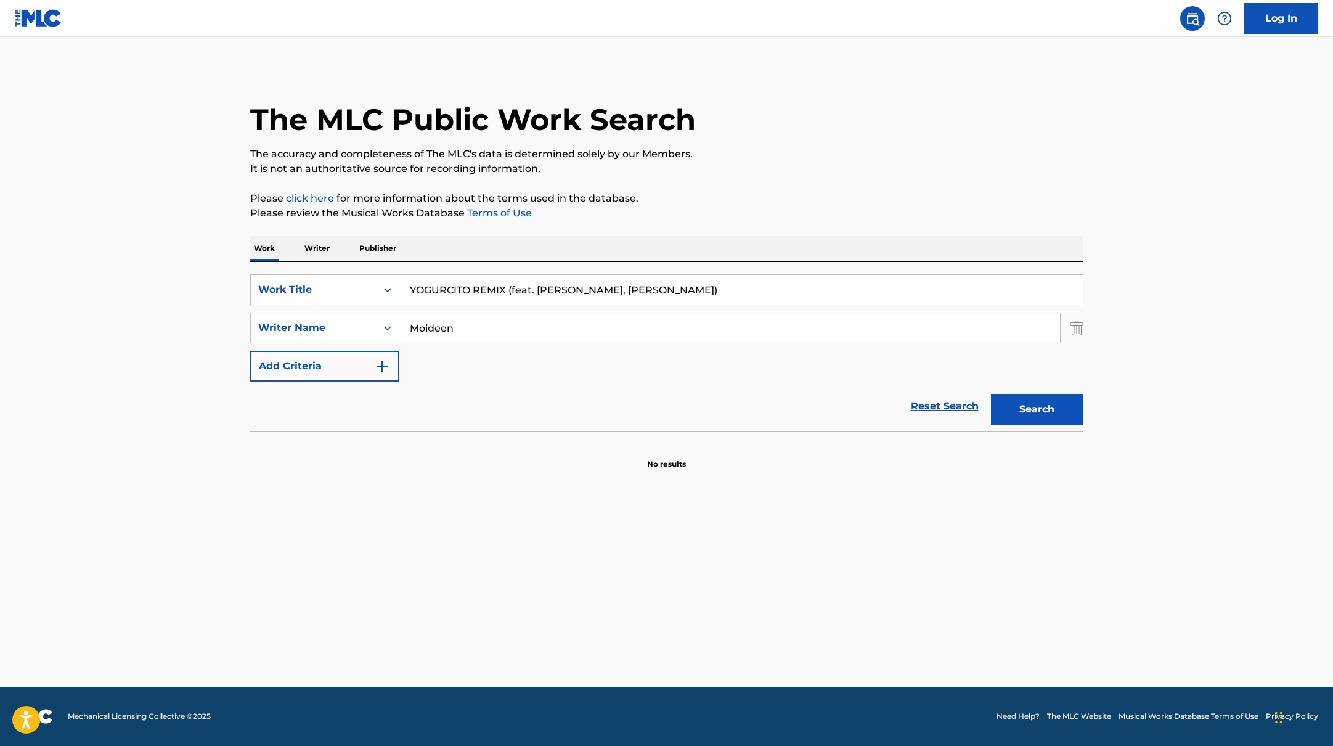
drag, startPoint x: 469, startPoint y: 295, endPoint x: 567, endPoint y: 234, distance: 115.1
click at [566, 229] on div "The MLC Public Work Search The accuracy and completeness of The MLC's data is d…" at bounding box center [666, 269] width 863 height 402
type input "YOGURCITO REMIX (feat. [PERSON_NAME], [PERSON_NAME])"
click at [574, 242] on div "Work Writer Publisher" at bounding box center [666, 248] width 833 height 26
drag, startPoint x: 467, startPoint y: 329, endPoint x: 408, endPoint y: 316, distance: 61.3
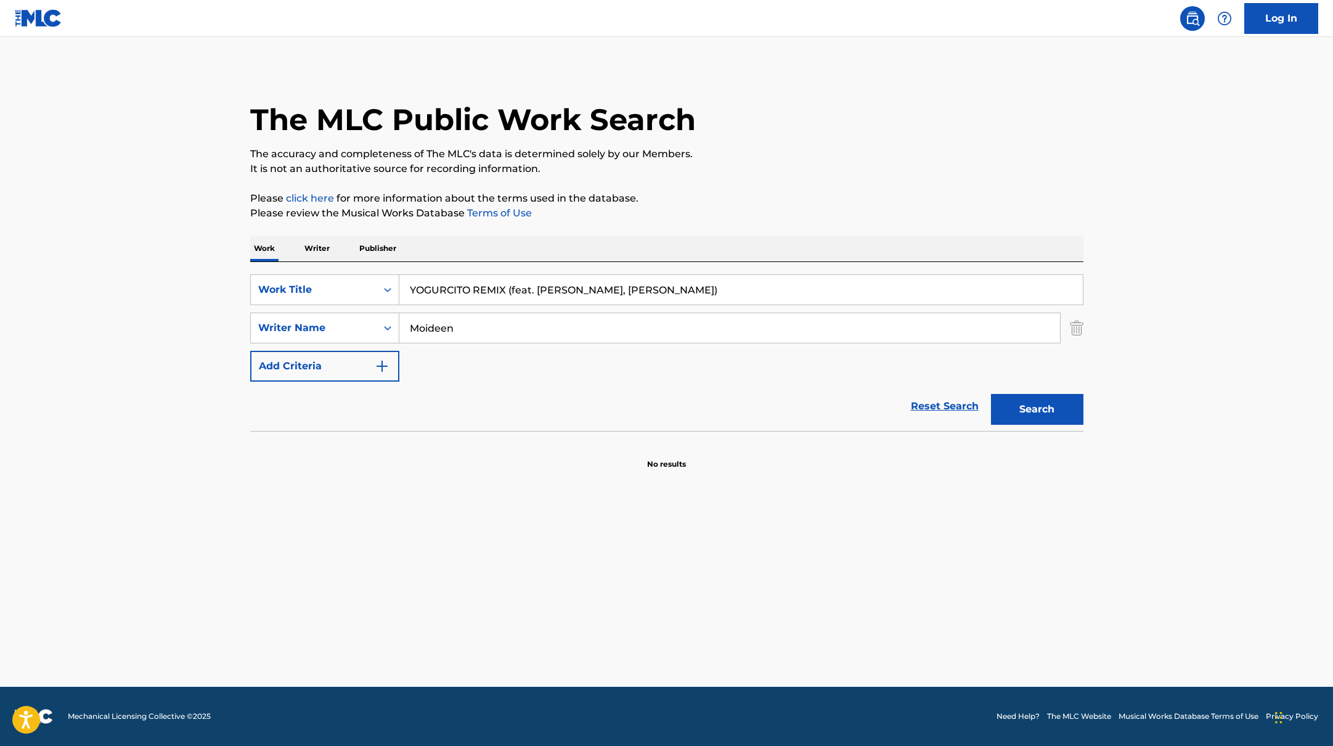
click at [408, 316] on input "Moideen" at bounding box center [729, 328] width 661 height 30
drag, startPoint x: 509, startPoint y: 291, endPoint x: 678, endPoint y: 292, distance: 168.9
click at [678, 293] on input "YOGURCITO REMIX (feat. [PERSON_NAME], [PERSON_NAME])" at bounding box center [741, 290] width 684 height 30
type input "YOGURCITO REMIX"
click at [991, 394] on button "Search" at bounding box center [1037, 409] width 92 height 31
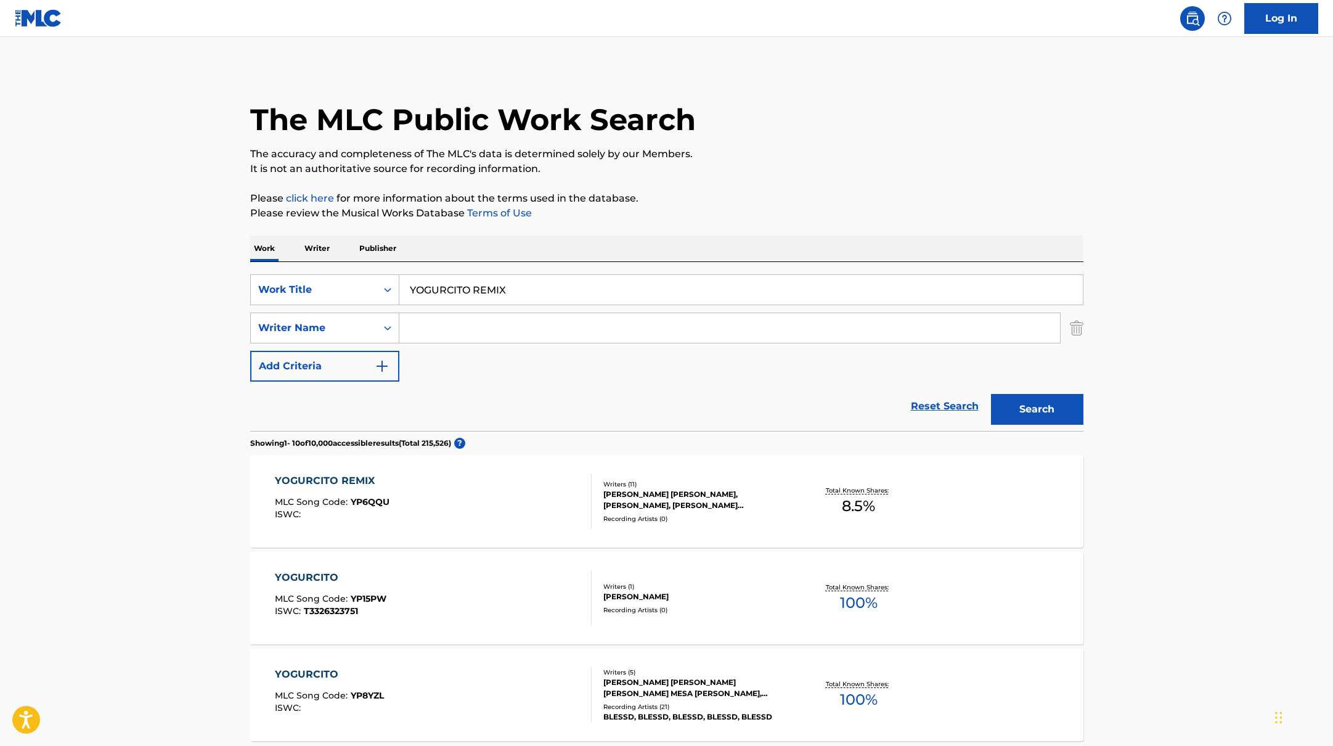
click at [461, 546] on div "YOGURCITO REMIX MLC Song Code : YP6QQU ISWC : Writers ( 11 ) [PERSON_NAME] [PER…" at bounding box center [666, 501] width 833 height 92
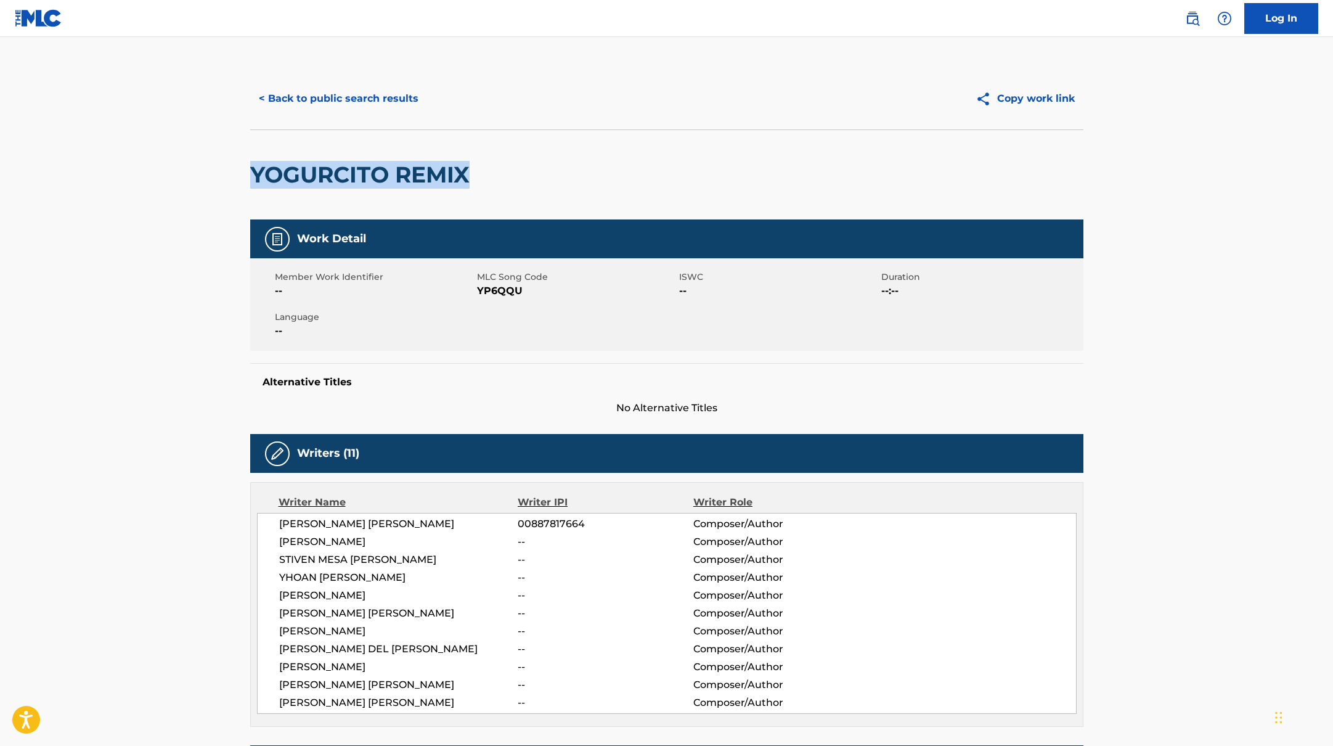
drag, startPoint x: 502, startPoint y: 171, endPoint x: 200, endPoint y: 170, distance: 302.7
click at [200, 170] on main "< Back to public search results Copy work link YOGURCITO REMIX Work Detail Memb…" at bounding box center [666, 558] width 1333 height 1043
copy h2 "YOGURCITO REMIX"
drag, startPoint x: 479, startPoint y: 291, endPoint x: 597, endPoint y: 293, distance: 117.8
click at [597, 293] on span "YP6QQU" at bounding box center [576, 291] width 199 height 15
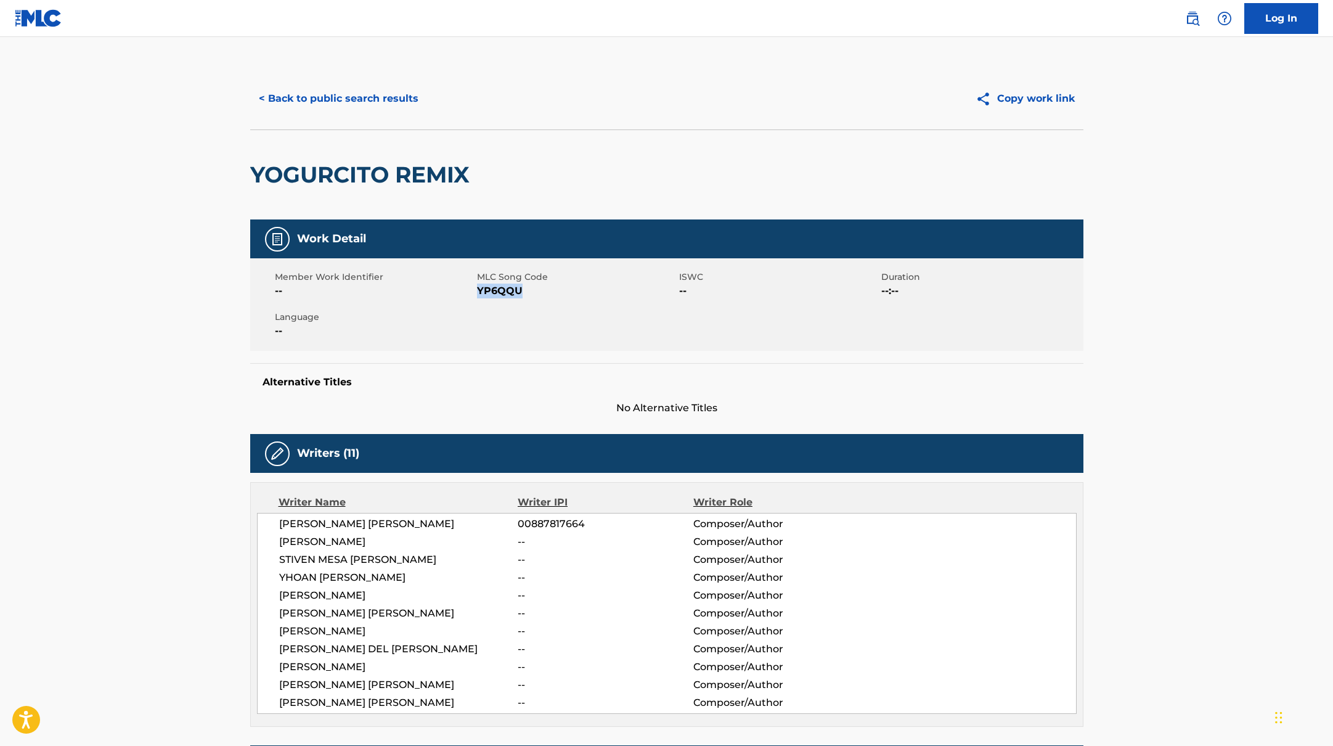
copy span "YP6QQU"
click at [338, 98] on button "< Back to public search results" at bounding box center [338, 98] width 177 height 31
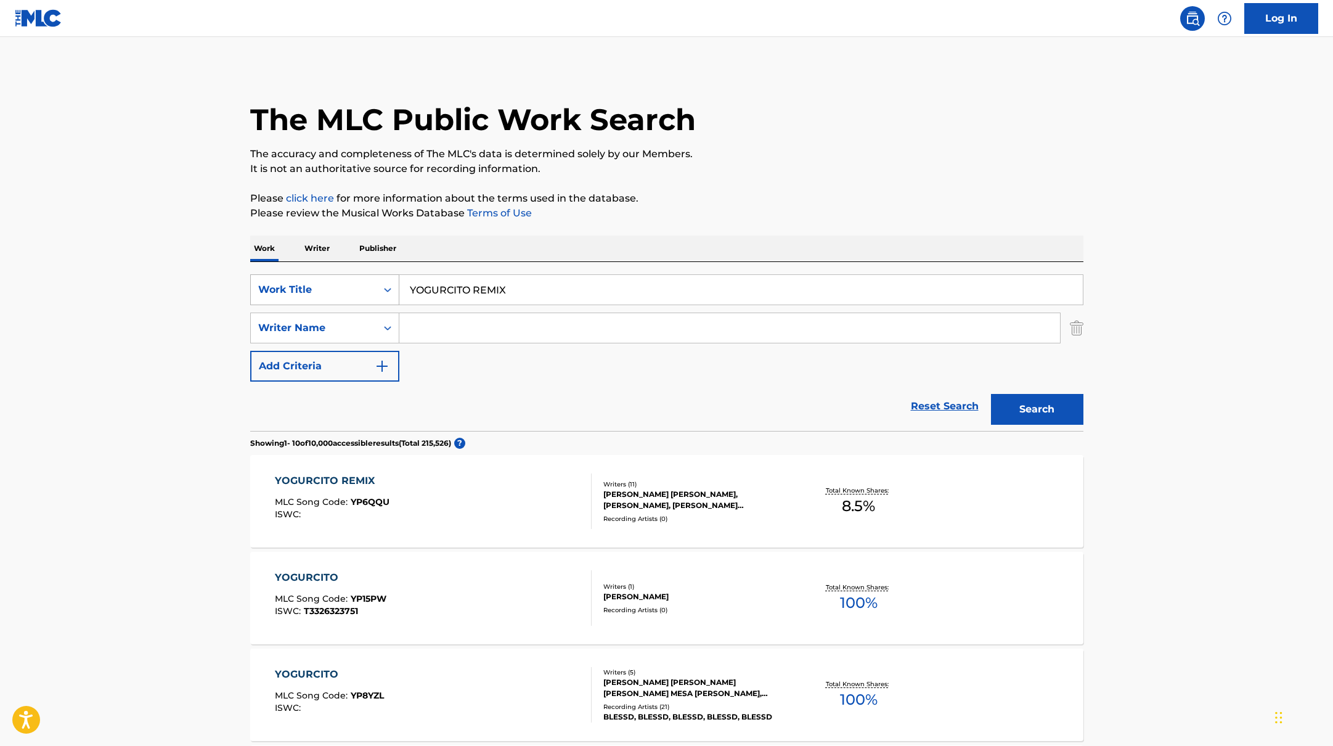
drag, startPoint x: 522, startPoint y: 297, endPoint x: 379, endPoint y: 289, distance: 143.2
click at [379, 289] on div "SearchWithCriteriabb4edb49-f9b7-4289-af29-81fb4135b806 Work Title YOGURCITO REM…" at bounding box center [666, 289] width 833 height 31
paste input "Anuel AABlessdKris R.Luar La LROAYan Block"
click at [454, 290] on input "Anuel AABlessdKris R.Luar La LROAYan Block" at bounding box center [741, 290] width 684 height 30
click at [493, 290] on input "Anuel AA, BlessdKris R.Luar La LROAYan Block" at bounding box center [741, 290] width 684 height 30
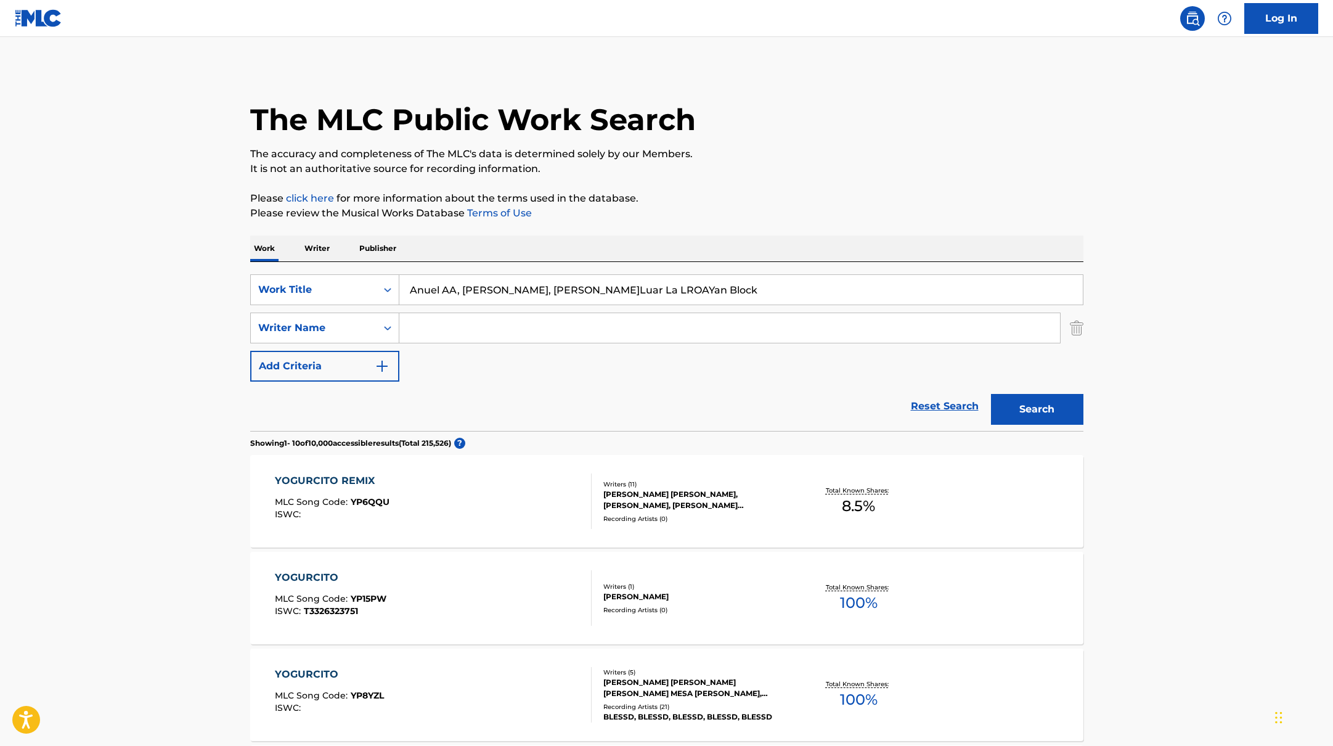
click at [597, 290] on input "Anuel AA, [PERSON_NAME], [PERSON_NAME]Luar La LROAYan Block" at bounding box center [741, 290] width 684 height 30
click at [576, 292] on input "Anuel AA, [PERSON_NAME], [PERSON_NAME]Luar La LROA, Yan Block" at bounding box center [741, 290] width 684 height 30
click at [531, 289] on input "Anuel AA, [PERSON_NAME], [PERSON_NAME]Luar La L, [PERSON_NAME]" at bounding box center [741, 290] width 684 height 30
drag, startPoint x: 689, startPoint y: 290, endPoint x: 299, endPoint y: 290, distance: 389.6
click at [299, 290] on div "SearchWithCriteriabb4edb49-f9b7-4289-af29-81fb4135b806 Work Title Anuel AA, Ble…" at bounding box center [666, 289] width 833 height 31
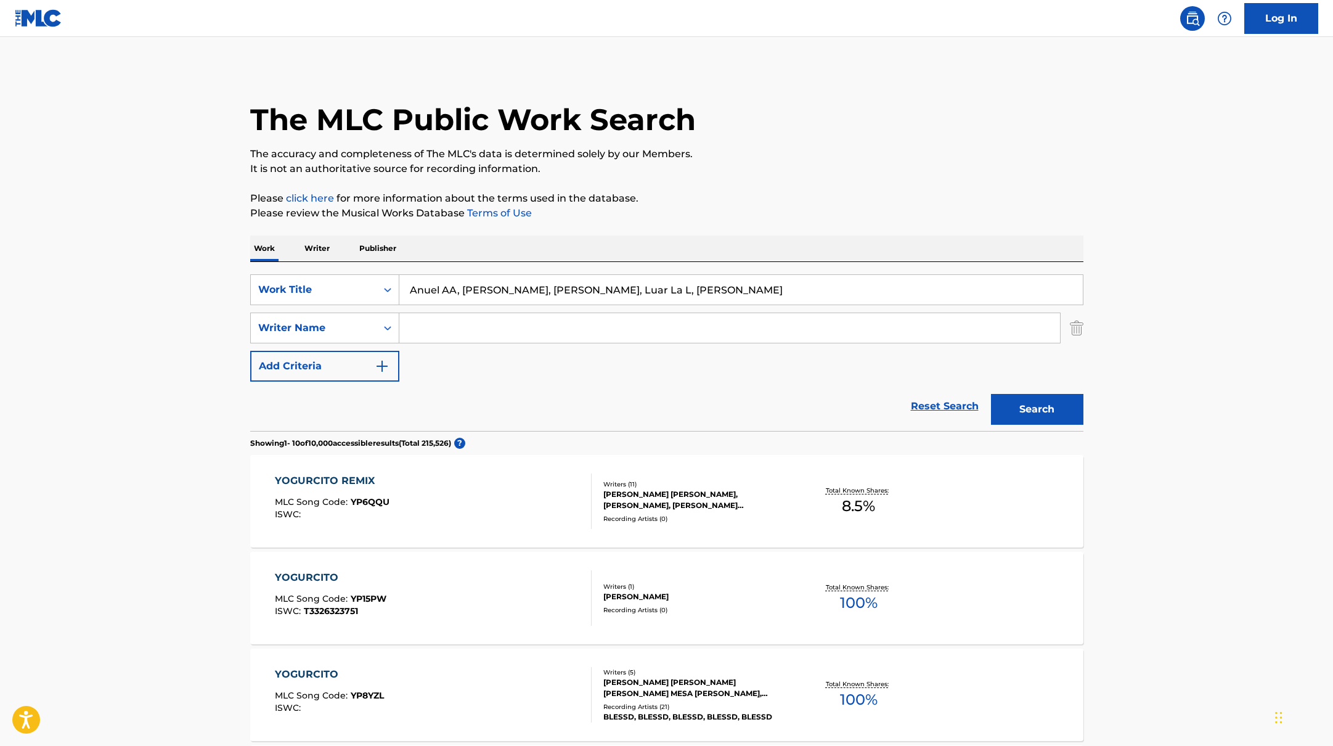
paste input "CONDENADO AL EXITO III"
type input "CONDENADO AL EXITO III"
click at [785, 215] on p "Please review the Musical Works Database Terms of Use" at bounding box center [666, 213] width 833 height 15
click at [1063, 411] on button "Search" at bounding box center [1037, 409] width 92 height 31
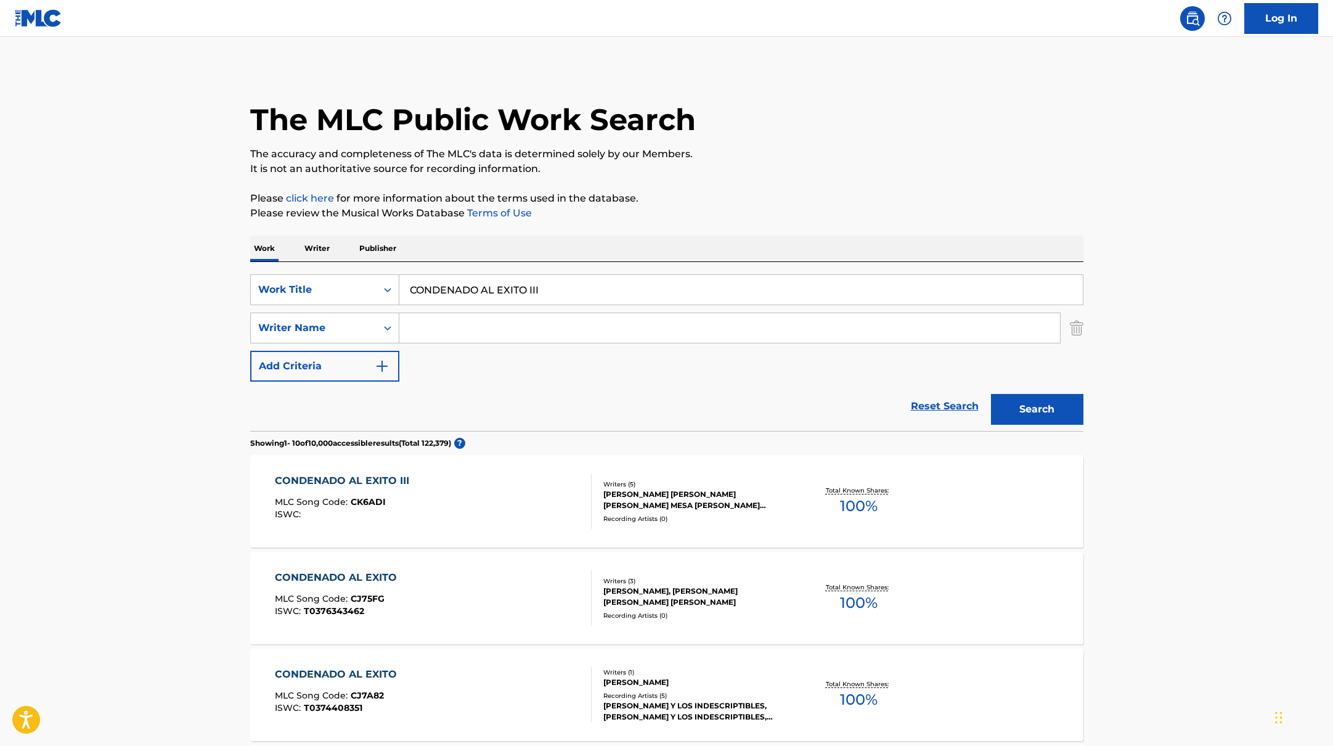
click at [467, 506] on div "CONDENADO AL EXITO III MLC Song Code : CK6ADI ISWC :" at bounding box center [433, 500] width 317 height 55
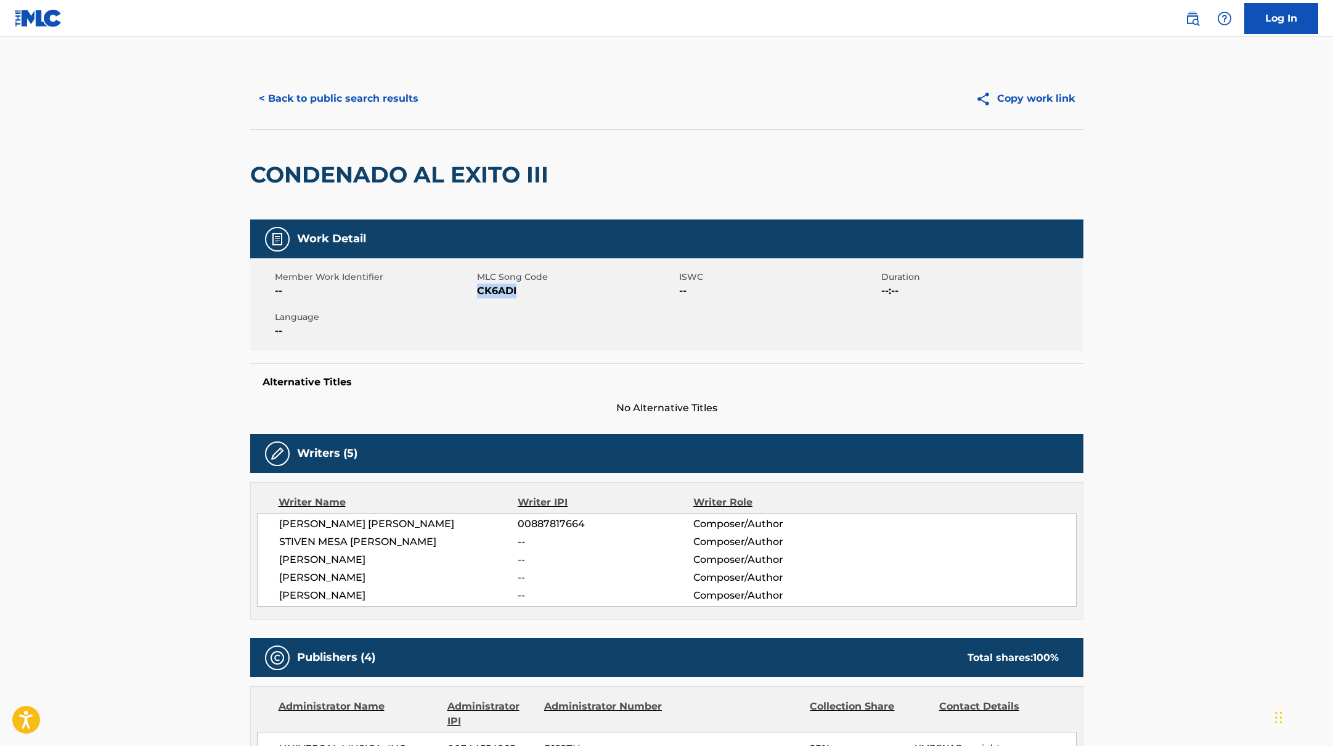
drag, startPoint x: 478, startPoint y: 292, endPoint x: 566, endPoint y: 292, distance: 88.2
click at [565, 292] on span "CK6ADI" at bounding box center [576, 291] width 199 height 15
copy span "CK6ADI"
click at [396, 95] on button "< Back to public search results" at bounding box center [338, 98] width 177 height 31
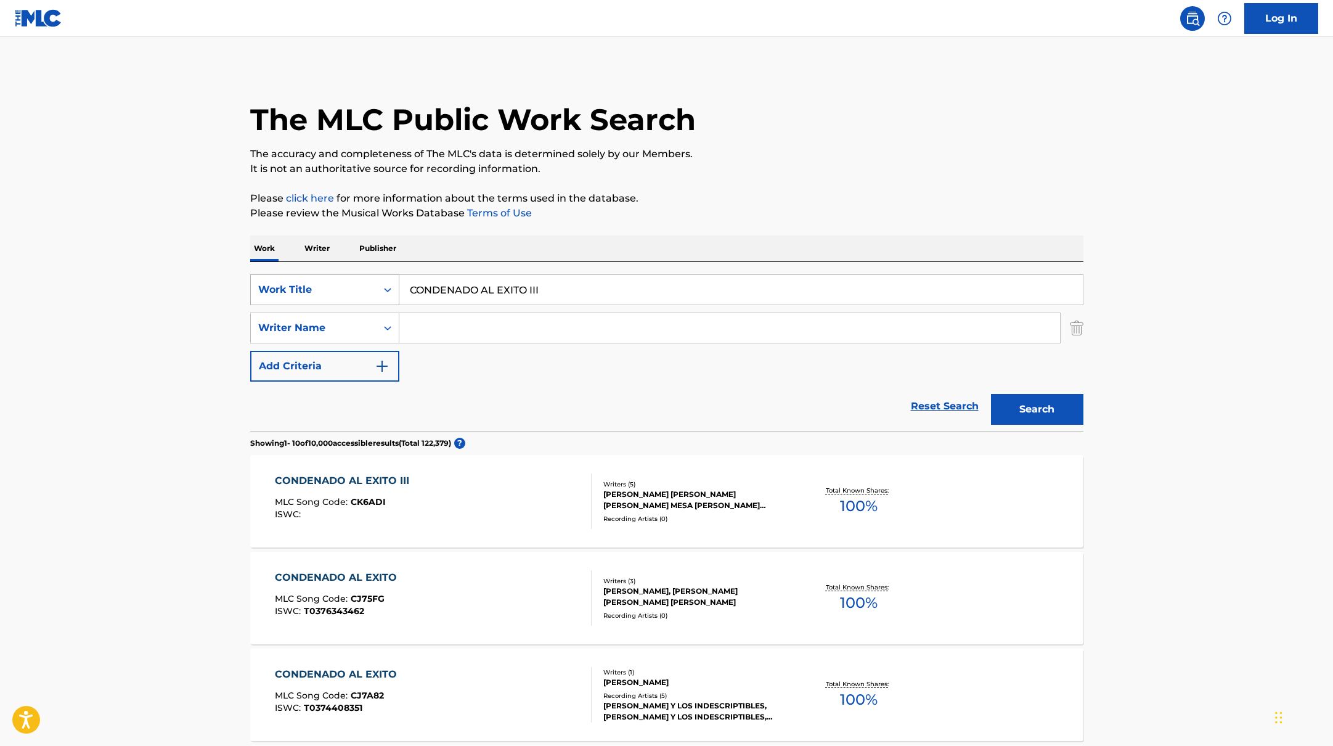
drag, startPoint x: 555, startPoint y: 293, endPoint x: 385, endPoint y: 285, distance: 171.0
click at [385, 285] on div "SearchWithCriteriabb4edb49-f9b7-4289-af29-81fb4135b806 Work Title CONDENADO AL …" at bounding box center [666, 289] width 833 height 31
paste input "Blessd"
drag, startPoint x: 498, startPoint y: 291, endPoint x: 386, endPoint y: 270, distance: 113.5
click at [386, 270] on div "SearchWithCriteriabb4edb49-f9b7-4289-af29-81fb4135b806 Work Title Blessd Search…" at bounding box center [666, 346] width 833 height 169
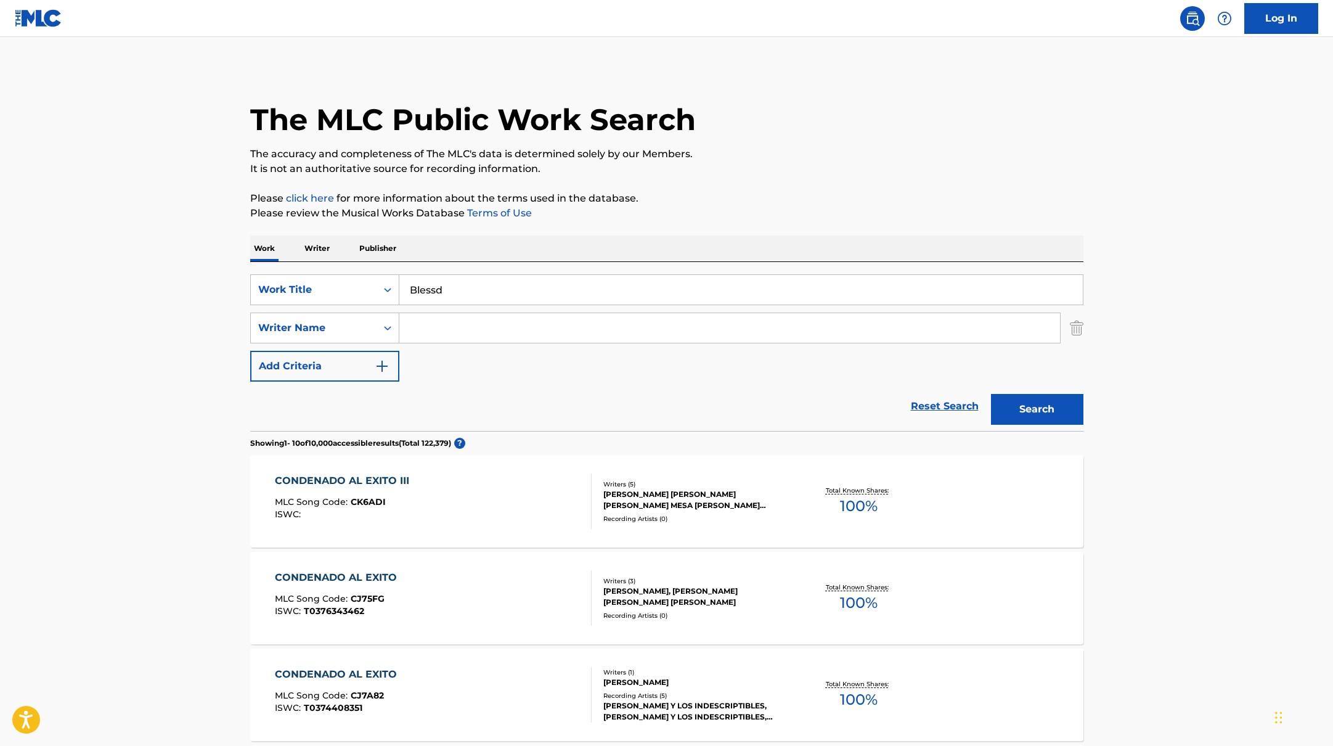
paste input "CUANDO"
type input "CUANDO"
click at [769, 206] on p "Please review the Musical Works Database Terms of Use" at bounding box center [666, 213] width 833 height 15
click at [491, 330] on input "Search Form" at bounding box center [729, 328] width 661 height 30
type input "[PERSON_NAME]"
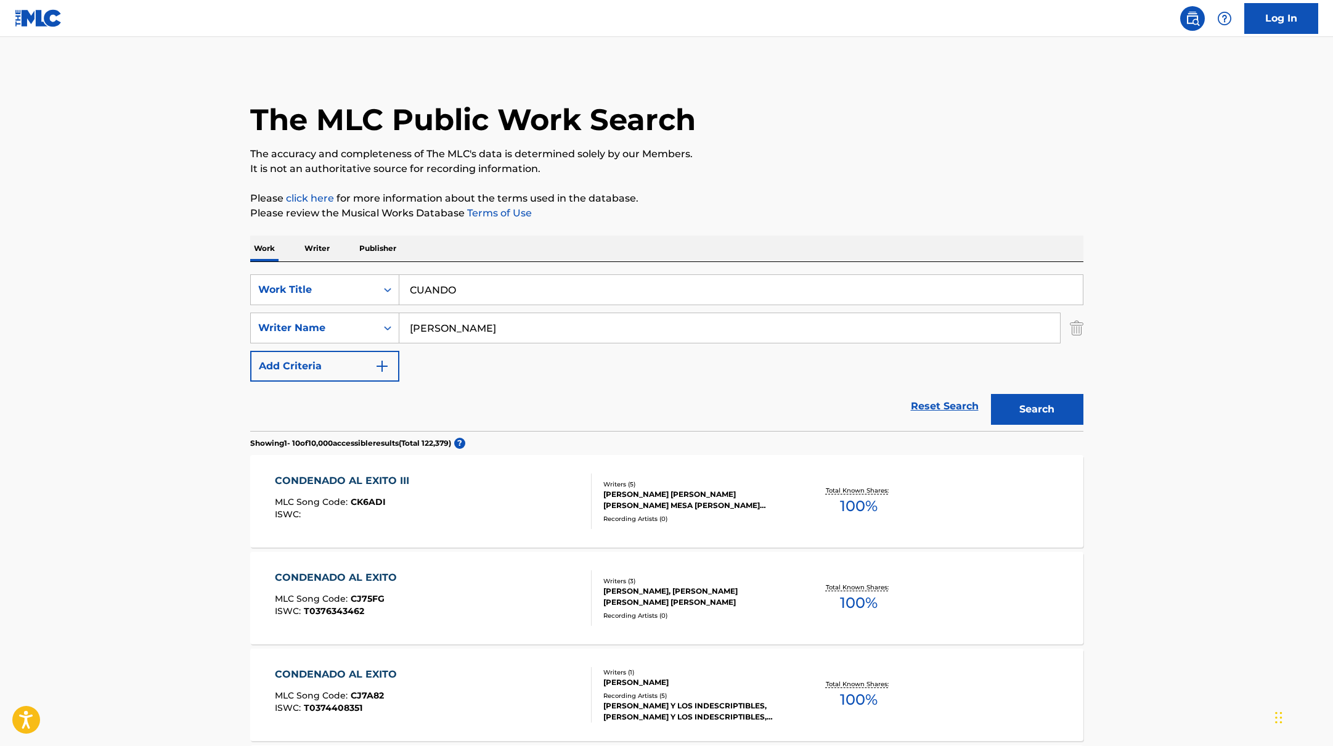
click at [991, 394] on button "Search" at bounding box center [1037, 409] width 92 height 31
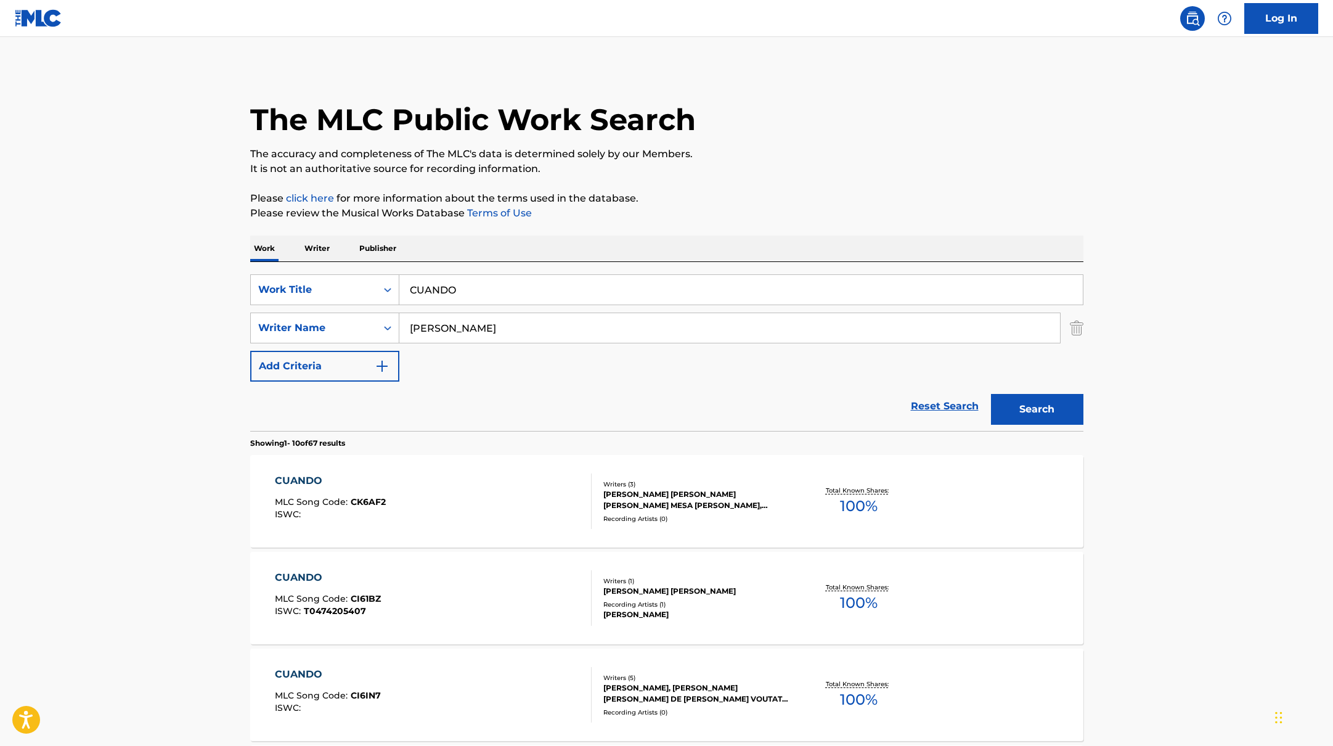
click at [555, 494] on div "CUANDO MLC Song Code : CK6AF2 ISWC :" at bounding box center [433, 500] width 317 height 55
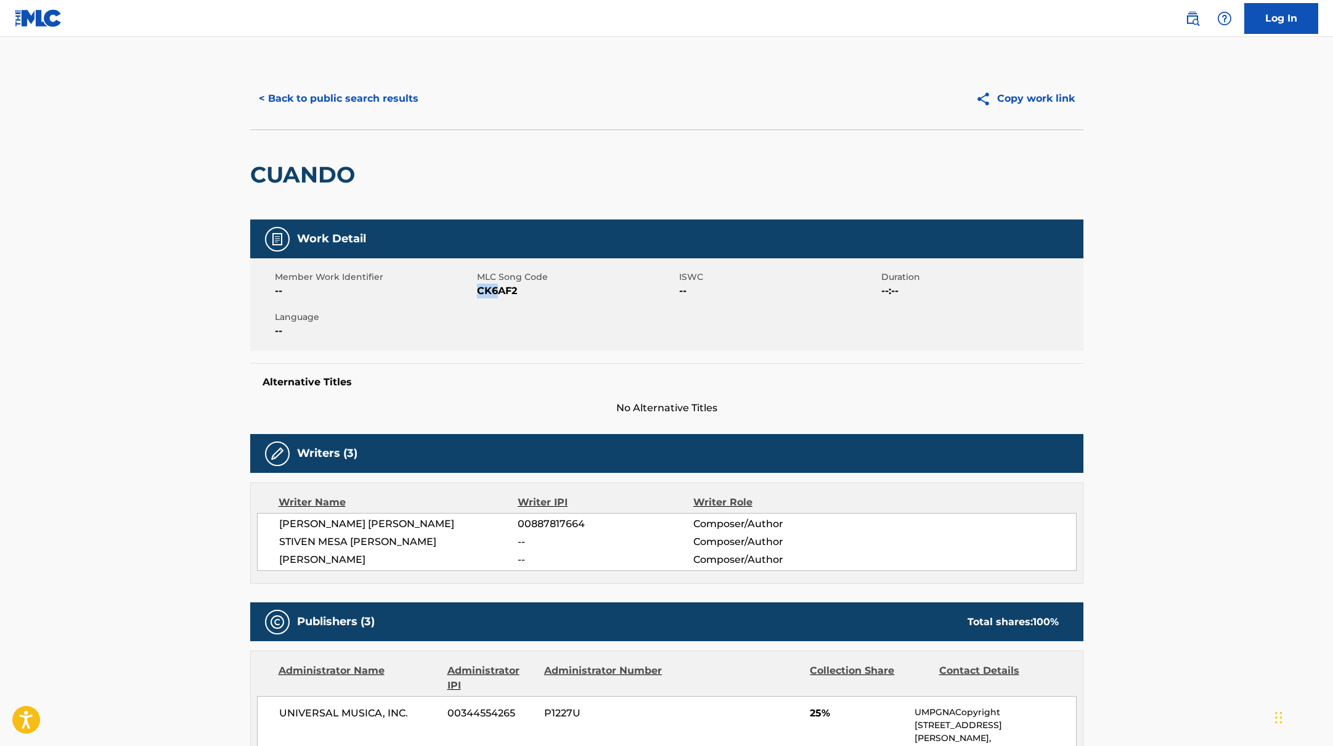
drag, startPoint x: 484, startPoint y: 289, endPoint x: 555, endPoint y: 290, distance: 71.5
click at [550, 290] on span "CK6AF2" at bounding box center [576, 291] width 199 height 15
copy span "CK6AF2"
click at [386, 99] on button "< Back to public search results" at bounding box center [338, 98] width 177 height 31
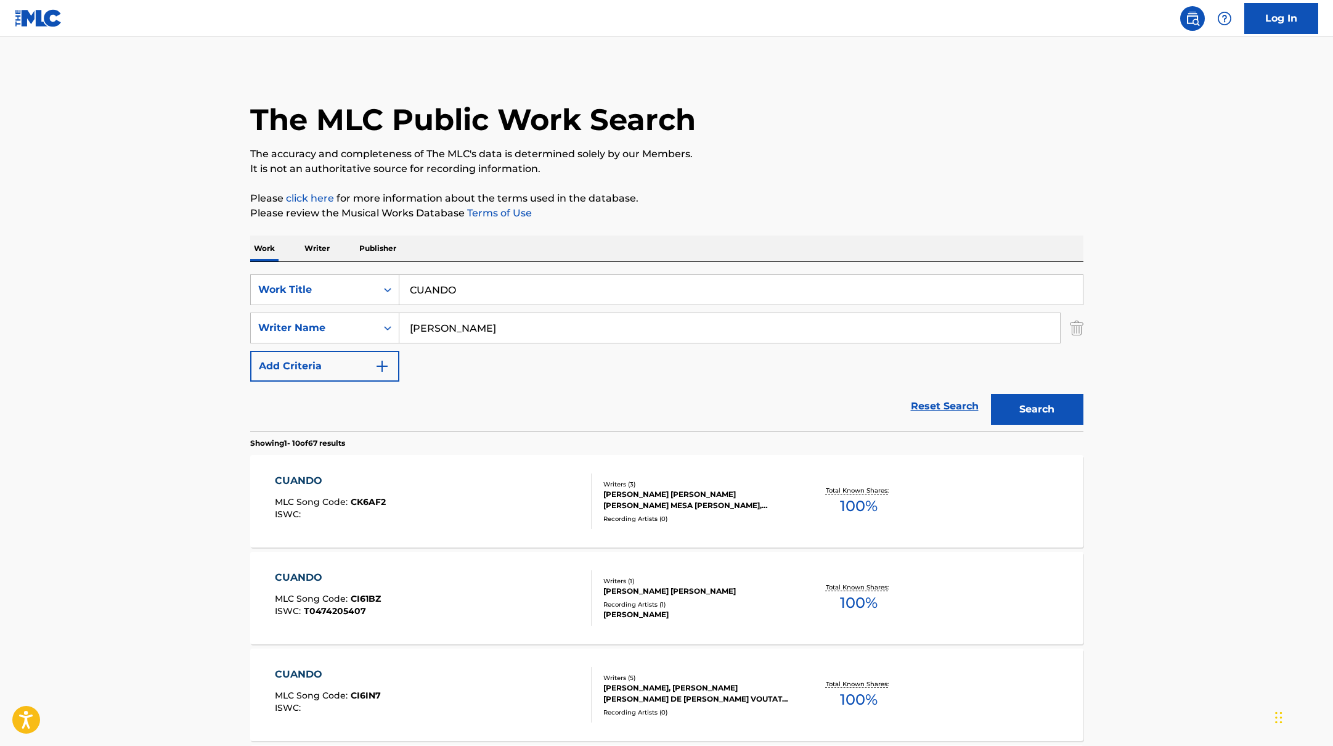
drag, startPoint x: 467, startPoint y: 293, endPoint x: 401, endPoint y: 287, distance: 65.6
click at [403, 289] on input "CUANDO" at bounding box center [741, 290] width 684 height 30
paste input "JOKER"
type input "JOKER"
click at [825, 210] on p "Please review the Musical Works Database Terms of Use" at bounding box center [666, 213] width 833 height 15
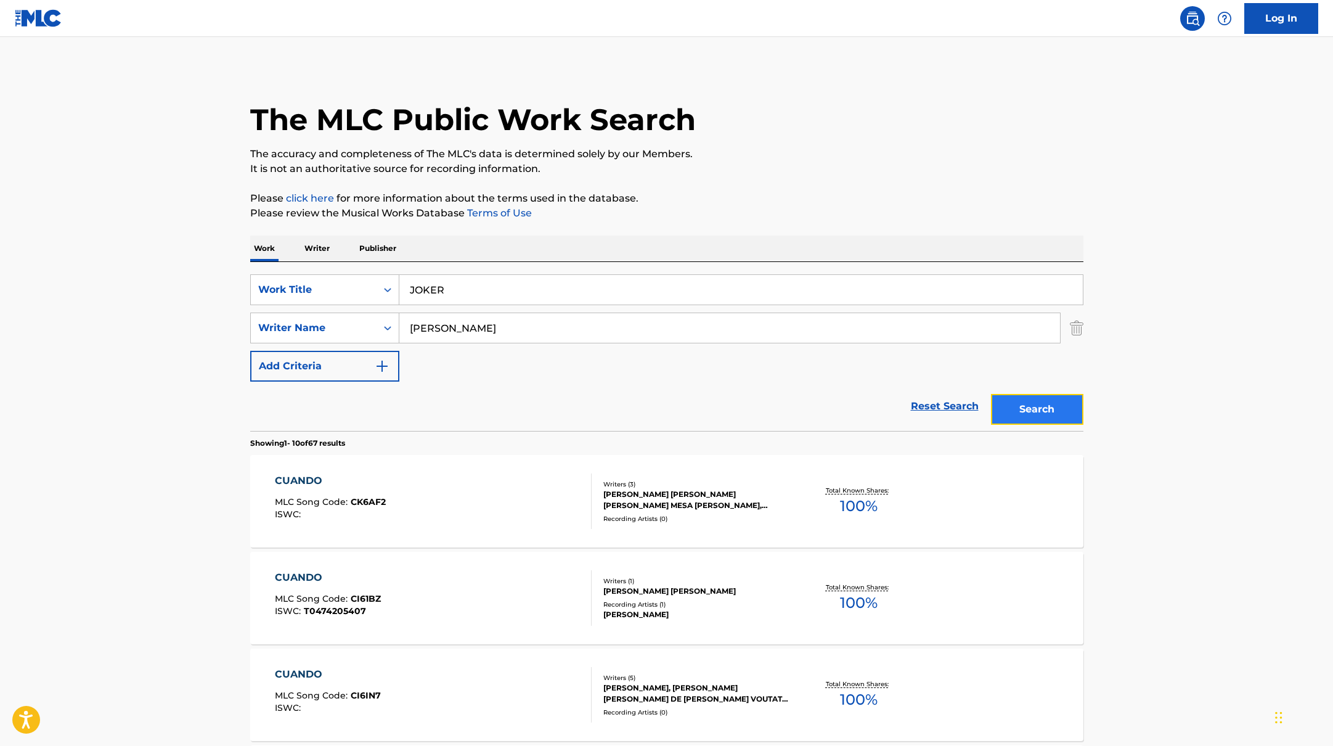
click at [1034, 416] on button "Search" at bounding box center [1037, 409] width 92 height 31
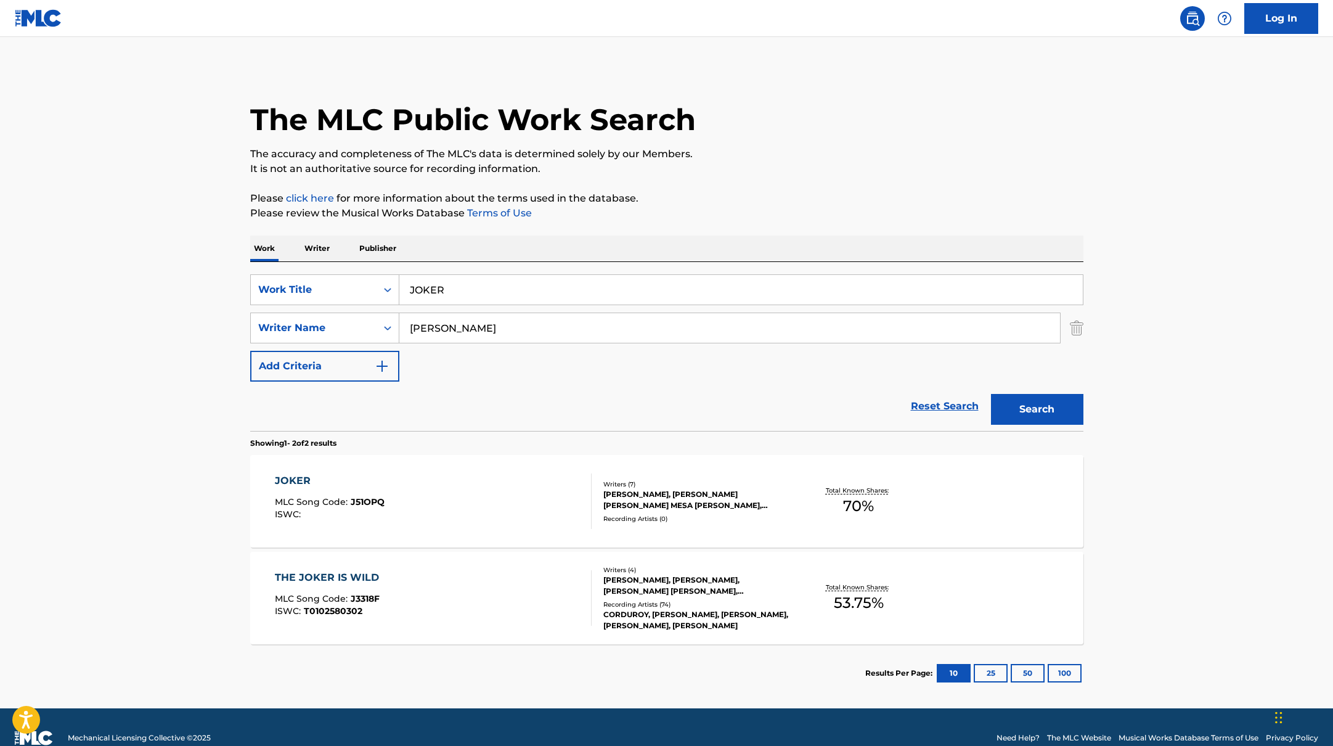
click at [396, 528] on div "JOKER MLC Song Code : J51OPQ ISWC :" at bounding box center [433, 500] width 317 height 55
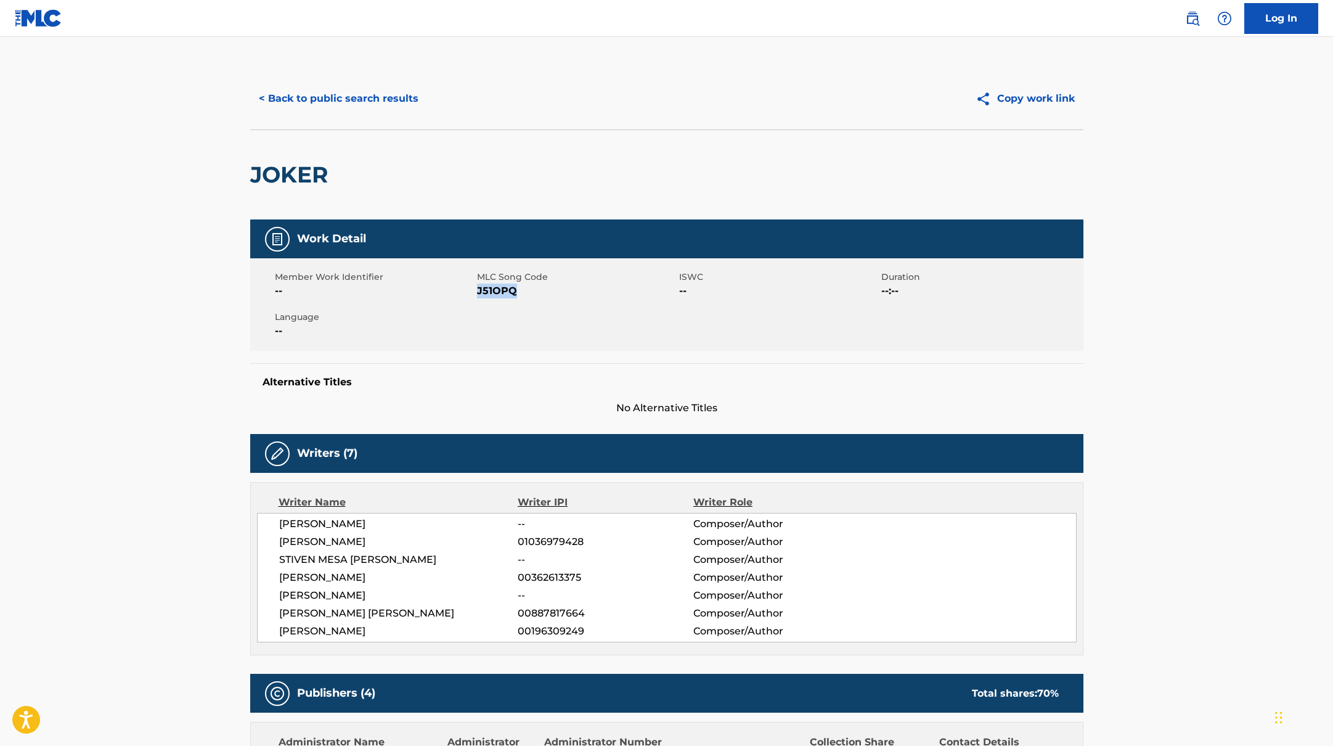
drag, startPoint x: 478, startPoint y: 289, endPoint x: 534, endPoint y: 289, distance: 56.1
click at [534, 289] on span "J51OPQ" at bounding box center [576, 291] width 199 height 15
click at [315, 112] on button "< Back to public search results" at bounding box center [338, 98] width 177 height 31
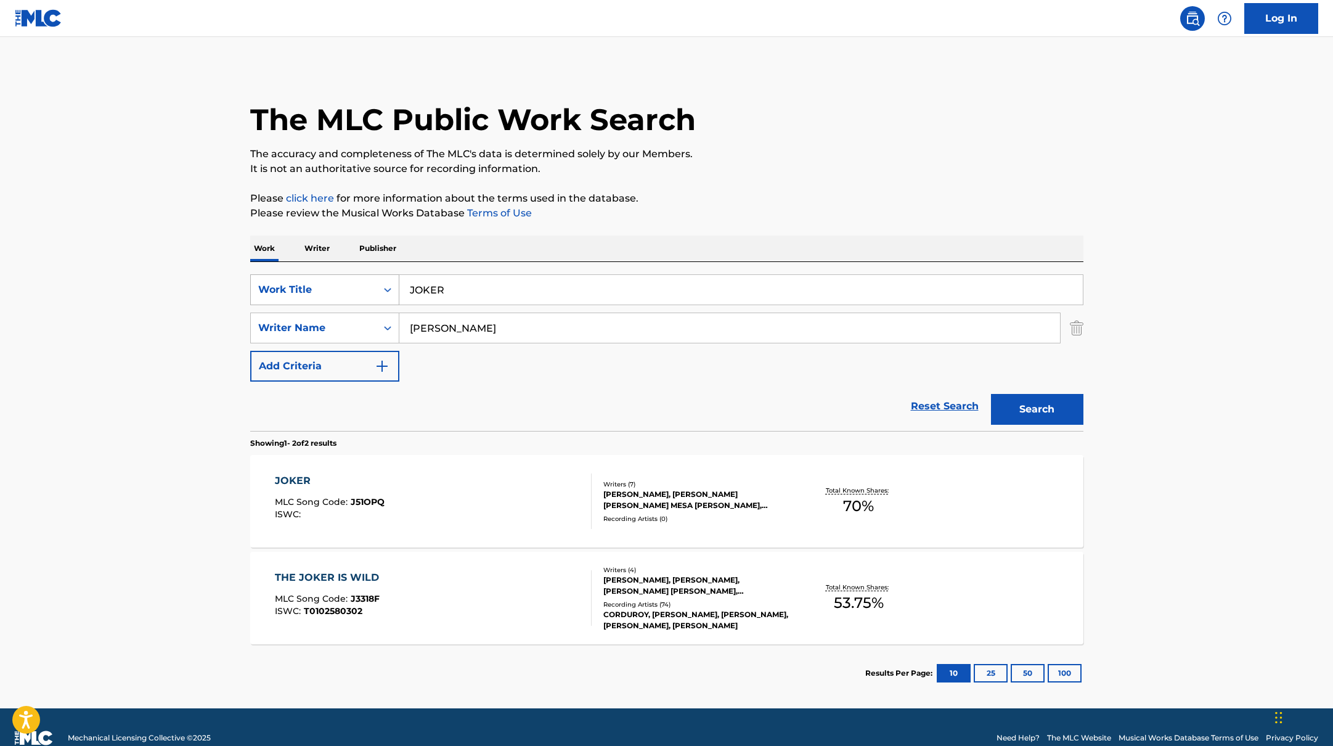
drag, startPoint x: 441, startPoint y: 292, endPoint x: 390, endPoint y: 287, distance: 52.0
click at [388, 287] on div "SearchWithCriteriabb4edb49-f9b7-4289-af29-81fb4135b806 Work Title JOKER" at bounding box center [666, 289] width 833 height 31
paste input "[GEOGRAPHIC_DATA]"
type input "[GEOGRAPHIC_DATA]"
click at [880, 184] on div "The MLC Public Work Search The accuracy and completeness of The MLC's data is d…" at bounding box center [666, 385] width 863 height 634
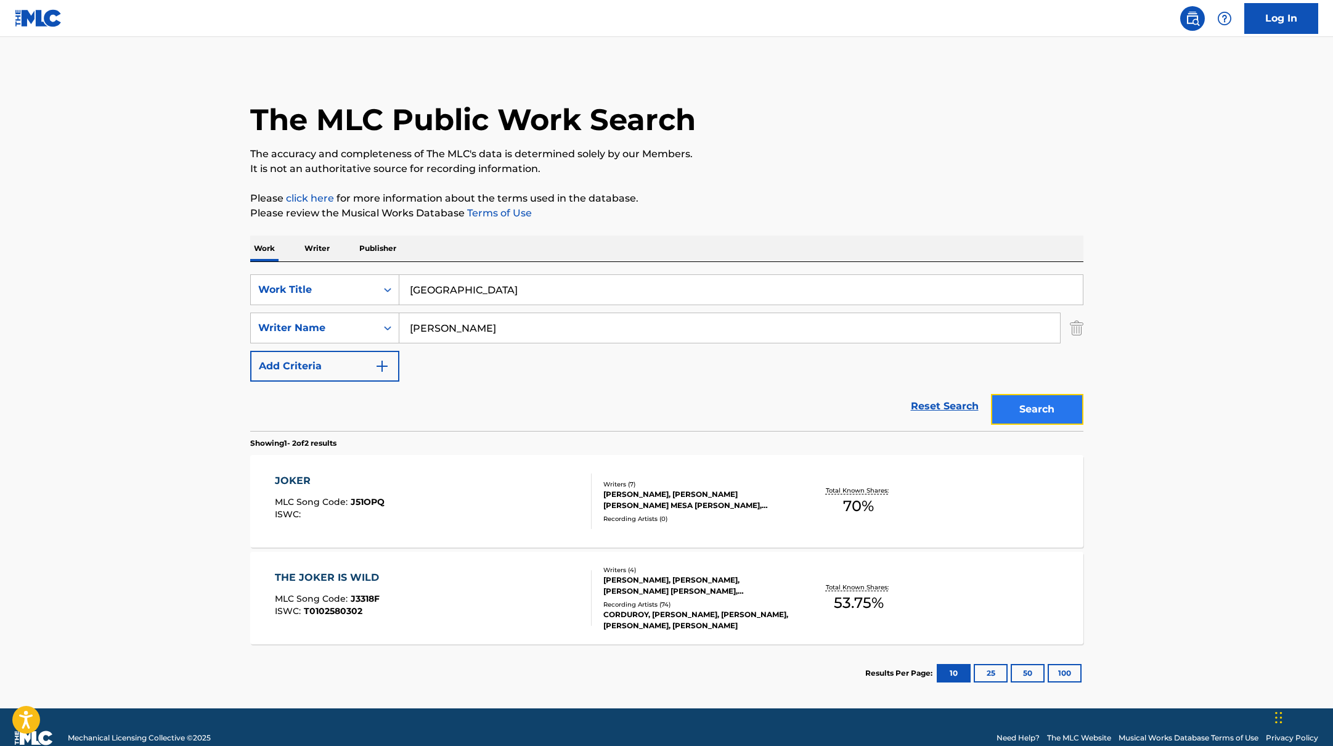
click at [1030, 409] on button "Search" at bounding box center [1037, 409] width 92 height 31
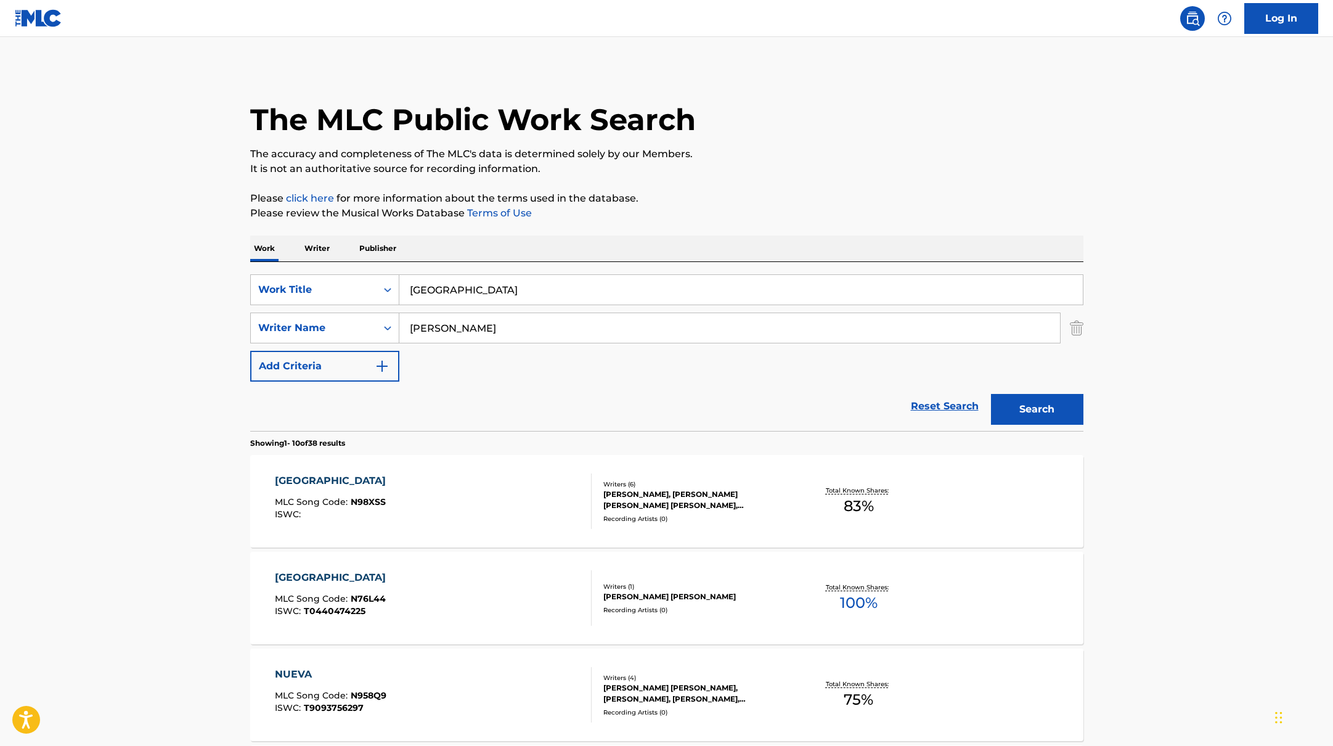
click at [543, 494] on div "NUEVA YORK MLC Song Code : N98XSS ISWC :" at bounding box center [433, 500] width 317 height 55
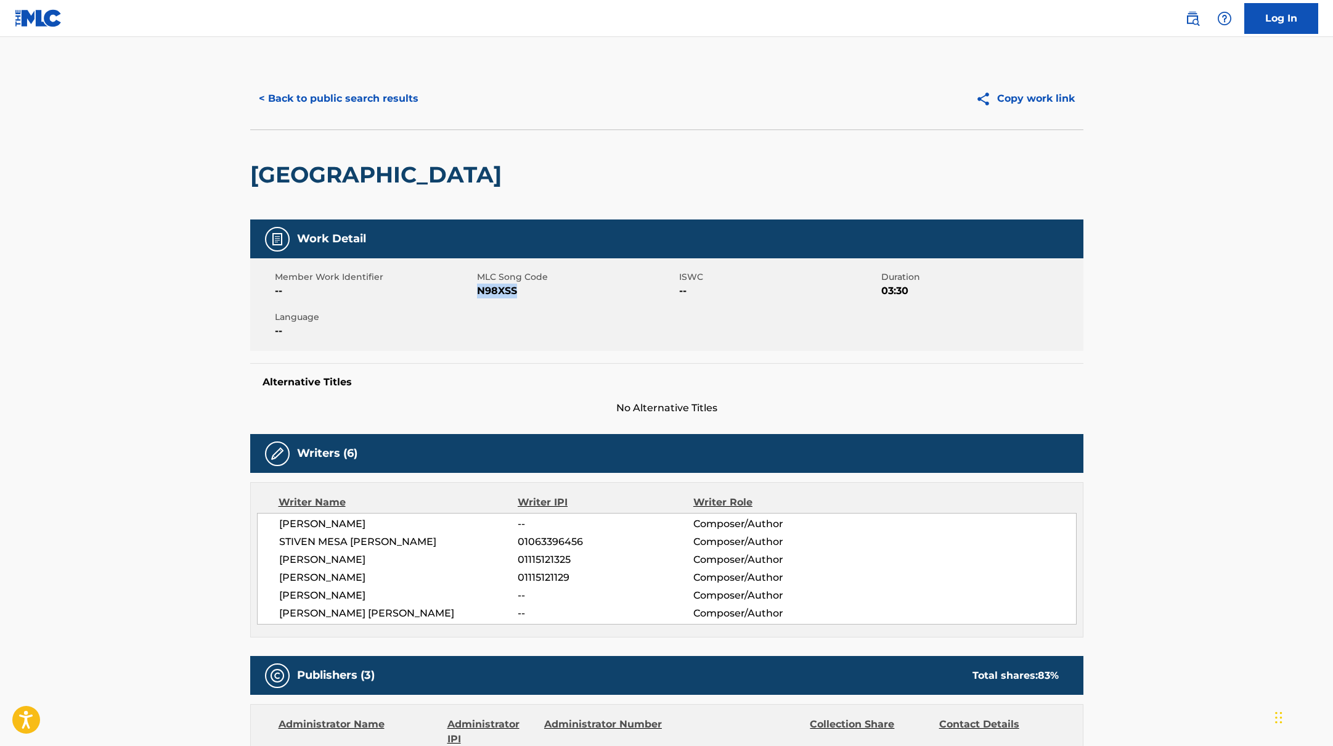
drag, startPoint x: 478, startPoint y: 291, endPoint x: 536, endPoint y: 293, distance: 58.0
click at [536, 293] on span "N98XSS" at bounding box center [576, 291] width 199 height 15
click at [399, 91] on button "< Back to public search results" at bounding box center [338, 98] width 177 height 31
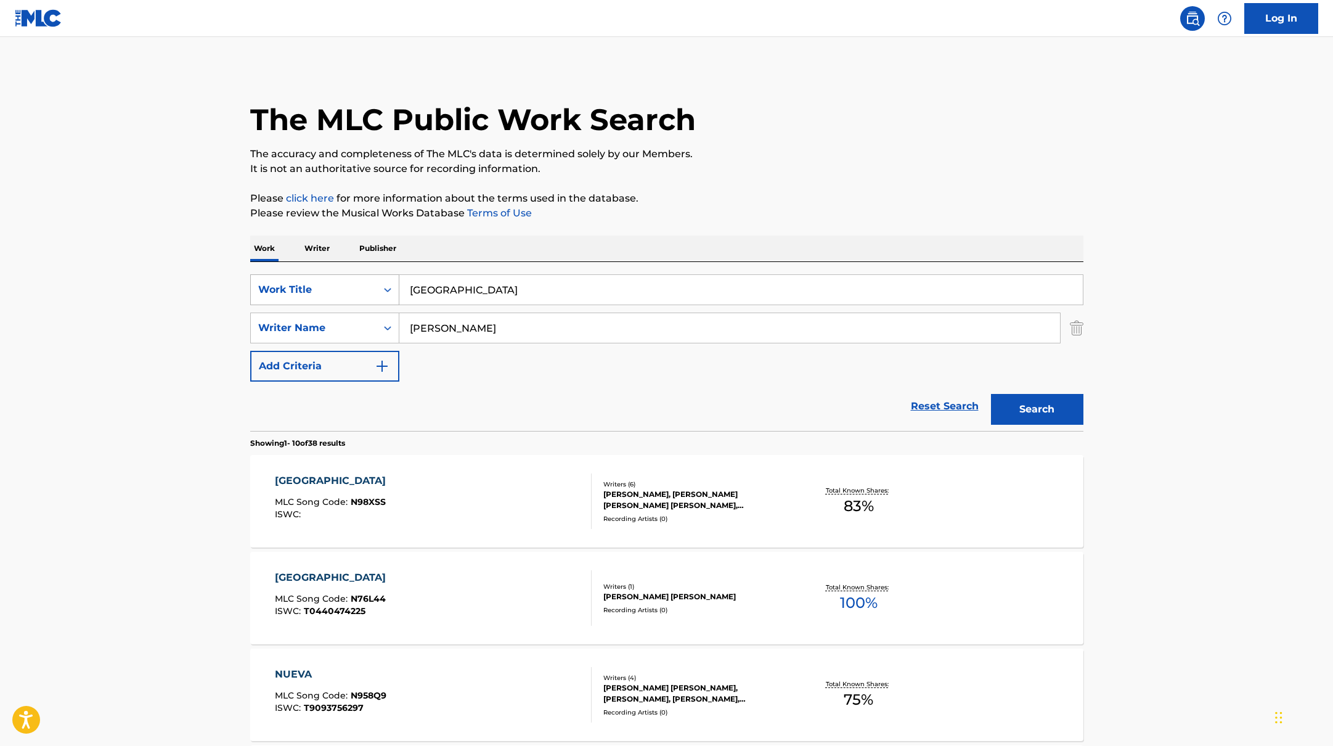
drag, startPoint x: 495, startPoint y: 287, endPoint x: 358, endPoint y: 285, distance: 137.5
click at [358, 285] on div "SearchWithCriteriabb4edb49-f9b7-4289-af29-81fb4135b806 Work Title [GEOGRAPHIC_D…" at bounding box center [666, 289] width 833 height 31
paste input "BlessdLos Money MakersProdmonja"
click at [442, 289] on input "BlessdLos Money MakersProdmonja" at bounding box center [741, 290] width 684 height 30
click at [541, 290] on input "Blessd, Los Money MakersProdmonja" at bounding box center [741, 290] width 684 height 30
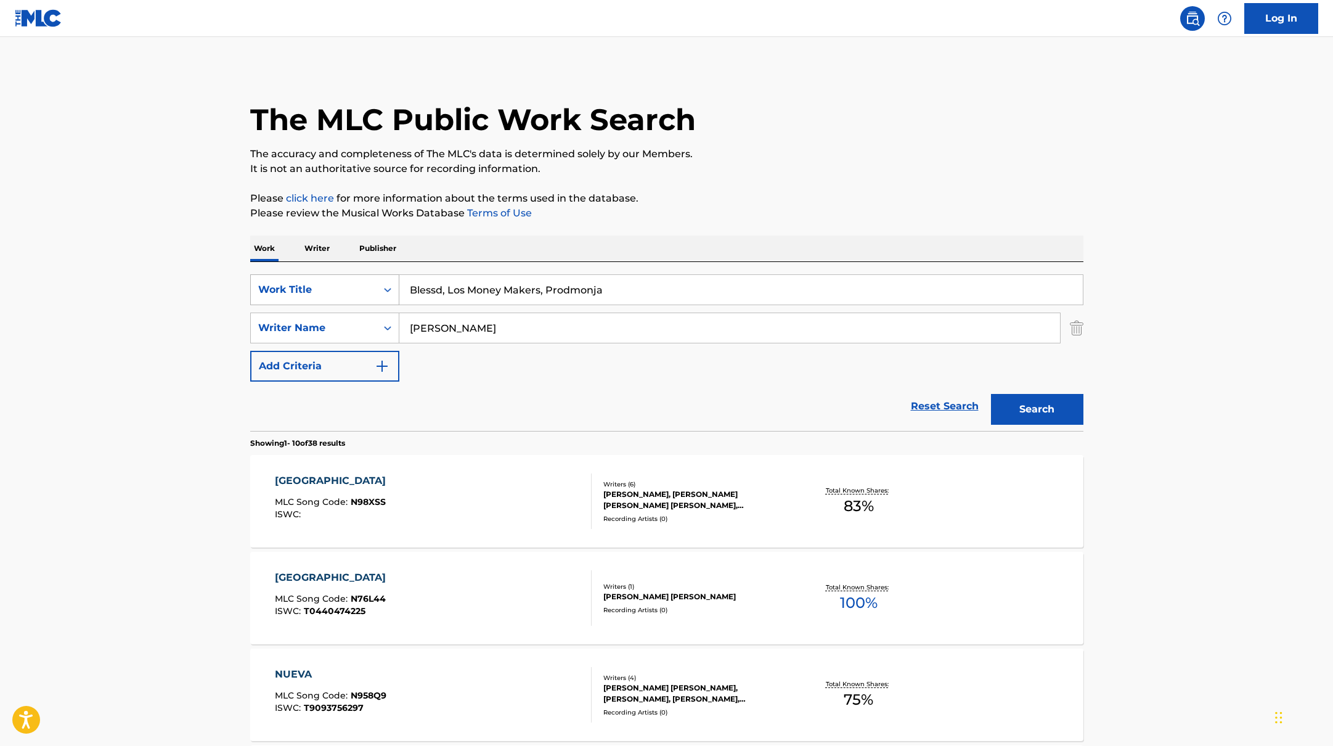
drag, startPoint x: 659, startPoint y: 286, endPoint x: 377, endPoint y: 282, distance: 282.4
click at [377, 282] on div "SearchWithCriteriabb4edb49-f9b7-4289-af29-81fb4135b806 Work Title Blessd, Los M…" at bounding box center [666, 289] width 833 height 31
paste input "URUS BLUE"
type input "URUS BLUE"
click at [824, 192] on p "Please click here for more information about the terms used in the database." at bounding box center [666, 198] width 833 height 15
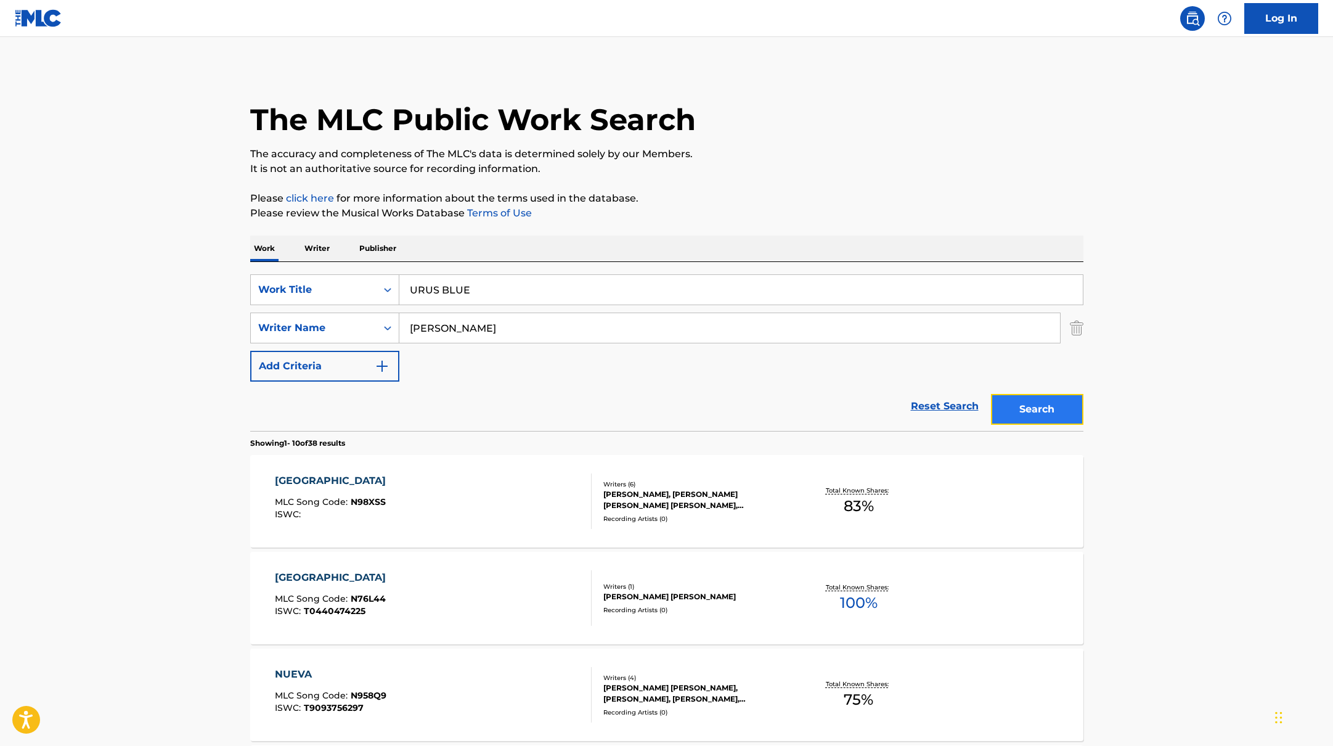
click at [1036, 402] on button "Search" at bounding box center [1037, 409] width 92 height 31
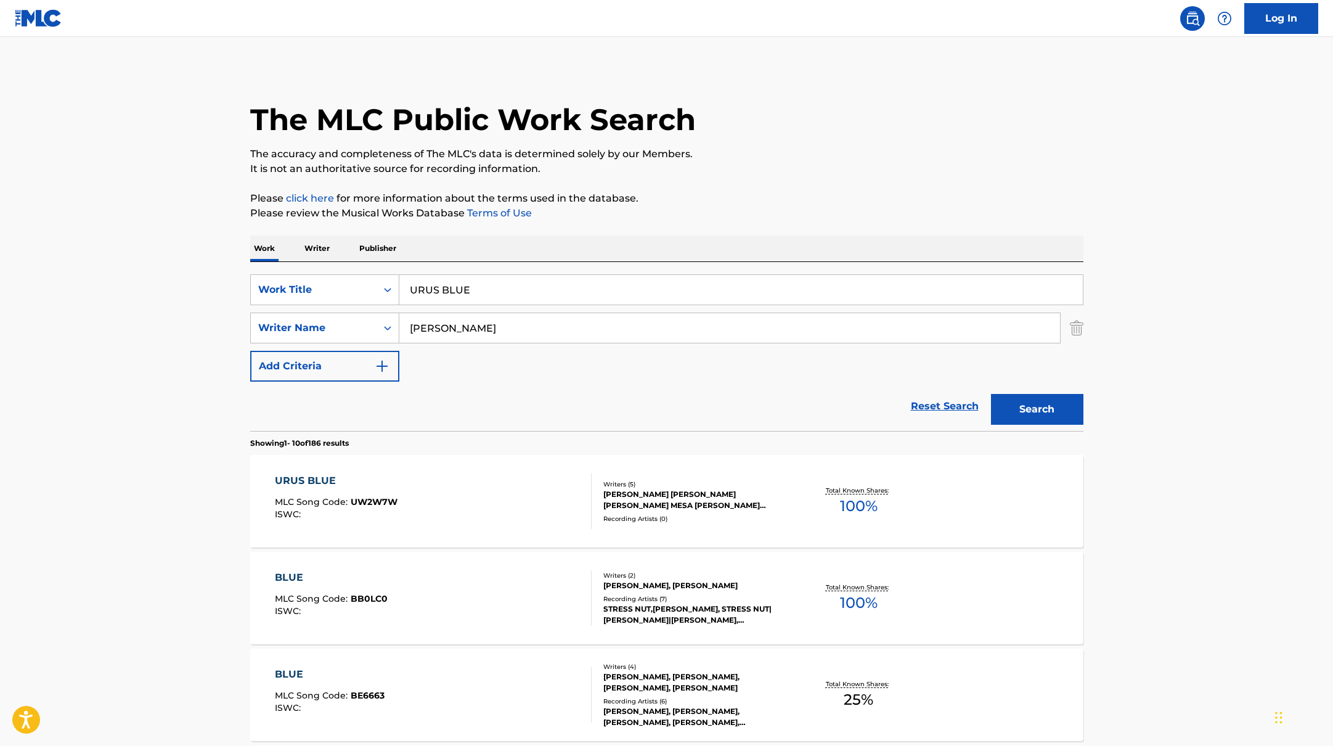
click at [533, 498] on div "URUS BLUE MLC Song Code : UW2W7W ISWC :" at bounding box center [433, 500] width 317 height 55
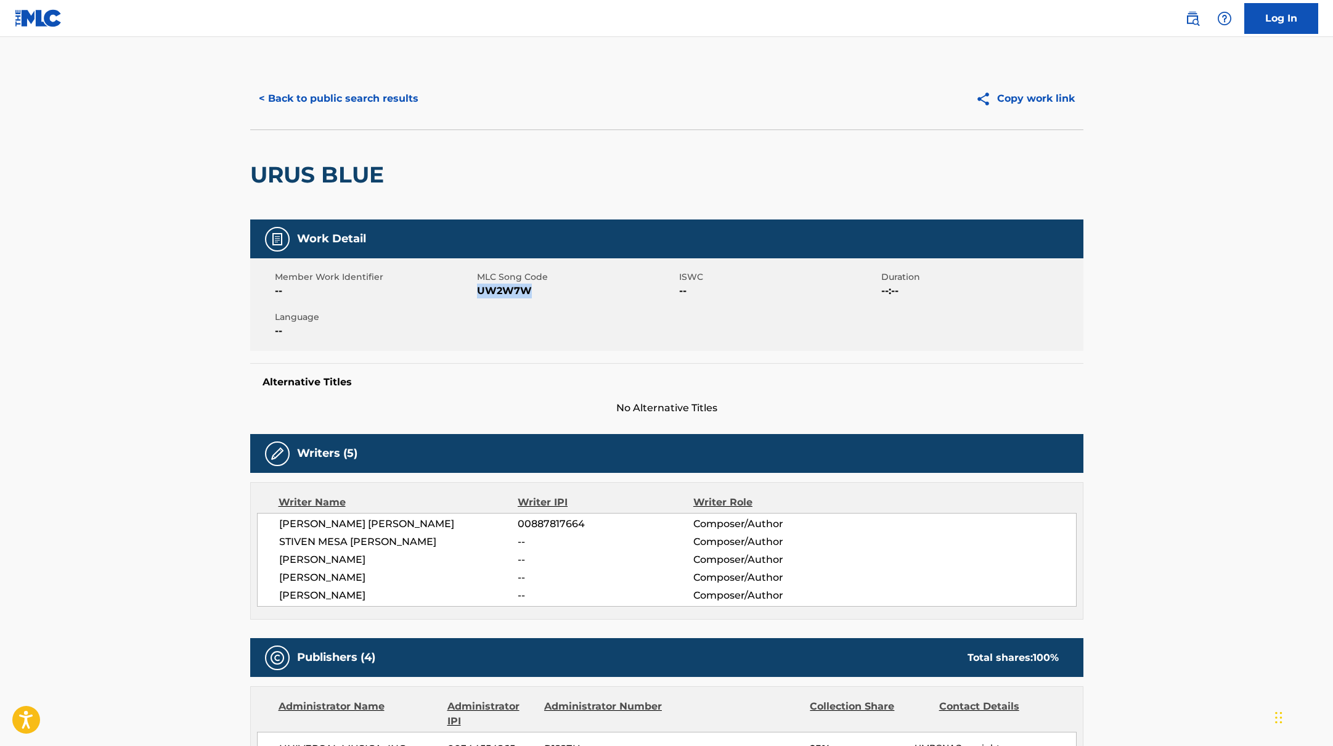
drag, startPoint x: 478, startPoint y: 289, endPoint x: 569, endPoint y: 295, distance: 91.5
click at [569, 295] on span "UW2W7W" at bounding box center [576, 291] width 199 height 15
click at [390, 102] on button "< Back to public search results" at bounding box center [338, 98] width 177 height 31
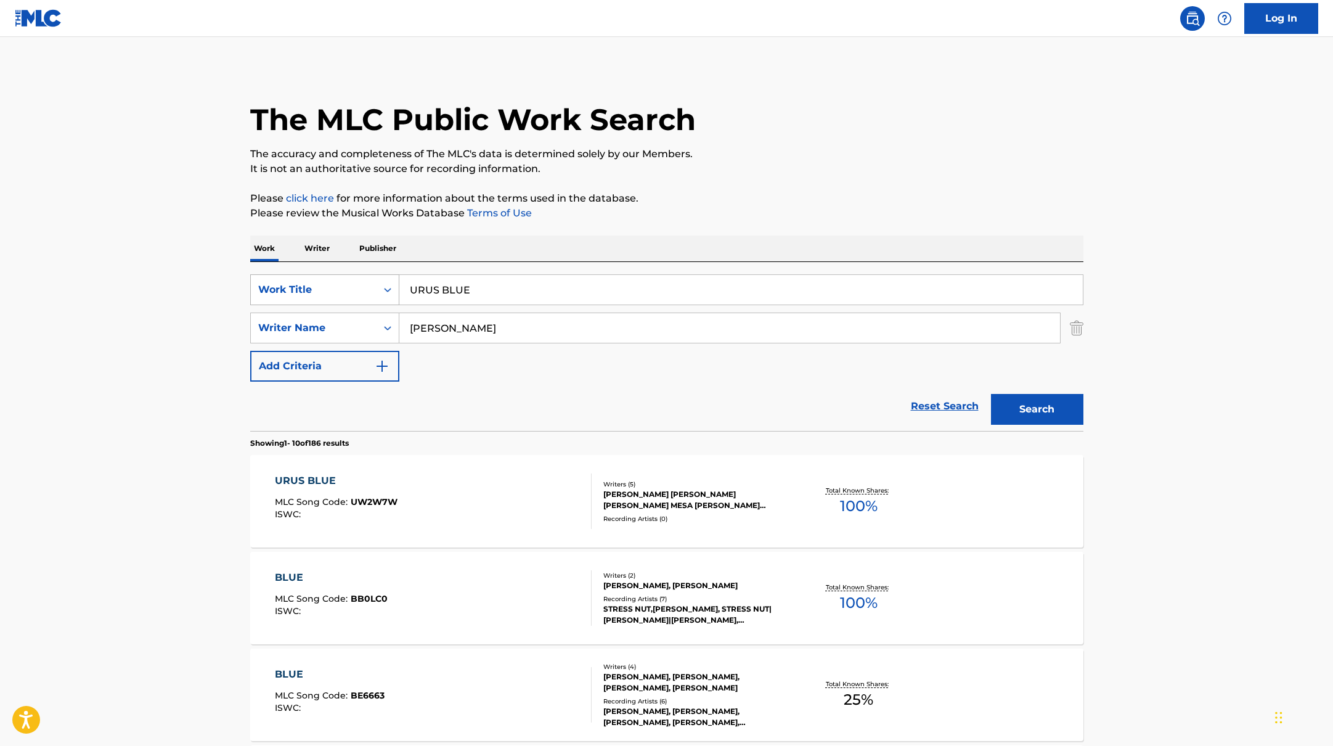
drag, startPoint x: 486, startPoint y: 286, endPoint x: 368, endPoint y: 279, distance: 118.0
click at [367, 281] on div "SearchWithCriteriabb4edb49-f9b7-4289-af29-81fb4135b806 Work Title URUS BLUE" at bounding box center [666, 289] width 833 height 31
paste input "NA NOCHE DE LOCURA"
click at [1041, 409] on button "Search" at bounding box center [1037, 409] width 92 height 31
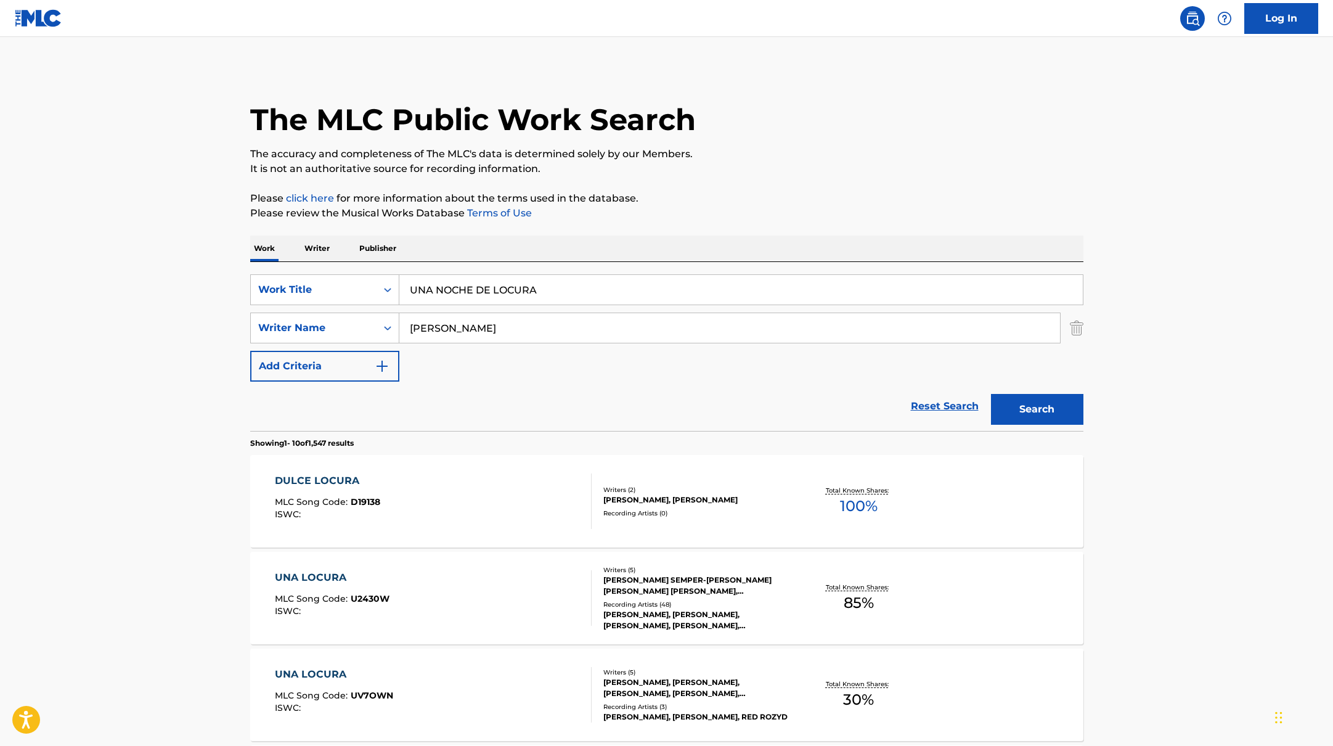
paste input "MAS QUE AMIGOS"
drag, startPoint x: 568, startPoint y: 292, endPoint x: 305, endPoint y: 266, distance: 264.5
click at [303, 266] on div "SearchWithCriteriabb4edb49-f9b7-4289-af29-81fb4135b806 Work Title UNA NOCHE DE …" at bounding box center [666, 346] width 833 height 169
type input "MAS QUE AMIGOS"
click at [907, 205] on p "Please click here for more information about the terms used in the database." at bounding box center [666, 198] width 833 height 15
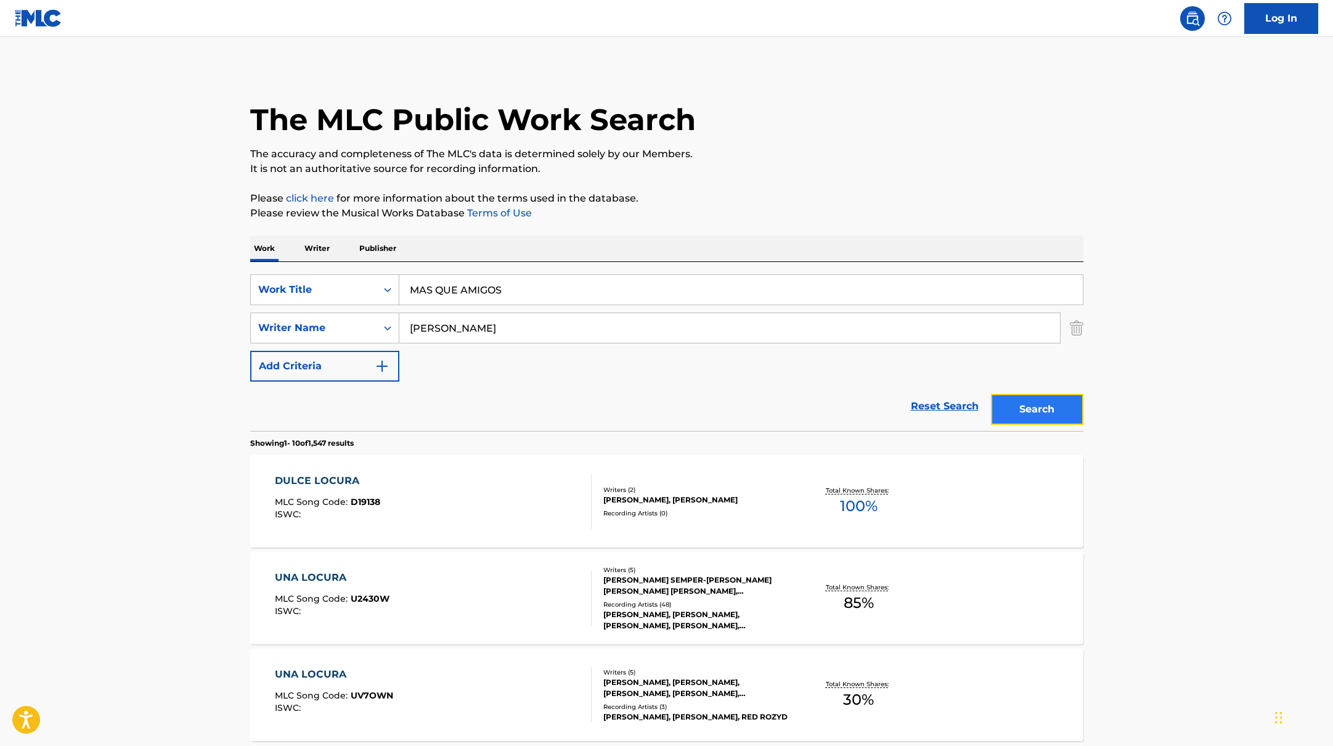
click at [1058, 405] on button "Search" at bounding box center [1037, 409] width 92 height 31
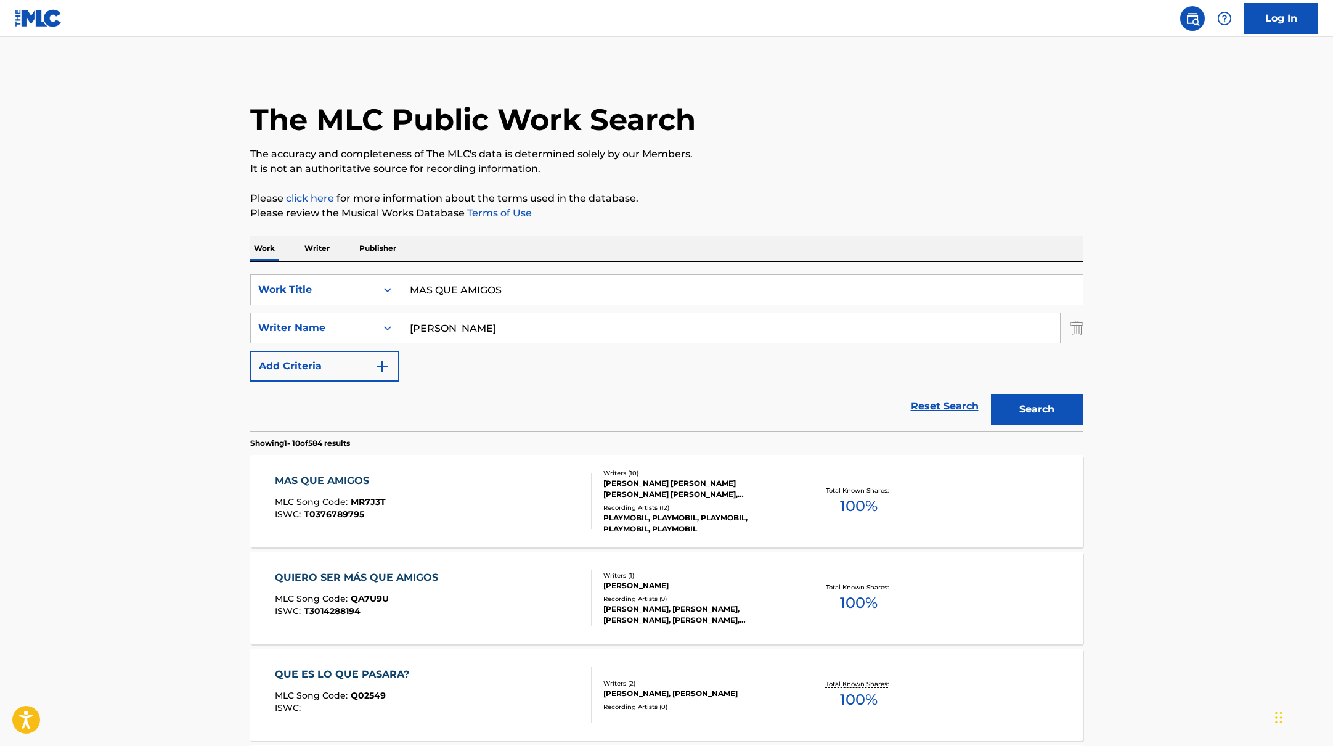
click at [464, 507] on div "MAS QUE AMIGOS MLC Song Code : MR7J3T ISWC : T0376789795" at bounding box center [433, 500] width 317 height 55
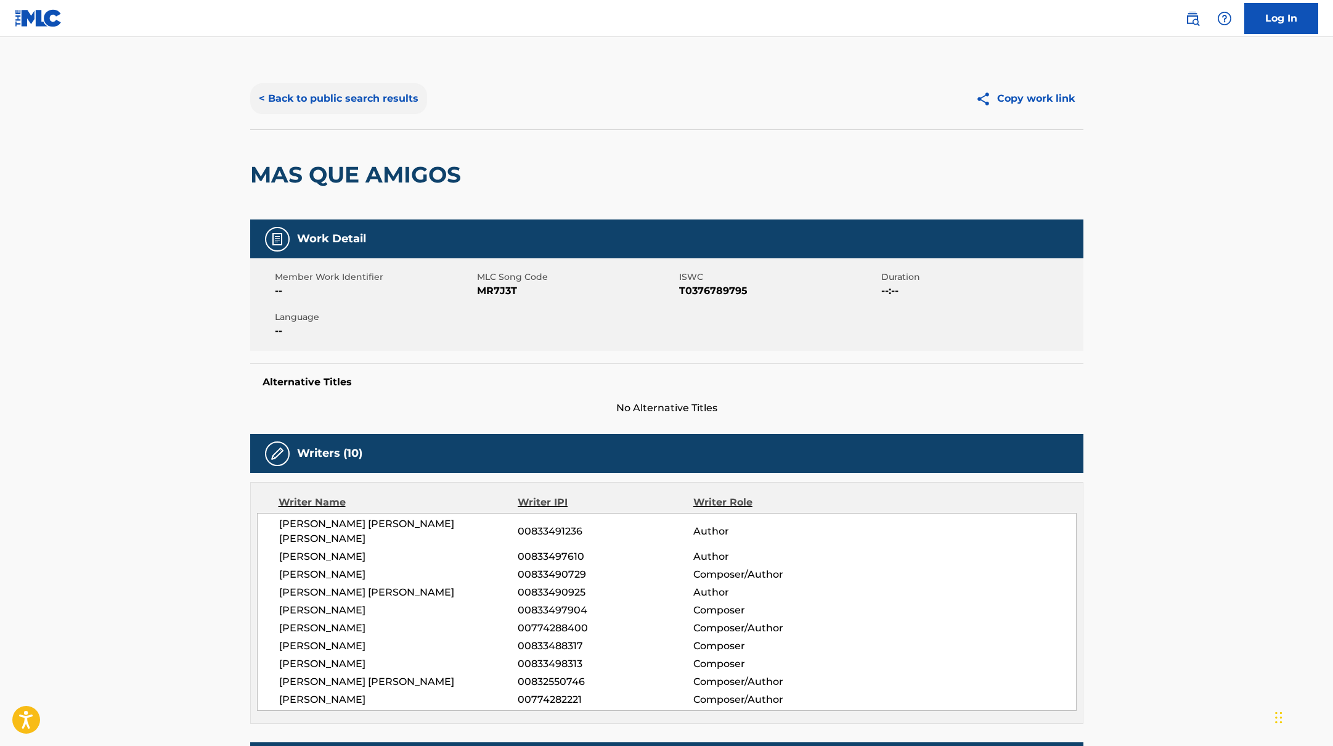
click at [339, 99] on button "< Back to public search results" at bounding box center [338, 98] width 177 height 31
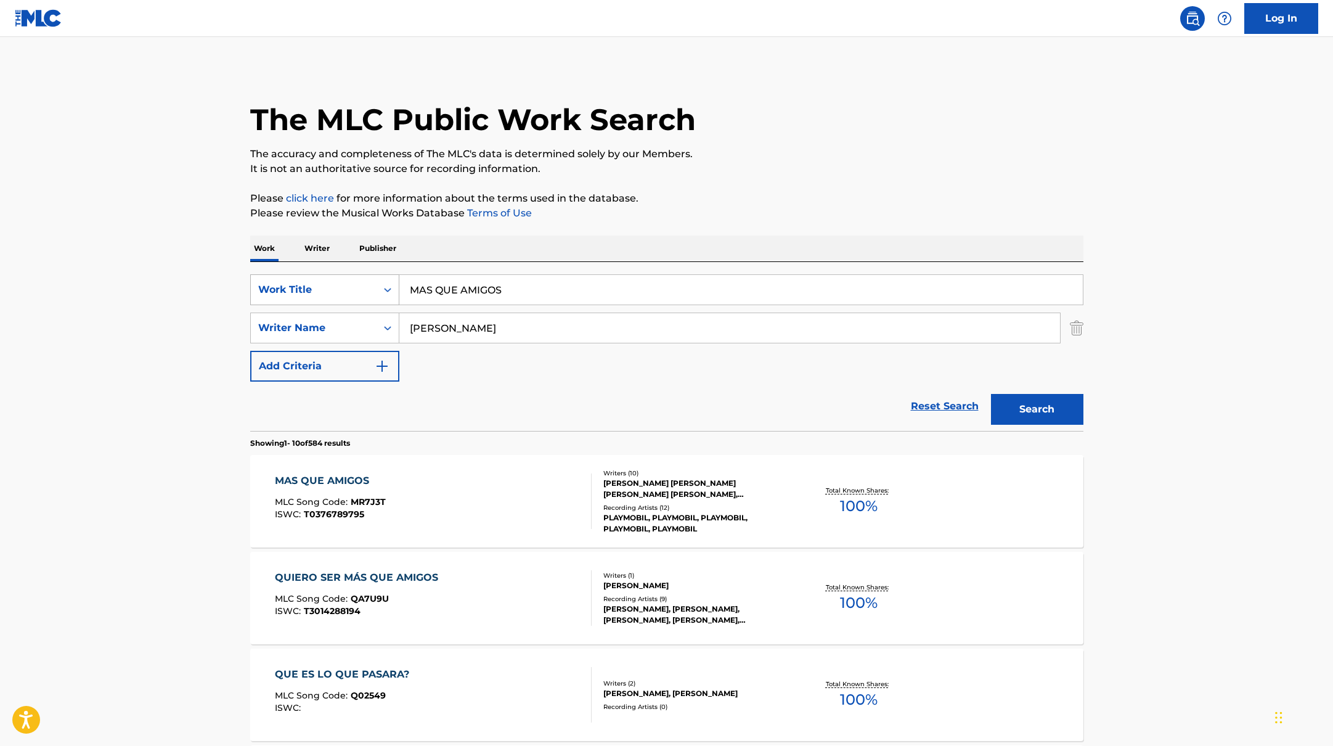
drag, startPoint x: 520, startPoint y: 293, endPoint x: 323, endPoint y: 284, distance: 196.9
click at [306, 283] on div "SearchWithCriteriabb4edb49-f9b7-4289-af29-81fb4135b806 Work Title MAS QUE AMIGOS" at bounding box center [666, 289] width 833 height 31
paste input "BALCONCITO"
type input "BALCONCITO"
click at [1026, 397] on button "Search" at bounding box center [1037, 409] width 92 height 31
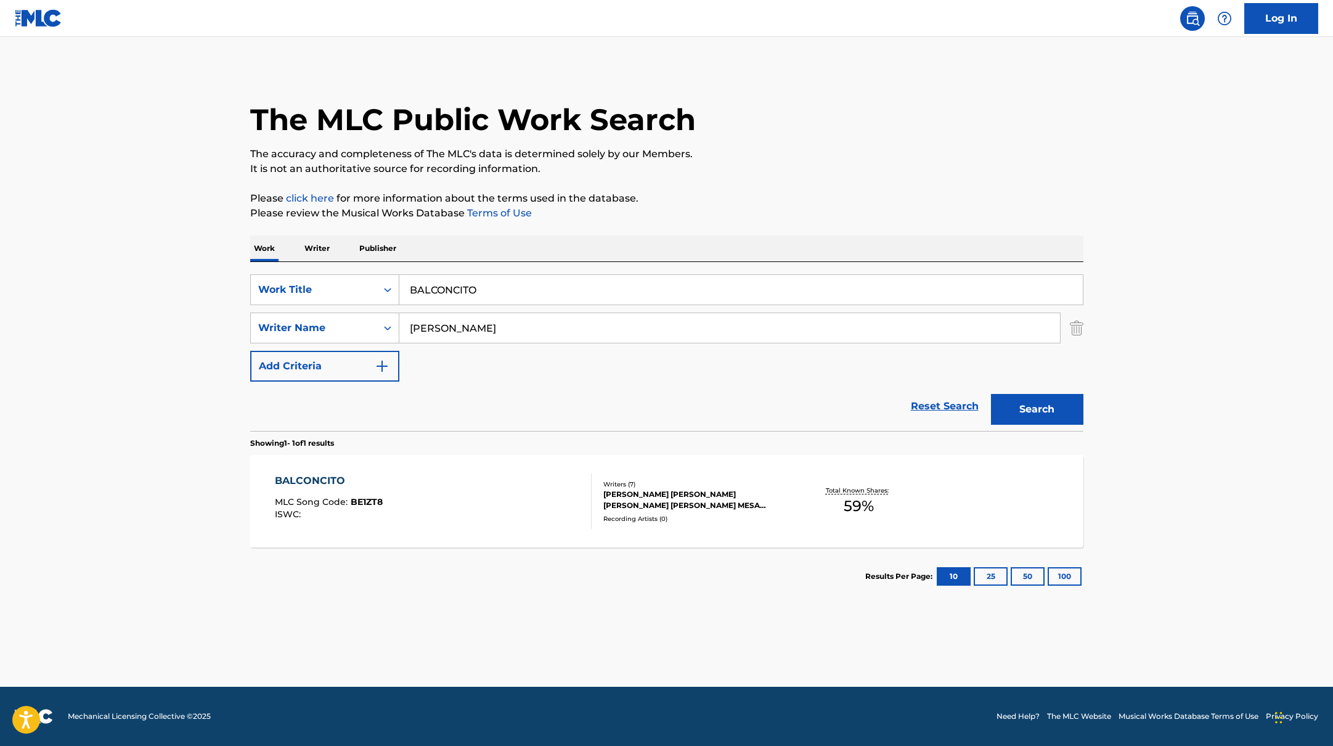
click at [461, 511] on div "BALCONCITO MLC Song Code : BE1ZT8 ISWC :" at bounding box center [433, 500] width 317 height 55
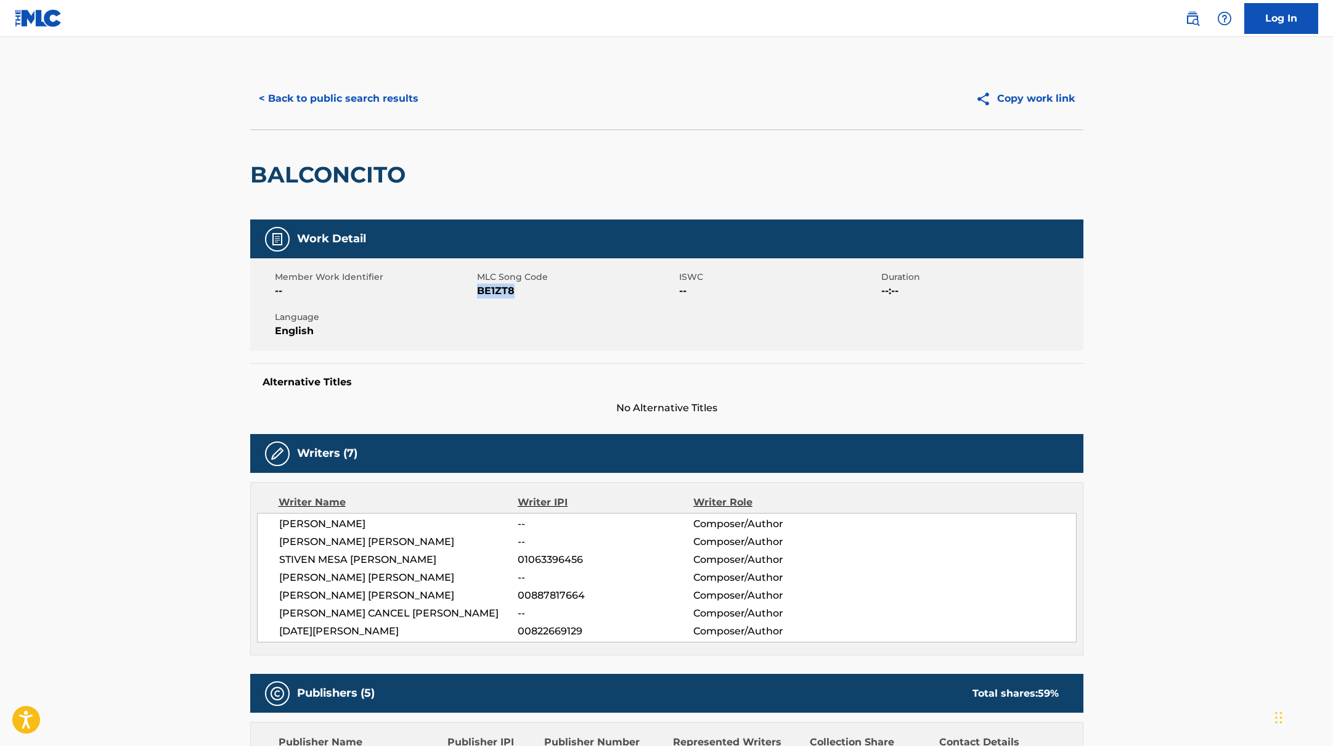
drag, startPoint x: 478, startPoint y: 292, endPoint x: 578, endPoint y: 292, distance: 99.9
click at [578, 292] on span "BE1ZT8" at bounding box center [576, 291] width 199 height 15
click at [393, 102] on button "< Back to public search results" at bounding box center [338, 98] width 177 height 31
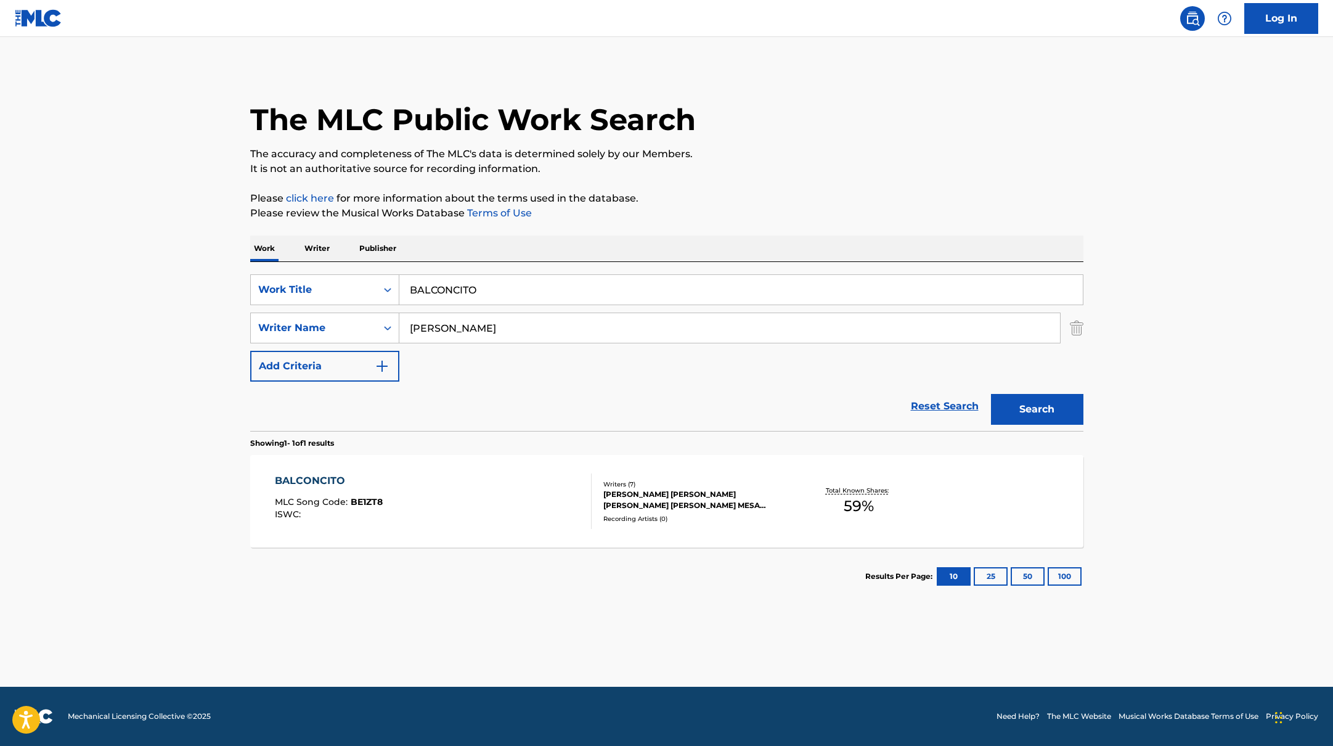
drag, startPoint x: 488, startPoint y: 290, endPoint x: 366, endPoint y: 264, distance: 124.8
click at [363, 264] on div "SearchWithCriteriabb4edb49-f9b7-4289-af29-81fb4135b806 Work Title BALCONCITO Se…" at bounding box center [666, 346] width 833 height 169
paste input "lessdBrytiagoDei VNoriel"
click at [443, 290] on input "BlessdBrytiagoDei VNoriel" at bounding box center [741, 290] width 684 height 30
click at [491, 290] on input "Blessd, BrytiagoDei VNoriel" at bounding box center [741, 290] width 684 height 30
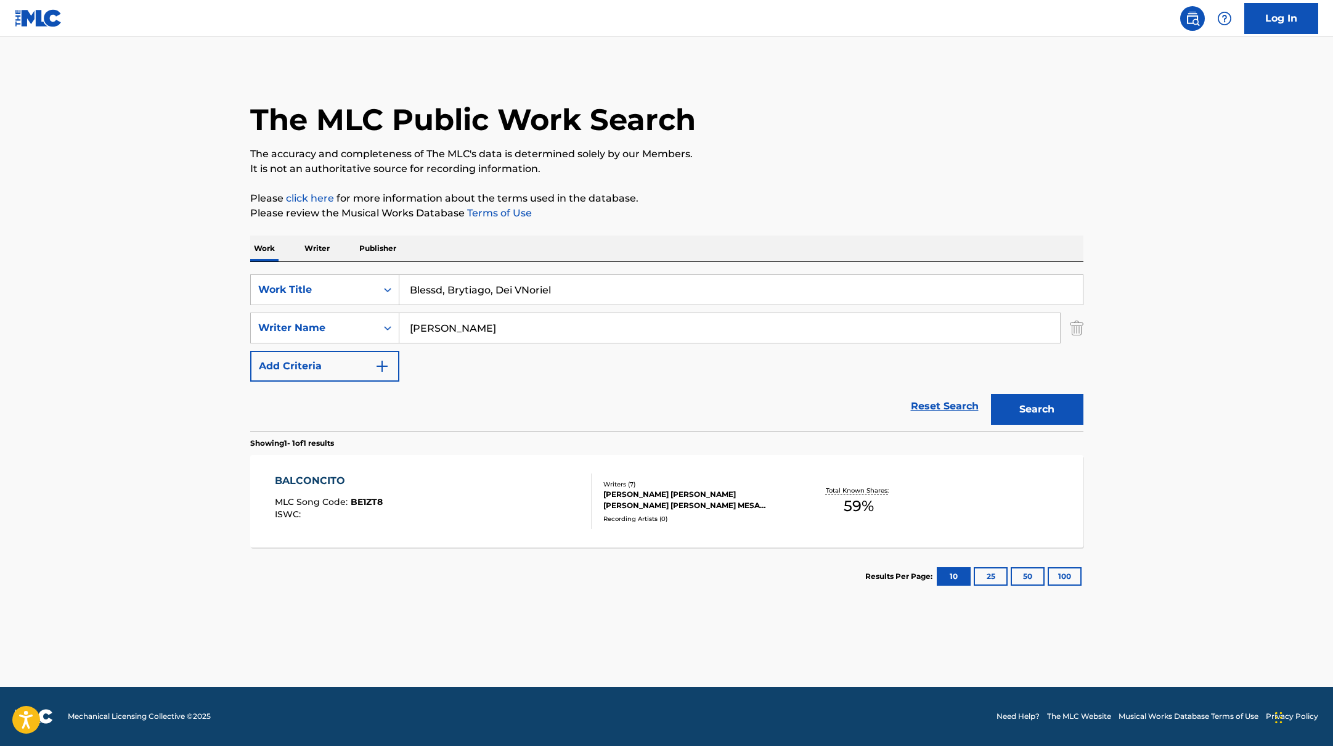
click at [522, 289] on input "Blessd, Brytiago, Dei VNoriel" at bounding box center [741, 290] width 684 height 30
drag, startPoint x: 577, startPoint y: 290, endPoint x: 358, endPoint y: 282, distance: 219.0
click at [358, 282] on div "SearchWithCriteriabb4edb49-f9b7-4289-af29-81fb4135b806 Work Title Blessd, [PERS…" at bounding box center [666, 289] width 833 height 31
paste input "COURCHEVEL"
click at [797, 208] on p "Please review the Musical Works Database Terms of Use" at bounding box center [666, 213] width 833 height 15
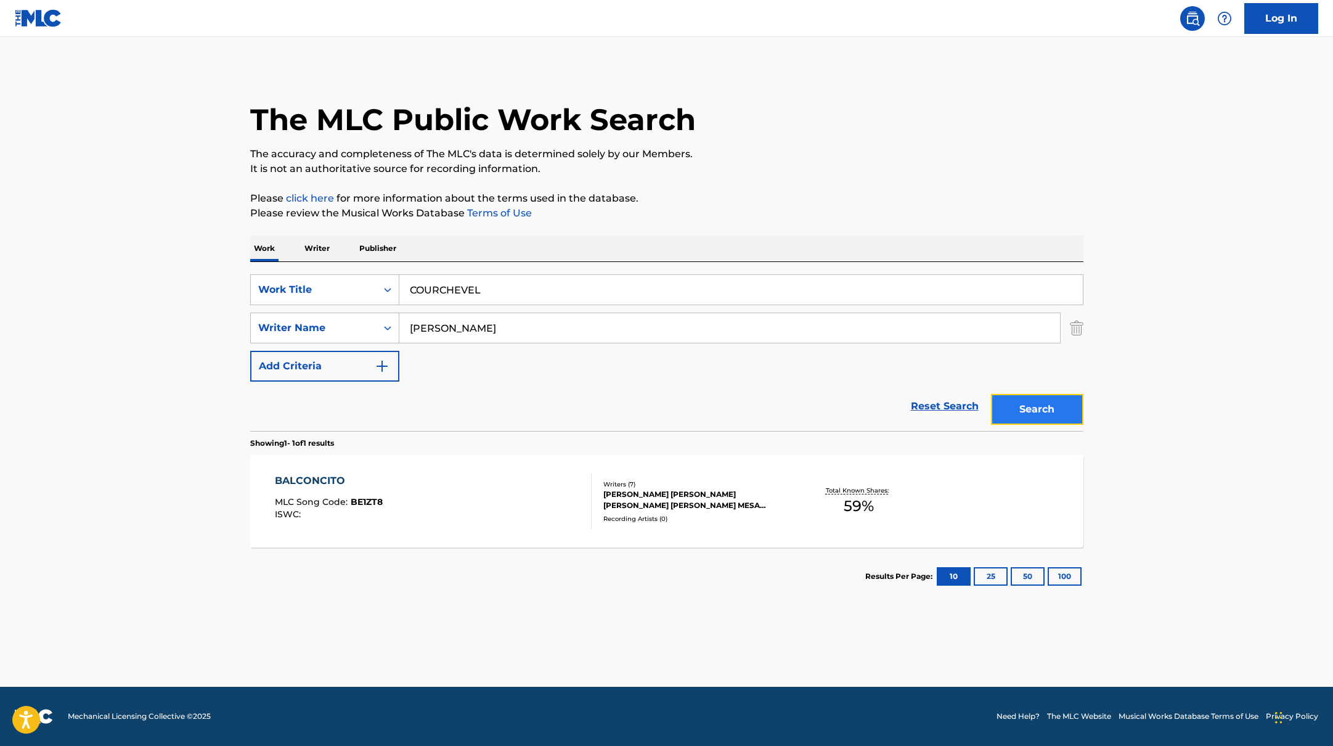
click at [1042, 408] on button "Search" at bounding box center [1037, 409] width 92 height 31
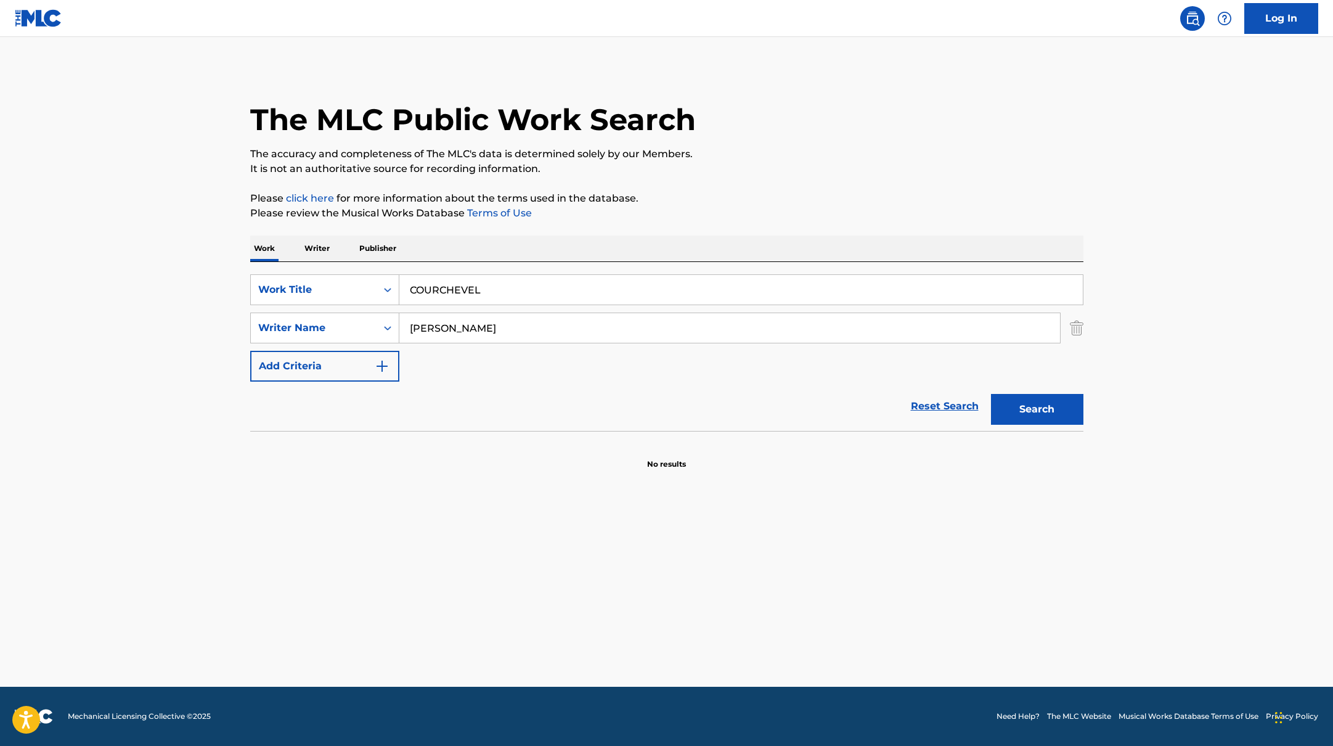
paste input "[DEMOGRAPHIC_DATA]"
drag, startPoint x: 496, startPoint y: 291, endPoint x: 867, endPoint y: 184, distance: 386.1
click at [865, 184] on div "The MLC Public Work Search The accuracy and completeness of The MLC's data is d…" at bounding box center [666, 269] width 863 height 402
click at [867, 184] on div "The MLC Public Work Search The accuracy and completeness of The MLC's data is d…" at bounding box center [666, 269] width 863 height 402
click at [1023, 404] on button "Search" at bounding box center [1037, 409] width 92 height 31
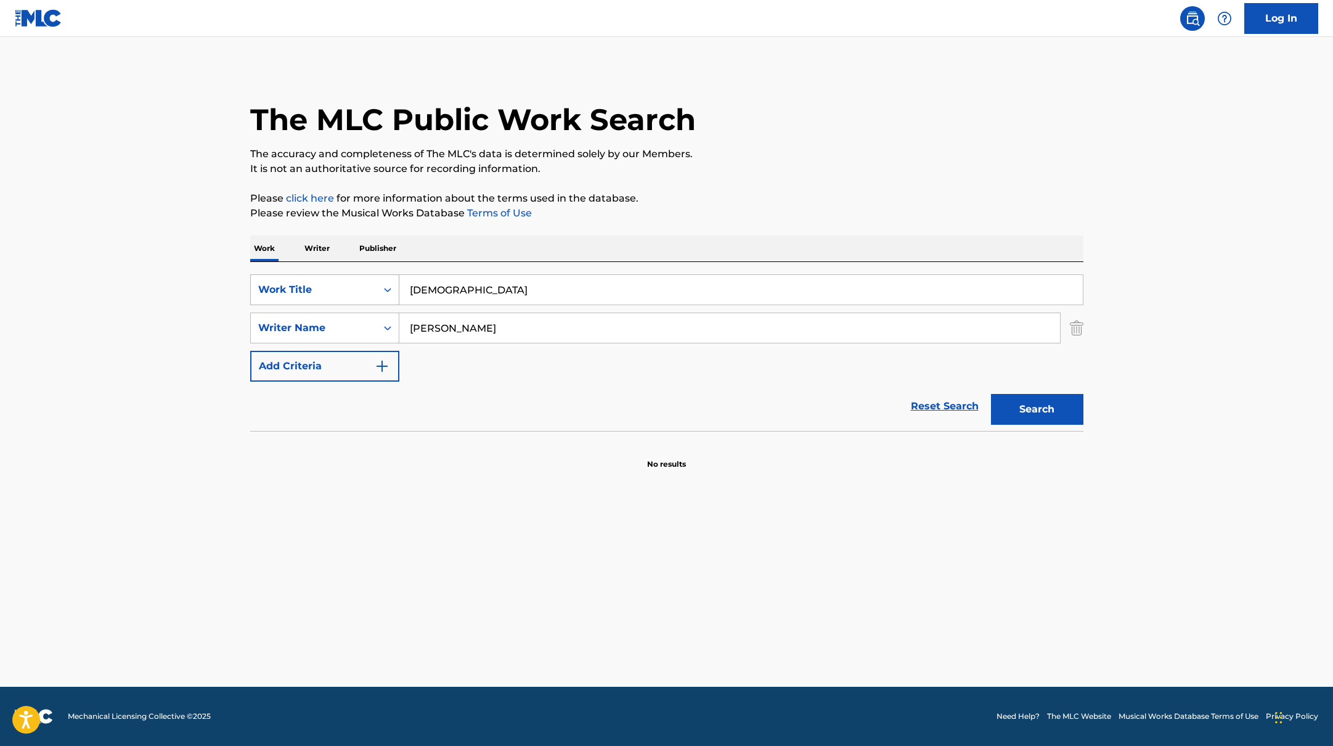
paste input "Devil in Disguise"
drag, startPoint x: 483, startPoint y: 287, endPoint x: 843, endPoint y: 136, distance: 390.7
click at [837, 136] on div "The MLC Public Work Search The accuracy and completeness of The MLC's data is d…" at bounding box center [666, 269] width 863 height 402
type input "Devil in Disguise"
click at [843, 136] on div "The MLC Public Work Search" at bounding box center [666, 113] width 833 height 90
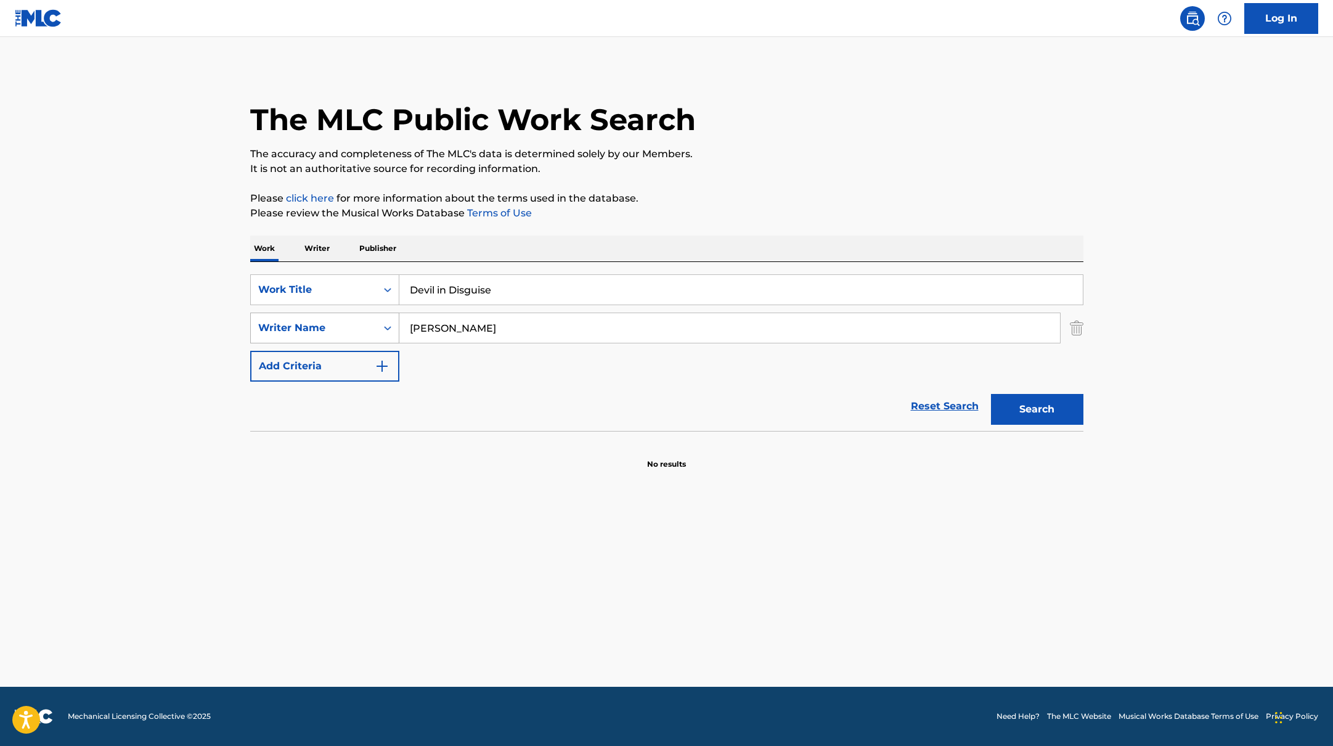
drag, startPoint x: 462, startPoint y: 324, endPoint x: 372, endPoint y: 317, distance: 89.6
click at [372, 317] on div "SearchWithCriteriab4830780-80aa-4f22-a0cc-84b4c785d36c Writer Name [PERSON_NAME]" at bounding box center [666, 328] width 833 height 31
paste input "Marino"
type input "Marino"
click at [1059, 409] on button "Search" at bounding box center [1037, 409] width 92 height 31
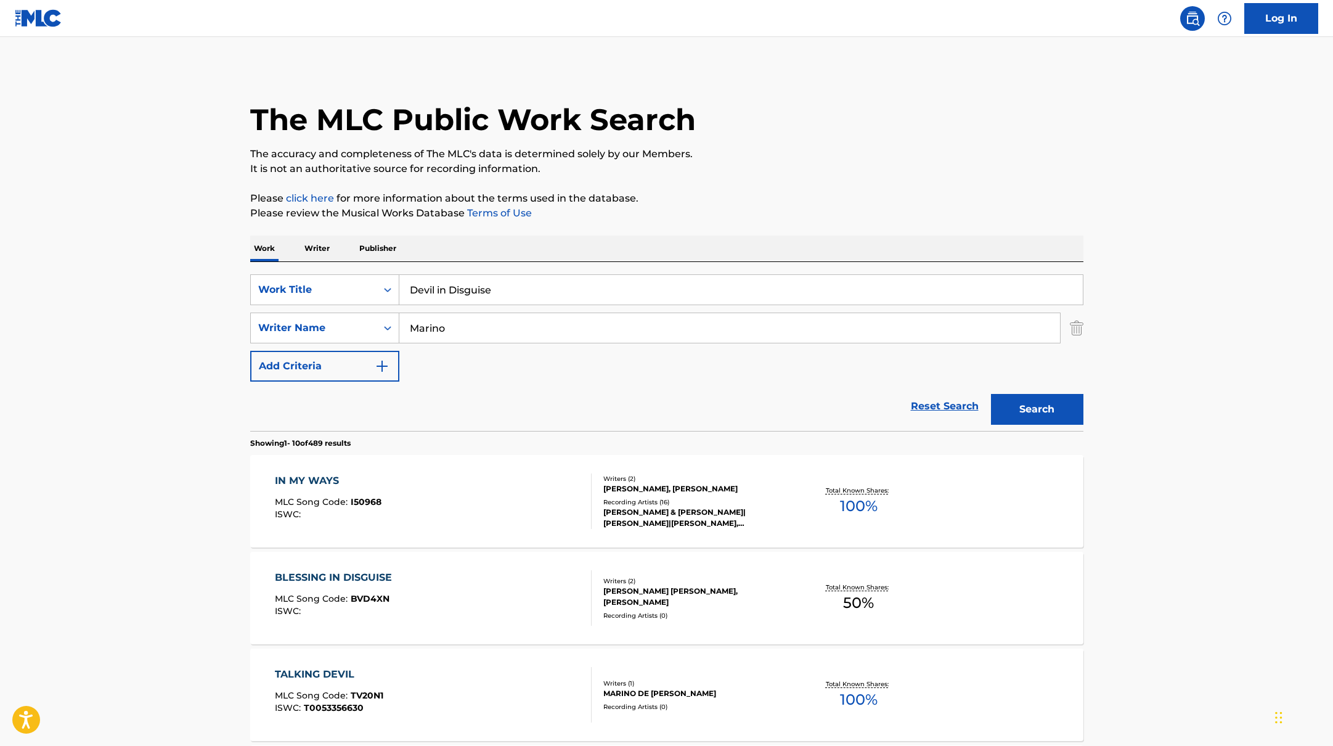
drag, startPoint x: 504, startPoint y: 297, endPoint x: 334, endPoint y: 271, distance: 171.5
click at [329, 272] on div "SearchWithCriteriabb4edb49-f9b7-4289-af29-81fb4135b806 Work Title Devil in Disg…" at bounding box center [666, 346] width 833 height 169
paste input "[PERSON_NAME]?"
click at [748, 195] on p "Please click here for more information about the terms used in the database." at bounding box center [666, 198] width 833 height 15
paste input "[PERSON_NAME]"
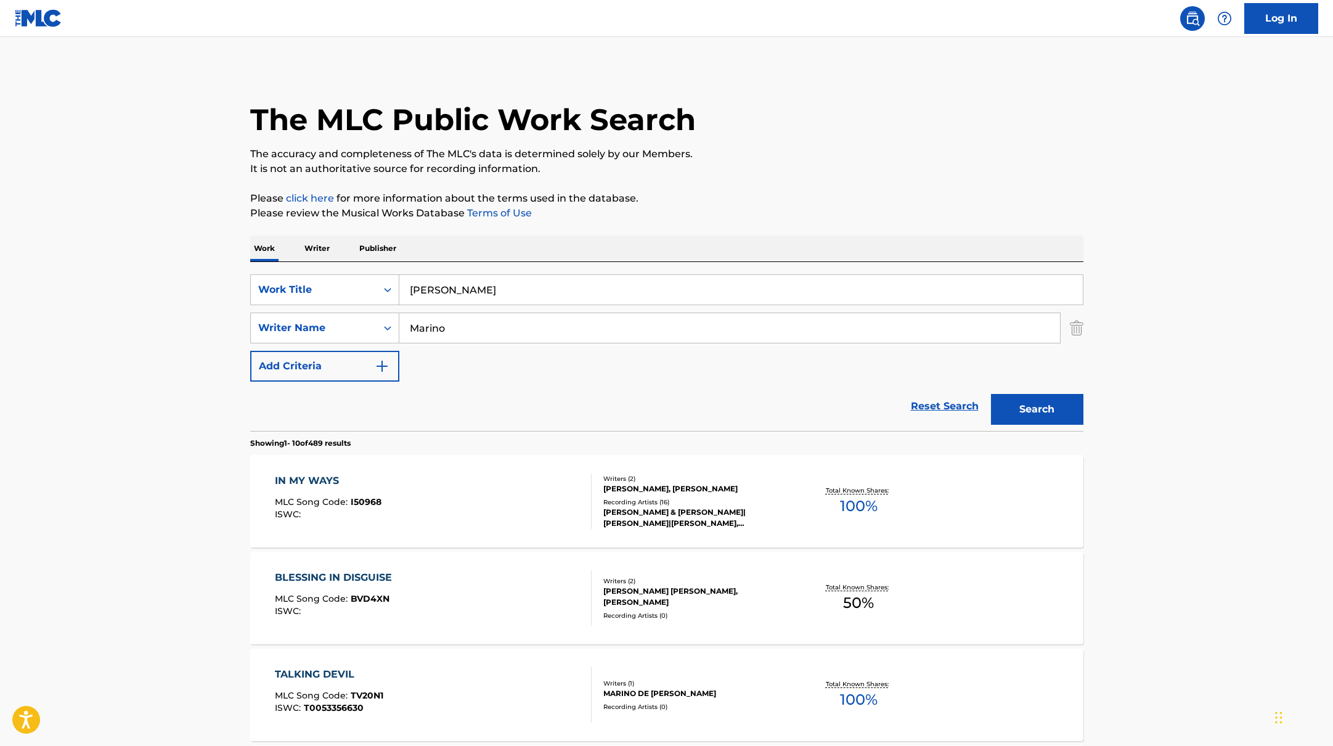
drag, startPoint x: 507, startPoint y: 288, endPoint x: 718, endPoint y: 212, distance: 224.1
click at [718, 212] on p "Please review the Musical Works Database Terms of Use" at bounding box center [666, 213] width 833 height 15
paste input "Valentino"
drag, startPoint x: 507, startPoint y: 285, endPoint x: 799, endPoint y: 166, distance: 314.9
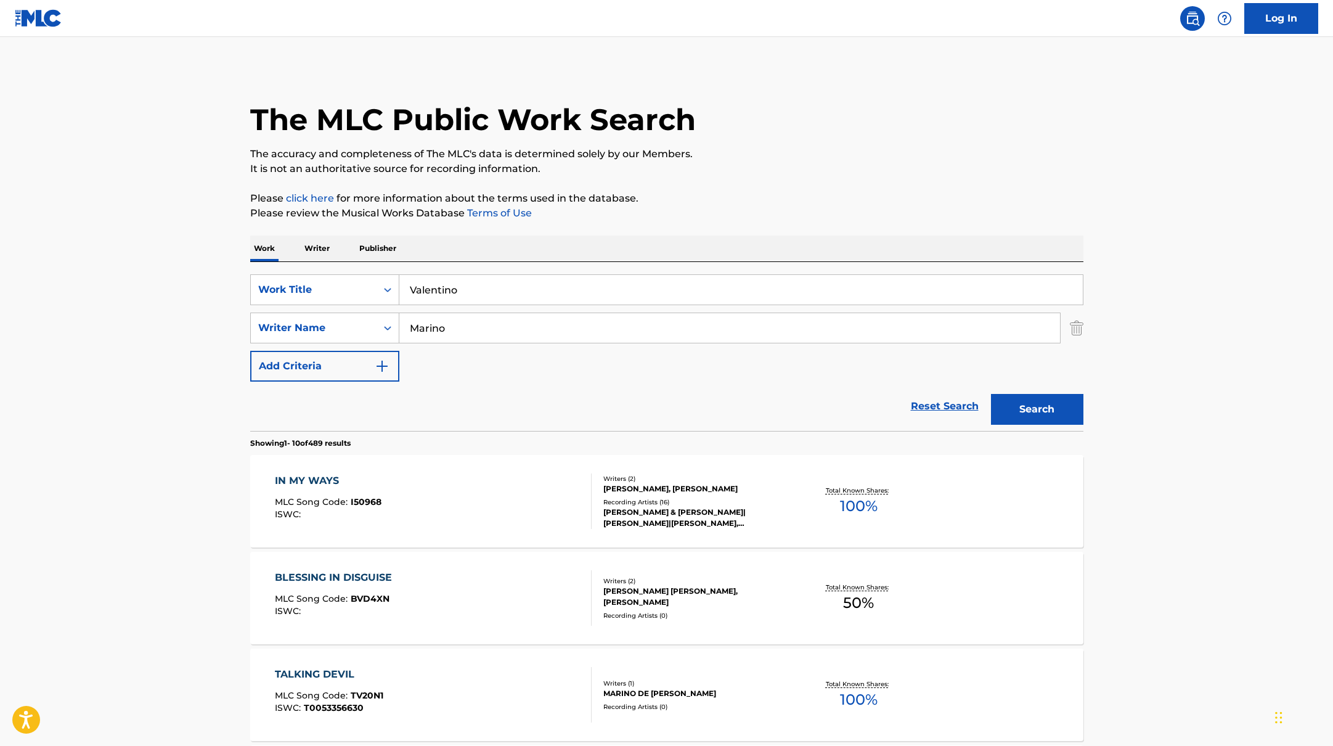
type input "Valentino"
click at [799, 166] on p "It is not an authoritative source for recording information." at bounding box center [666, 169] width 833 height 15
paste input "[PERSON_NAME],"
drag, startPoint x: 456, startPoint y: 337, endPoint x: 906, endPoint y: 198, distance: 470.3
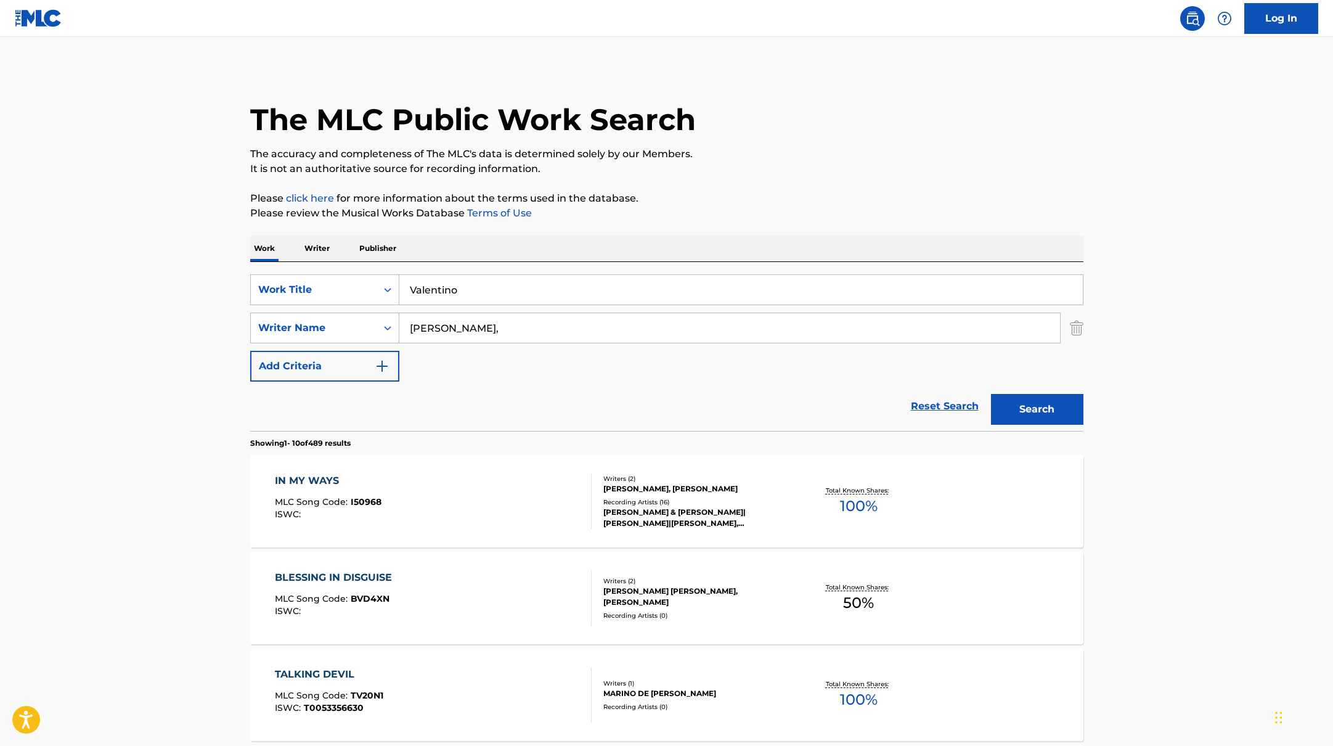
type input "[PERSON_NAME],"
click at [906, 198] on p "Please click here for more information about the terms used in the database." at bounding box center [666, 198] width 833 height 15
click at [1062, 420] on button "Search" at bounding box center [1037, 409] width 92 height 31
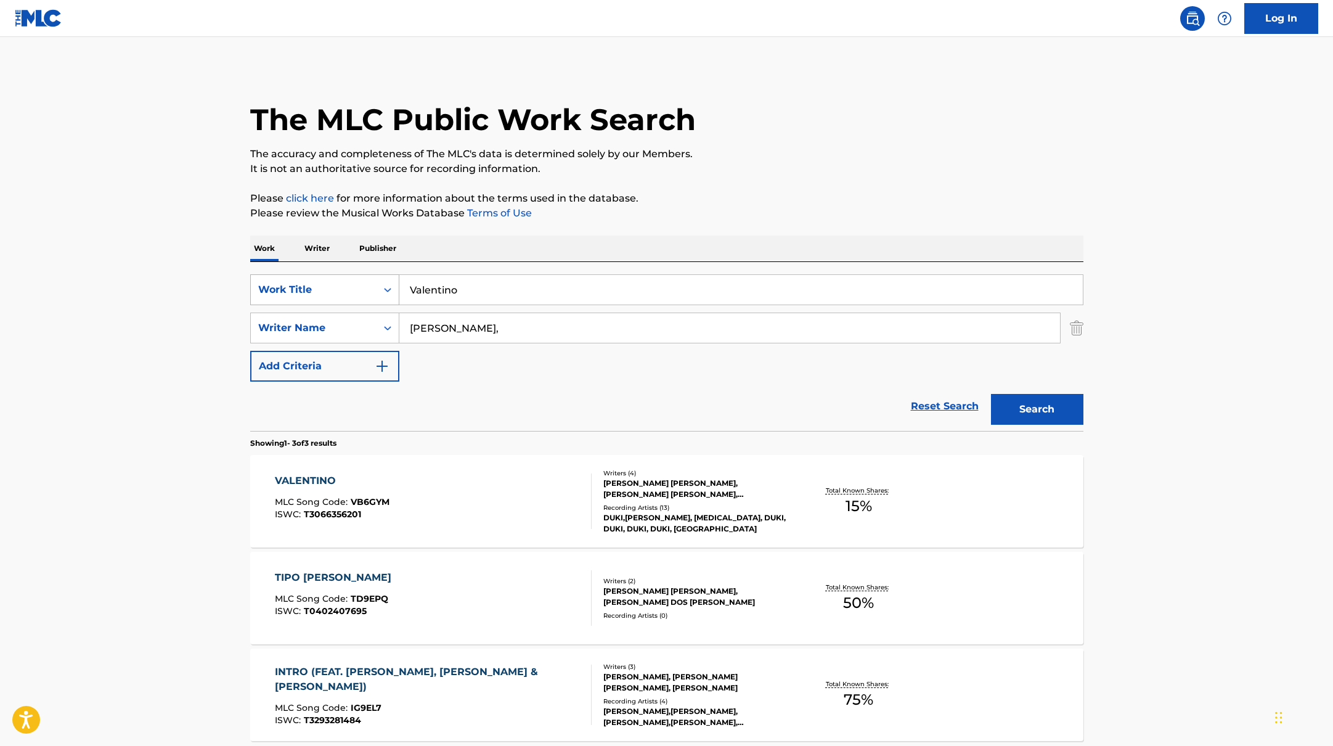
paste input "Eu Tô Fazendo uma Mágica"
drag, startPoint x: 473, startPoint y: 296, endPoint x: 695, endPoint y: 180, distance: 250.4
click at [695, 180] on div "The MLC Public Work Search The accuracy and completeness of The MLC's data is d…" at bounding box center [666, 433] width 863 height 731
type input "Eu Tô Fazendo uma Mágica"
click at [695, 180] on div "The MLC Public Work Search The accuracy and completeness of The MLC's data is d…" at bounding box center [666, 433] width 863 height 731
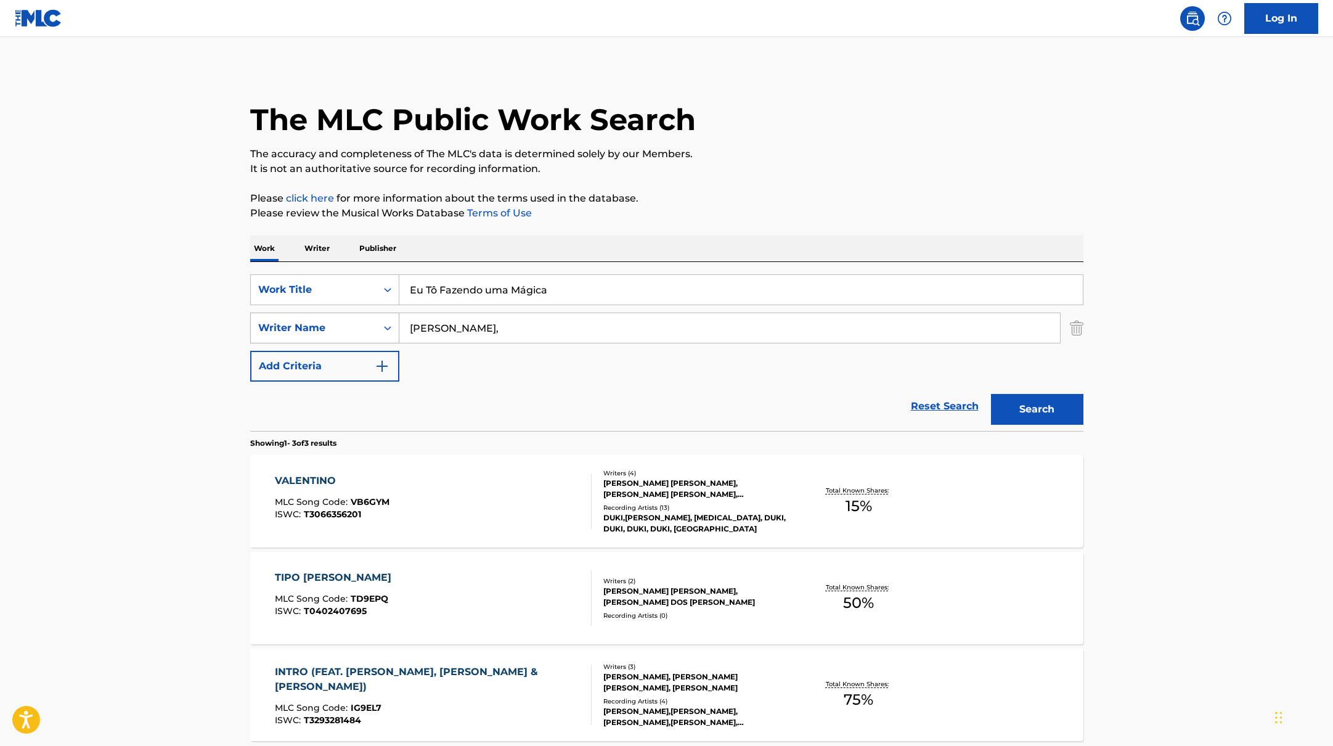
drag, startPoint x: 462, startPoint y: 329, endPoint x: 337, endPoint y: 313, distance: 126.2
click at [352, 314] on div "SearchWithCriteriab4830780-80aa-4f22-a0cc-84b4c785d36c Writer Name [PERSON_NAME…" at bounding box center [666, 328] width 833 height 31
paste input "[PERSON_NAME]"
type input "[PERSON_NAME]"
click at [705, 213] on p "Please review the Musical Works Database Terms of Use" at bounding box center [666, 213] width 833 height 15
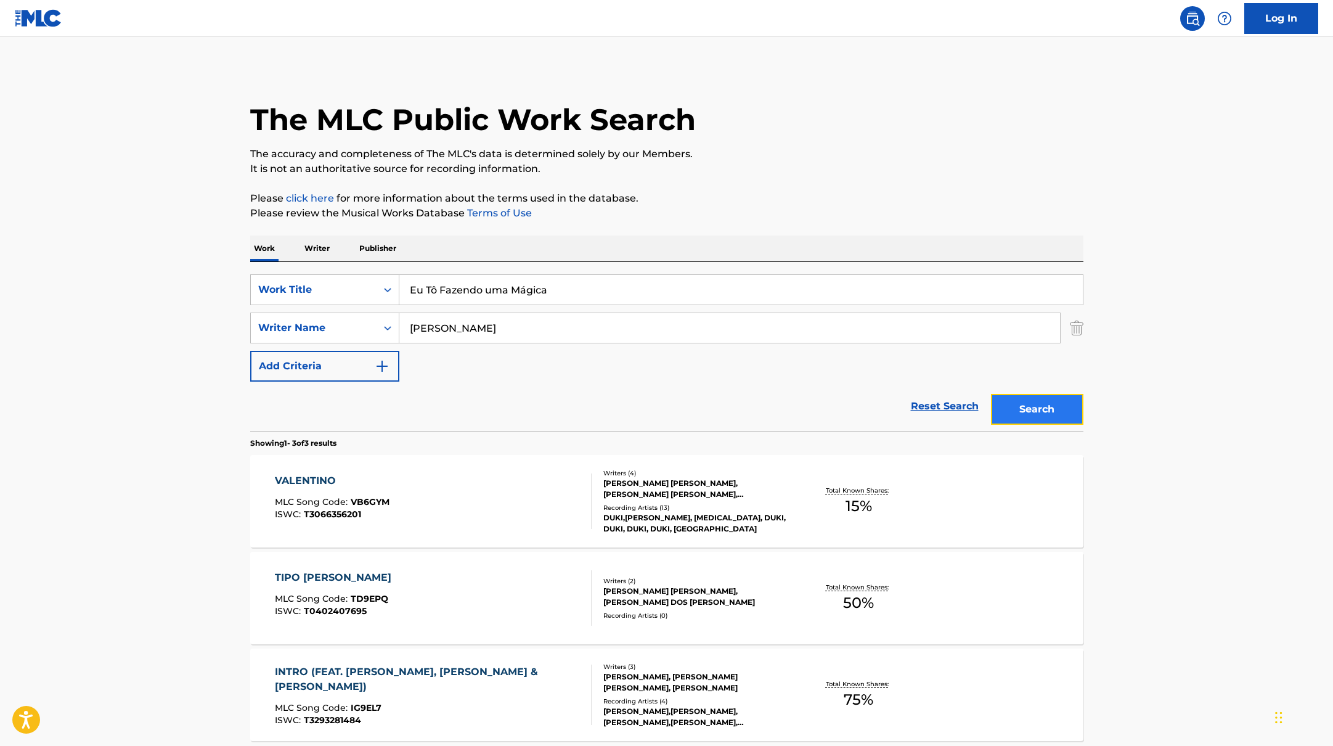
click at [1022, 411] on button "Search" at bounding box center [1037, 409] width 92 height 31
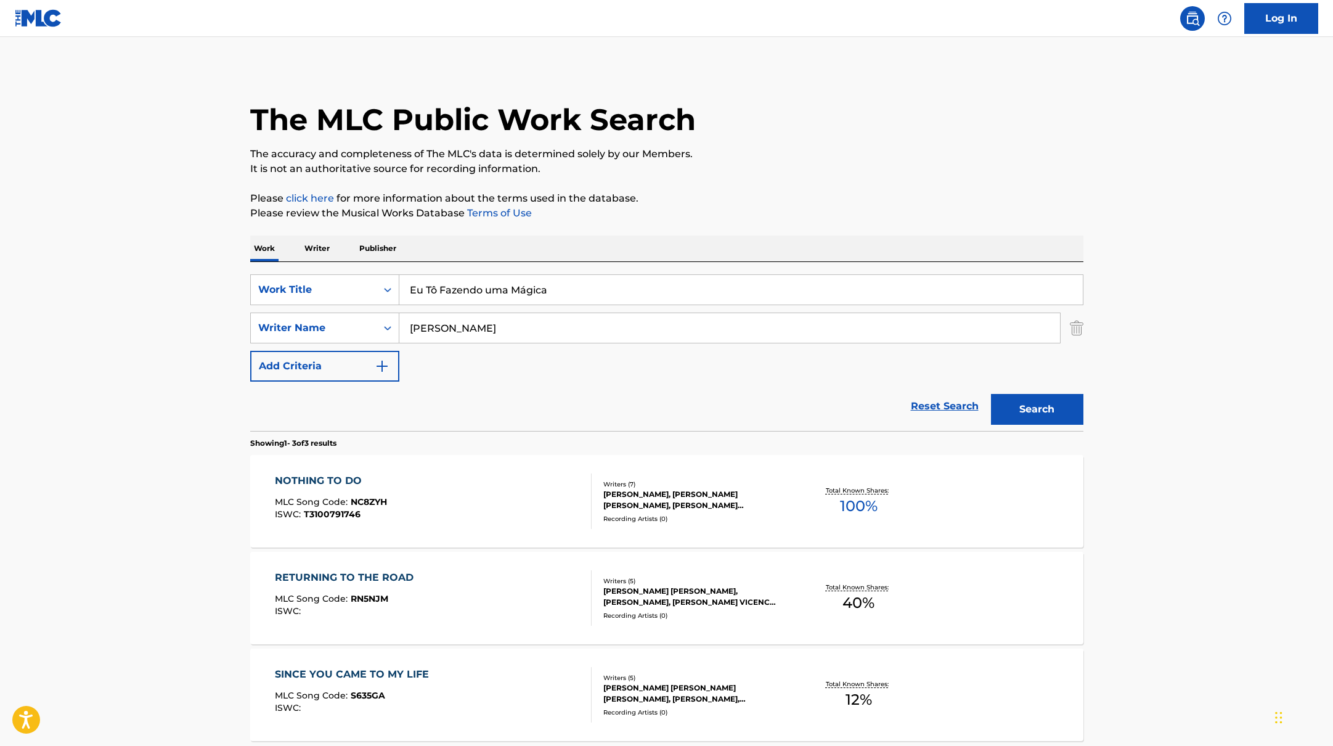
paste input "MEGA CATUCA ELAS NO CLIMA"
drag, startPoint x: 565, startPoint y: 287, endPoint x: 799, endPoint y: 181, distance: 257.1
click at [800, 181] on div "The MLC Public Work Search The accuracy and completeness of The MLC's data is d…" at bounding box center [666, 433] width 863 height 731
type input "MEGA CATUCA ELAS NO CLIMA"
click at [799, 181] on div "The MLC Public Work Search The accuracy and completeness of The MLC's data is d…" at bounding box center [666, 433] width 863 height 731
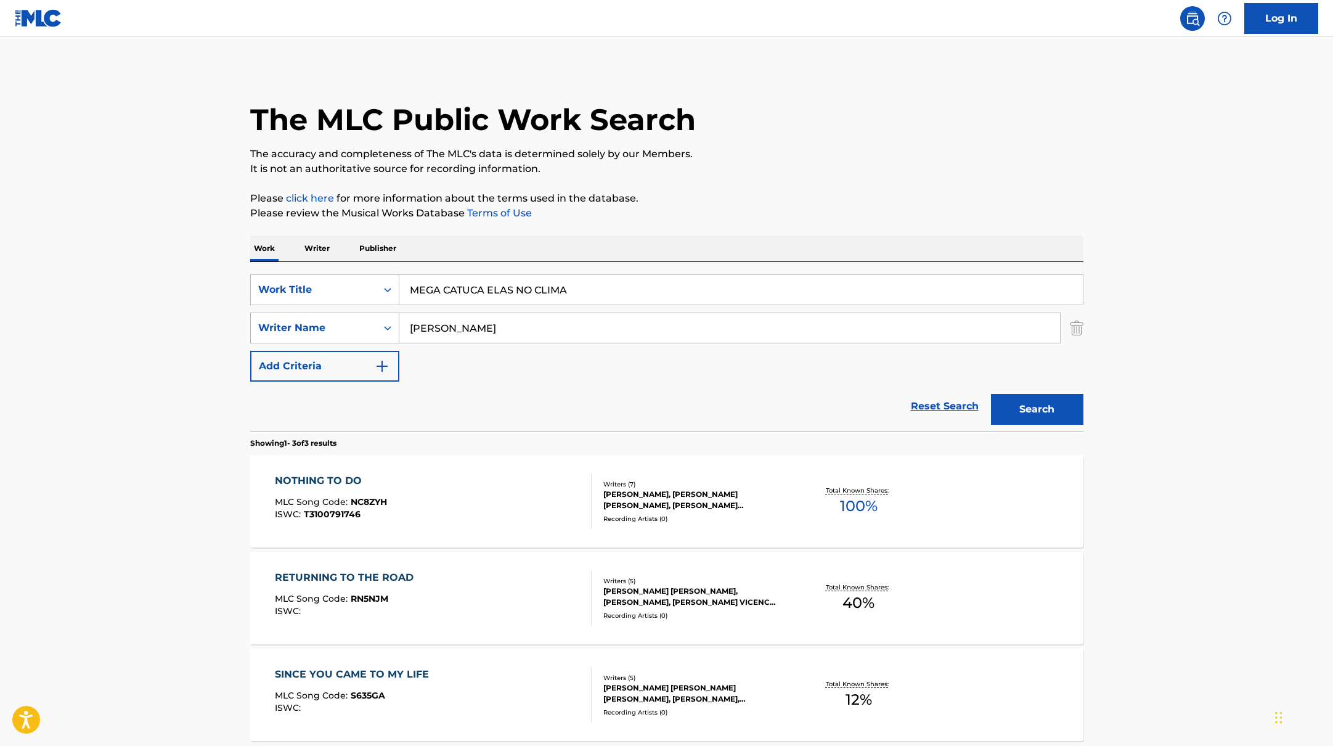
drag, startPoint x: 496, startPoint y: 335, endPoint x: 359, endPoint y: 321, distance: 136.9
click at [359, 322] on div "SearchWithCriteriab4830780-80aa-4f22-a0cc-84b4c785d36c Writer Name [PERSON_NAME]" at bounding box center [666, 328] width 833 height 31
click at [991, 394] on button "Search" at bounding box center [1037, 409] width 92 height 31
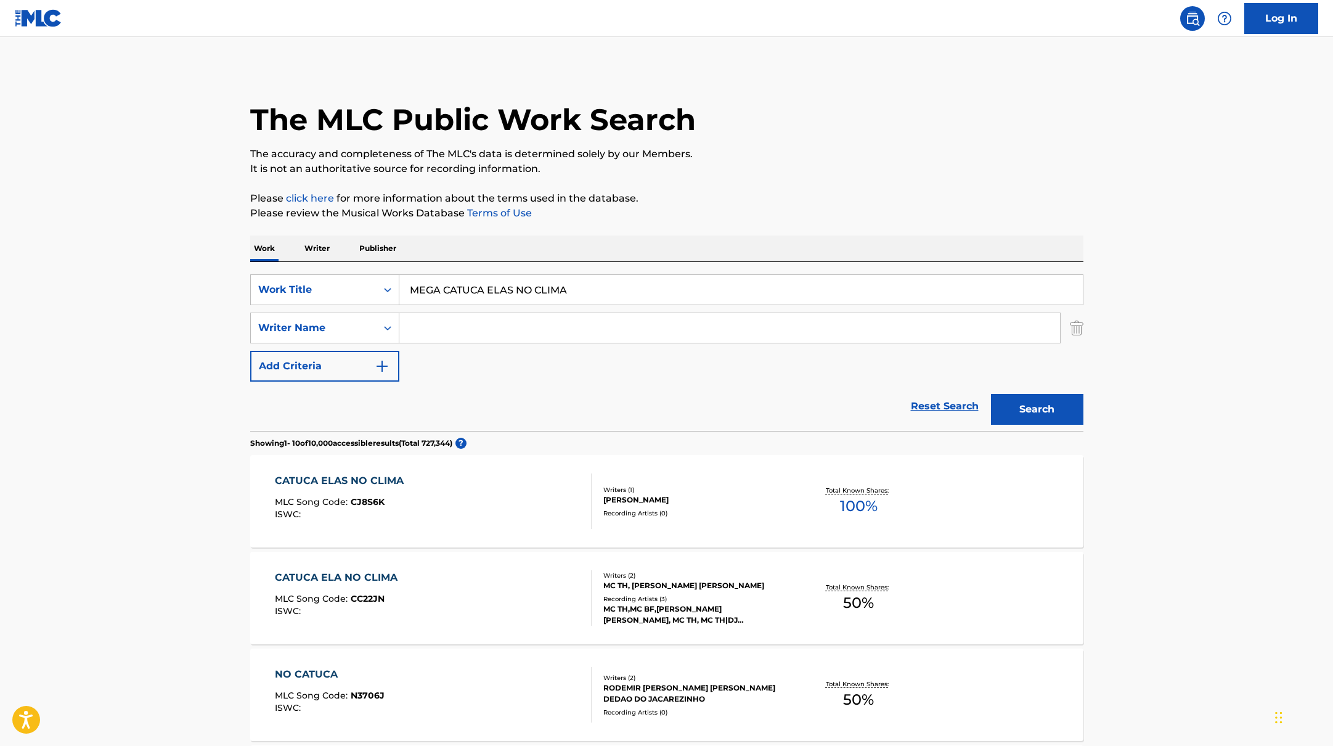
drag, startPoint x: 473, startPoint y: 279, endPoint x: 337, endPoint y: 263, distance: 137.3
click at [336, 263] on div "SearchWithCriteriabb4edb49-f9b7-4289-af29-81fb4135b806 Work Title MEGA CATUCA E…" at bounding box center [666, 346] width 833 height 169
paste input "dopóki się nie znüdzisz"
type input "dopóki się nie znüdzisz"
click at [768, 191] on p "Please click here for more information about the terms used in the database." at bounding box center [666, 198] width 833 height 15
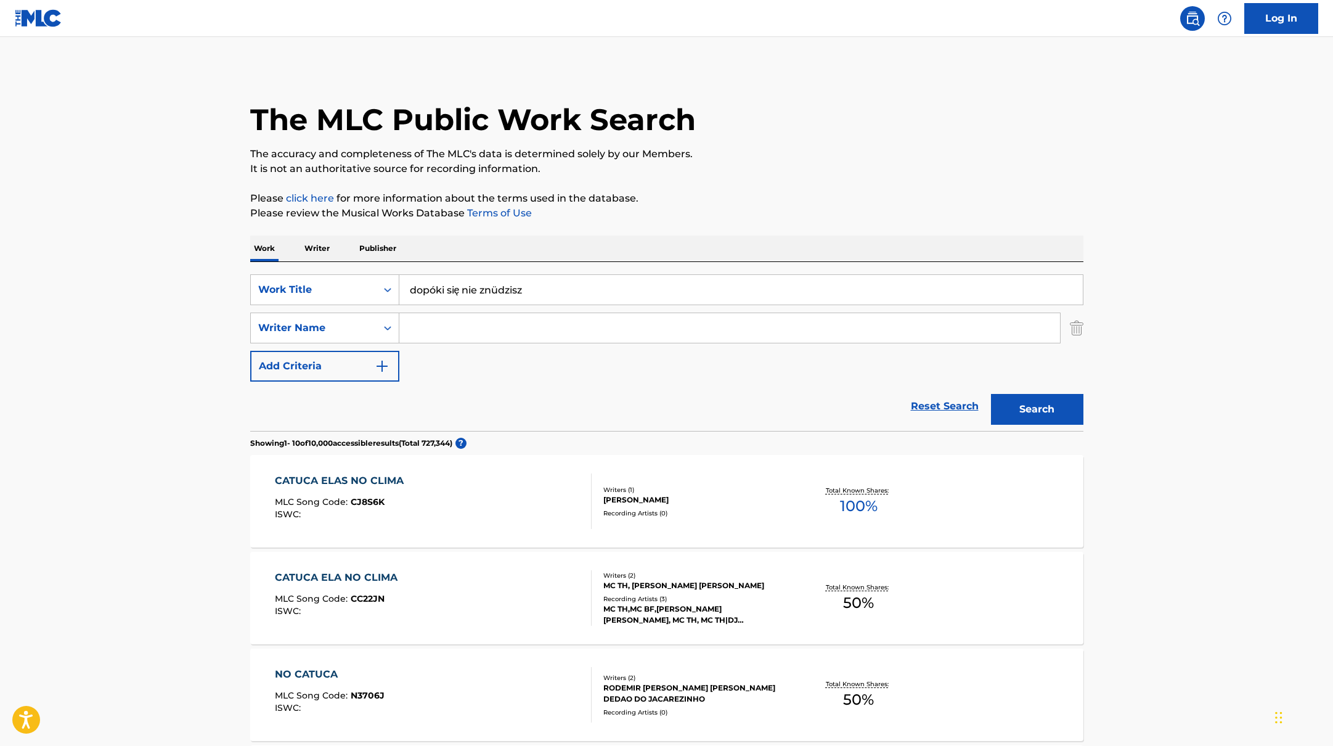
click at [493, 326] on input "Search Form" at bounding box center [729, 328] width 661 height 30
paste input "[PERSON_NAME],"
type input "[PERSON_NAME],"
click at [1057, 417] on button "Search" at bounding box center [1037, 409] width 92 height 31
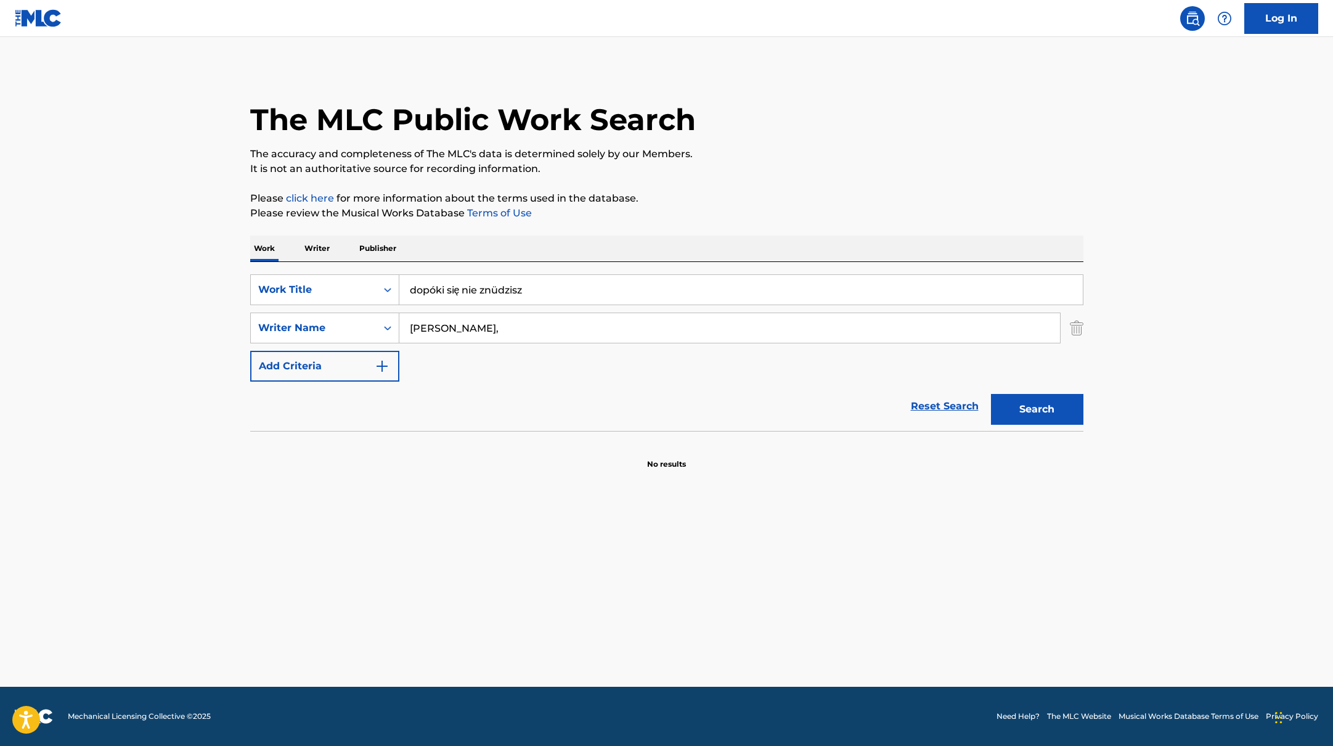
drag, startPoint x: 529, startPoint y: 290, endPoint x: 496, endPoint y: 264, distance: 42.2
click at [481, 269] on div "SearchWithCriteriabb4edb49-f9b7-4289-af29-81fb4135b806 Work Title dopóki się ni…" at bounding box center [666, 346] width 833 height 169
paste
type input "tower of memories"
click at [763, 175] on p "It is not an authoritative source for recording information." at bounding box center [666, 169] width 833 height 15
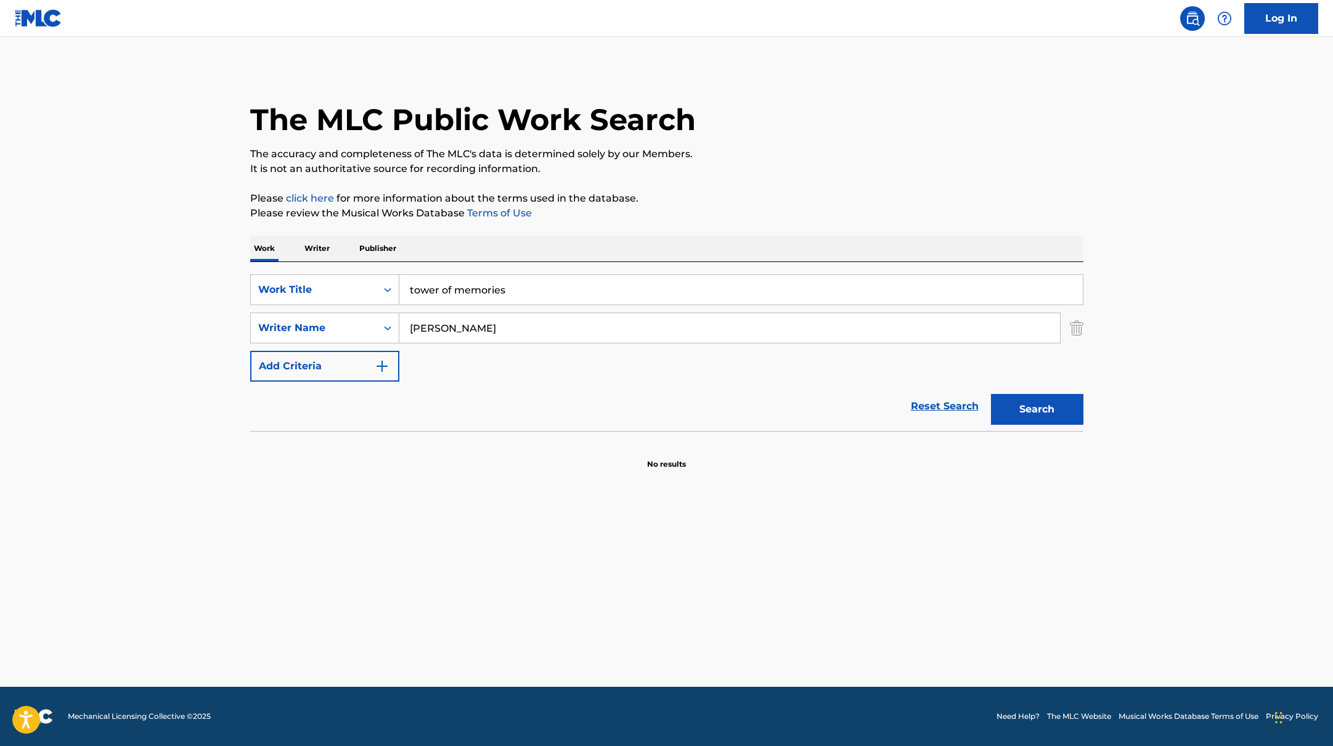
drag, startPoint x: 485, startPoint y: 333, endPoint x: 852, endPoint y: 192, distance: 393.0
click at [851, 192] on div "The MLC Public Work Search The accuracy and completeness of The MLC's data is d…" at bounding box center [666, 269] width 863 height 402
type input "[PERSON_NAME]"
click at [852, 192] on p "Please click here for more information about the terms used in the database." at bounding box center [666, 198] width 833 height 15
click at [1043, 407] on button "Search" at bounding box center [1037, 409] width 92 height 31
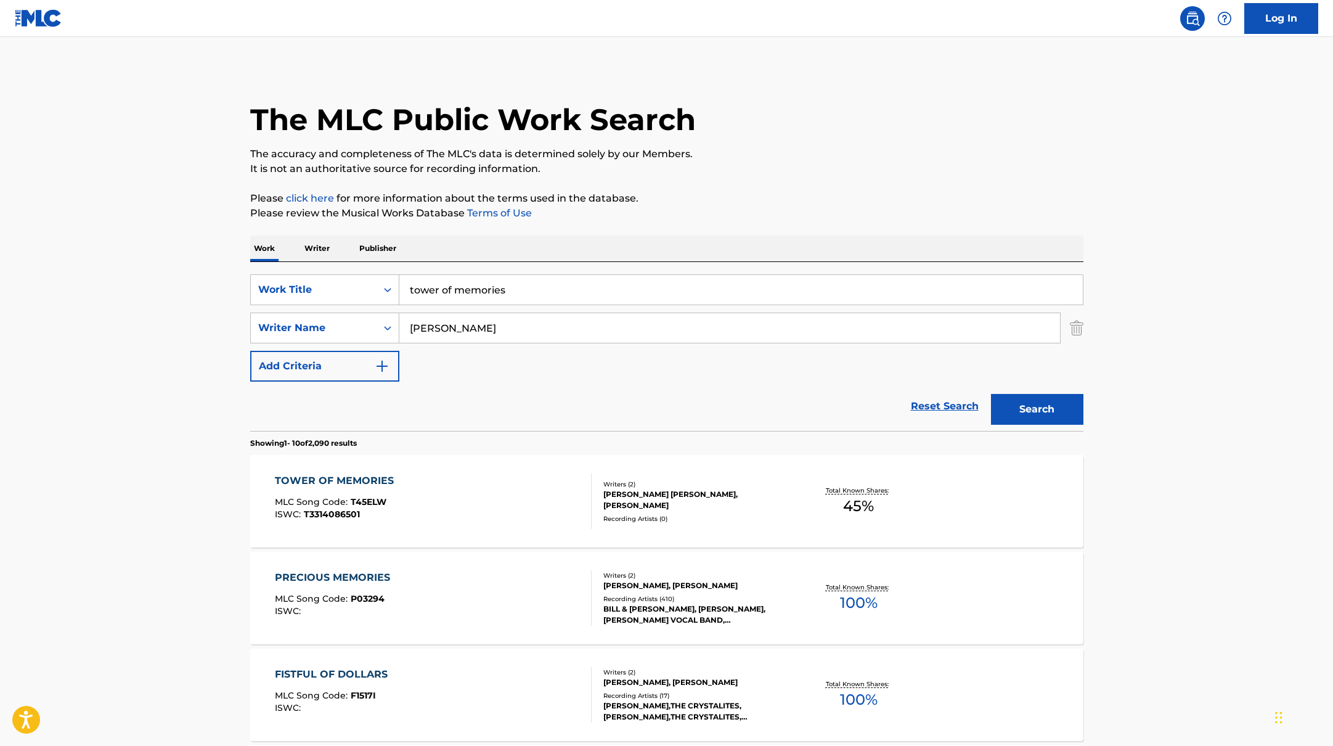
click at [484, 493] on div "TOWER OF MEMORIES MLC Song Code : T45ELW ISWC : T3314086501" at bounding box center [433, 500] width 317 height 55
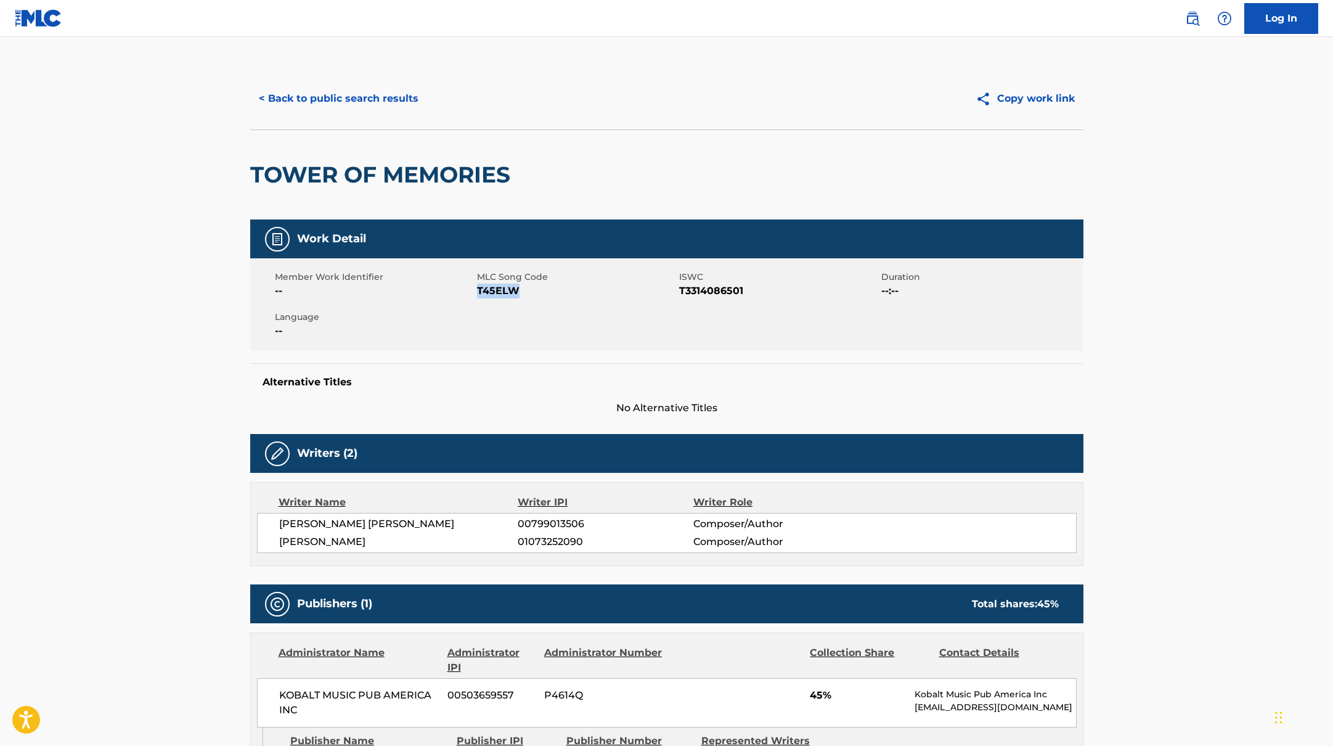
drag, startPoint x: 477, startPoint y: 291, endPoint x: 542, endPoint y: 290, distance: 65.4
click at [542, 290] on span "T45ELW" at bounding box center [576, 291] width 199 height 15
click at [369, 97] on button "< Back to public search results" at bounding box center [338, 98] width 177 height 31
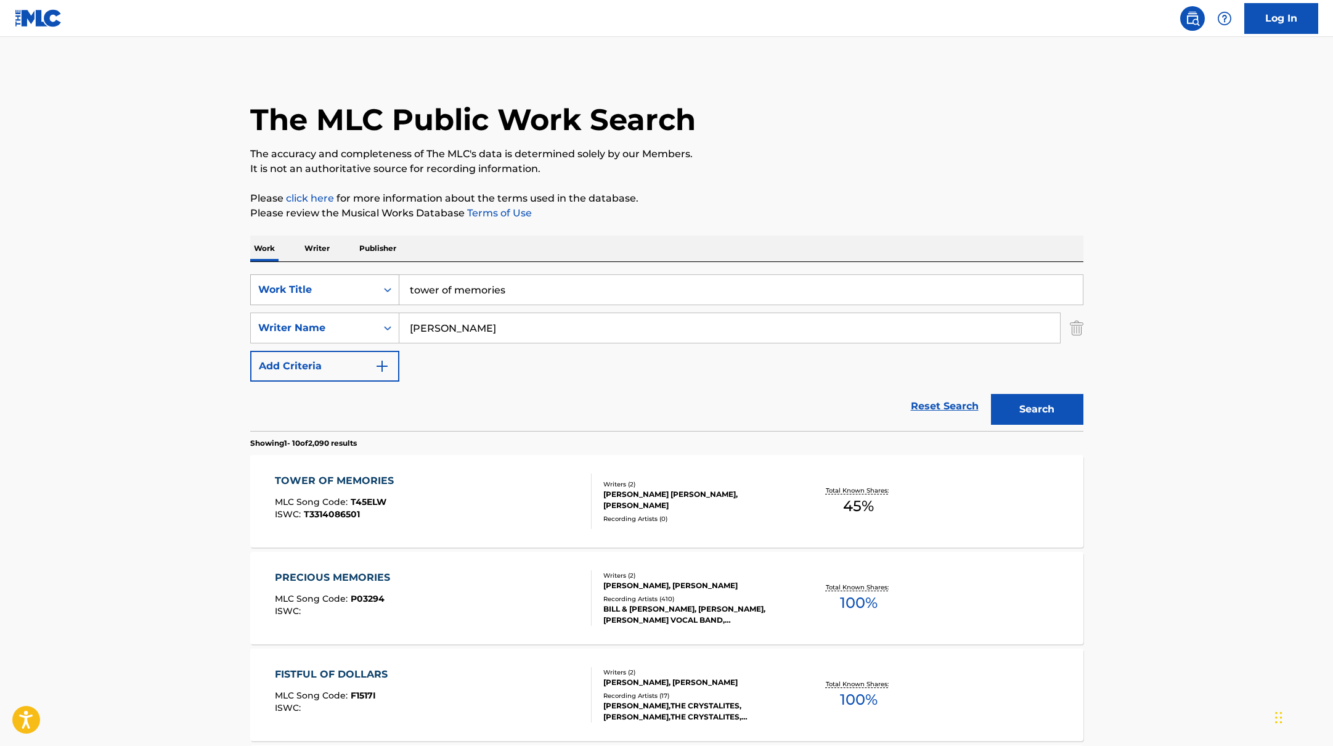
drag, startPoint x: 527, startPoint y: 286, endPoint x: 347, endPoint y: 274, distance: 180.4
click at [345, 274] on div "SearchWithCriteriabb4edb49-f9b7-4289-af29-81fb4135b806 Work Title tower of memo…" at bounding box center [666, 289] width 833 height 31
drag, startPoint x: 487, startPoint y: 295, endPoint x: 377, endPoint y: 282, distance: 110.4
click at [364, 279] on div "SearchWithCriteriabb4edb49-f9b7-4289-af29-81fb4135b806 Work Title ivri" at bounding box center [666, 289] width 833 height 31
type input "erosion"
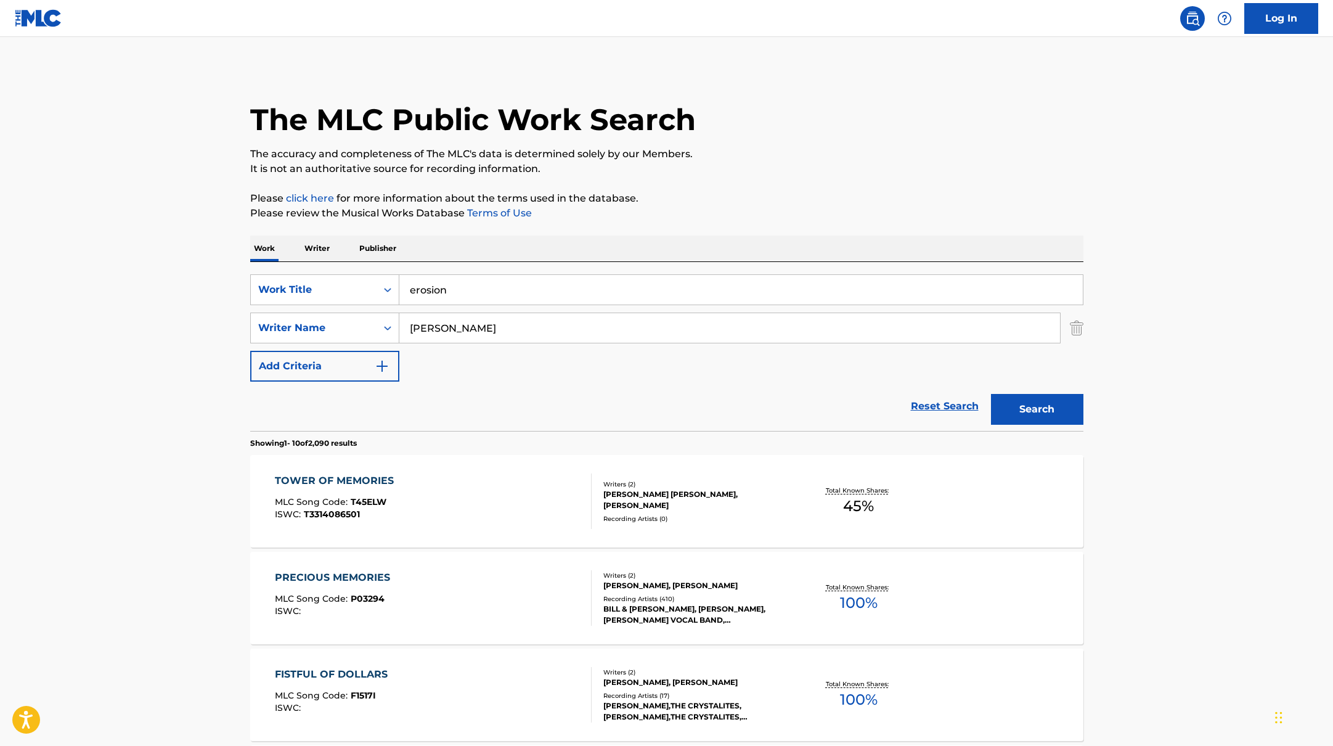
click at [1043, 416] on button "Search" at bounding box center [1037, 409] width 92 height 31
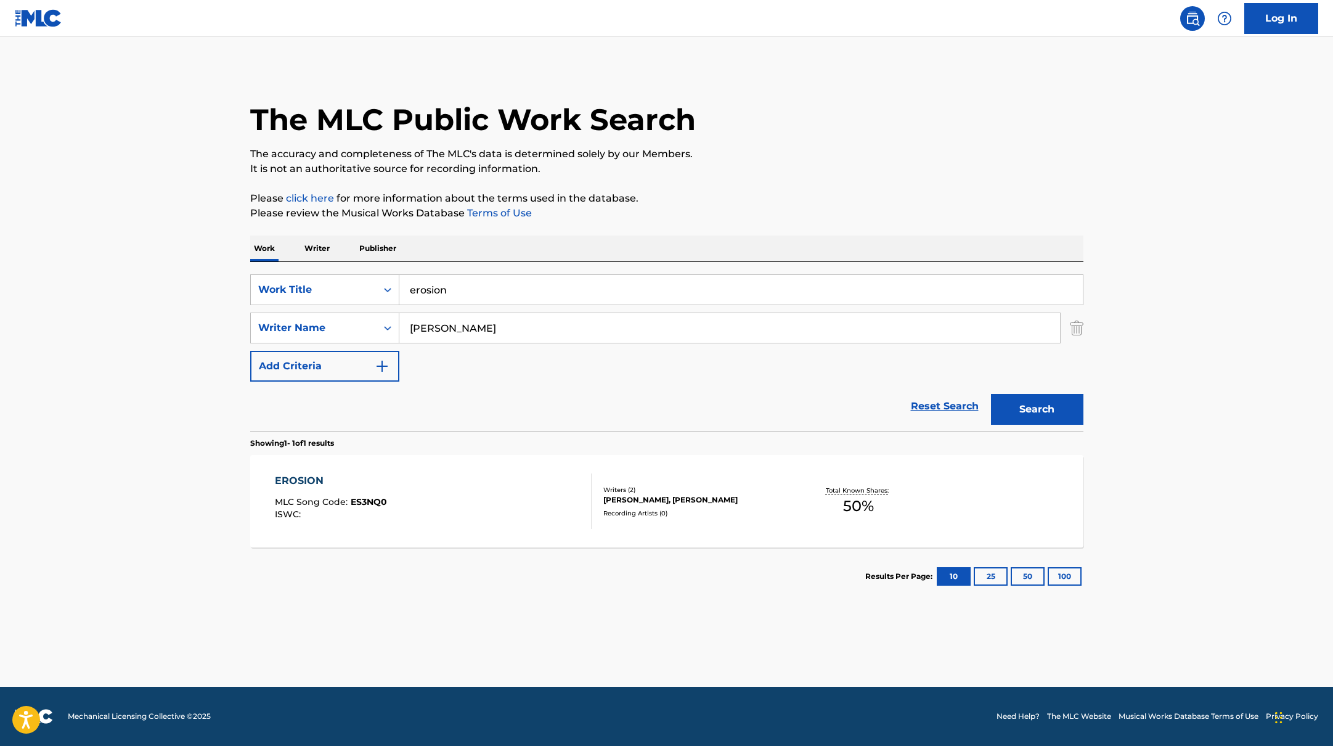
click at [510, 552] on section "Results Per Page: 10 25 50 100" at bounding box center [666, 576] width 833 height 58
click at [518, 518] on div "EROSION MLC Song Code : ES3NQ0 ISWC :" at bounding box center [433, 500] width 317 height 55
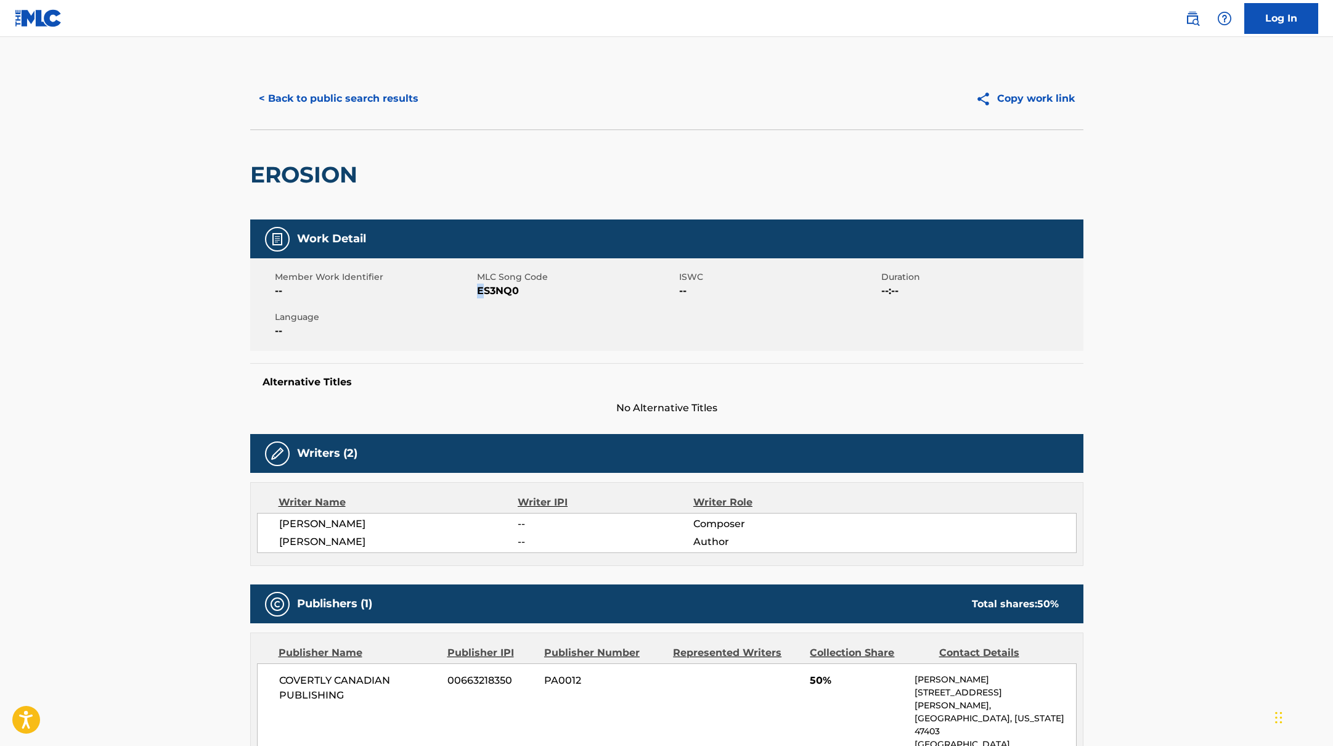
drag, startPoint x: 478, startPoint y: 290, endPoint x: 562, endPoint y: 290, distance: 83.2
click at [514, 290] on span "ES3NQ0" at bounding box center [576, 291] width 199 height 15
click at [356, 94] on button "< Back to public search results" at bounding box center [338, 98] width 177 height 31
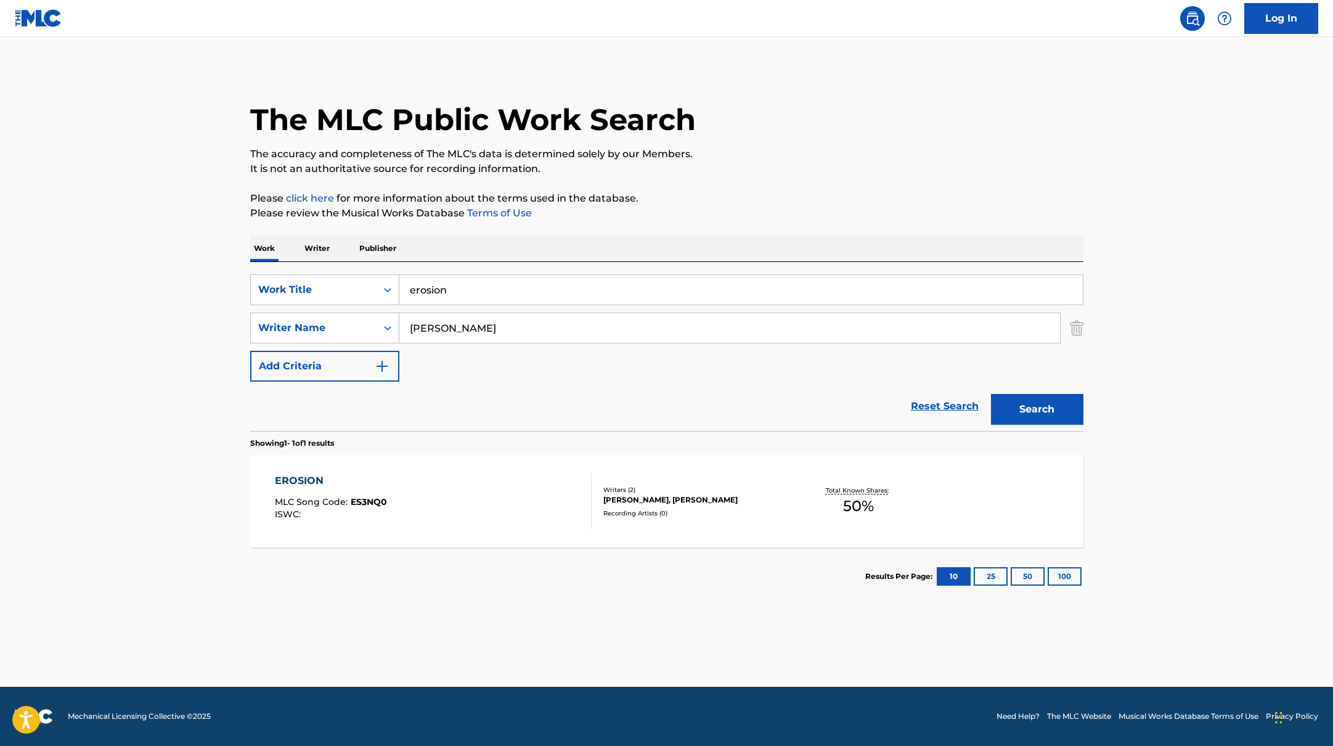
drag, startPoint x: 460, startPoint y: 287, endPoint x: 364, endPoint y: 269, distance: 97.8
click at [364, 269] on div "SearchWithCriteriabb4edb49-f9b7-4289-af29-81fb4135b806 Work Title erosion Searc…" at bounding box center [666, 346] width 833 height 169
type input "hole in the moon"
click at [739, 212] on p "Please review the Musical Works Database Terms of Use" at bounding box center [666, 213] width 833 height 15
click at [1046, 411] on button "Search" at bounding box center [1037, 409] width 92 height 31
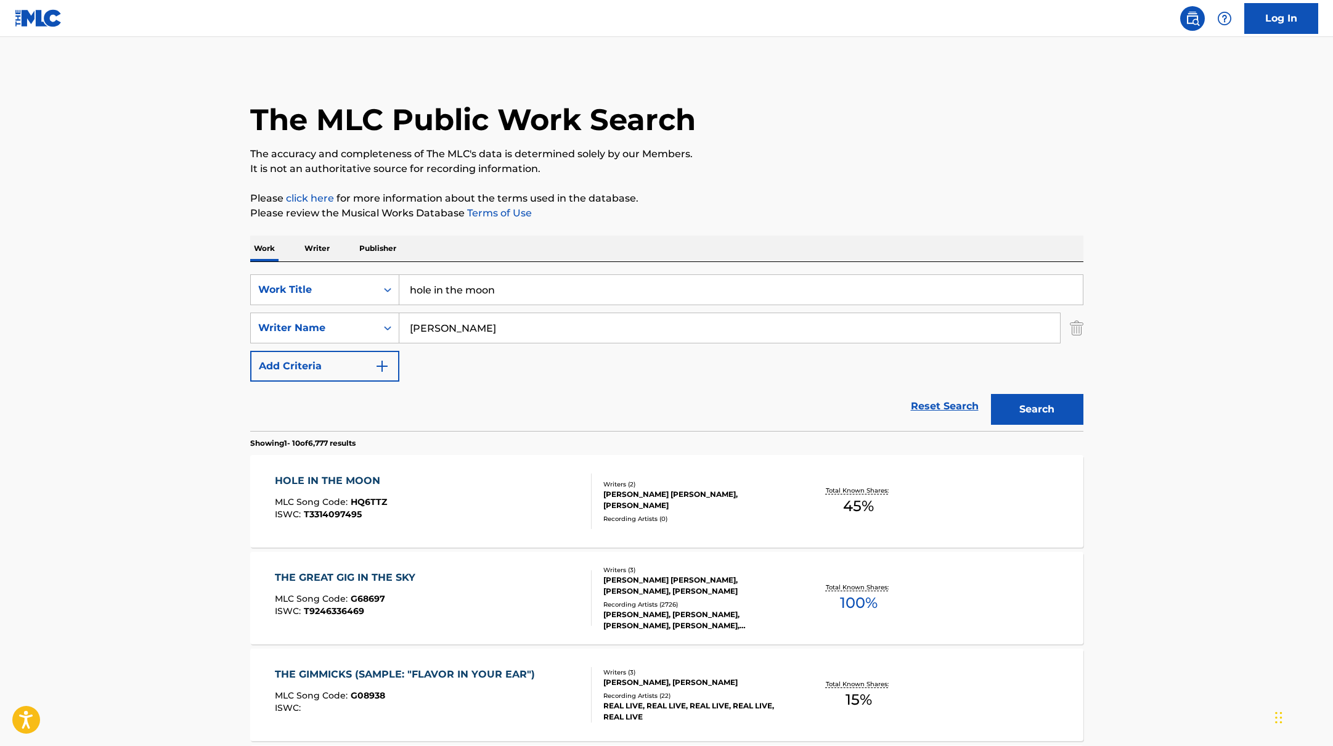
click at [554, 483] on div "HOLE IN THE MOON MLC Song Code : HQ6TTZ ISWC : T3314097495" at bounding box center [433, 500] width 317 height 55
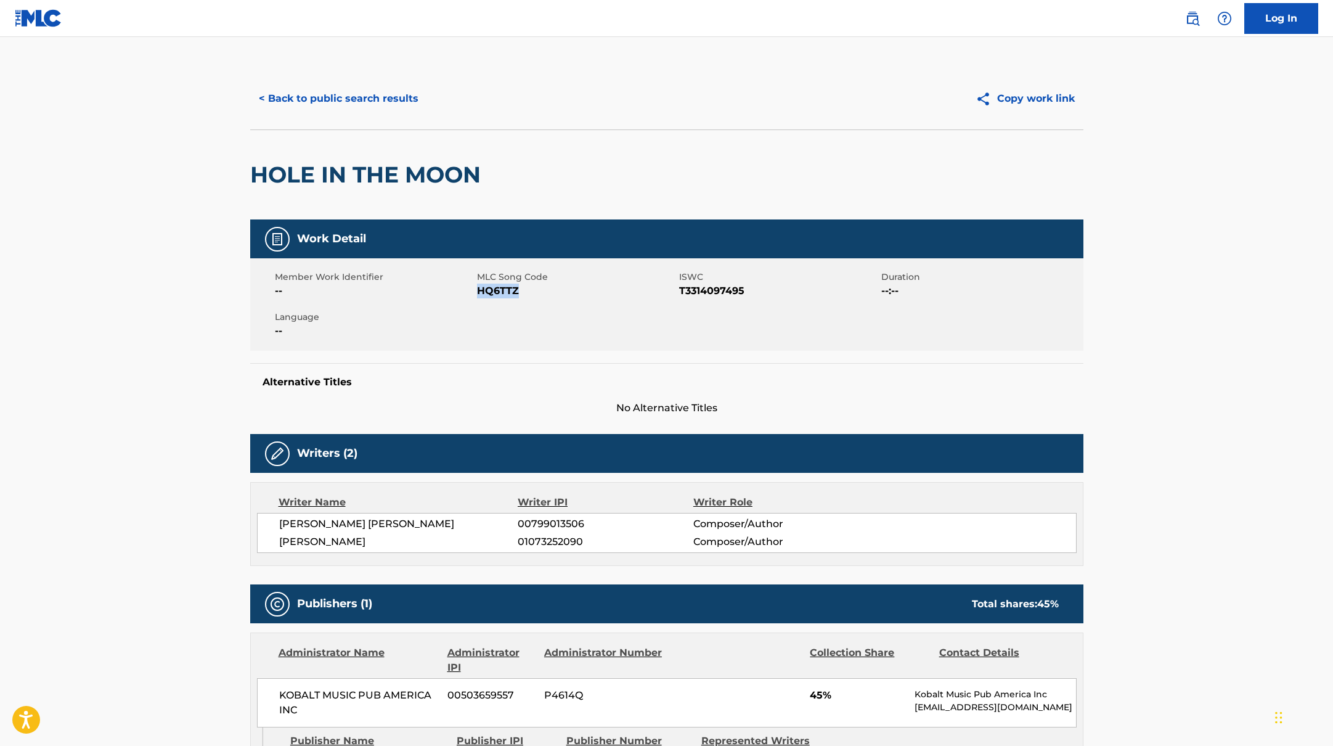
drag, startPoint x: 478, startPoint y: 292, endPoint x: 551, endPoint y: 294, distance: 72.8
click at [551, 294] on span "HQ6TTZ" at bounding box center [576, 291] width 199 height 15
click at [358, 98] on button "< Back to public search results" at bounding box center [338, 98] width 177 height 31
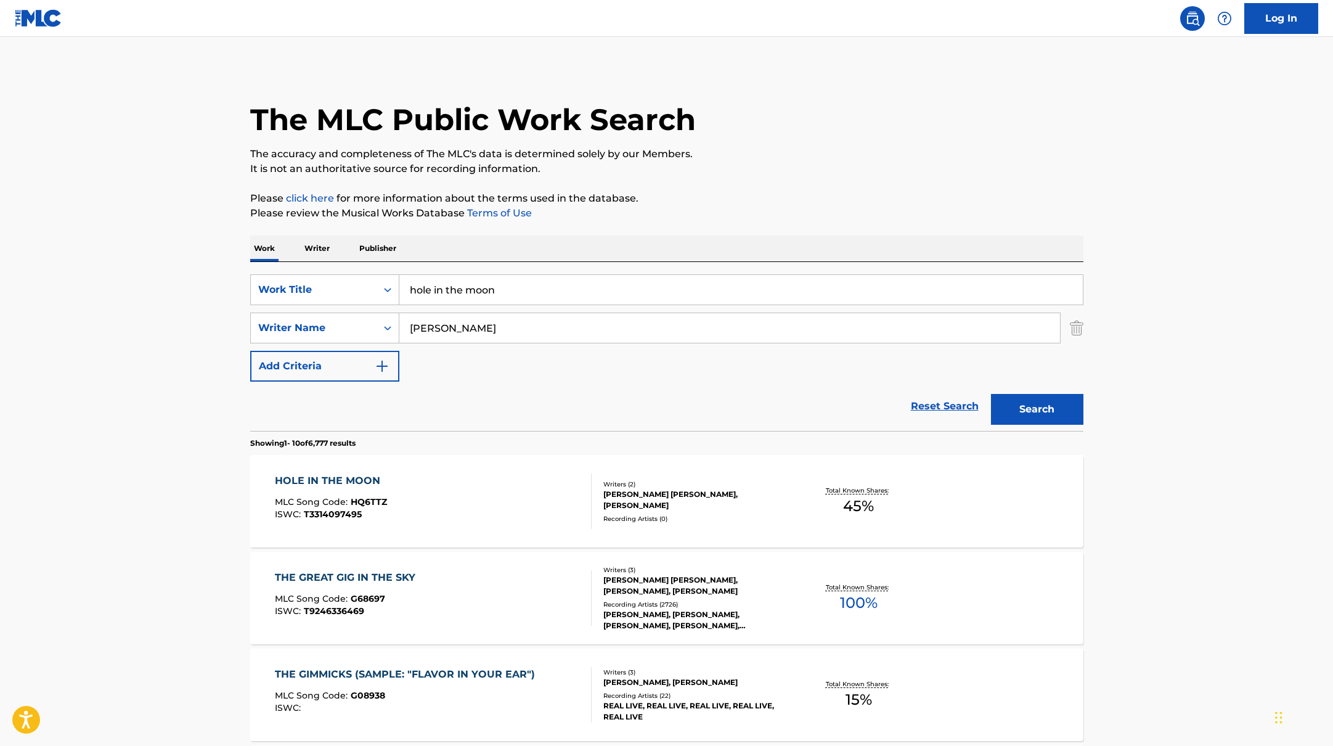
drag, startPoint x: 512, startPoint y: 293, endPoint x: 340, endPoint y: 271, distance: 174.0
click at [340, 271] on div "SearchWithCriteriabb4edb49-f9b7-4289-af29-81fb4135b806 Work Title hole in the m…" at bounding box center [666, 346] width 833 height 169
type input "nightosphere"
click at [833, 165] on p "It is not an authoritative source for recording information." at bounding box center [666, 169] width 833 height 15
click at [998, 406] on button "Search" at bounding box center [1037, 409] width 92 height 31
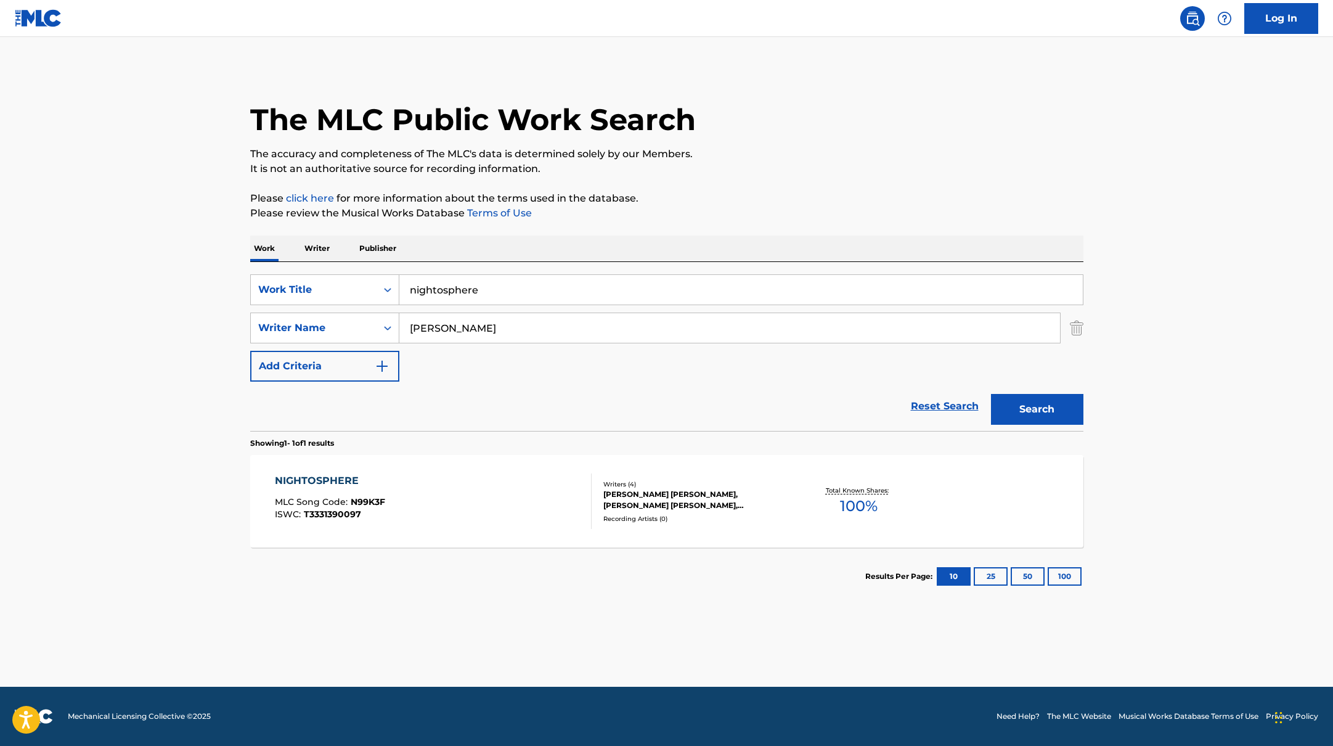
click at [548, 493] on div "NIGHTOSPHERE MLC Song Code : N99K3F ISWC : T3331390097" at bounding box center [433, 500] width 317 height 55
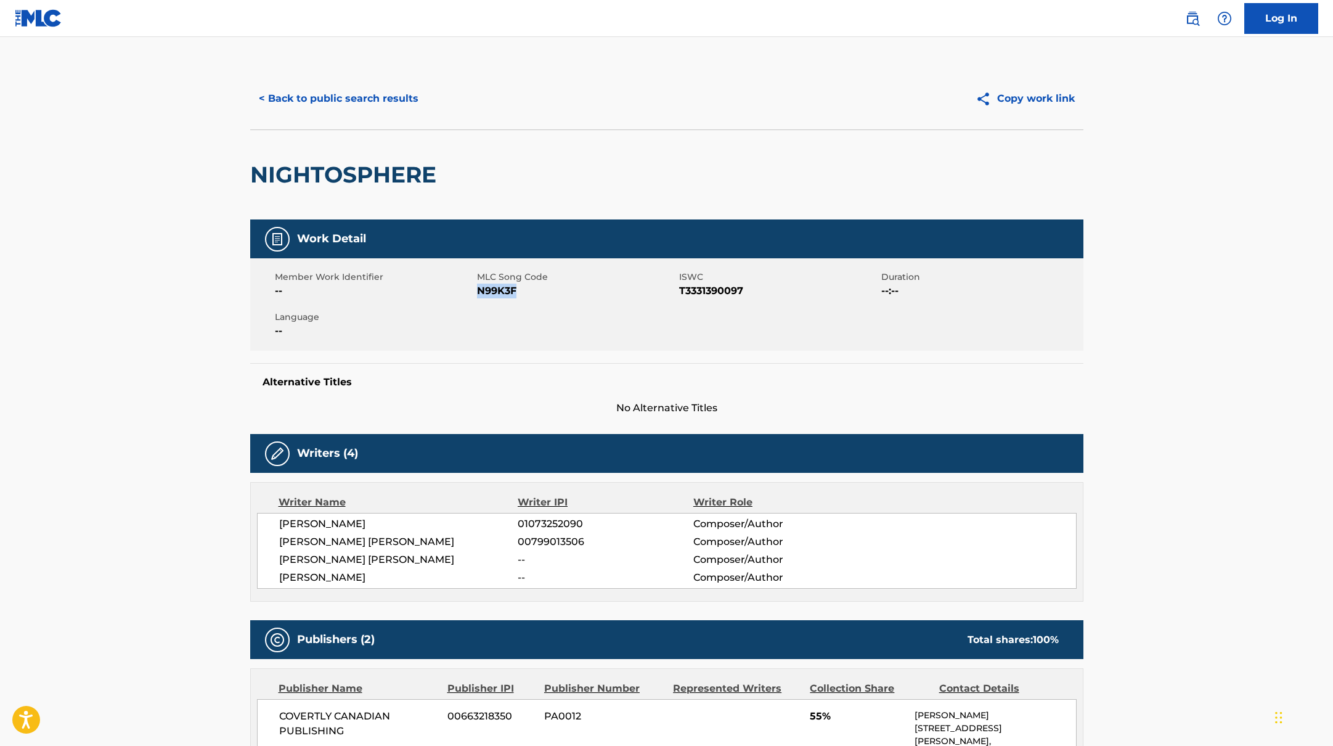
drag, startPoint x: 478, startPoint y: 293, endPoint x: 555, endPoint y: 298, distance: 77.8
click at [547, 298] on span "N99K3F" at bounding box center [576, 291] width 199 height 15
click at [391, 105] on button "< Back to public search results" at bounding box center [338, 98] width 177 height 31
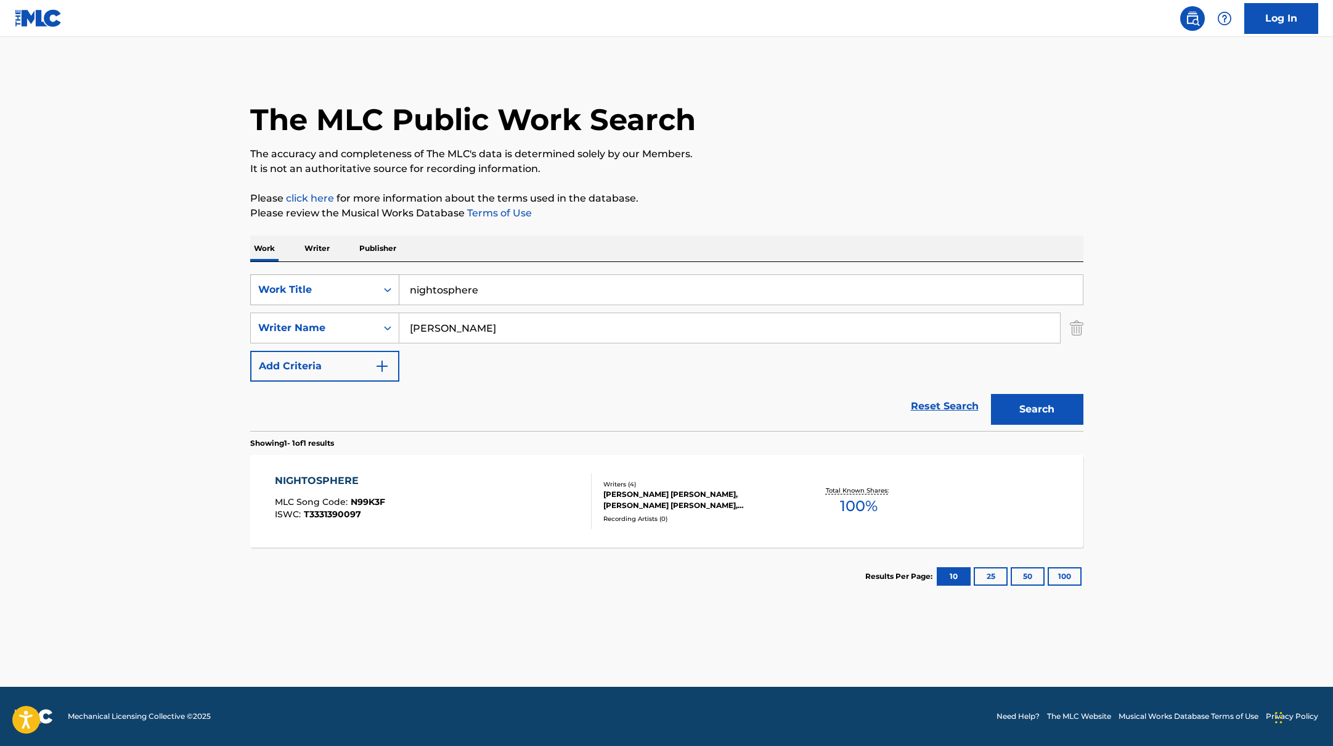
drag, startPoint x: 493, startPoint y: 293, endPoint x: 382, endPoint y: 278, distance: 111.3
click at [383, 279] on div "SearchWithCriteriabb4edb49-f9b7-4289-af29-81fb4135b806 Work Title nightosphere" at bounding box center [666, 289] width 833 height 31
type input "pg. 7"
click at [782, 223] on div "The MLC Public Work Search The accuracy and completeness of The MLC's data is d…" at bounding box center [666, 337] width 863 height 538
click at [1048, 412] on button "Search" at bounding box center [1037, 409] width 92 height 31
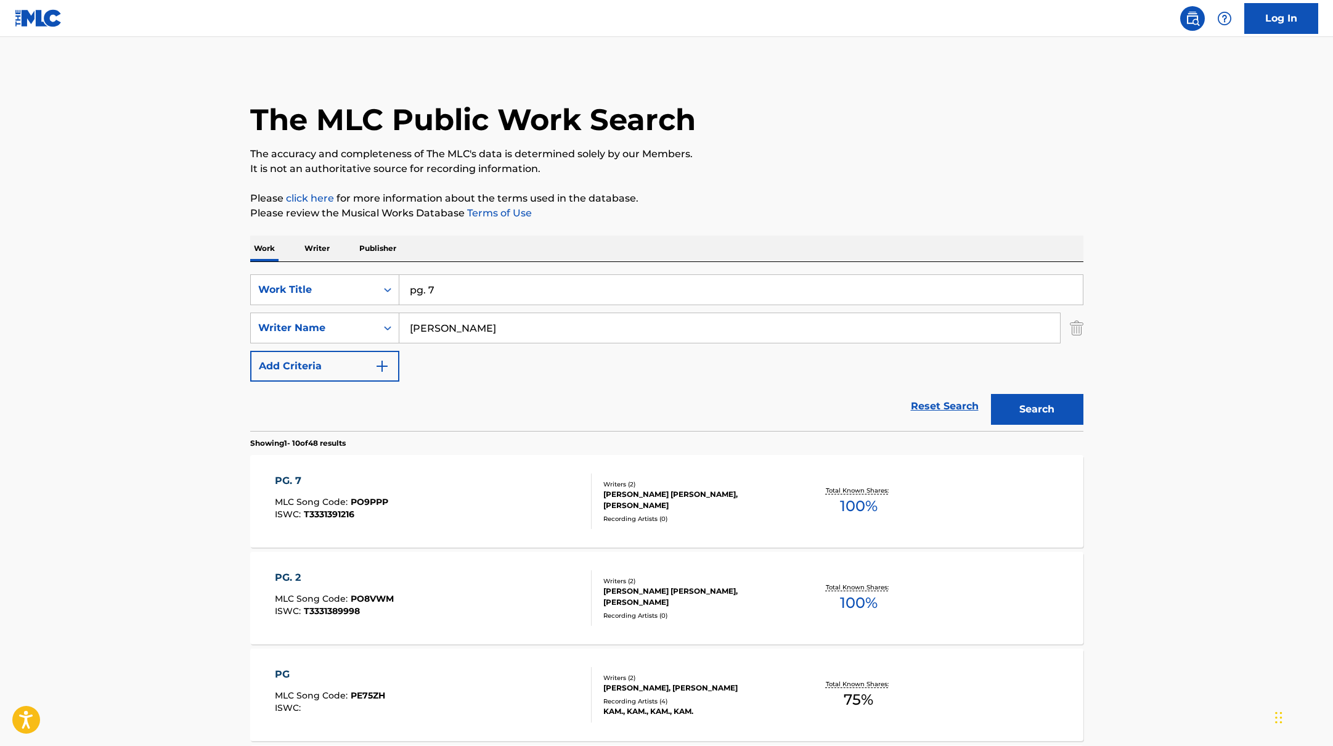
click at [523, 510] on div "PG. 7 MLC Song Code : PO9PPP ISWC : T3331391216" at bounding box center [433, 500] width 317 height 55
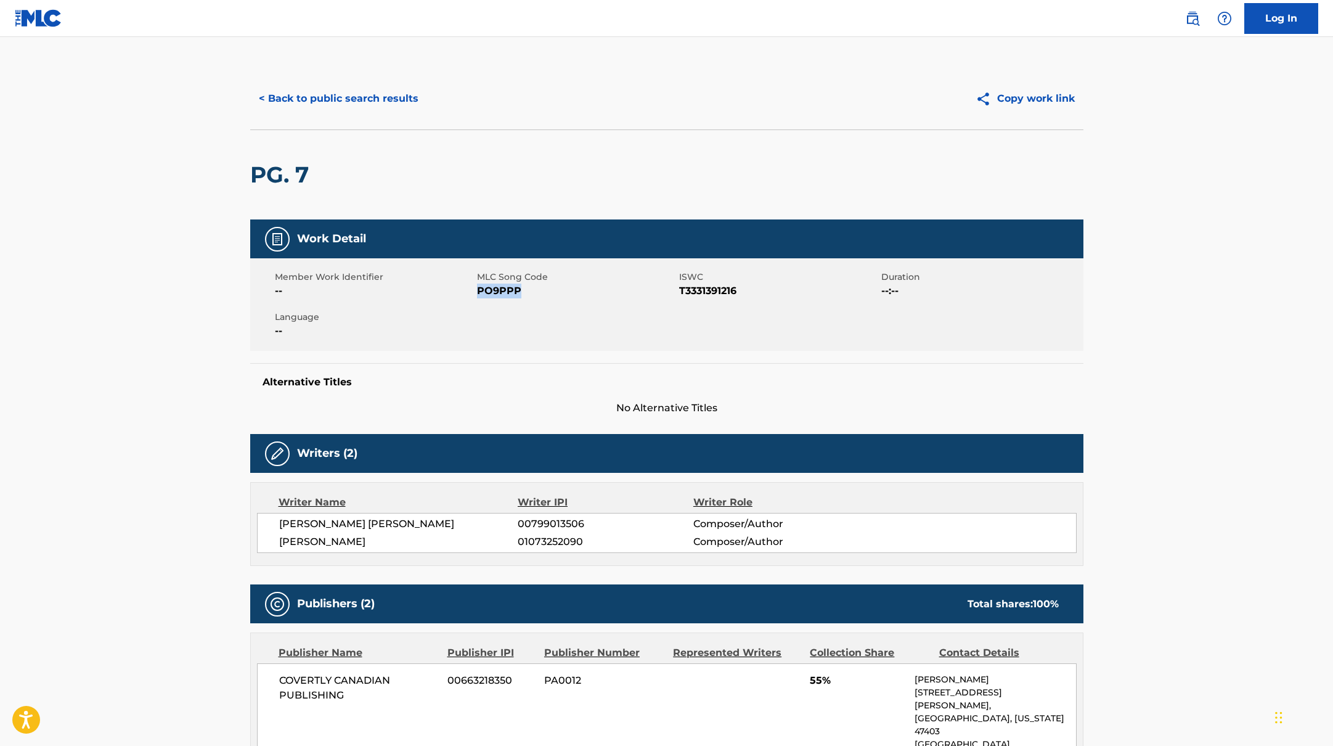
drag, startPoint x: 478, startPoint y: 291, endPoint x: 578, endPoint y: 291, distance: 99.9
click at [551, 291] on span "PO9PPP" at bounding box center [576, 291] width 199 height 15
click at [330, 89] on button "< Back to public search results" at bounding box center [338, 98] width 177 height 31
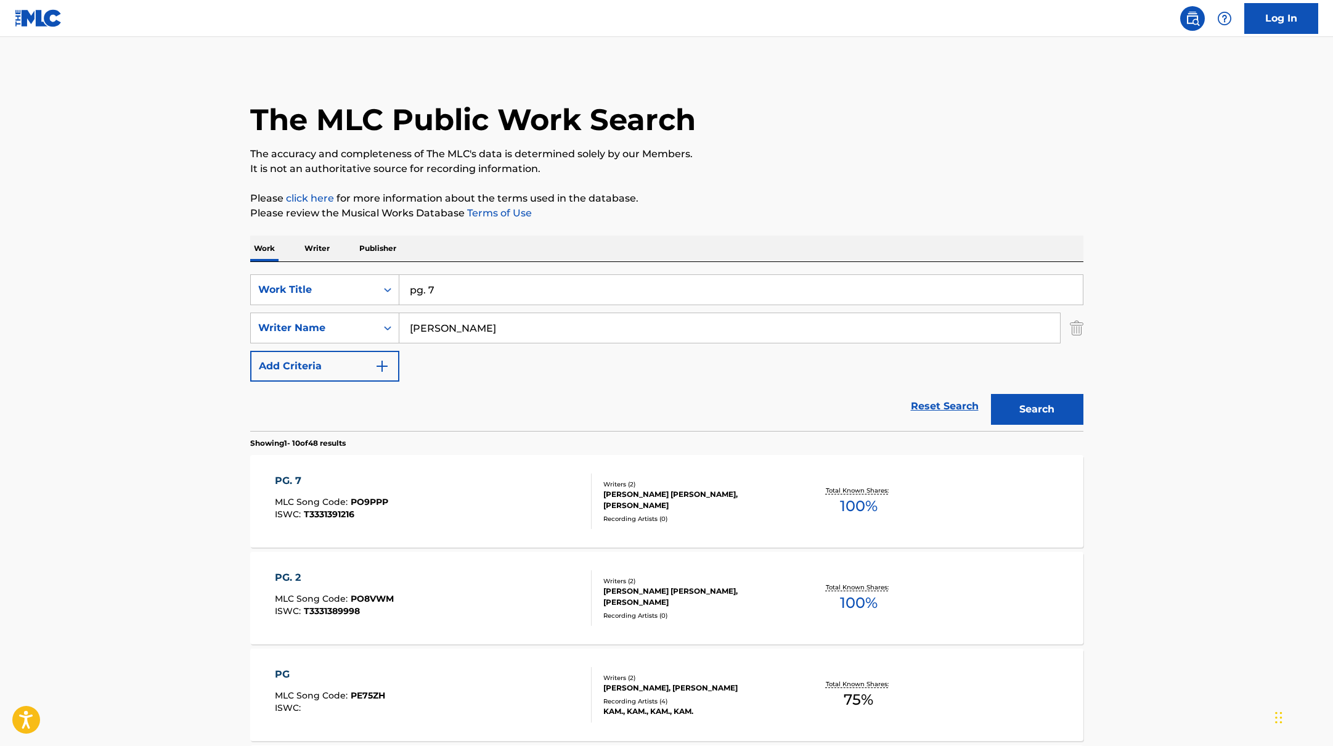
drag, startPoint x: 447, startPoint y: 287, endPoint x: 387, endPoint y: 270, distance: 62.8
click at [391, 271] on div "SearchWithCriteriabb4edb49-f9b7-4289-af29-81fb4135b806 Work Title pg. 7 SearchW…" at bounding box center [666, 346] width 833 height 169
type input "slip & let go"
click at [1017, 420] on button "Search" at bounding box center [1037, 409] width 92 height 31
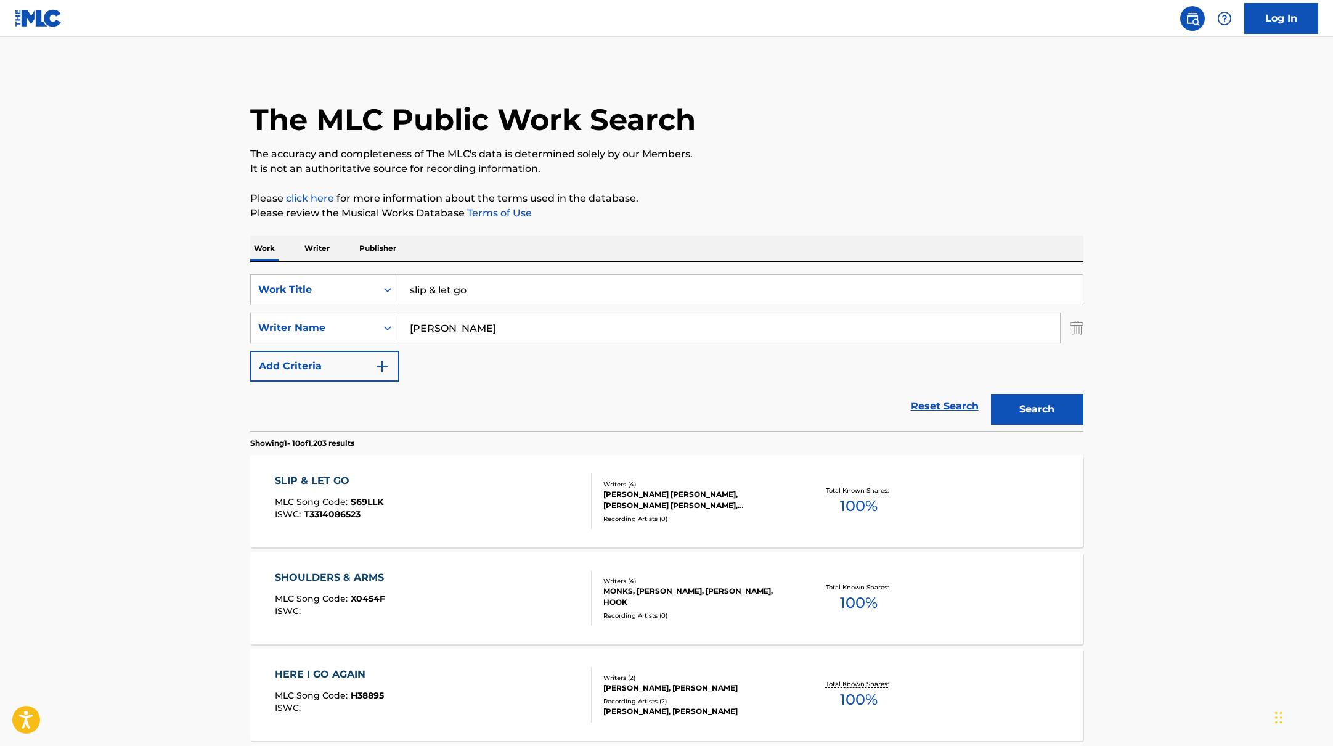
click at [517, 497] on div "SLIP & LET GO MLC Song Code : S69LLK ISWC : T3314086523" at bounding box center [433, 500] width 317 height 55
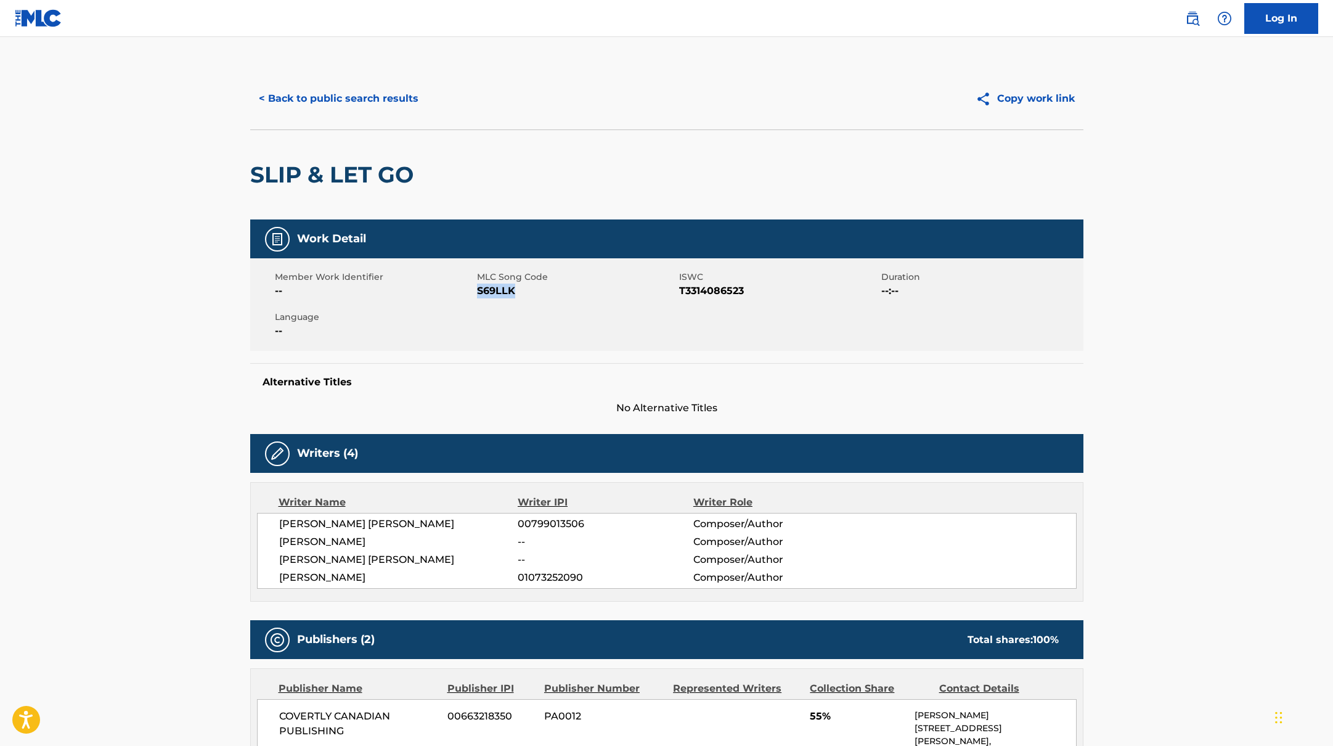
drag, startPoint x: 479, startPoint y: 292, endPoint x: 527, endPoint y: 292, distance: 48.1
click at [527, 292] on span "S69LLK" at bounding box center [576, 291] width 199 height 15
click at [356, 93] on button "< Back to public search results" at bounding box center [338, 98] width 177 height 31
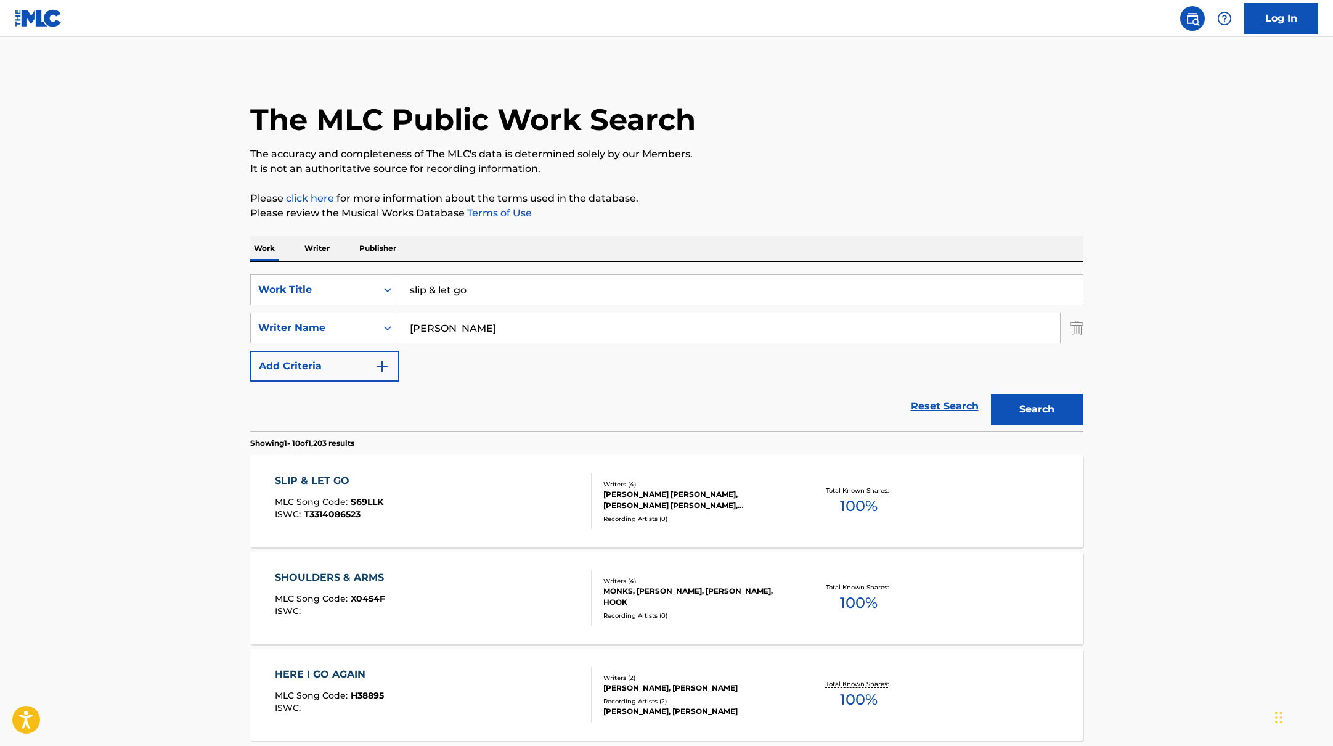
drag, startPoint x: 499, startPoint y: 294, endPoint x: 343, endPoint y: 267, distance: 157.7
click at [351, 269] on div "SearchWithCriteriabb4edb49-f9b7-4289-af29-81fb4135b806 Work Title slip & let go…" at bounding box center [666, 346] width 833 height 169
type input "FUZZY"
click at [1055, 408] on button "Search" at bounding box center [1037, 409] width 92 height 31
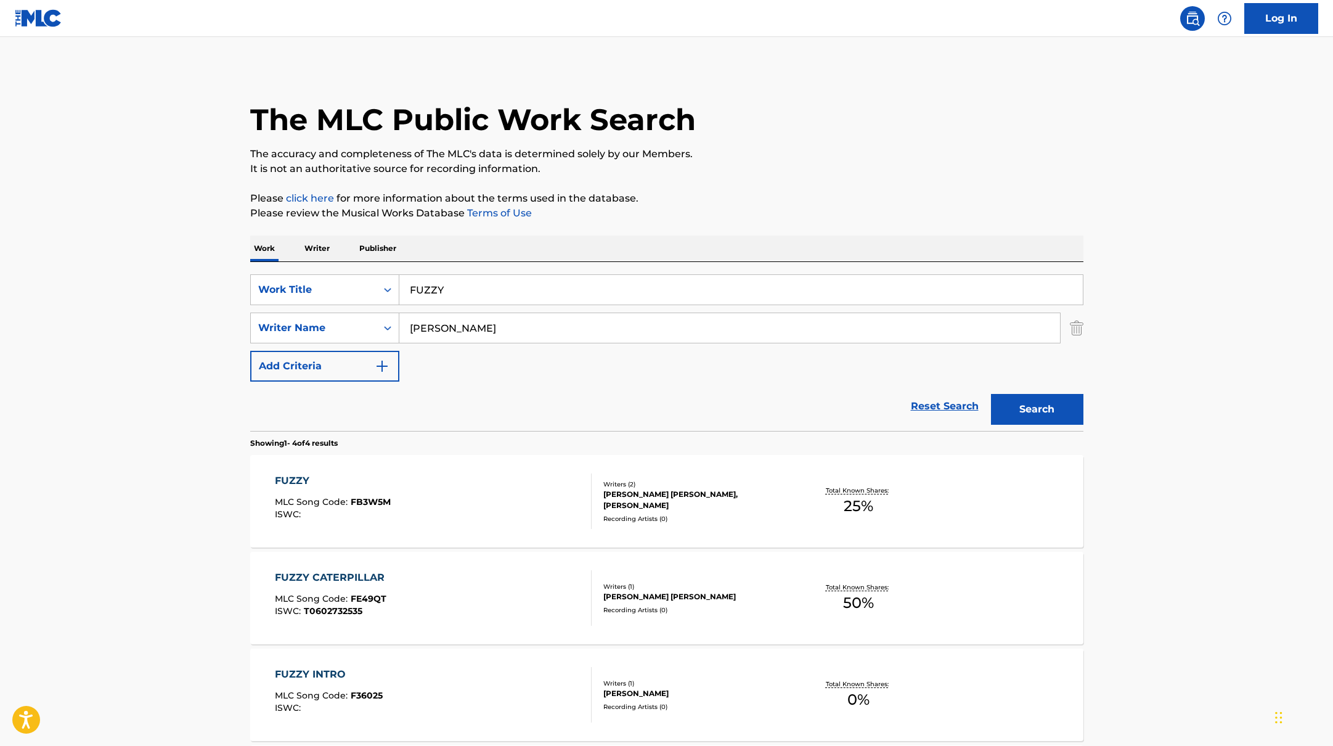
click at [435, 493] on div "FUZZY MLC Song Code : FB3W5M ISWC :" at bounding box center [433, 500] width 317 height 55
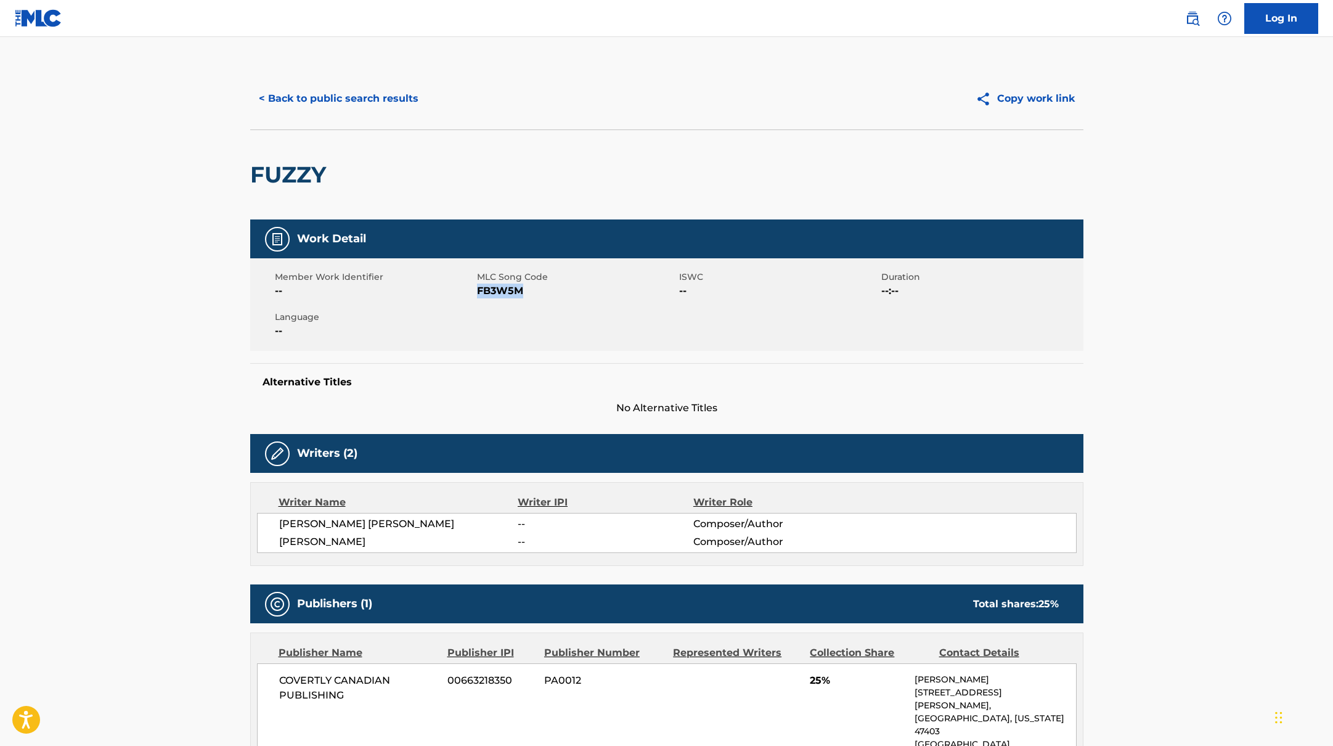
drag, startPoint x: 477, startPoint y: 290, endPoint x: 560, endPoint y: 297, distance: 82.9
click at [560, 297] on span "FB3W5M" at bounding box center [576, 291] width 199 height 15
click at [371, 91] on button "< Back to public search results" at bounding box center [338, 98] width 177 height 31
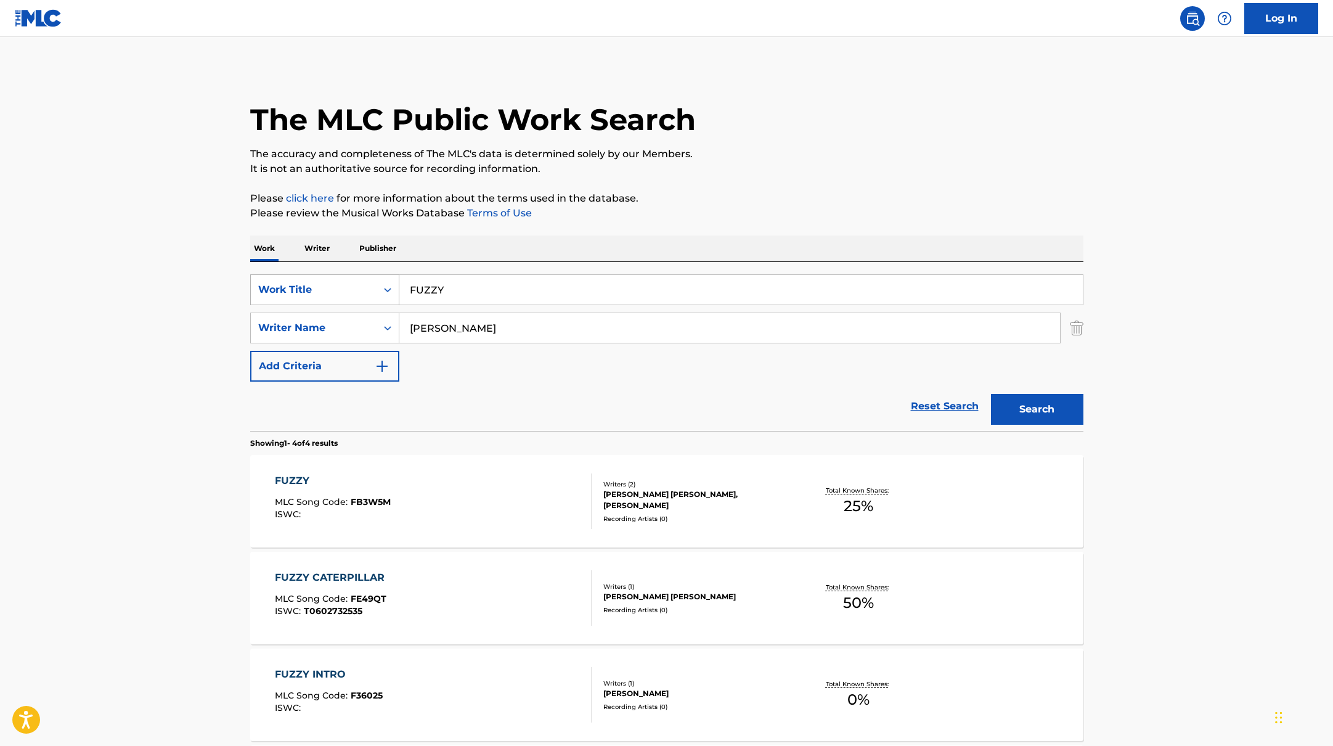
drag, startPoint x: 454, startPoint y: 295, endPoint x: 359, endPoint y: 286, distance: 95.4
click at [363, 286] on div "SearchWithCriteriabb4edb49-f9b7-4289-af29-81fb4135b806 Work Title FUZZY" at bounding box center [666, 289] width 833 height 31
type input "DMT"
click at [810, 205] on p "Please click here for more information about the terms used in the database." at bounding box center [666, 198] width 833 height 15
click at [1027, 408] on button "Search" at bounding box center [1037, 409] width 92 height 31
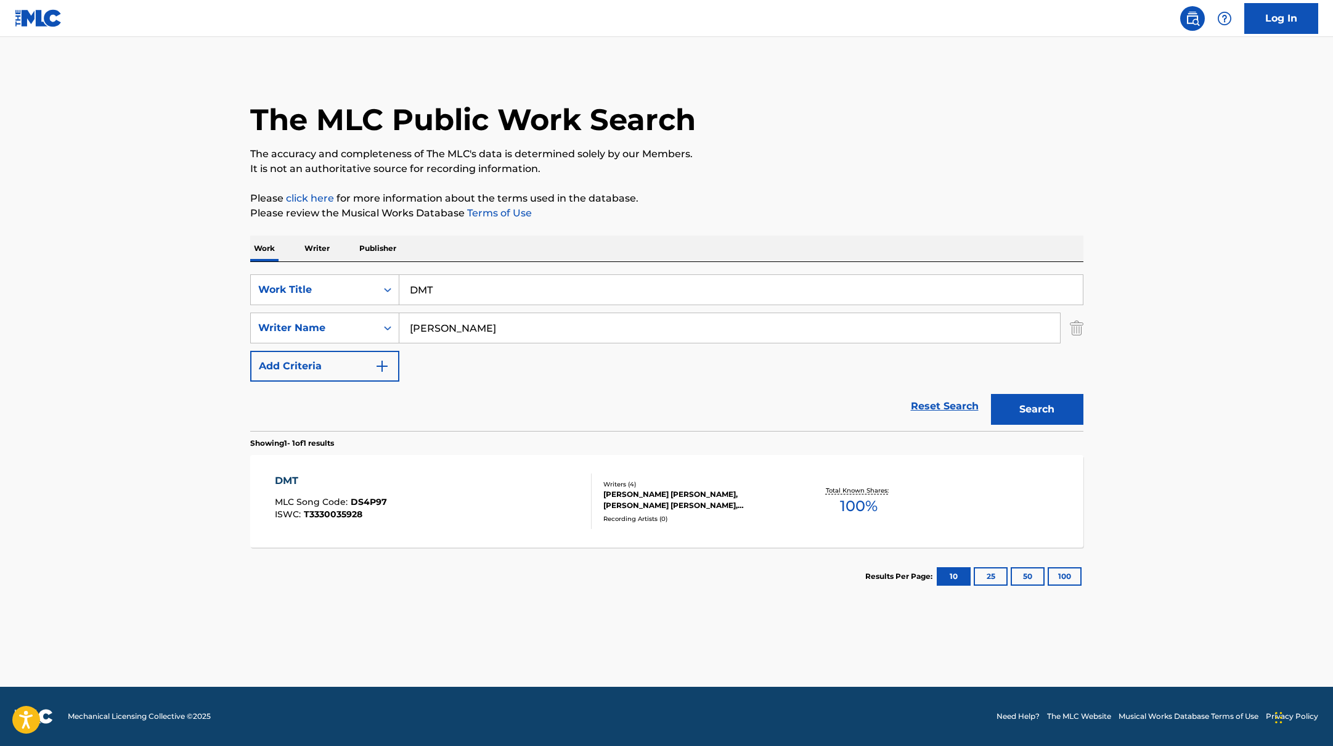
click at [429, 494] on div "DMT MLC Song Code : DS4P97 ISWC : T3330035928" at bounding box center [433, 500] width 317 height 55
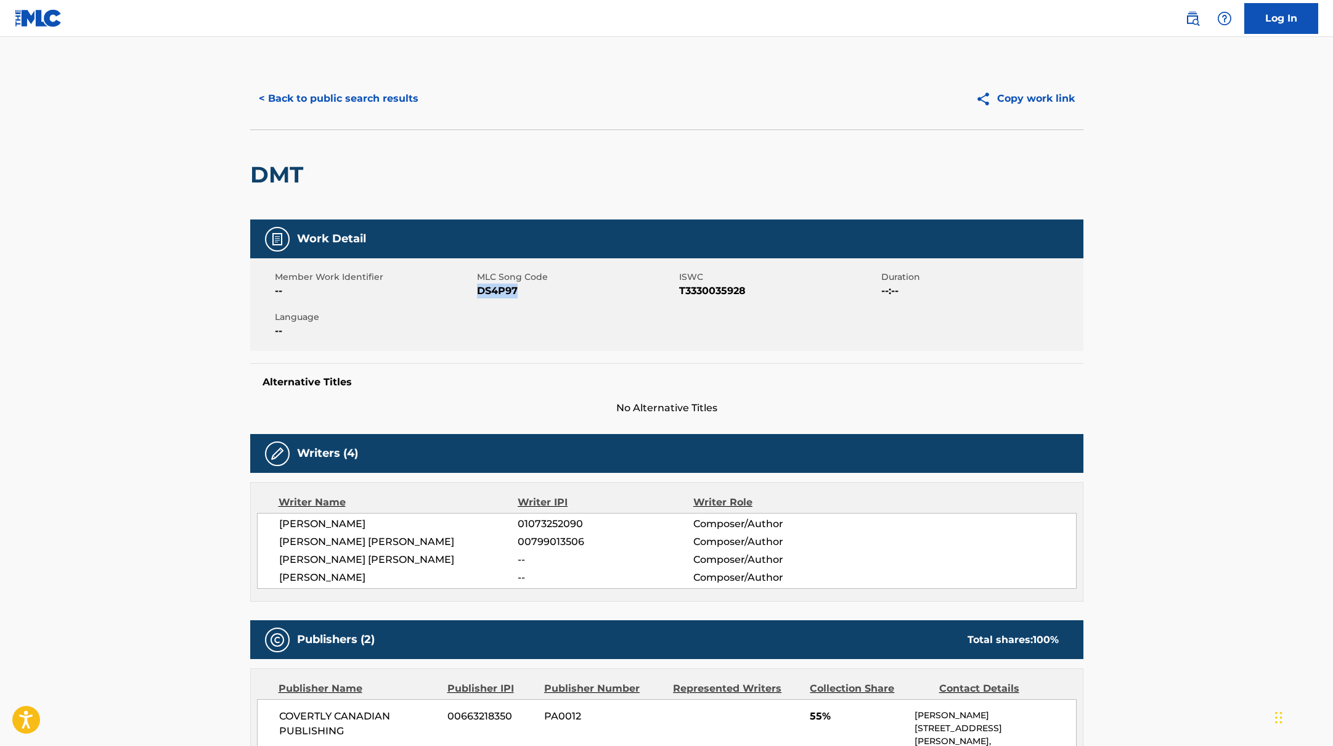
drag, startPoint x: 478, startPoint y: 289, endPoint x: 545, endPoint y: 290, distance: 66.6
click at [541, 290] on span "DS4P97" at bounding box center [576, 291] width 199 height 15
click at [351, 105] on button "< Back to public search results" at bounding box center [338, 98] width 177 height 31
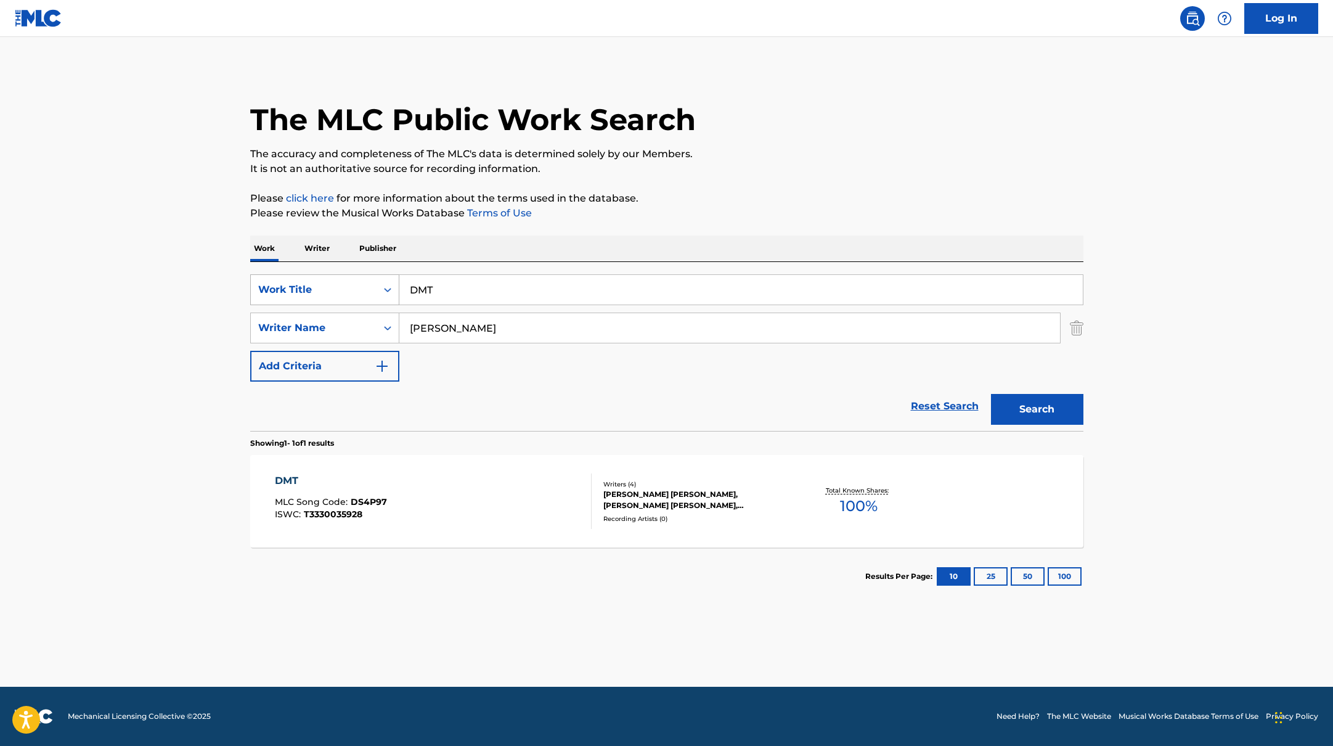
drag, startPoint x: 449, startPoint y: 287, endPoint x: 392, endPoint y: 282, distance: 56.9
click at [394, 283] on div "SearchWithCriteriabb4edb49-f9b7-4289-af29-81fb4135b806 Work Title DMT" at bounding box center [666, 289] width 833 height 31
type input "evil lair"
click at [793, 229] on div "The MLC Public Work Search The accuracy and completeness of The MLC's data is d…" at bounding box center [666, 337] width 863 height 538
click at [1031, 410] on button "Search" at bounding box center [1037, 409] width 92 height 31
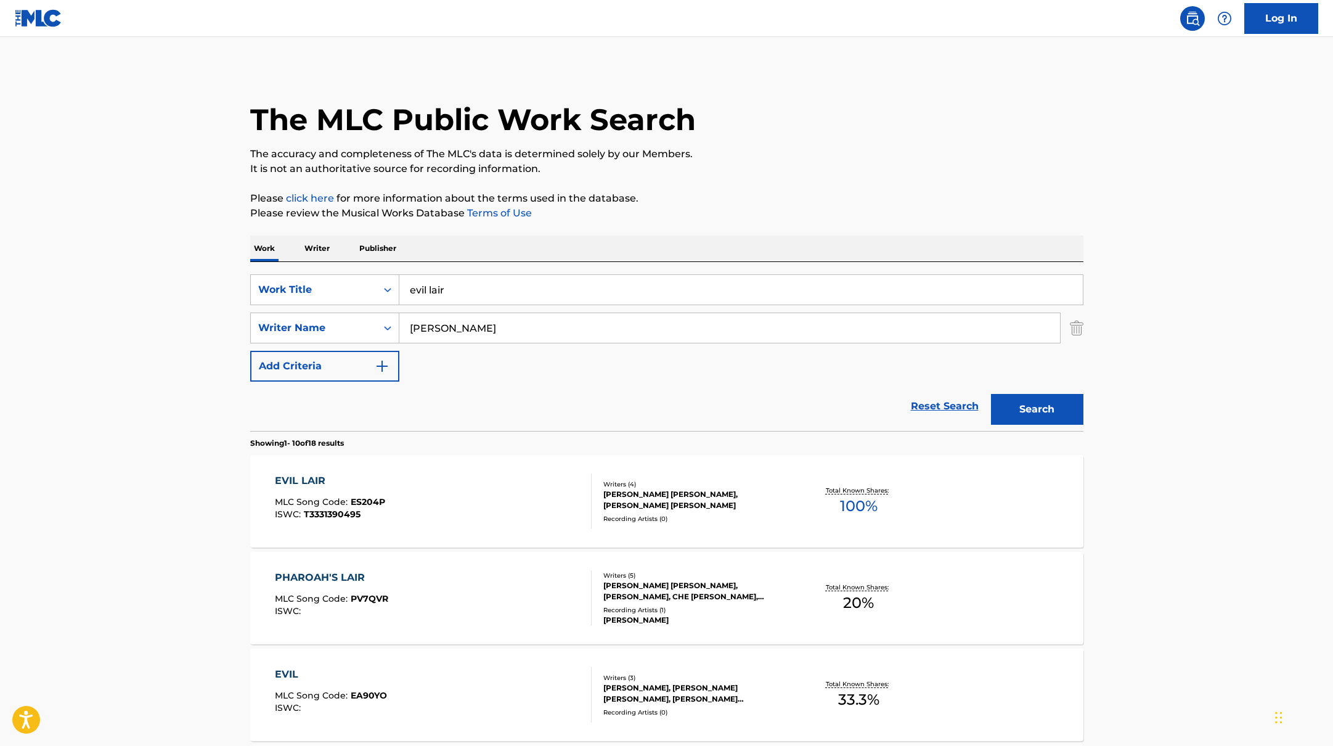
click at [446, 498] on div "EVIL LAIR MLC Song Code : ES204P ISWC : T3331390495" at bounding box center [433, 500] width 317 height 55
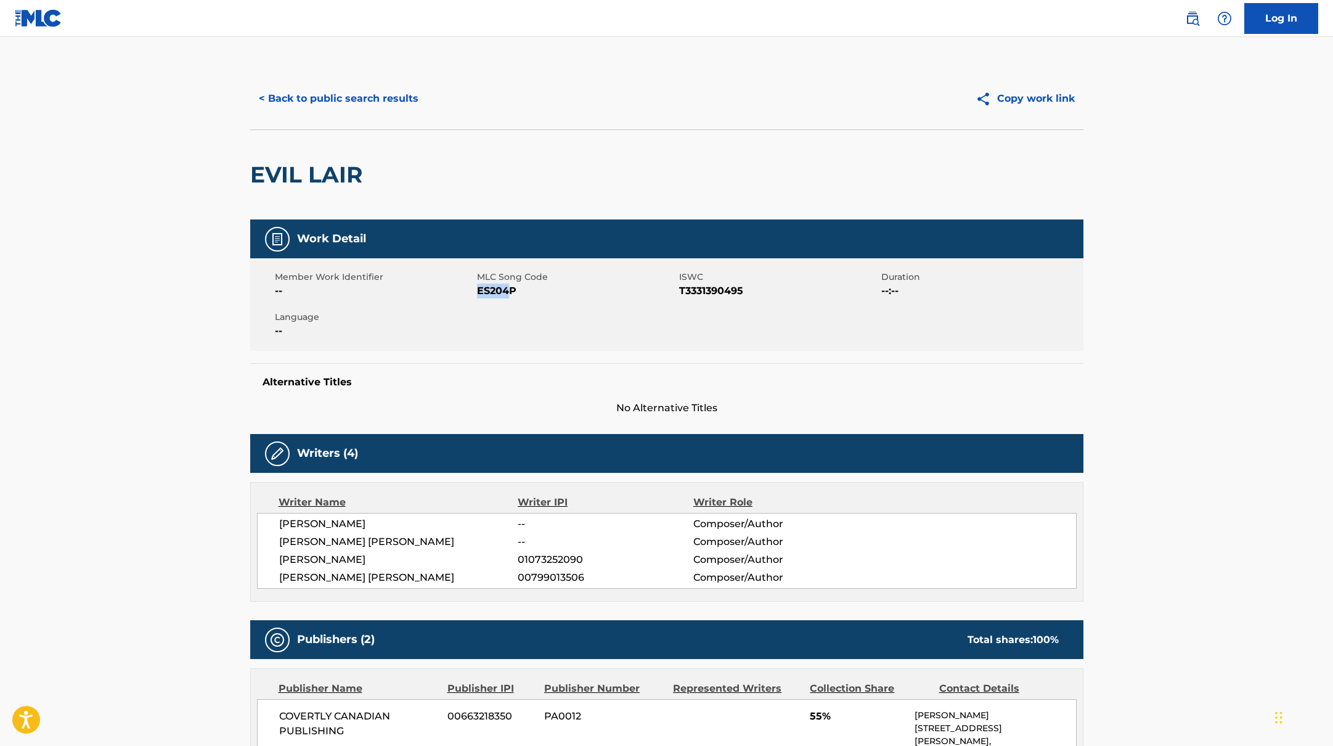
drag, startPoint x: 478, startPoint y: 295, endPoint x: 525, endPoint y: 295, distance: 47.5
click at [522, 295] on span "ES204P" at bounding box center [576, 291] width 199 height 15
click at [412, 97] on button "< Back to public search results" at bounding box center [338, 98] width 177 height 31
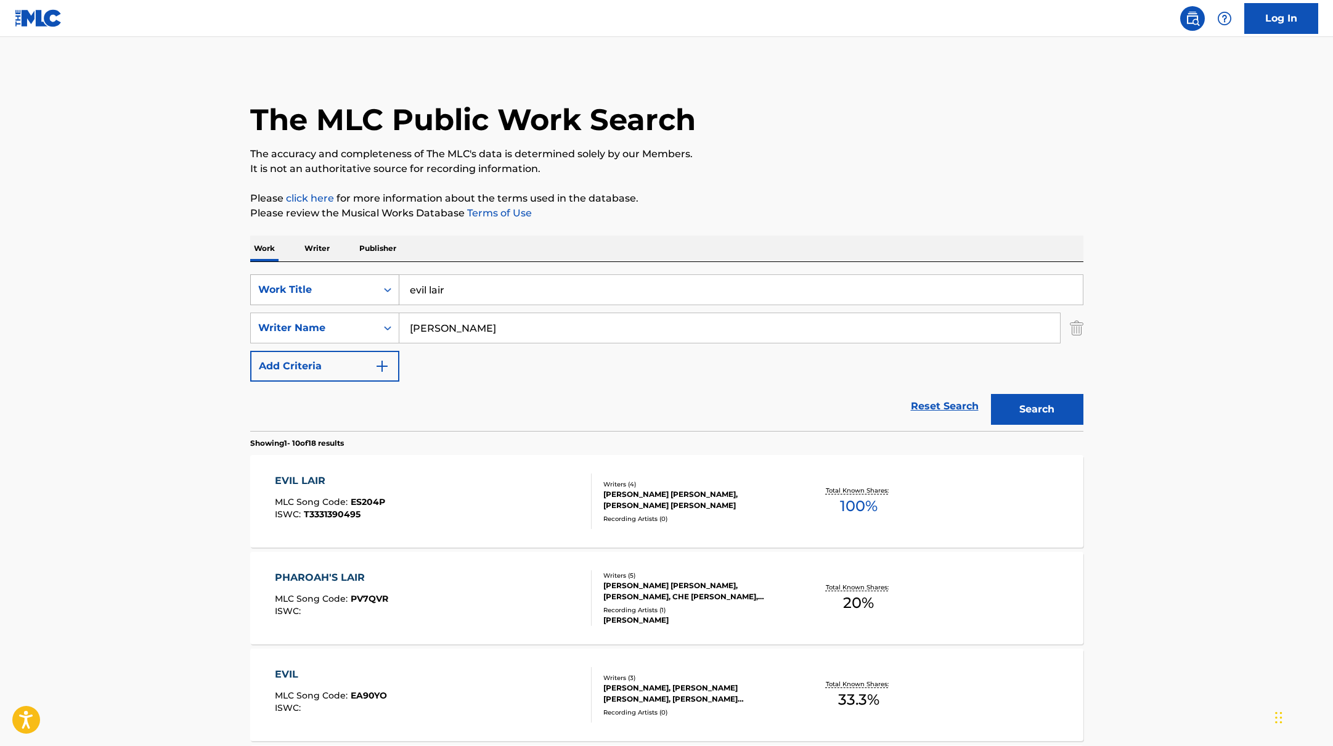
drag, startPoint x: 465, startPoint y: 285, endPoint x: 363, endPoint y: 274, distance: 102.9
click at [363, 274] on div "SearchWithCriteriabb4edb49-f9b7-4289-af29-81fb4135b806 Work Title evil lair" at bounding box center [666, 289] width 833 height 31
type input "pg. 2"
click at [807, 195] on p "Please click here for more information about the terms used in the database." at bounding box center [666, 198] width 833 height 15
click at [1018, 415] on button "Search" at bounding box center [1037, 409] width 92 height 31
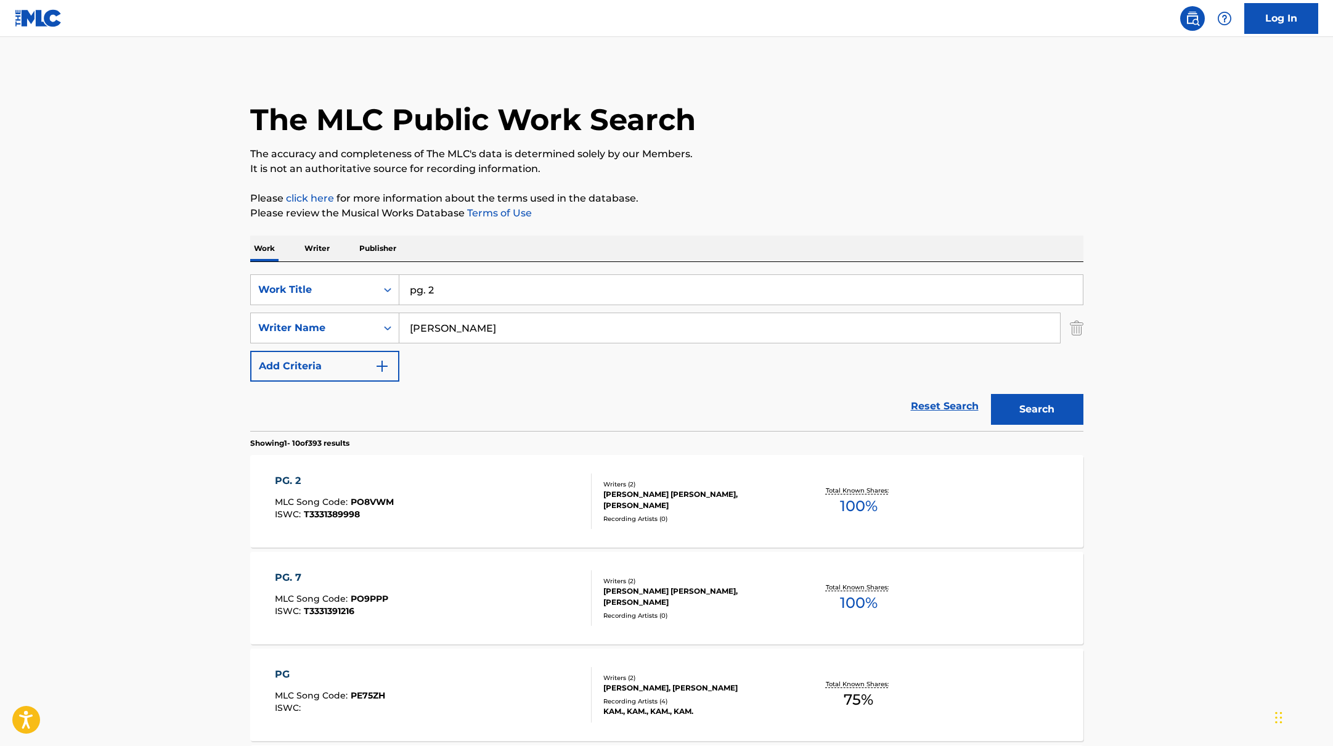
click at [490, 502] on div "PG. 2 MLC Song Code : PO8VWM ISWC : T3331389998" at bounding box center [433, 500] width 317 height 55
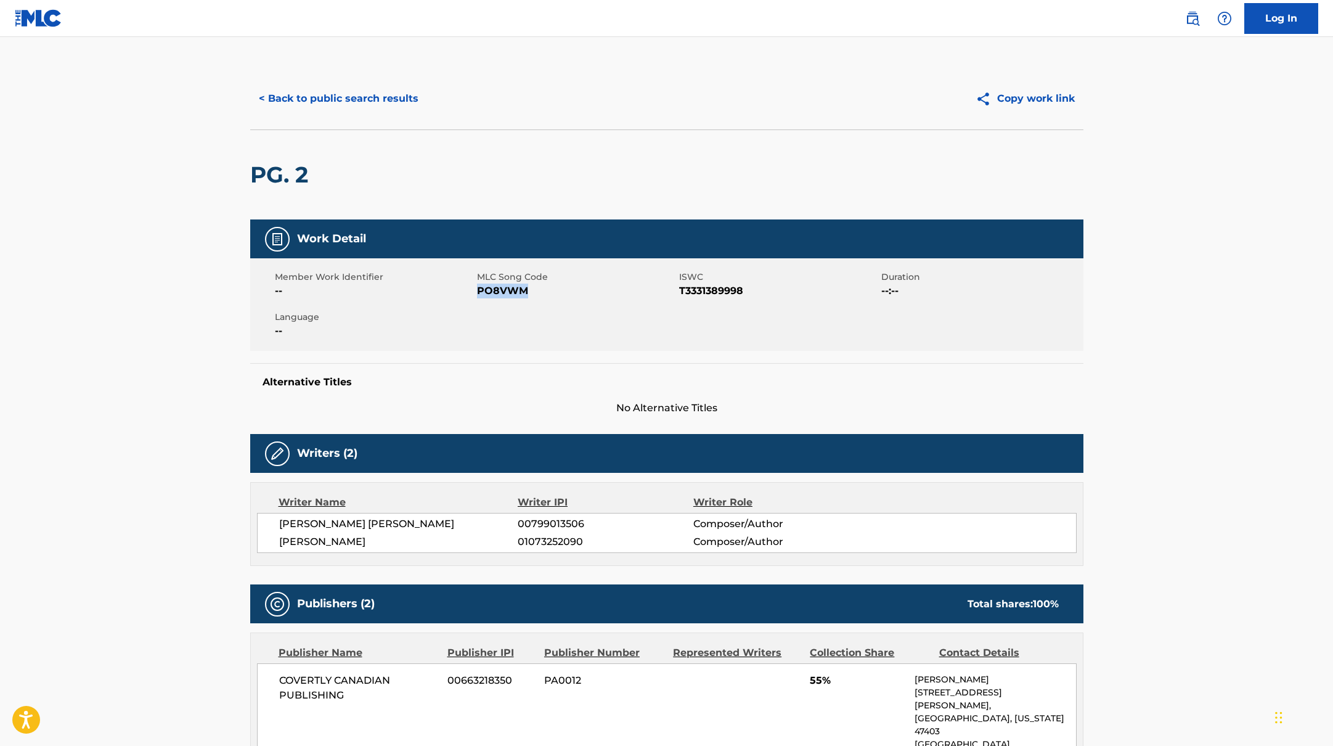
drag, startPoint x: 478, startPoint y: 290, endPoint x: 581, endPoint y: 294, distance: 102.4
click at [581, 294] on span "PO8VWM" at bounding box center [576, 291] width 199 height 15
click at [345, 97] on button "< Back to public search results" at bounding box center [338, 98] width 177 height 31
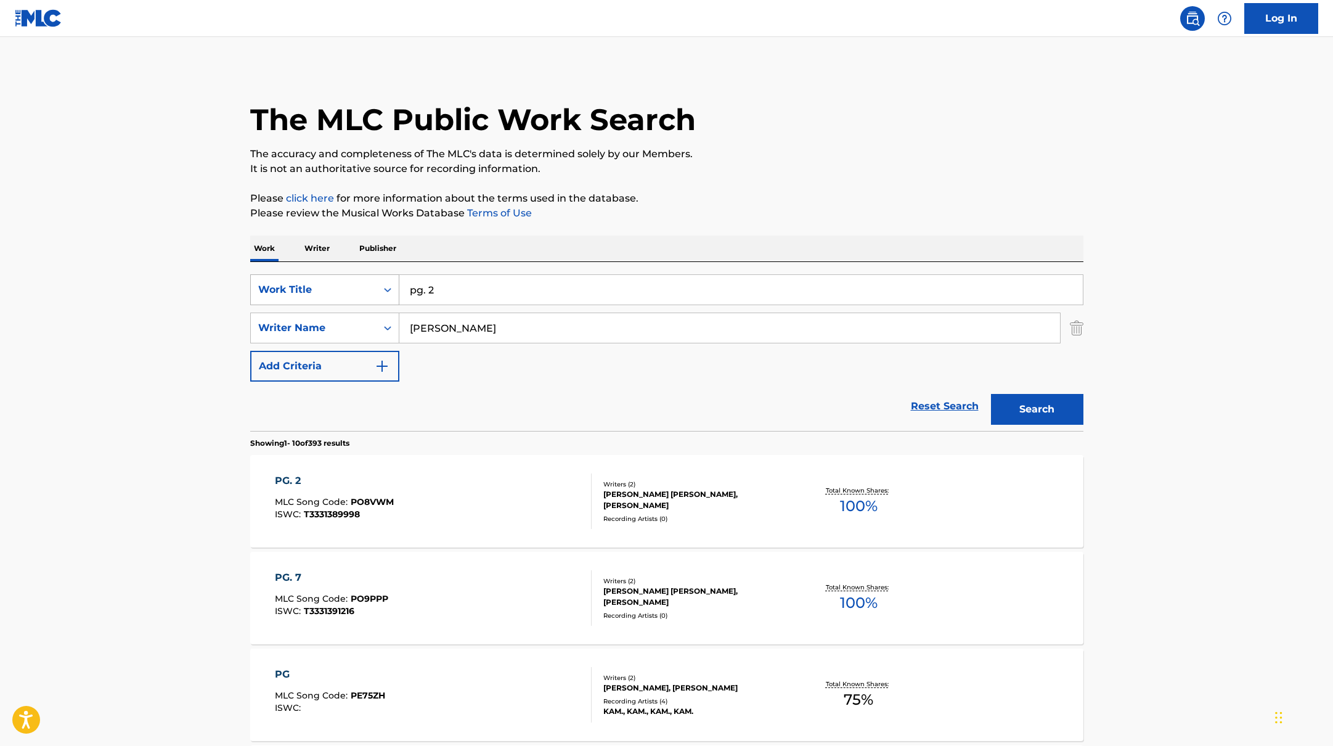
drag, startPoint x: 438, startPoint y: 293, endPoint x: 383, endPoint y: 281, distance: 56.4
click at [386, 281] on div "SearchWithCriteriabb4edb49-f9b7-4289-af29-81fb4135b806 Work Title pg. 2" at bounding box center [666, 289] width 833 height 31
type input "MR. BRAIN GOBBLER"
click at [761, 201] on p "Please click here for more information about the terms used in the database." at bounding box center [666, 198] width 833 height 15
click at [1035, 413] on button "Search" at bounding box center [1037, 409] width 92 height 31
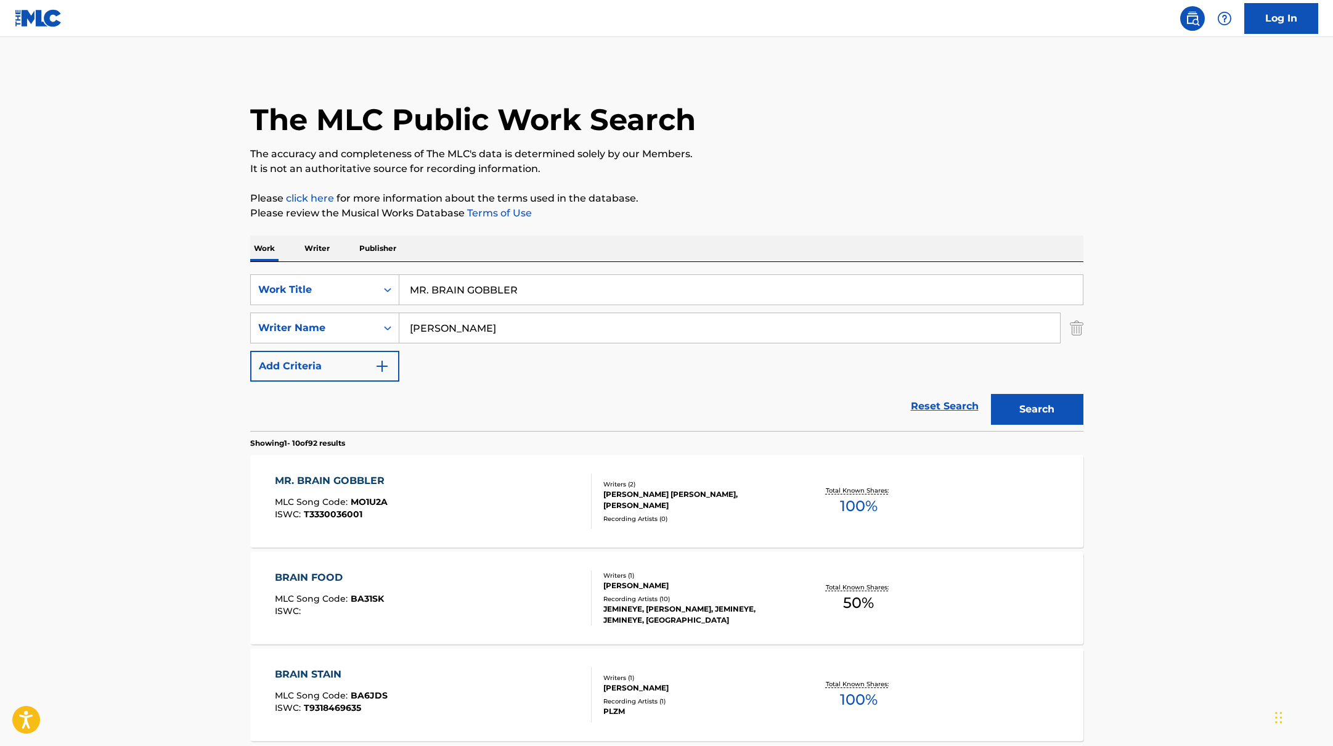
click at [522, 499] on div "MR. BRAIN GOBBLER MLC Song Code : MO1U2A ISWC : T3330036001" at bounding box center [433, 500] width 317 height 55
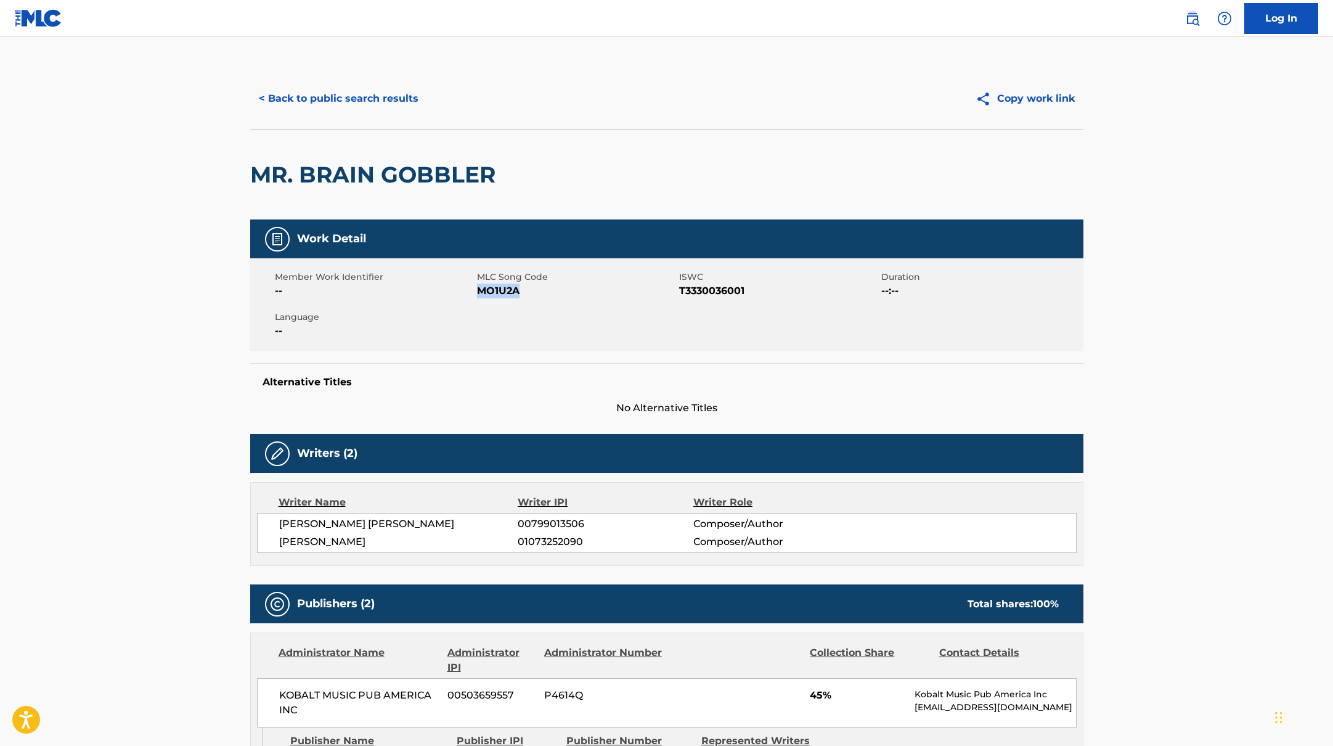
drag, startPoint x: 479, startPoint y: 290, endPoint x: 546, endPoint y: 295, distance: 66.8
click at [541, 295] on span "MO1U2A" at bounding box center [576, 291] width 199 height 15
click at [384, 99] on button "< Back to public search results" at bounding box center [338, 98] width 177 height 31
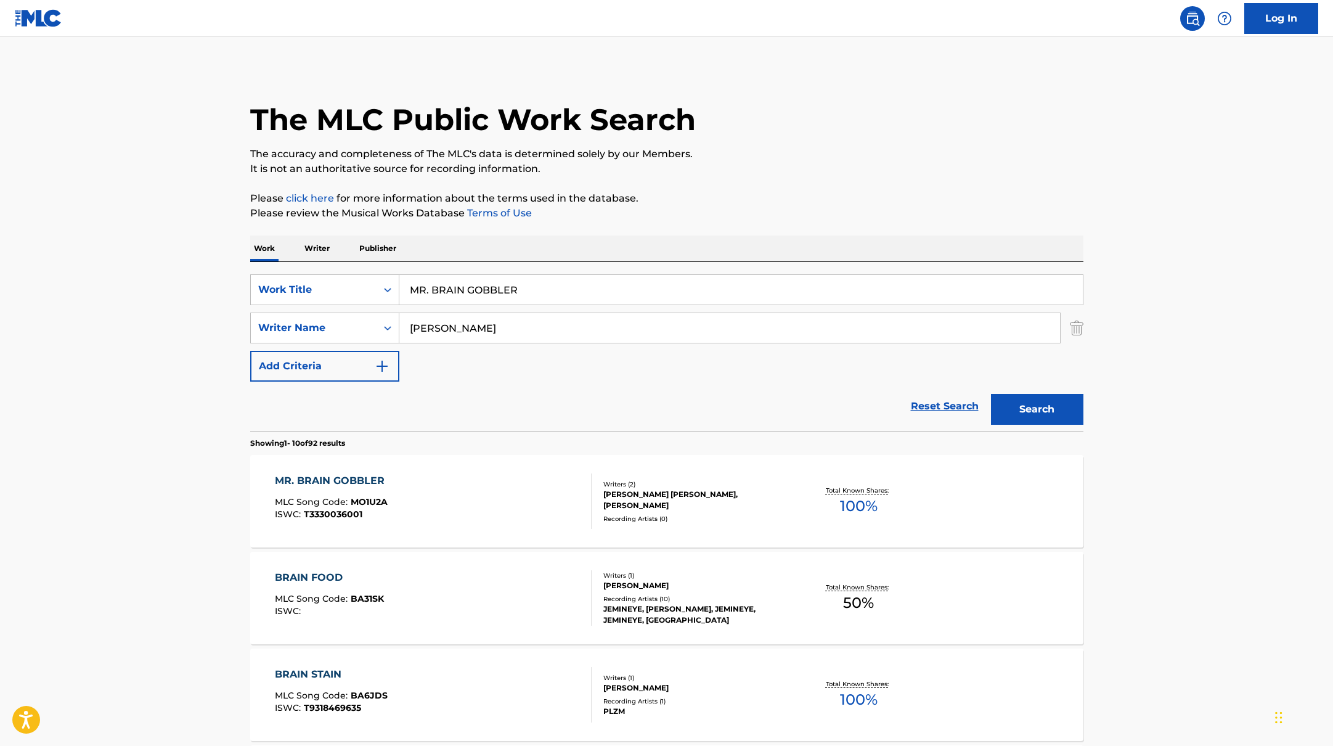
drag, startPoint x: 518, startPoint y: 284, endPoint x: 398, endPoint y: 257, distance: 123.2
type input "24 Songs"
click at [727, 213] on p "Please review the Musical Works Database Terms of Use" at bounding box center [666, 213] width 833 height 15
drag, startPoint x: 480, startPoint y: 330, endPoint x: 592, endPoint y: 250, distance: 137.4
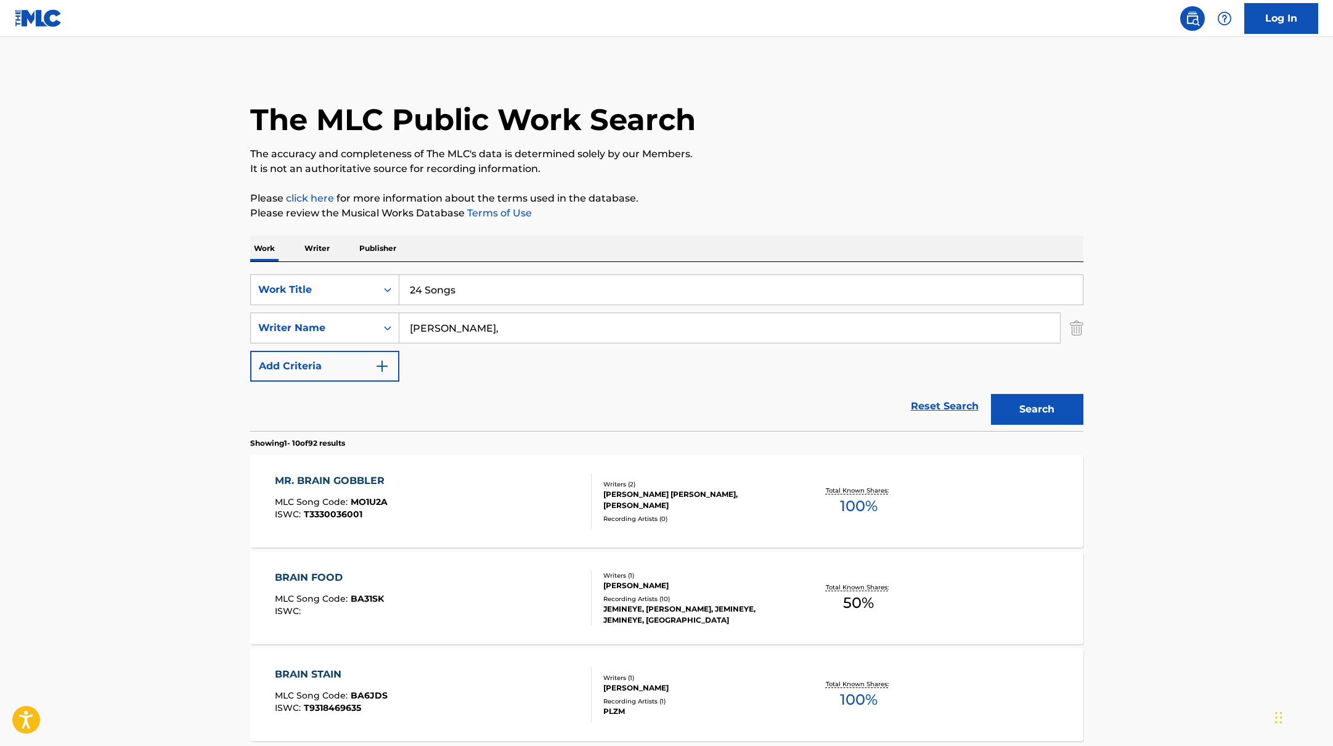
click at [350, 305] on div "SearchWithCriteriabb4edb49-f9b7-4289-af29-81fb4135b806 Work Title 24 Songs Sear…" at bounding box center [666, 327] width 833 height 107
type input "[PERSON_NAME],"
click at [1015, 411] on button "Search" at bounding box center [1037, 409] width 92 height 31
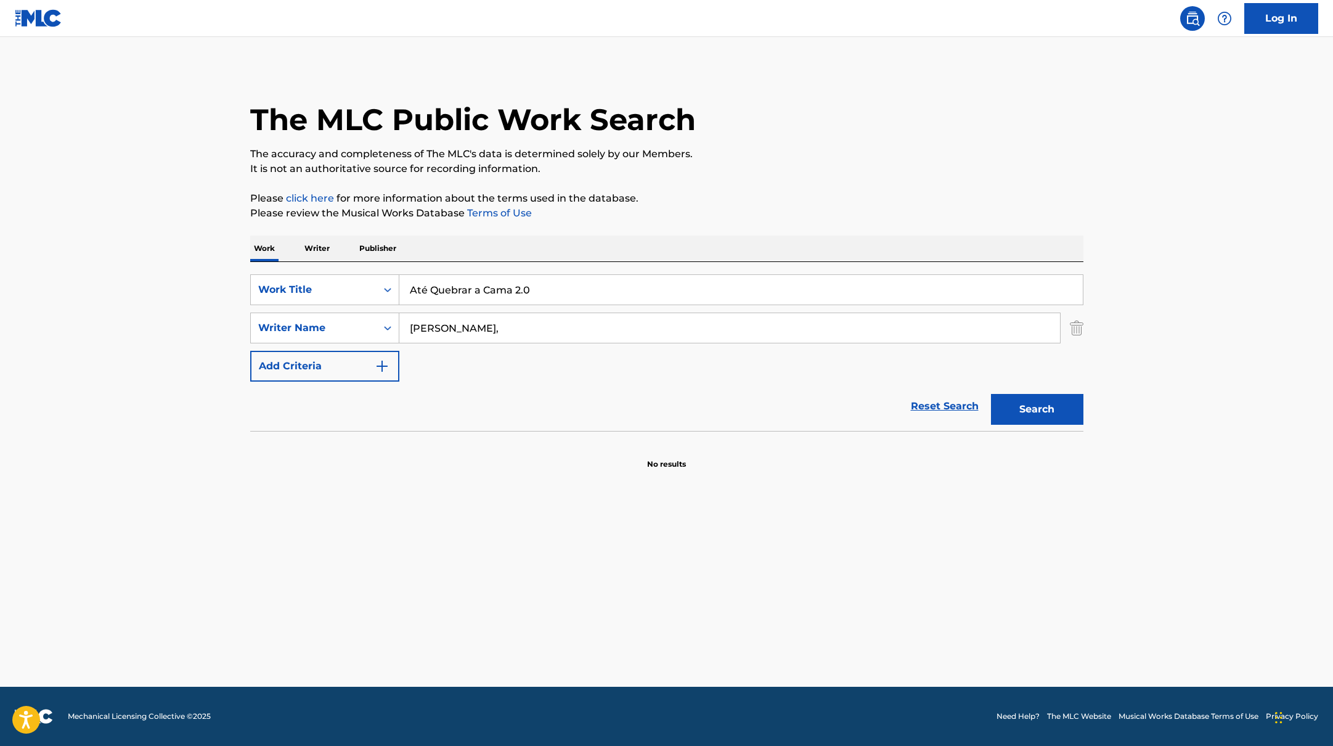
drag, startPoint x: 501, startPoint y: 301, endPoint x: 741, endPoint y: 173, distance: 272.2
click at [740, 173] on div "The MLC Public Work Search The accuracy and completeness of The MLC's data is d…" at bounding box center [666, 269] width 863 height 402
type input "Até Quebrar a Cama 2.0"
click at [741, 173] on p "It is not an authoritative source for recording information." at bounding box center [666, 169] width 833 height 15
drag, startPoint x: 462, startPoint y: 332, endPoint x: 801, endPoint y: 216, distance: 358.3
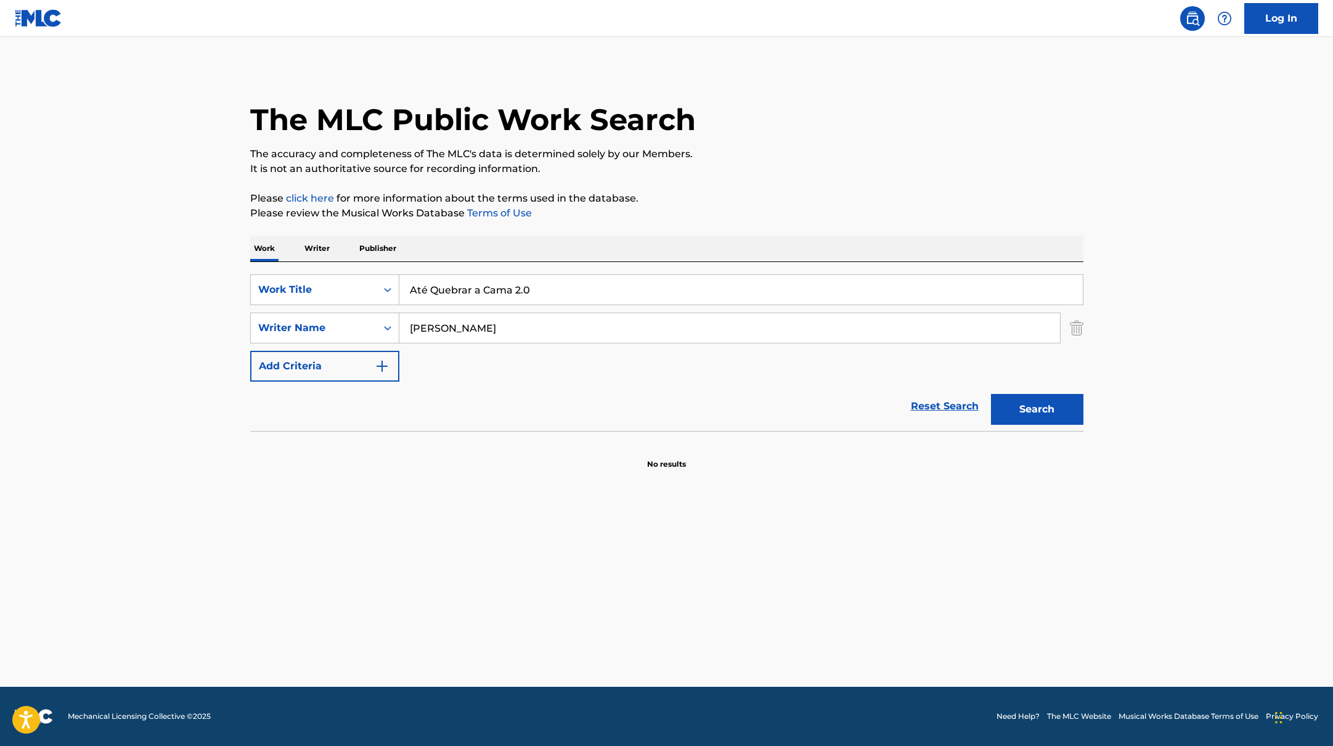
click at [801, 216] on div "The MLC Public Work Search The accuracy and completeness of The MLC's data is d…" at bounding box center [666, 269] width 863 height 402
type input "[PERSON_NAME]"
click at [801, 216] on p "Please review the Musical Works Database Terms of Use" at bounding box center [666, 213] width 833 height 15
click at [1068, 420] on button "Search" at bounding box center [1037, 409] width 92 height 31
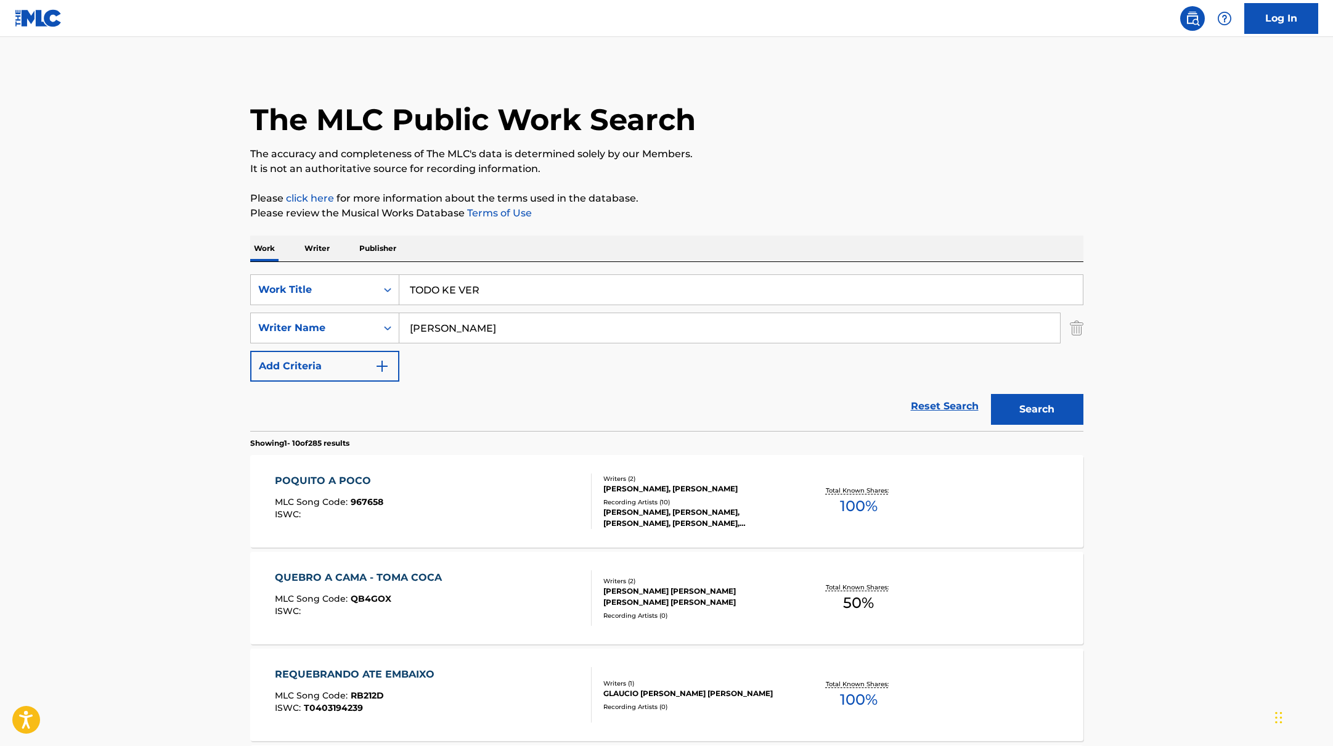
drag, startPoint x: 544, startPoint y: 293, endPoint x: 769, endPoint y: 200, distance: 243.5
type input "TODO KE VER"
click at [769, 200] on p "Please click here for more information about the terms used in the database." at bounding box center [666, 198] width 833 height 15
drag, startPoint x: 430, startPoint y: 316, endPoint x: 805, endPoint y: 185, distance: 397.2
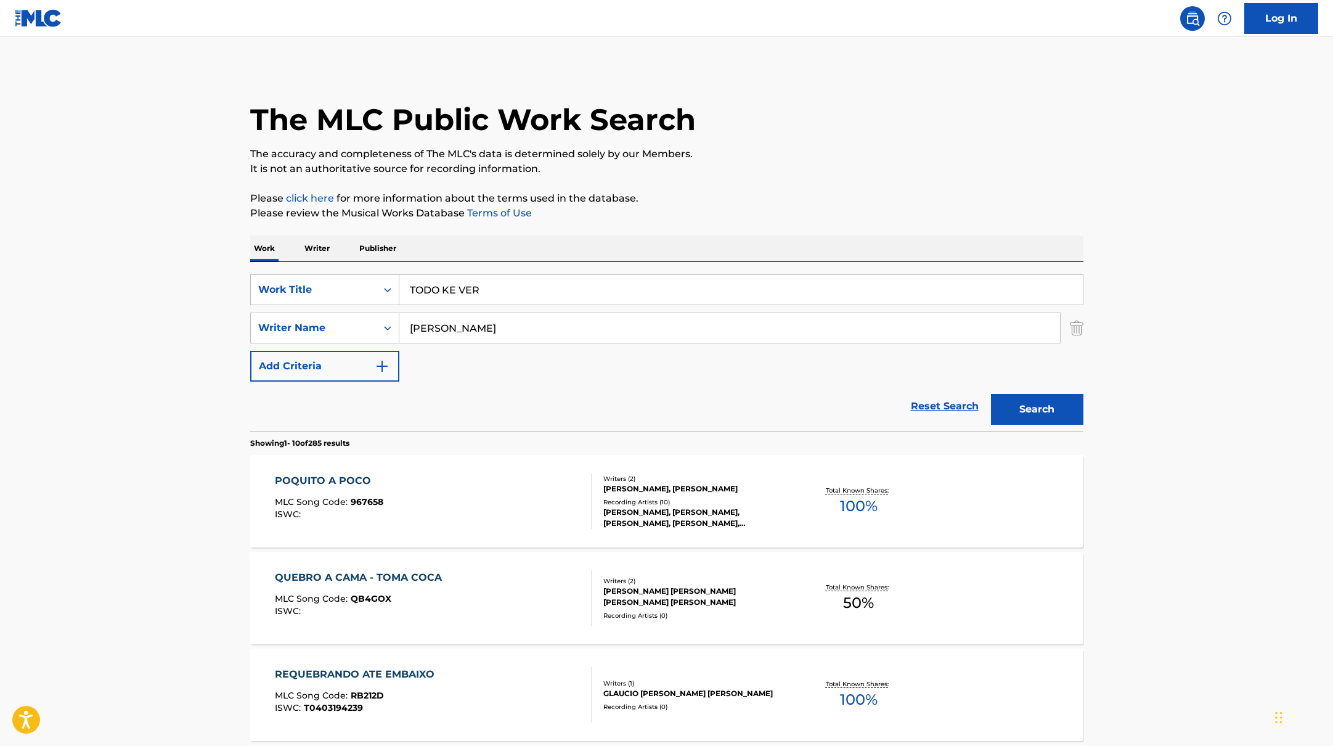
type input "[PERSON_NAME]"
click at [1063, 411] on button "Search" at bounding box center [1037, 409] width 92 height 31
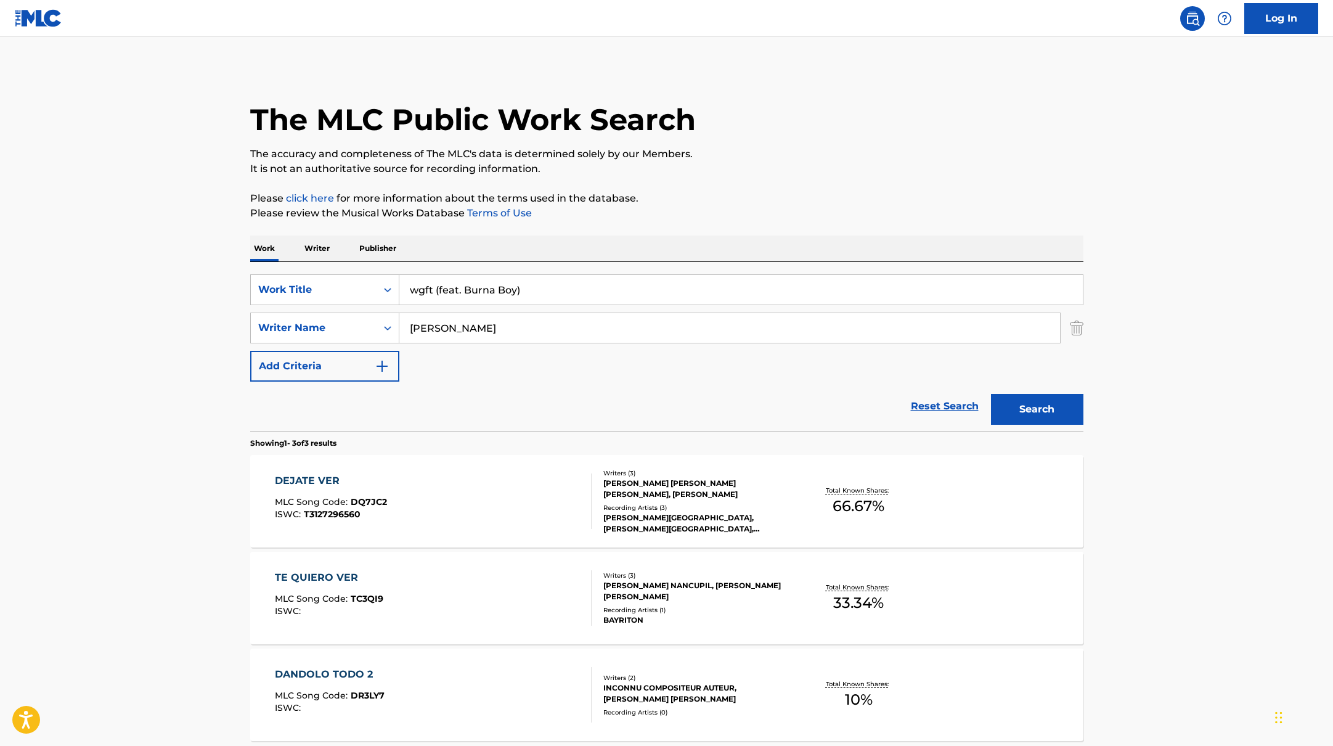
drag, startPoint x: 499, startPoint y: 290, endPoint x: 708, endPoint y: 171, distance: 240.8
click at [708, 171] on div "The MLC Public Work Search The accuracy and completeness of The MLC's data is d…" at bounding box center [666, 433] width 863 height 731
type input "wgft (feat. Burna Boy)"
click at [708, 171] on p "It is not an authoritative source for recording information." at bounding box center [666, 169] width 833 height 15
drag, startPoint x: 474, startPoint y: 331, endPoint x: 358, endPoint y: 318, distance: 116.6
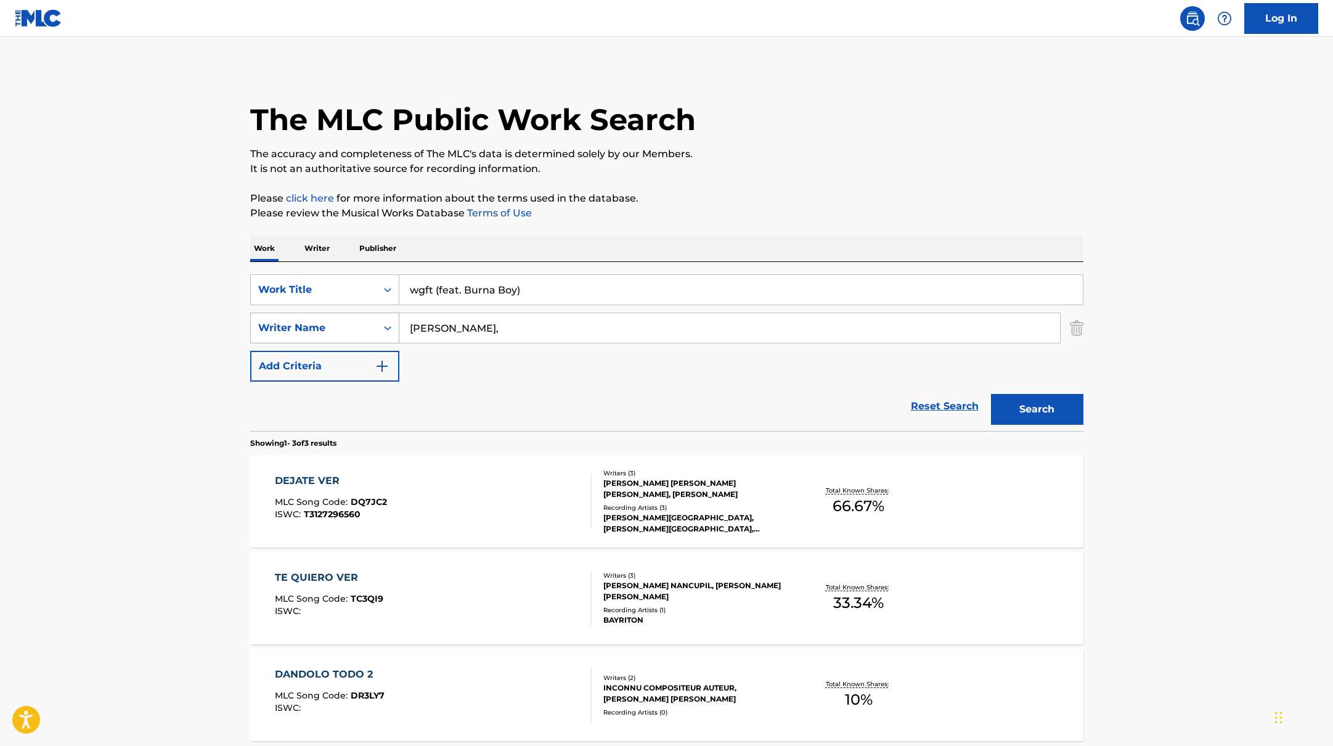
click at [300, 318] on div "SearchWithCriteriab4830780-80aa-4f22-a0cc-84b4c785d36c Writer Name [PERSON_NAME…" at bounding box center [666, 328] width 833 height 31
type input "[PERSON_NAME],"
drag, startPoint x: 526, startPoint y: 287, endPoint x: 438, endPoint y: 292, distance: 88.3
click at [438, 292] on input "wgft (feat. Burna Boy)" at bounding box center [741, 290] width 684 height 30
type input "wgft"
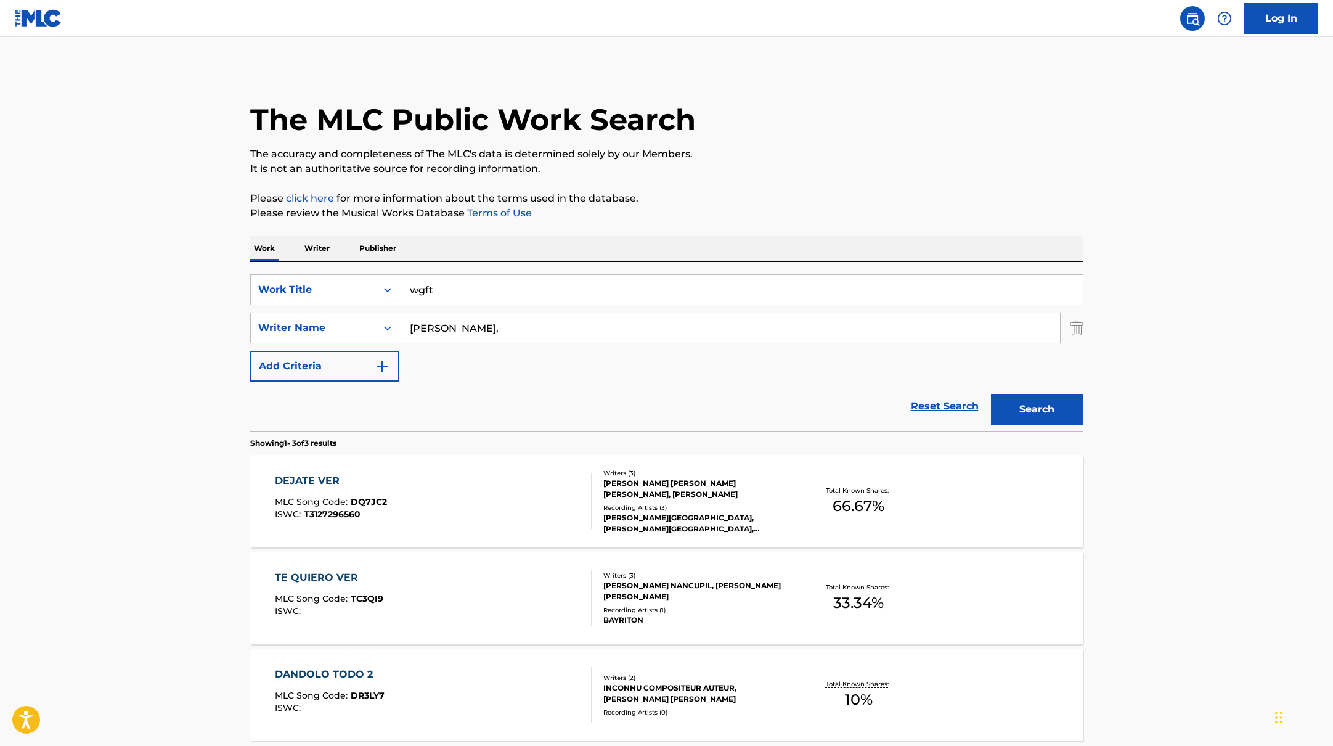
click at [991, 394] on button "Search" at bounding box center [1037, 409] width 92 height 31
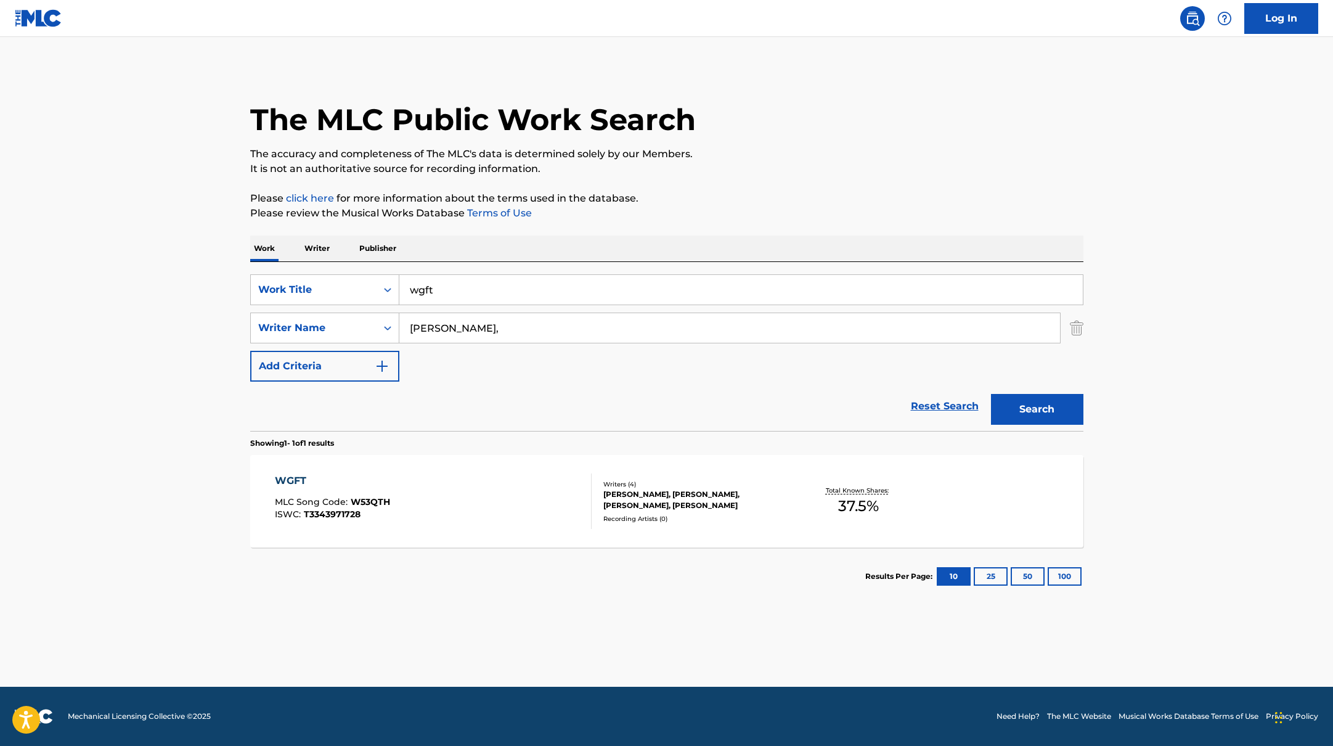
click at [509, 510] on div "WGFT MLC Song Code : W53QTH ISWC : T3343971728" at bounding box center [433, 500] width 317 height 55
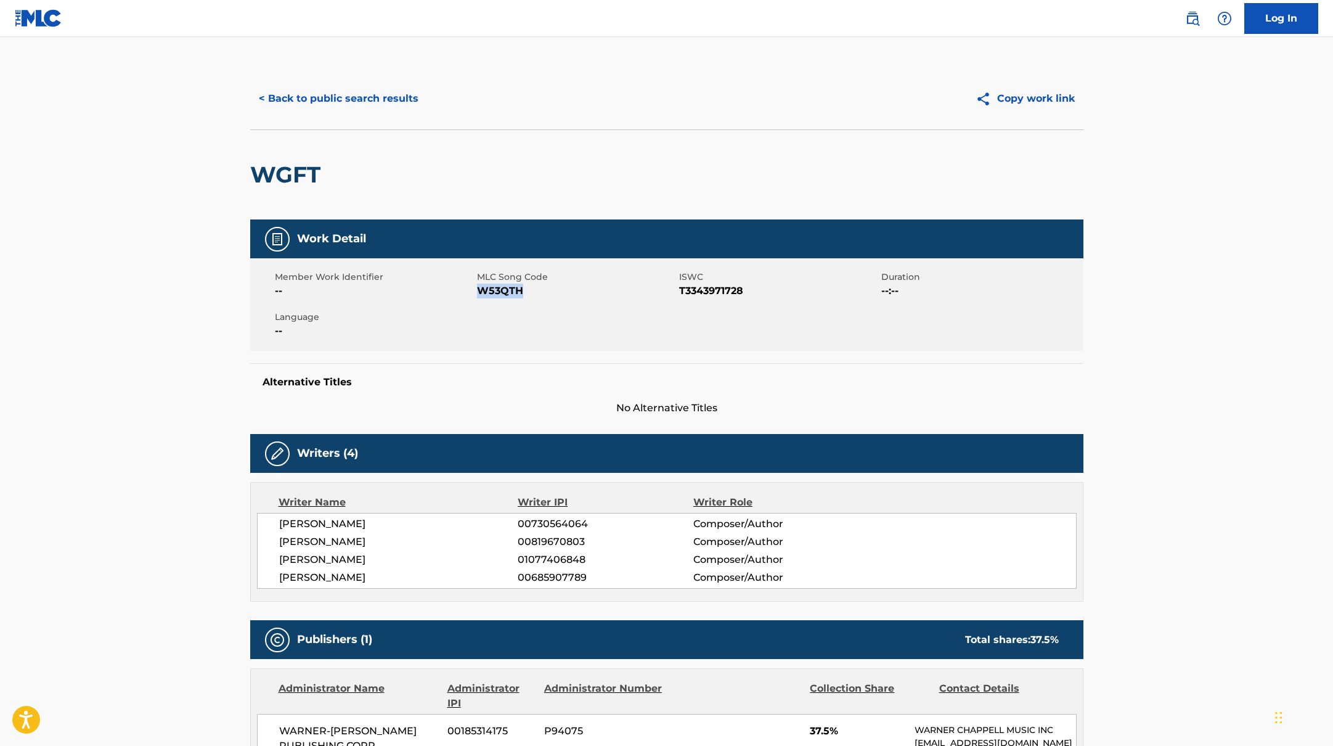
drag, startPoint x: 478, startPoint y: 291, endPoint x: 555, endPoint y: 291, distance: 77.7
click at [551, 291] on span "W53QTH" at bounding box center [576, 291] width 199 height 15
click at [375, 100] on button "< Back to public search results" at bounding box center [338, 98] width 177 height 31
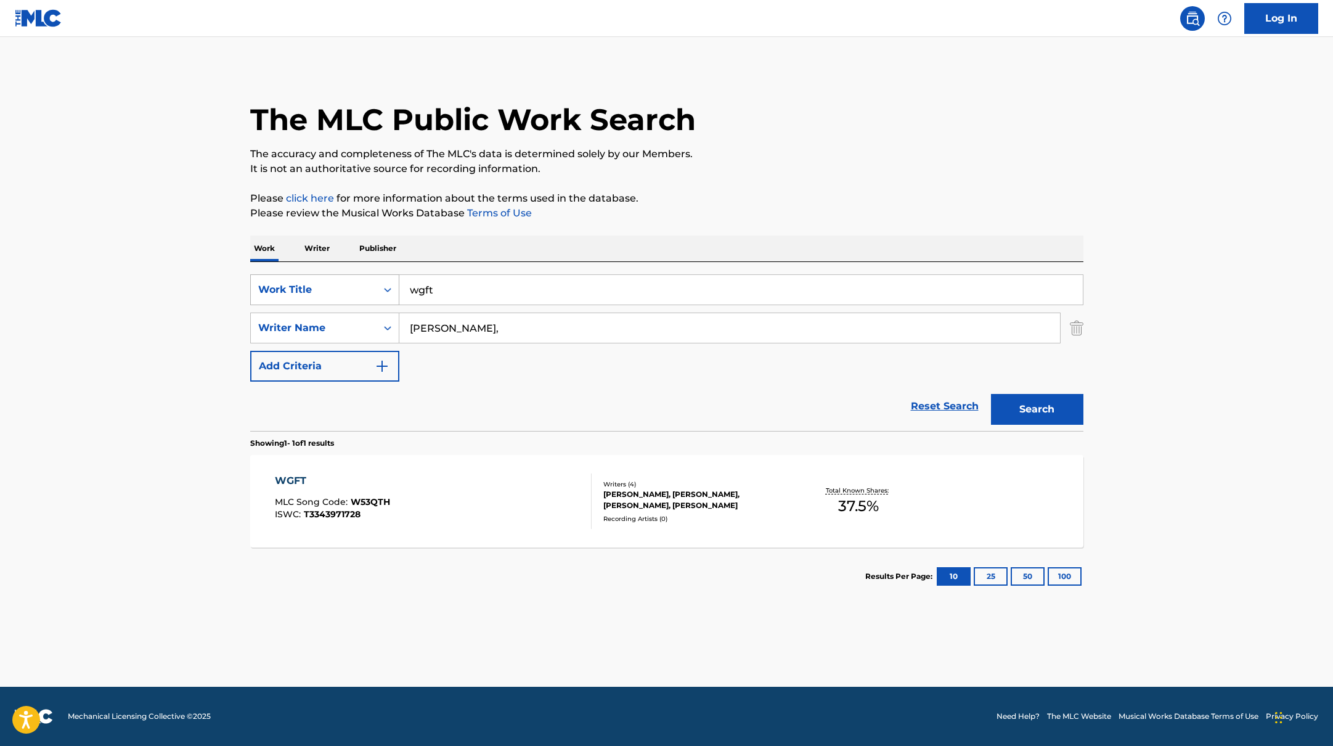
drag, startPoint x: 462, startPoint y: 291, endPoint x: 371, endPoint y: 279, distance: 92.6
click at [371, 279] on div "SearchWithCriteriabb4edb49-f9b7-4289-af29-81fb4135b806 Work Title wgft" at bounding box center [666, 289] width 833 height 31
drag, startPoint x: 520, startPoint y: 285, endPoint x: 372, endPoint y: 269, distance: 149.4
click at [374, 272] on div "SearchWithCriteriabb4edb49-f9b7-4289-af29-81fb4135b806 Work Title Gunna, Burna …" at bounding box center [666, 346] width 833 height 169
type input "many nights"
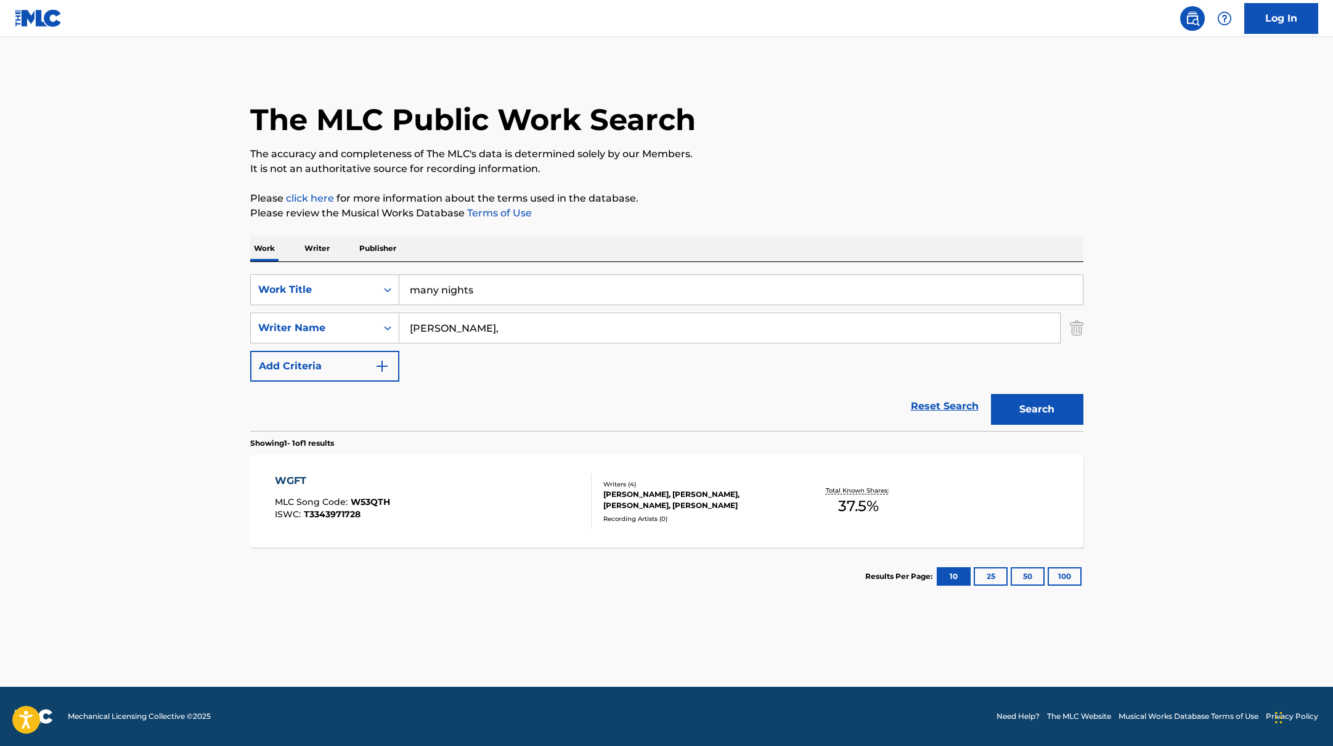
click at [770, 144] on div "The MLC Public Work Search" at bounding box center [666, 113] width 833 height 90
drag, startPoint x: 489, startPoint y: 329, endPoint x: 785, endPoint y: 199, distance: 323.2
click at [755, 199] on div "The MLC Public Work Search The accuracy and completeness of The MLC's data is d…" at bounding box center [666, 337] width 863 height 538
type input "Kitchens"
click at [792, 199] on p "Please click here for more information about the terms used in the database." at bounding box center [666, 198] width 833 height 15
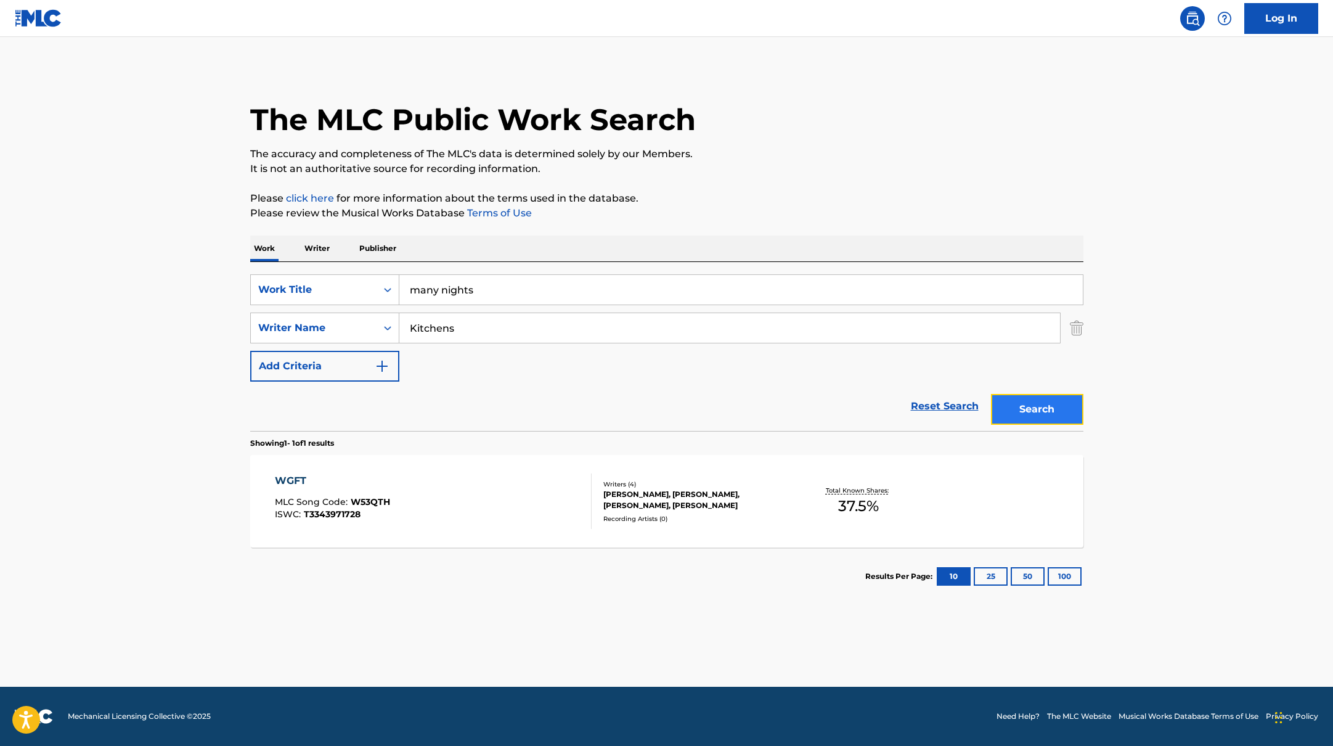
click at [1060, 416] on button "Search" at bounding box center [1037, 409] width 92 height 31
click at [530, 476] on div "MANY NIGHTS MLC Song Code : MN9RD2 ISWC : T3343972492" at bounding box center [433, 500] width 317 height 55
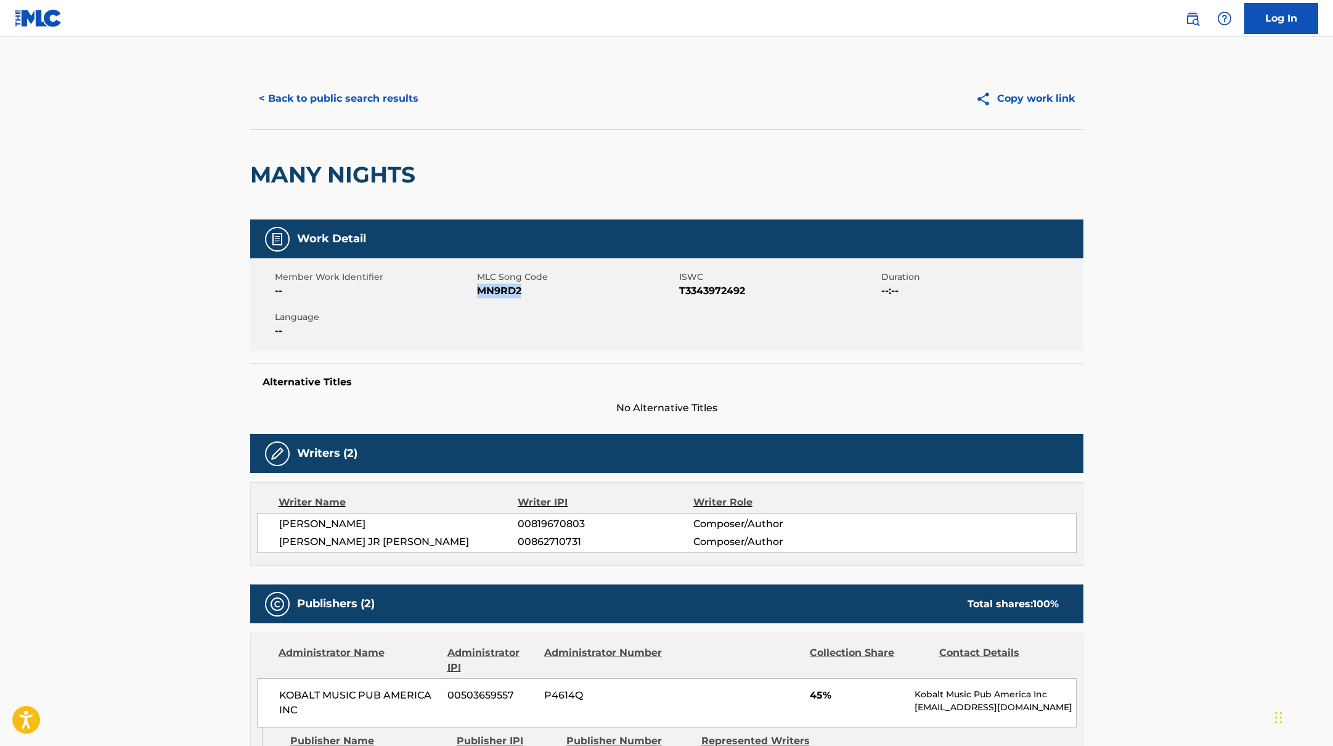
drag, startPoint x: 480, startPoint y: 293, endPoint x: 568, endPoint y: 296, distance: 87.6
click at [566, 296] on span "MN9RD2" at bounding box center [576, 291] width 199 height 15
click at [407, 94] on button "< Back to public search results" at bounding box center [338, 98] width 177 height 31
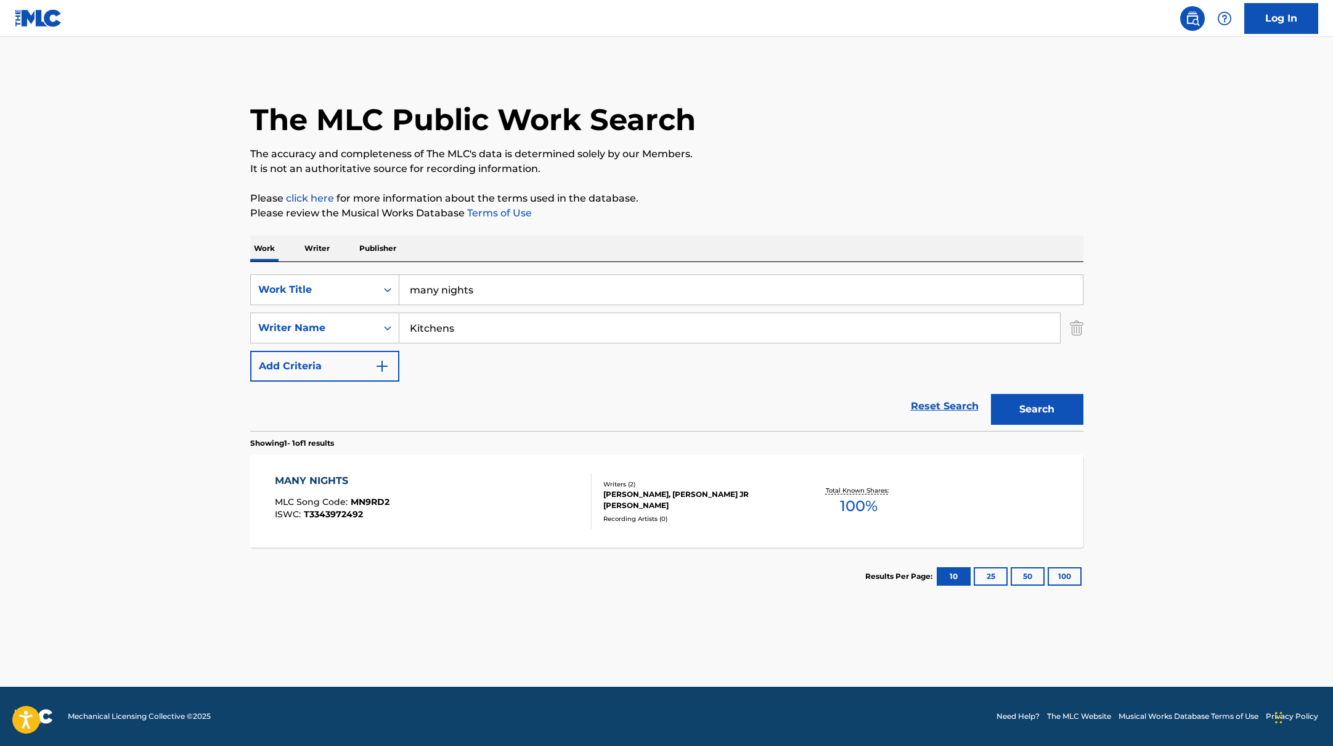
drag, startPoint x: 491, startPoint y: 293, endPoint x: 363, endPoint y: 272, distance: 129.9
click at [363, 272] on div "SearchWithCriteriabb4edb49-f9b7-4289-af29-81fb4135b806 Work Title many nights S…" at bounding box center [666, 346] width 833 height 169
drag, startPoint x: 457, startPoint y: 297, endPoint x: 342, endPoint y: 272, distance: 117.9
click at [342, 272] on div "SearchWithCriteriabb4edb49-f9b7-4289-af29-81fb4135b806 Work Title Gunna SearchW…" at bounding box center [666, 346] width 833 height 169
type input "let that sink in"
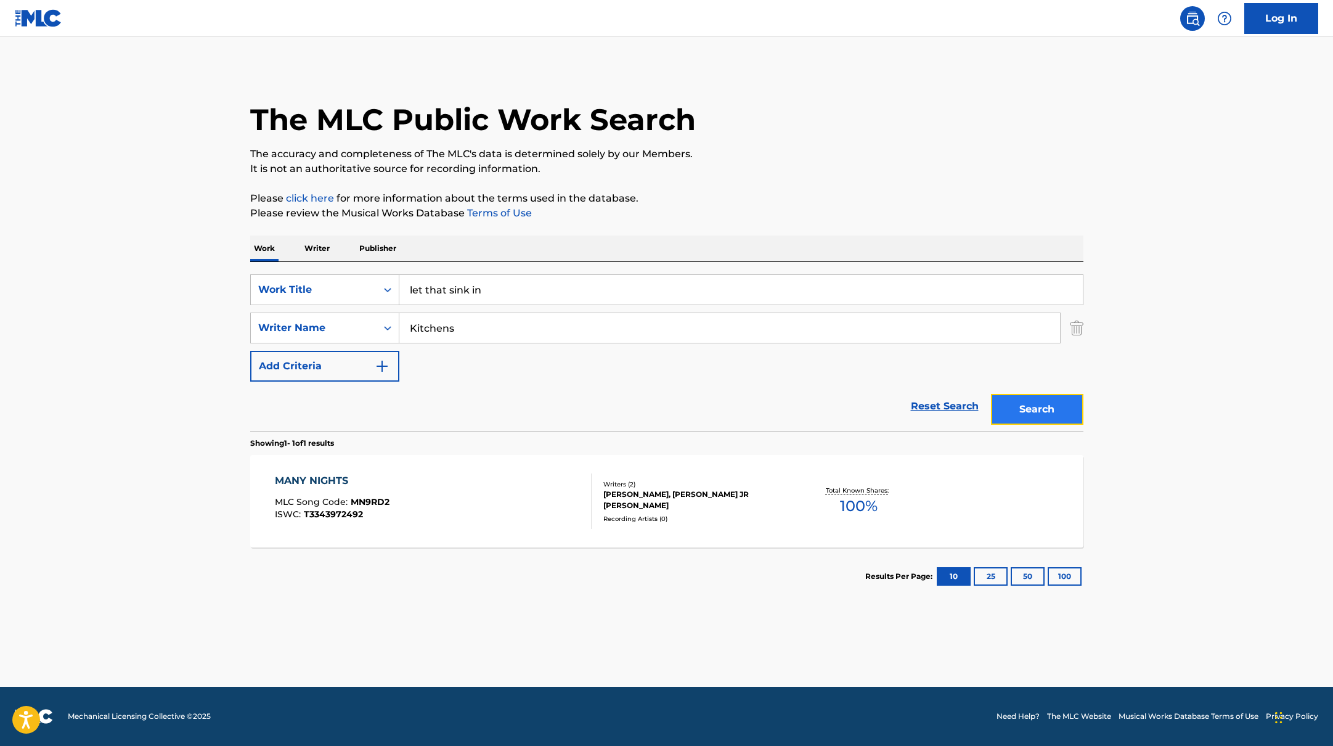
click at [1005, 403] on button "Search" at bounding box center [1037, 409] width 92 height 31
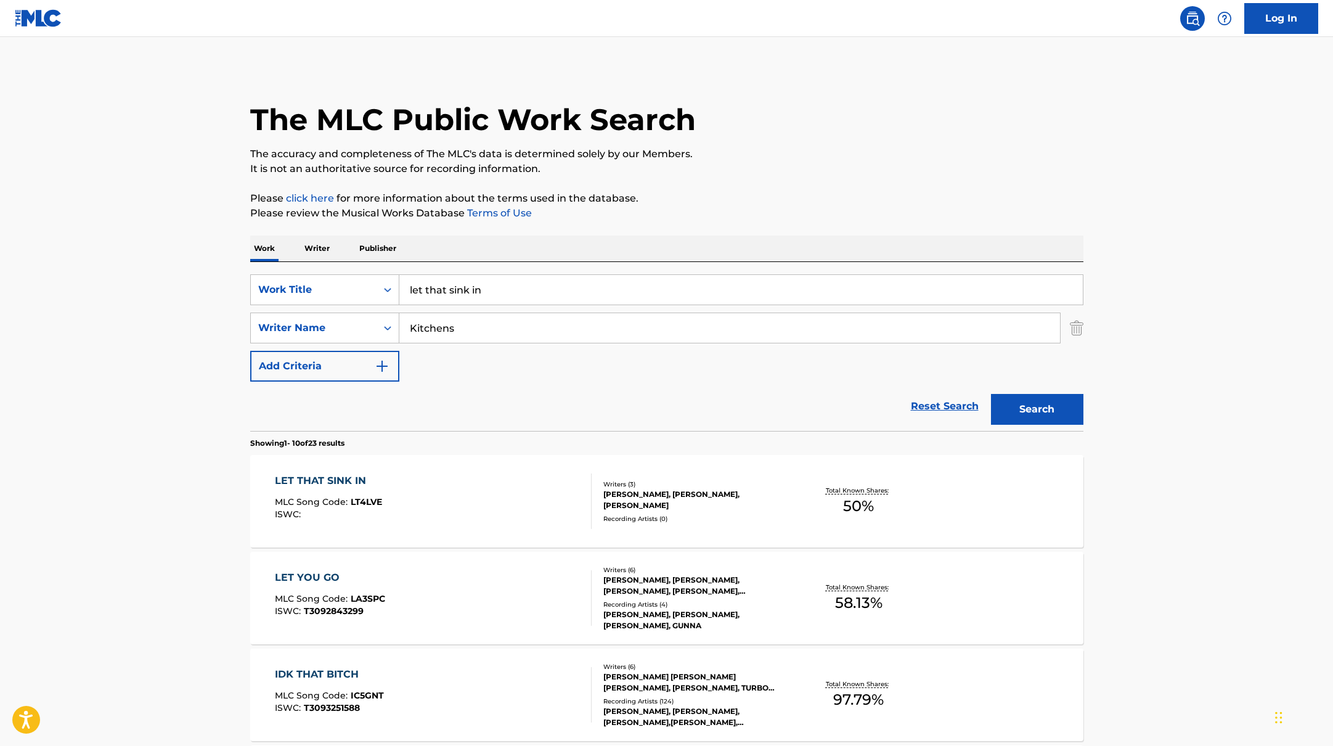
click at [518, 497] on div "LET THAT SINK IN MLC Song Code : LT4LVE ISWC :" at bounding box center [433, 500] width 317 height 55
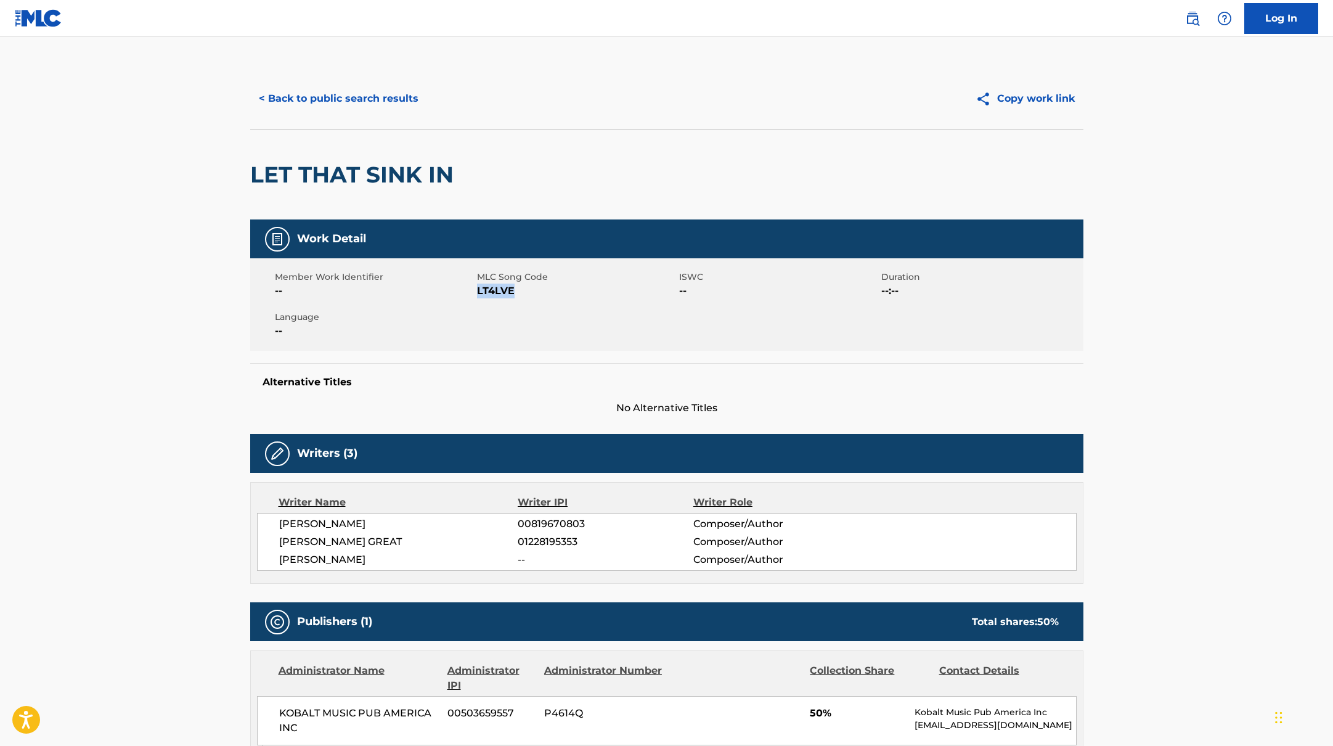
drag, startPoint x: 477, startPoint y: 292, endPoint x: 543, endPoint y: 292, distance: 66.6
click at [539, 292] on span "LT4LVE" at bounding box center [576, 291] width 199 height 15
click at [382, 98] on button "< Back to public search results" at bounding box center [338, 98] width 177 height 31
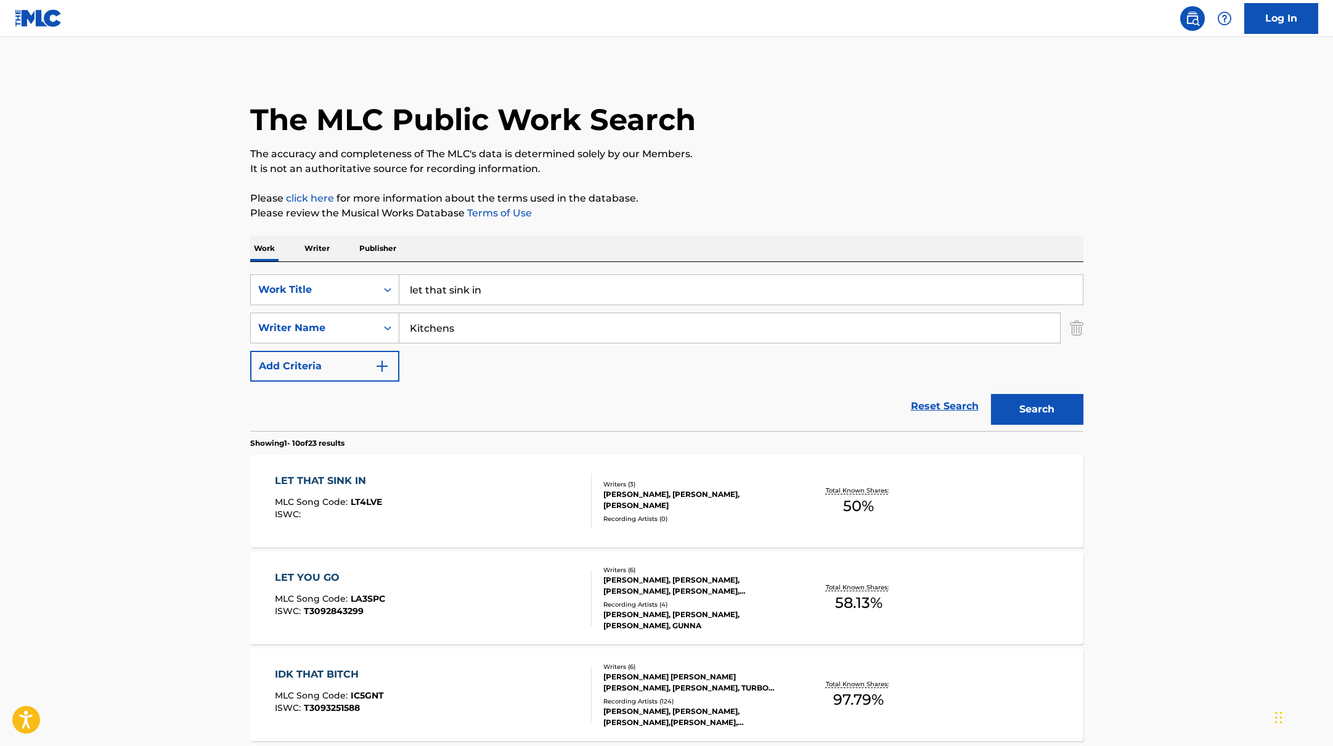
drag, startPoint x: 482, startPoint y: 289, endPoint x: 351, endPoint y: 270, distance: 132.7
click at [351, 270] on div "SearchWithCriteriabb4edb49-f9b7-4289-af29-81fb4135b806 Work Title let that sink…" at bounding box center [666, 346] width 833 height 169
